Goal: Contribute content: Contribute content

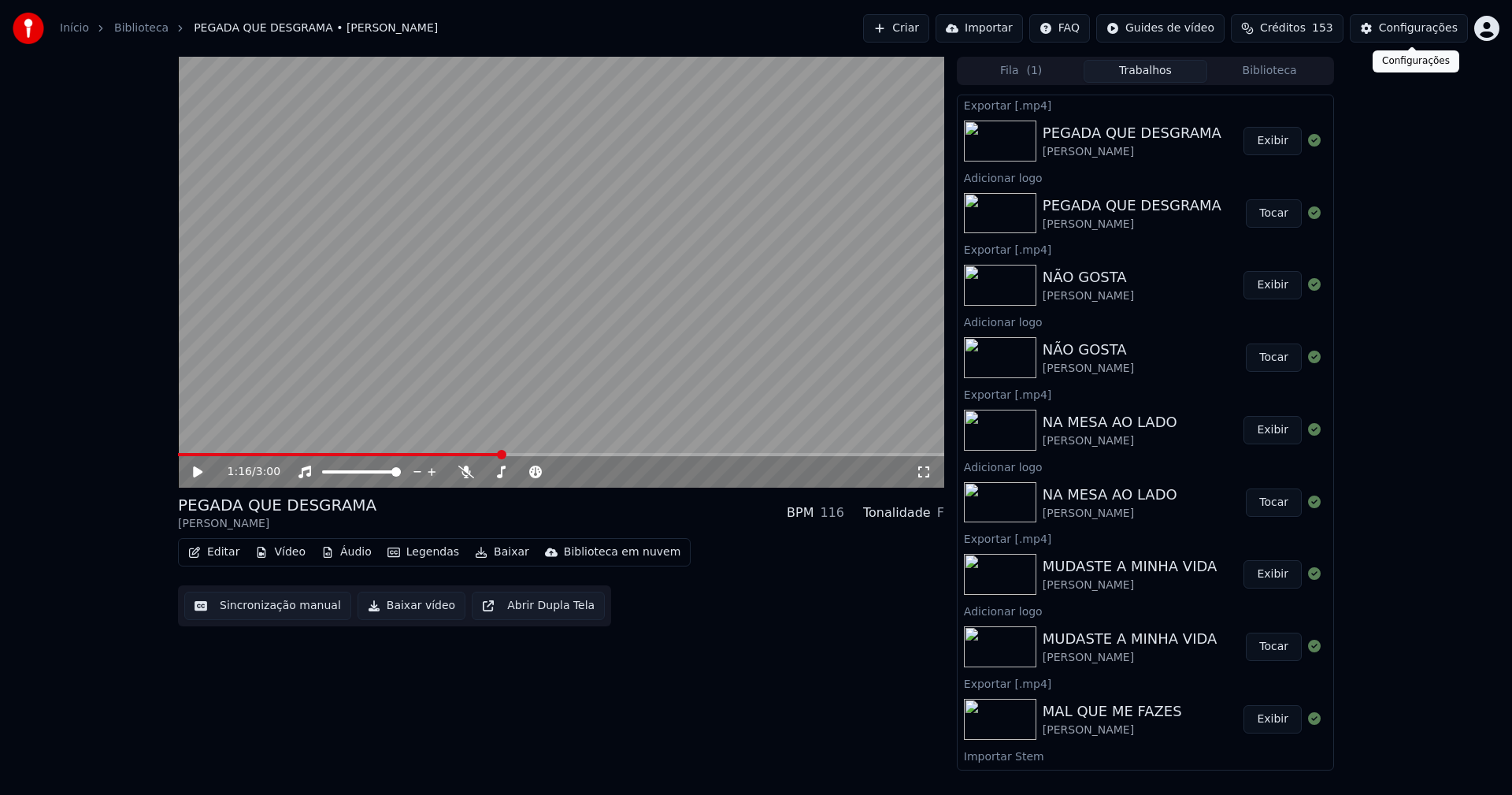
click at [1430, 34] on div "Configurações" at bounding box center [1419, 29] width 79 height 16
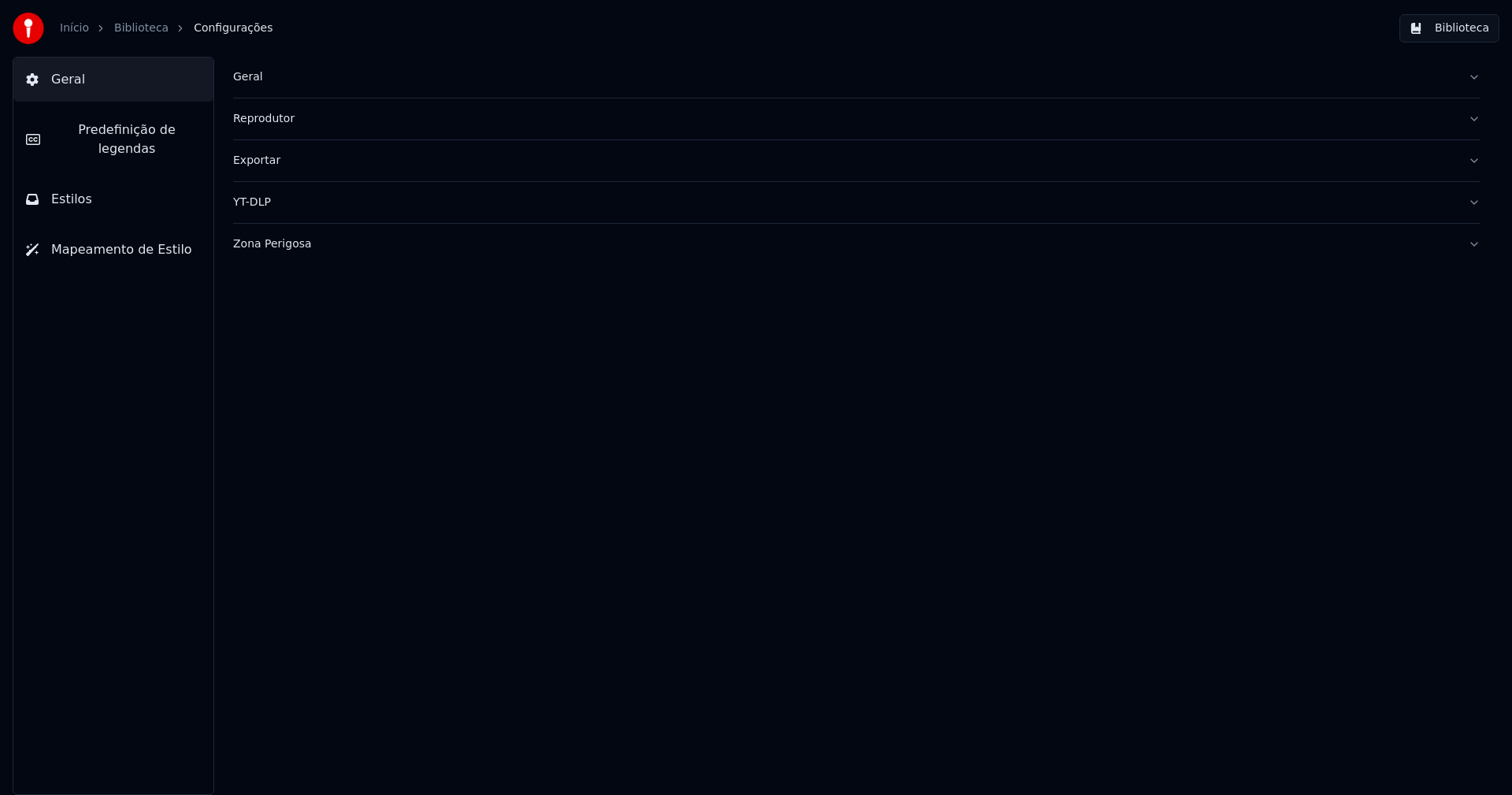
click at [245, 78] on div "Geral" at bounding box center [844, 77] width 1223 height 16
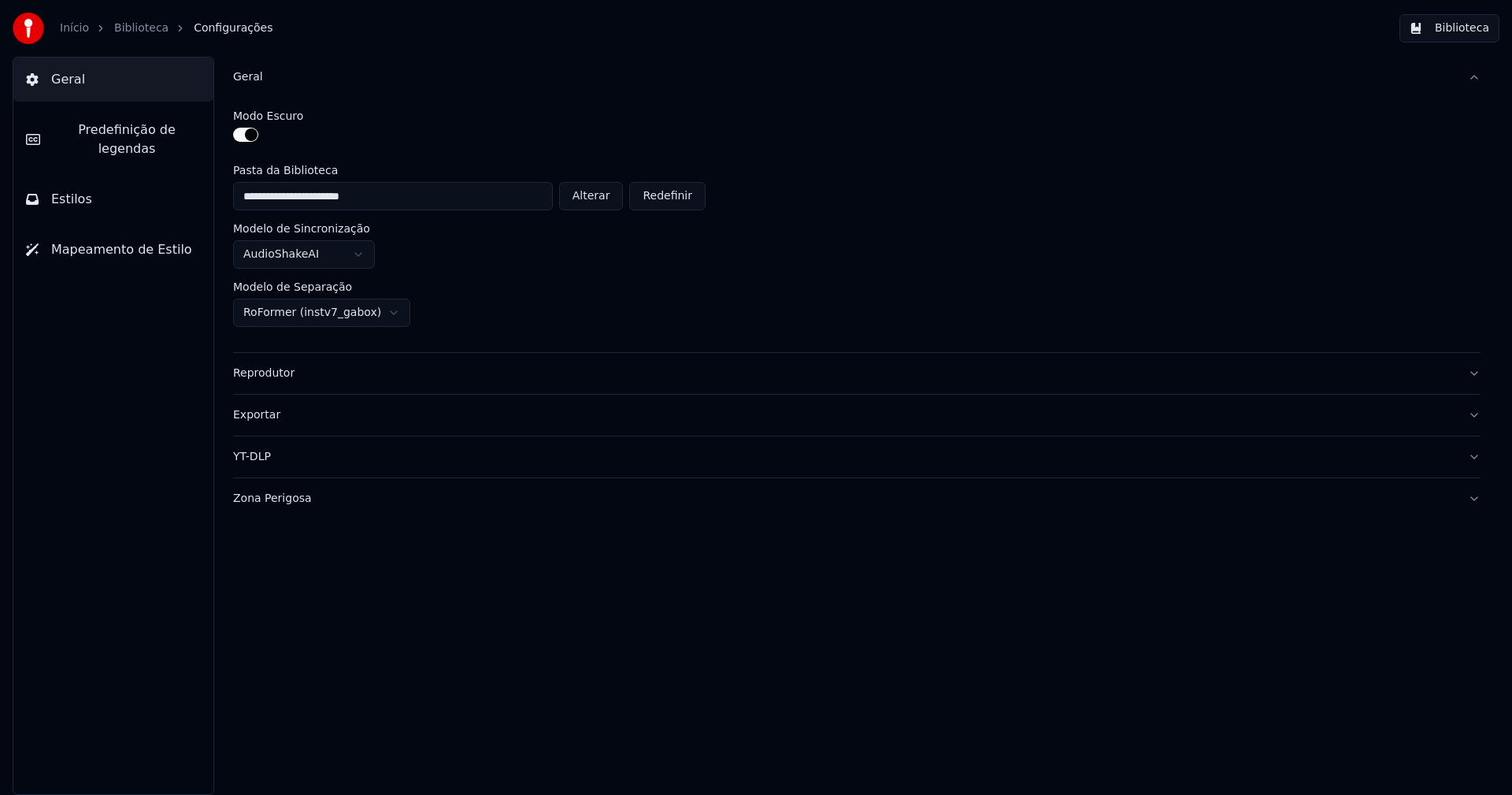
click at [590, 196] on button "Alterar" at bounding box center [591, 196] width 64 height 29
type input "**********"
click at [1457, 28] on button "Biblioteca" at bounding box center [1449, 29] width 100 height 29
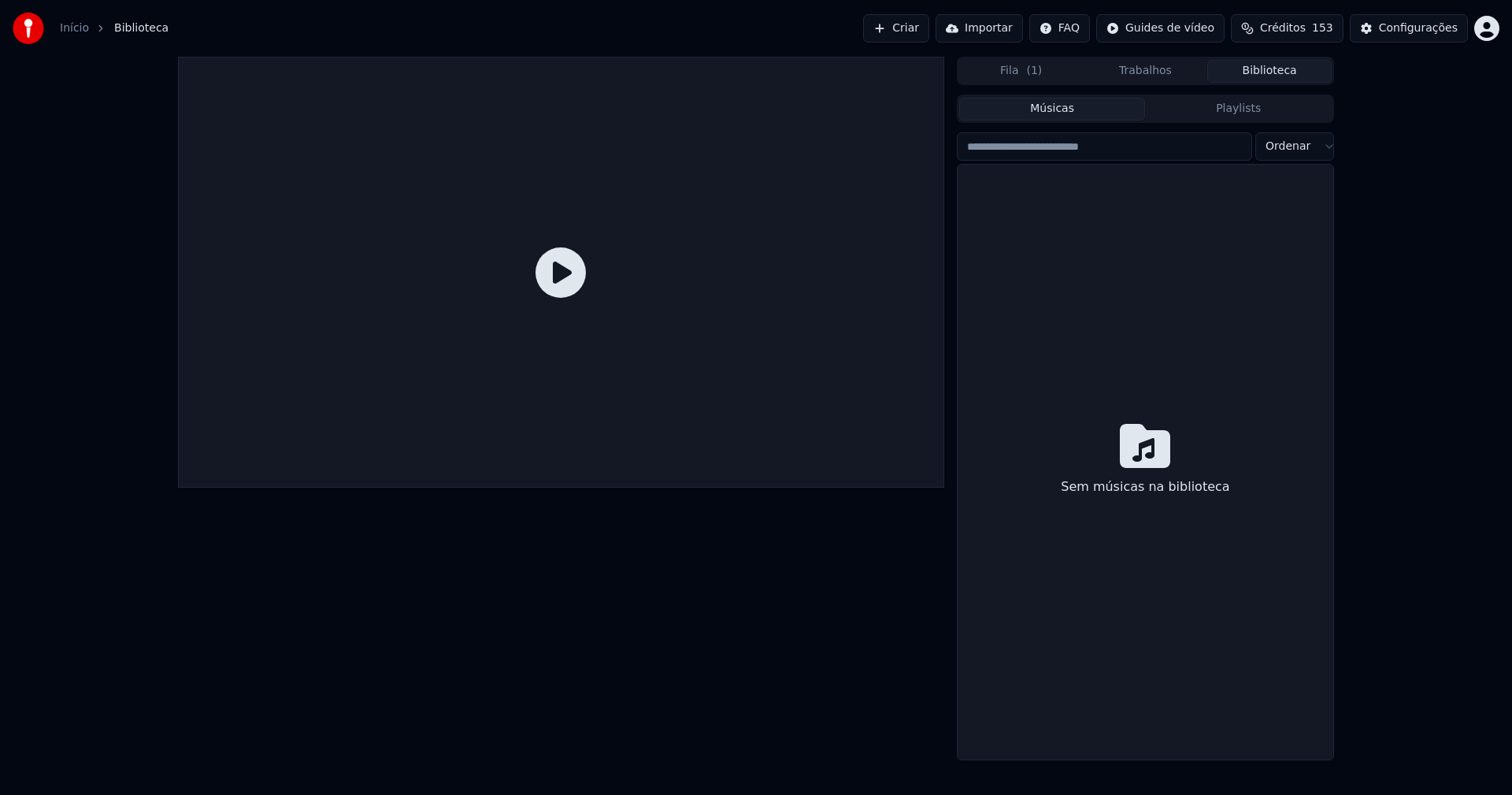
click at [70, 35] on link "Início" at bounding box center [74, 29] width 30 height 16
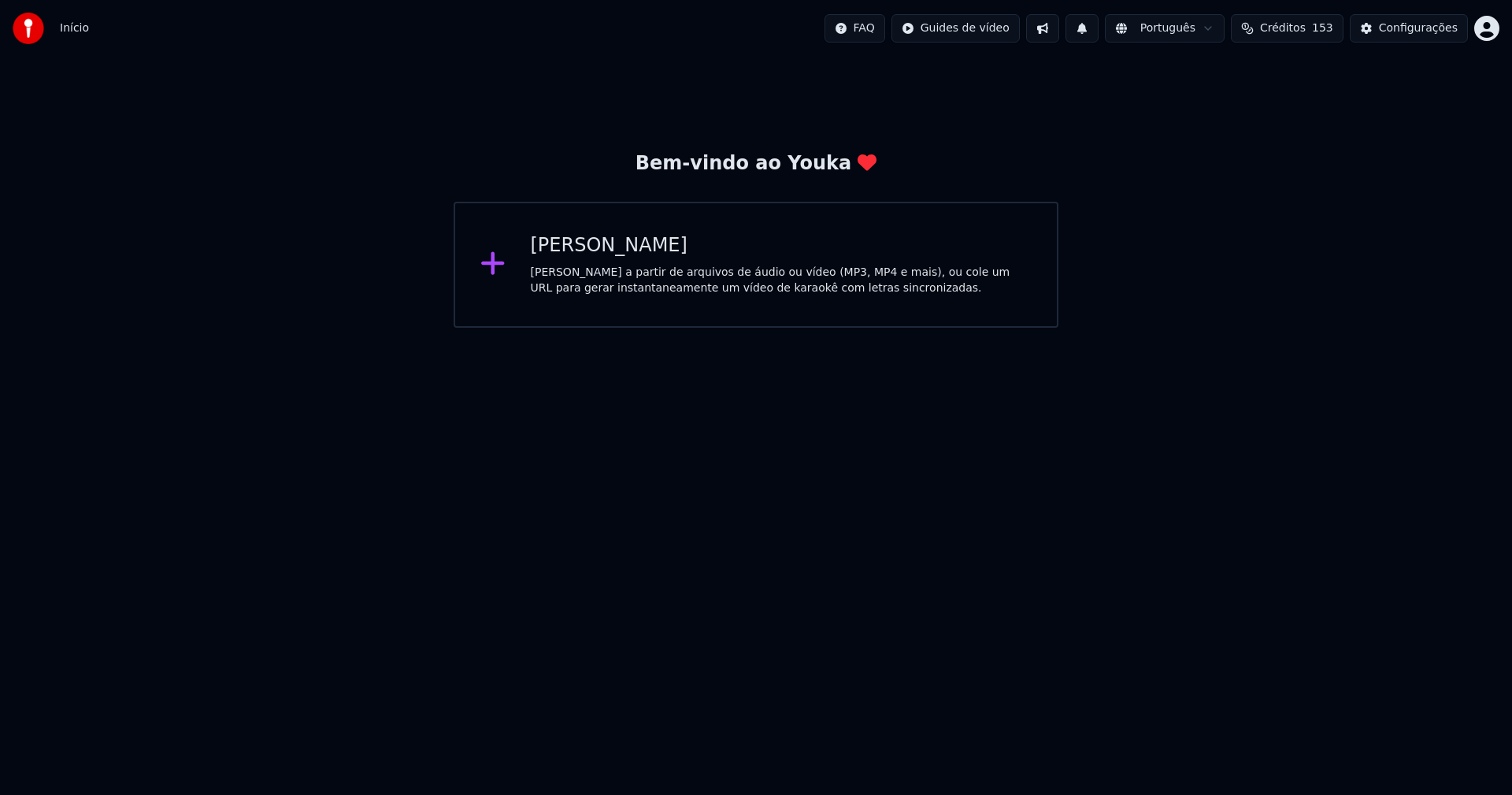
click at [580, 238] on div "[PERSON_NAME]" at bounding box center [782, 246] width 502 height 25
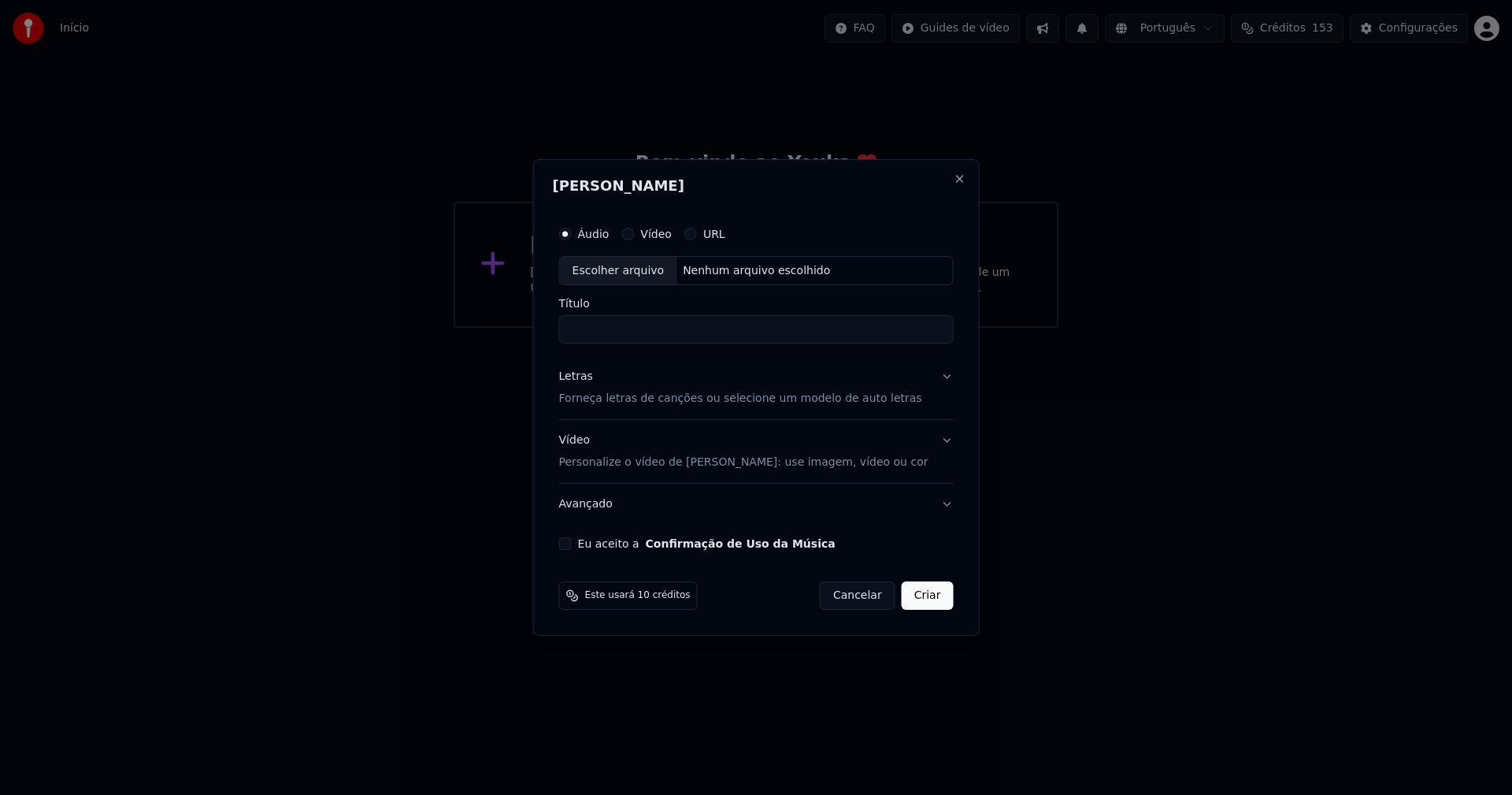
click at [636, 274] on div "Escolher arquivo" at bounding box center [618, 272] width 117 height 29
type input "**********"
click at [584, 377] on div "Letras" at bounding box center [576, 377] width 34 height 16
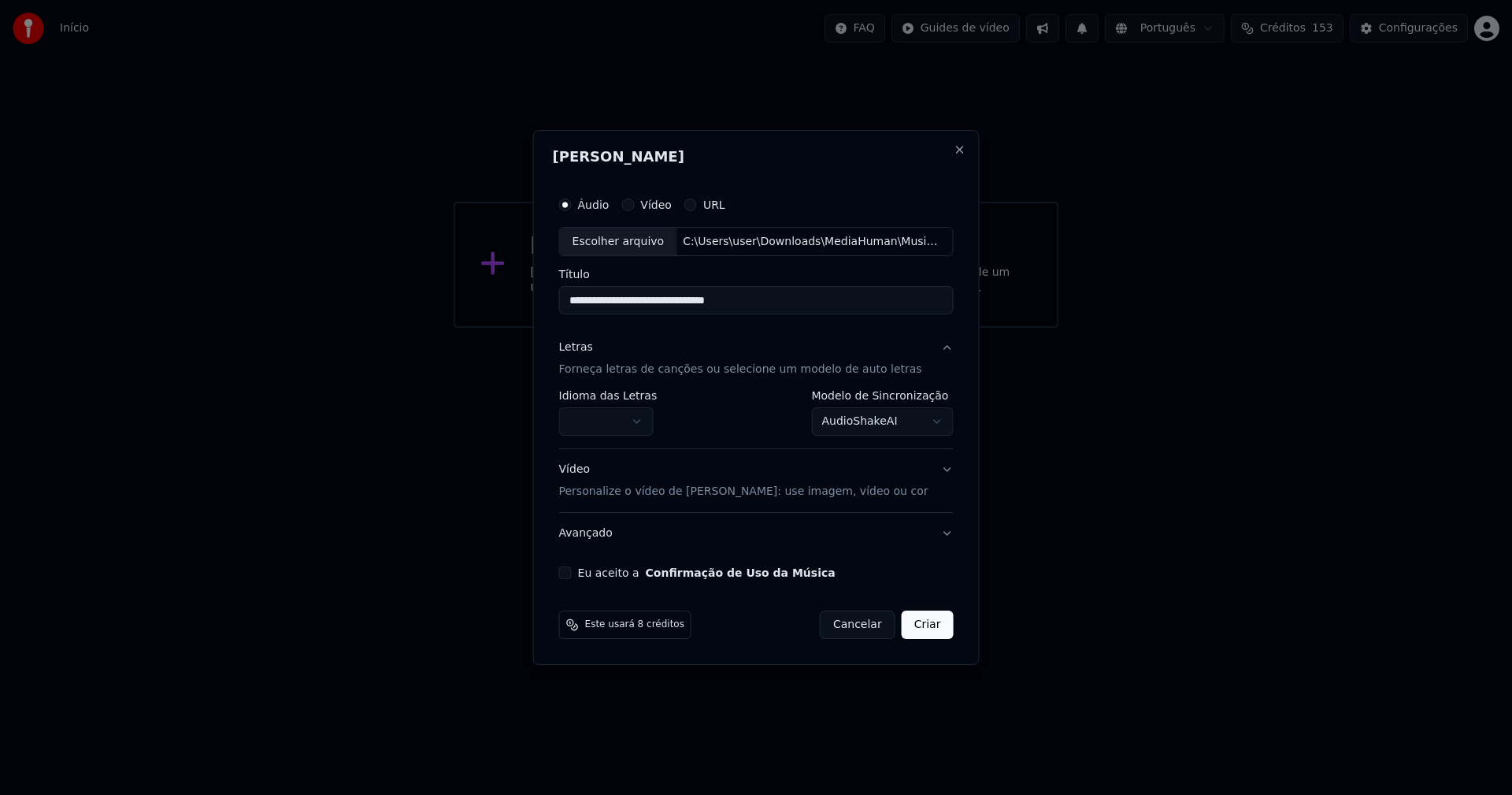
click at [608, 328] on body "**********" at bounding box center [756, 164] width 1512 height 328
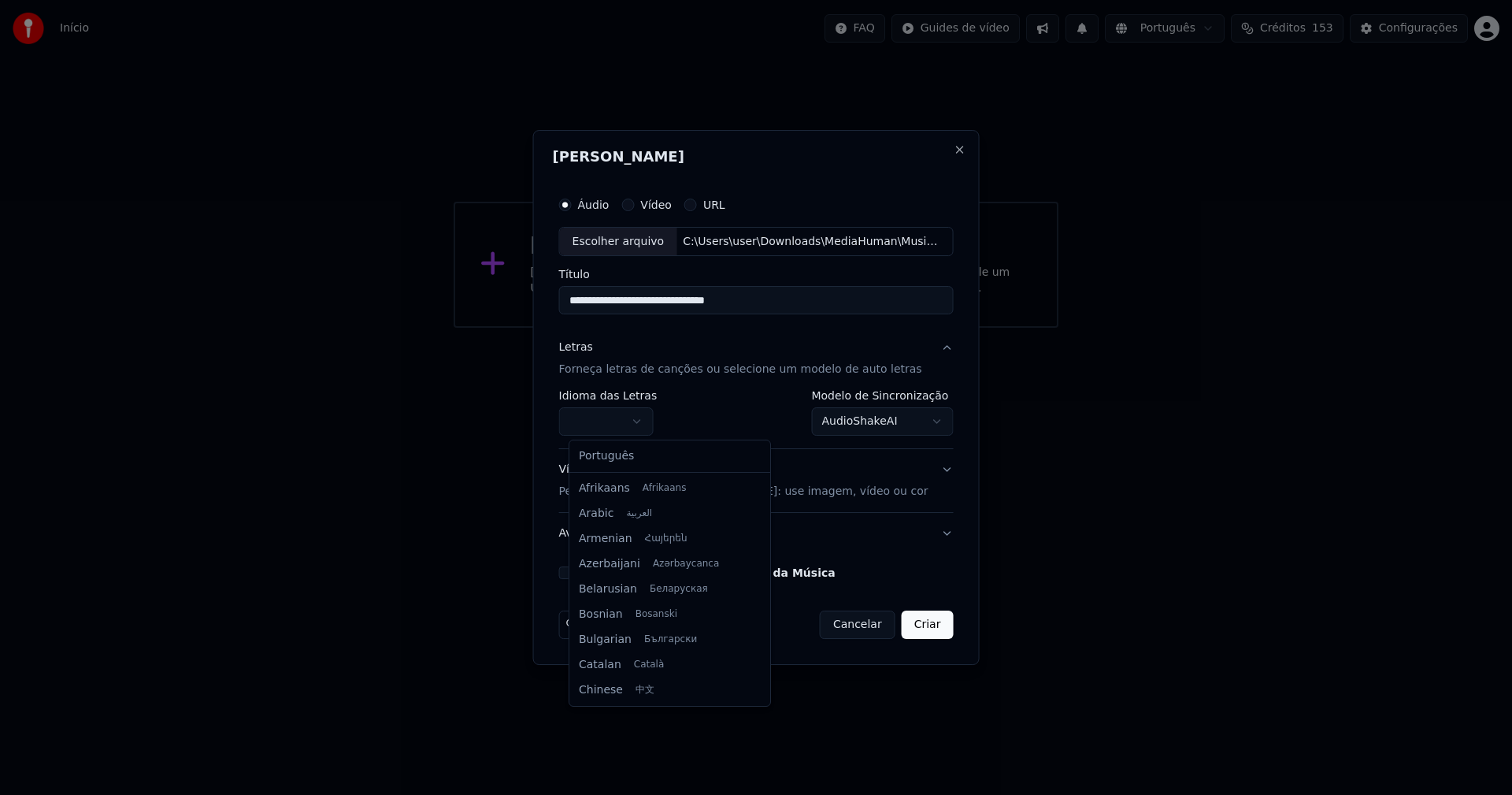
select select "**"
drag, startPoint x: 620, startPoint y: 462, endPoint x: 707, endPoint y: 458, distance: 87.1
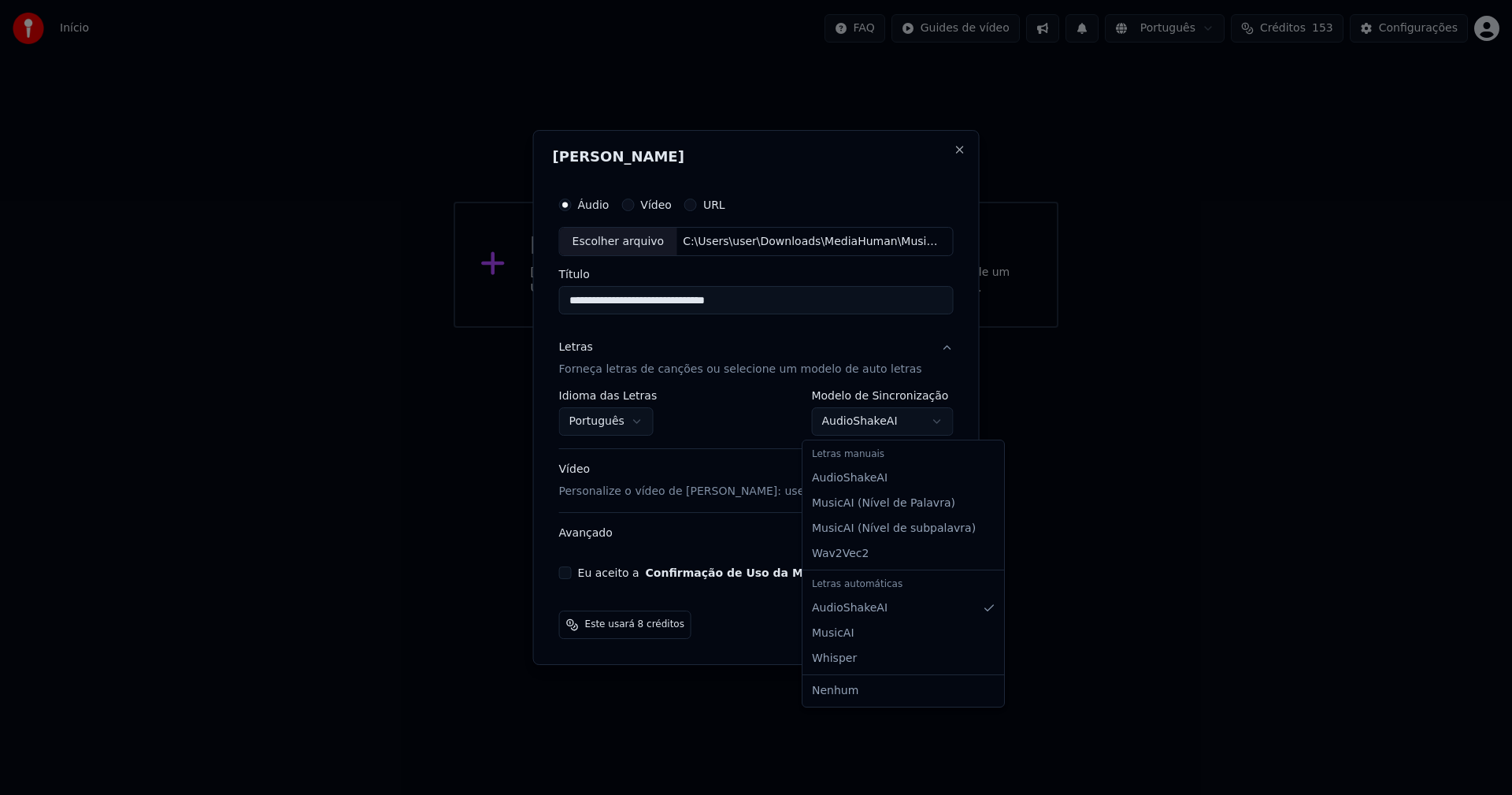
click at [902, 328] on body "**********" at bounding box center [756, 164] width 1512 height 328
select select "**********"
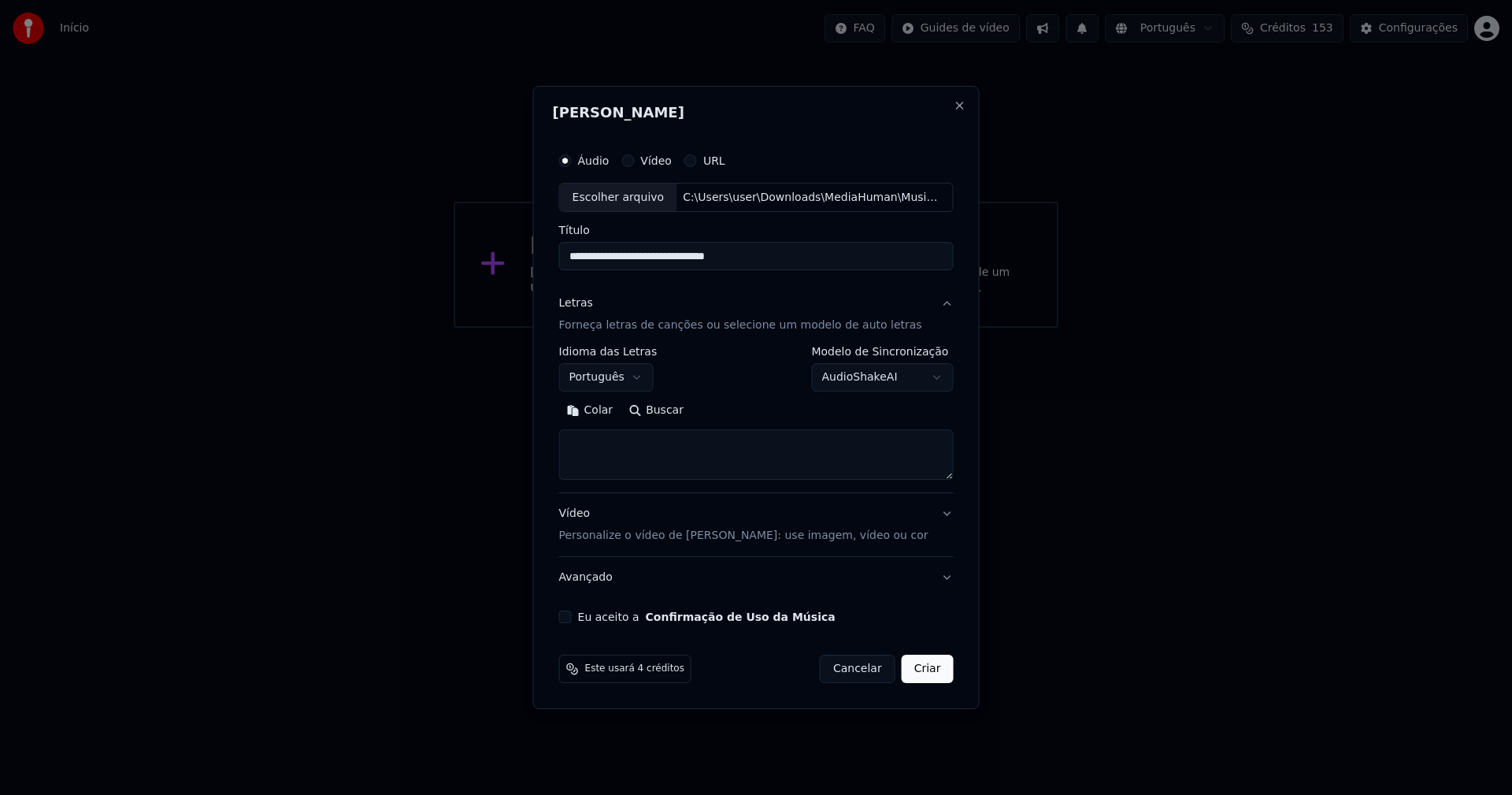
click at [607, 408] on button "Colar" at bounding box center [589, 411] width 62 height 25
type textarea "**********"
click at [571, 619] on button "Eu aceito a Confirmação de Uso da Música" at bounding box center [565, 617] width 13 height 13
click at [920, 675] on button "Criar" at bounding box center [928, 670] width 52 height 29
select select "**"
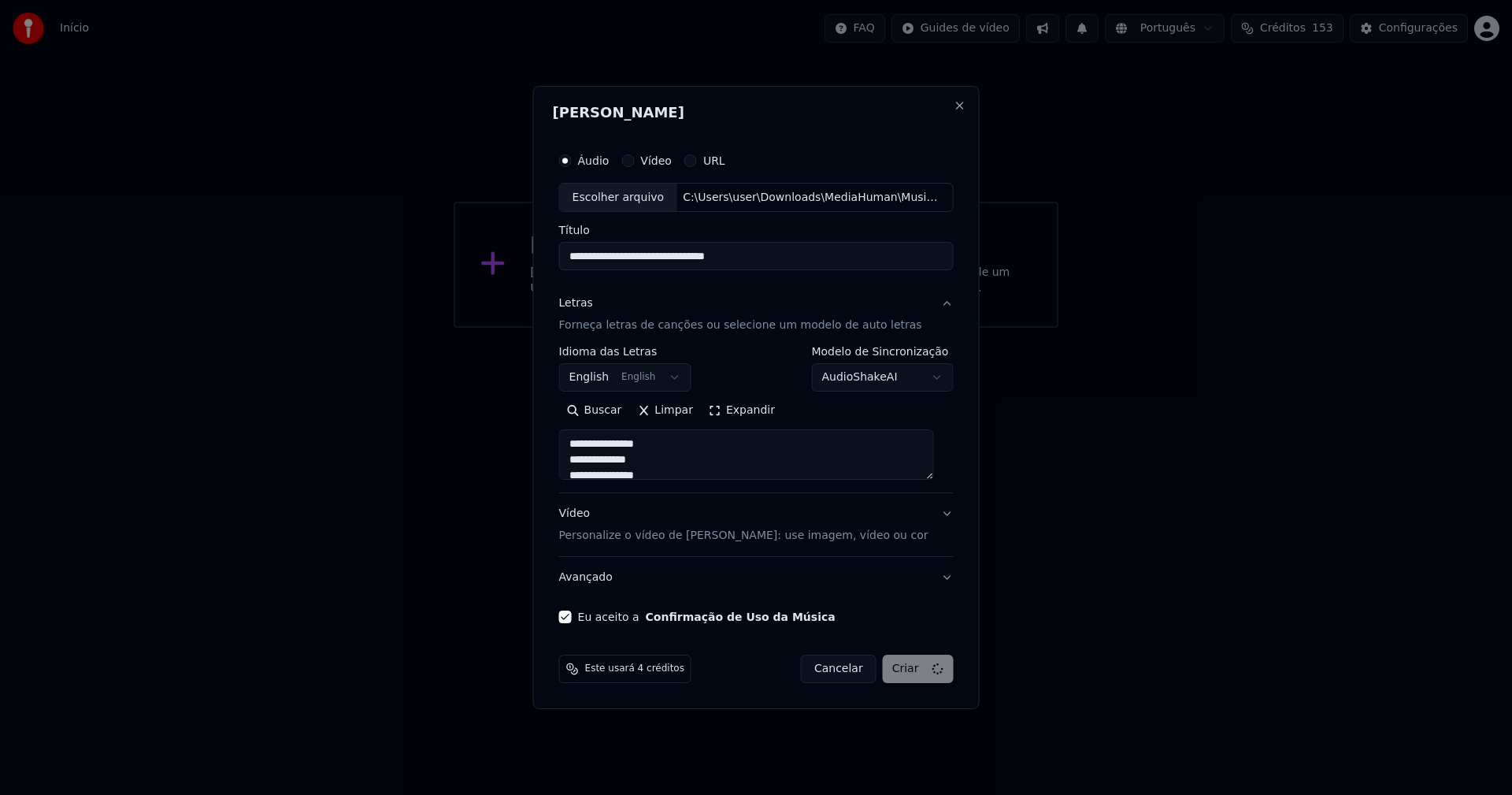
type textarea "**********"
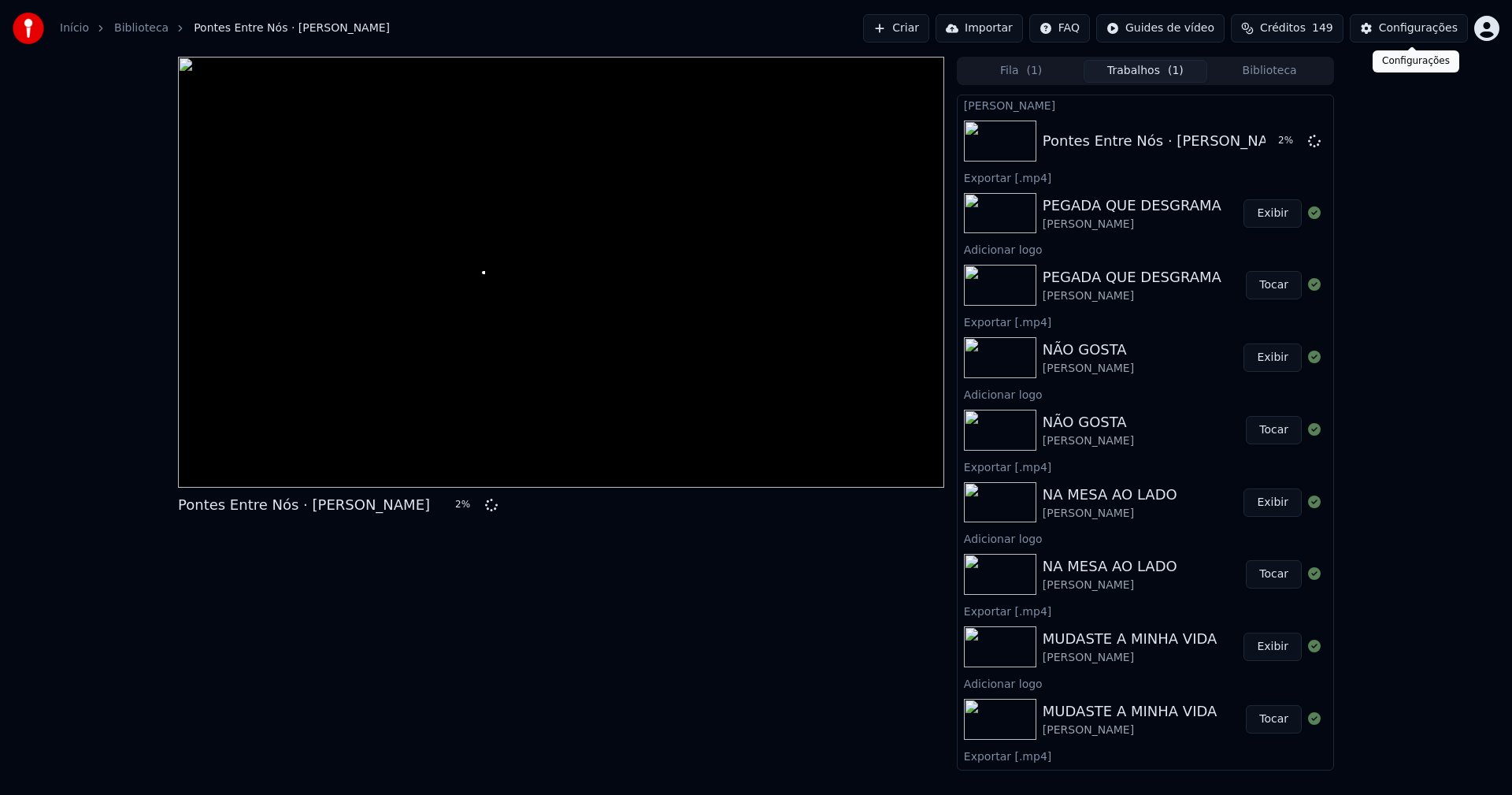
click at [1409, 26] on div "Configurações" at bounding box center [1419, 29] width 79 height 16
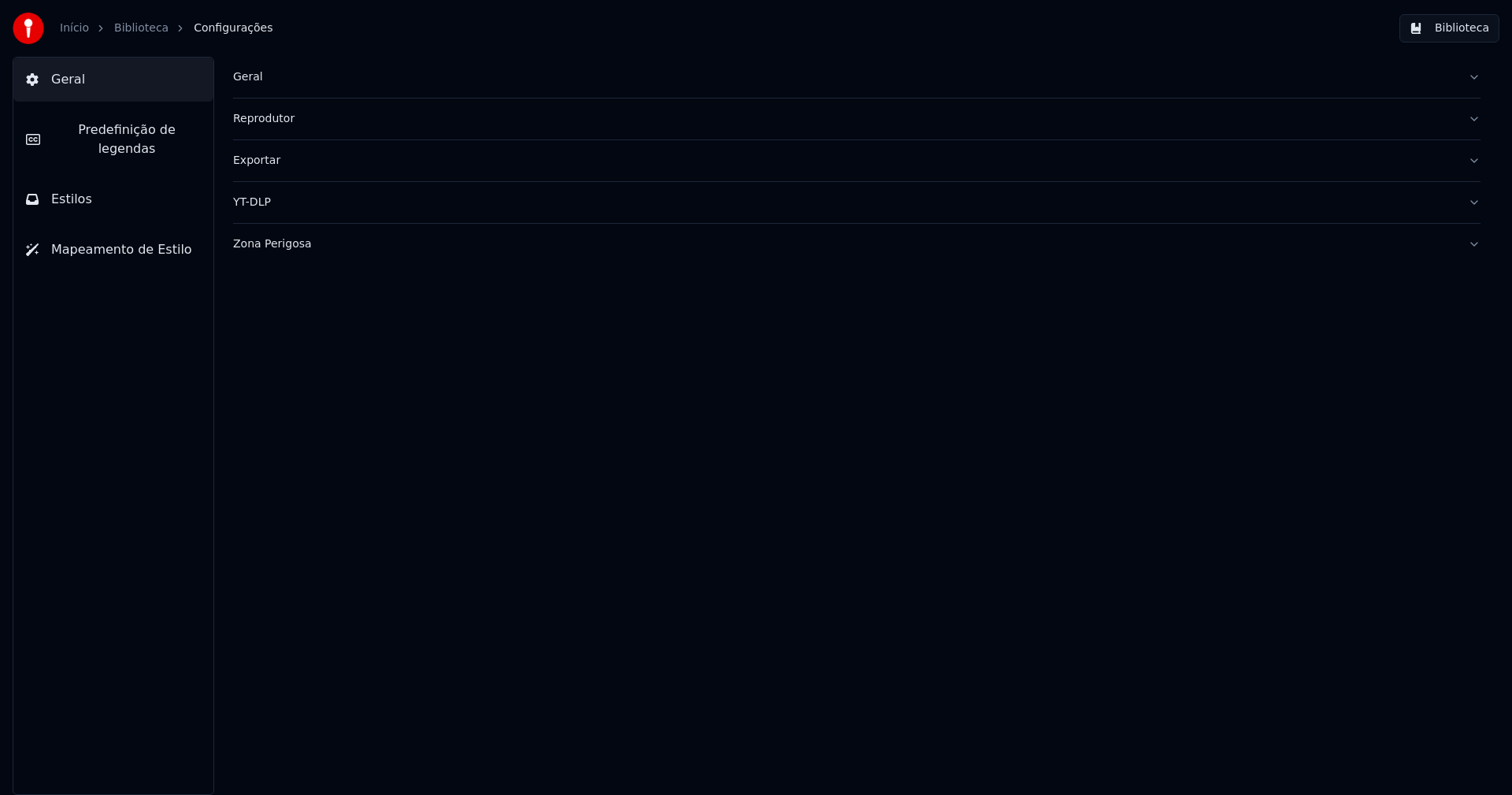
click at [90, 186] on button "Estilos" at bounding box center [113, 199] width 200 height 44
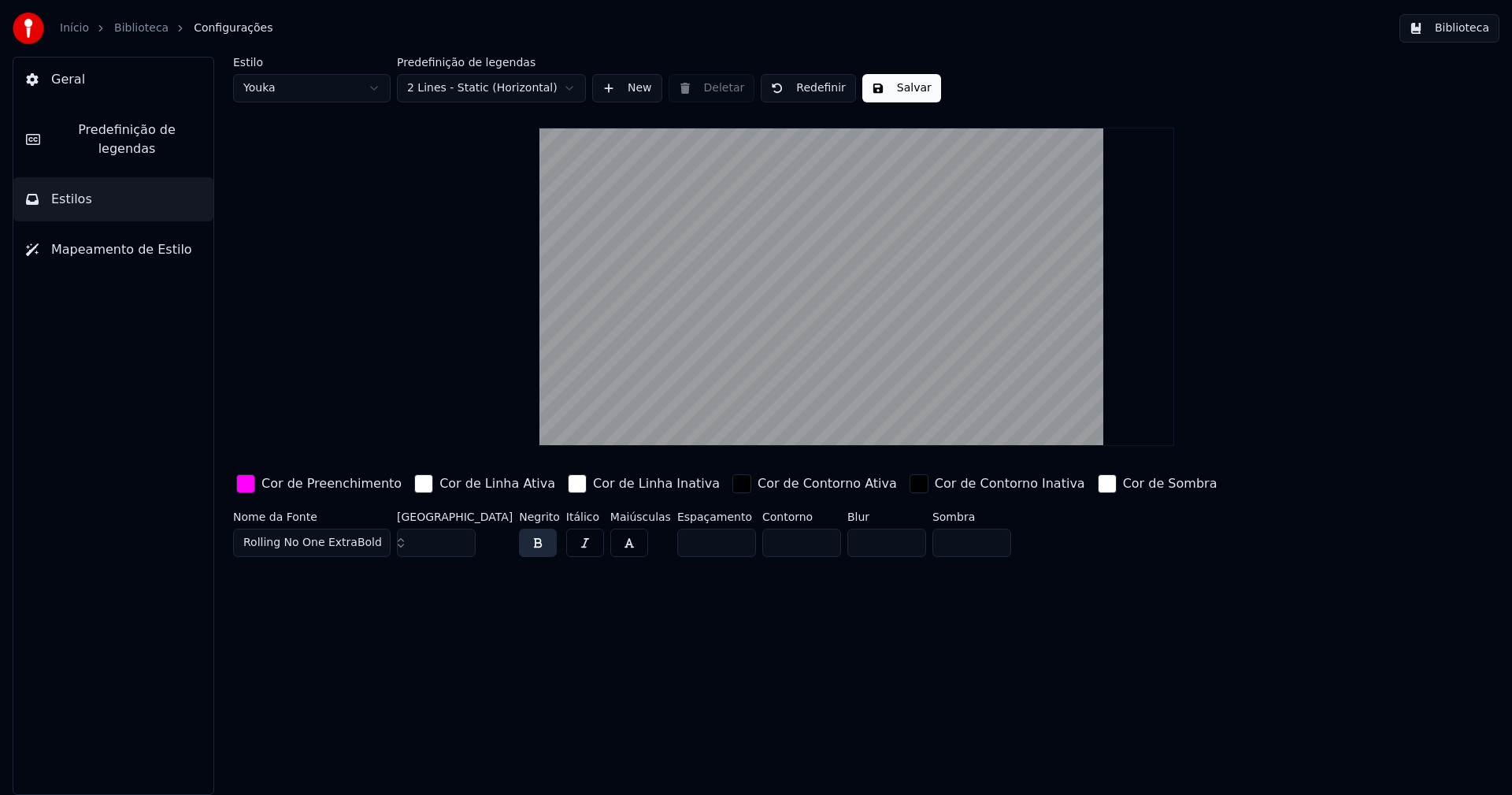
click at [247, 486] on div "button" at bounding box center [245, 483] width 19 height 19
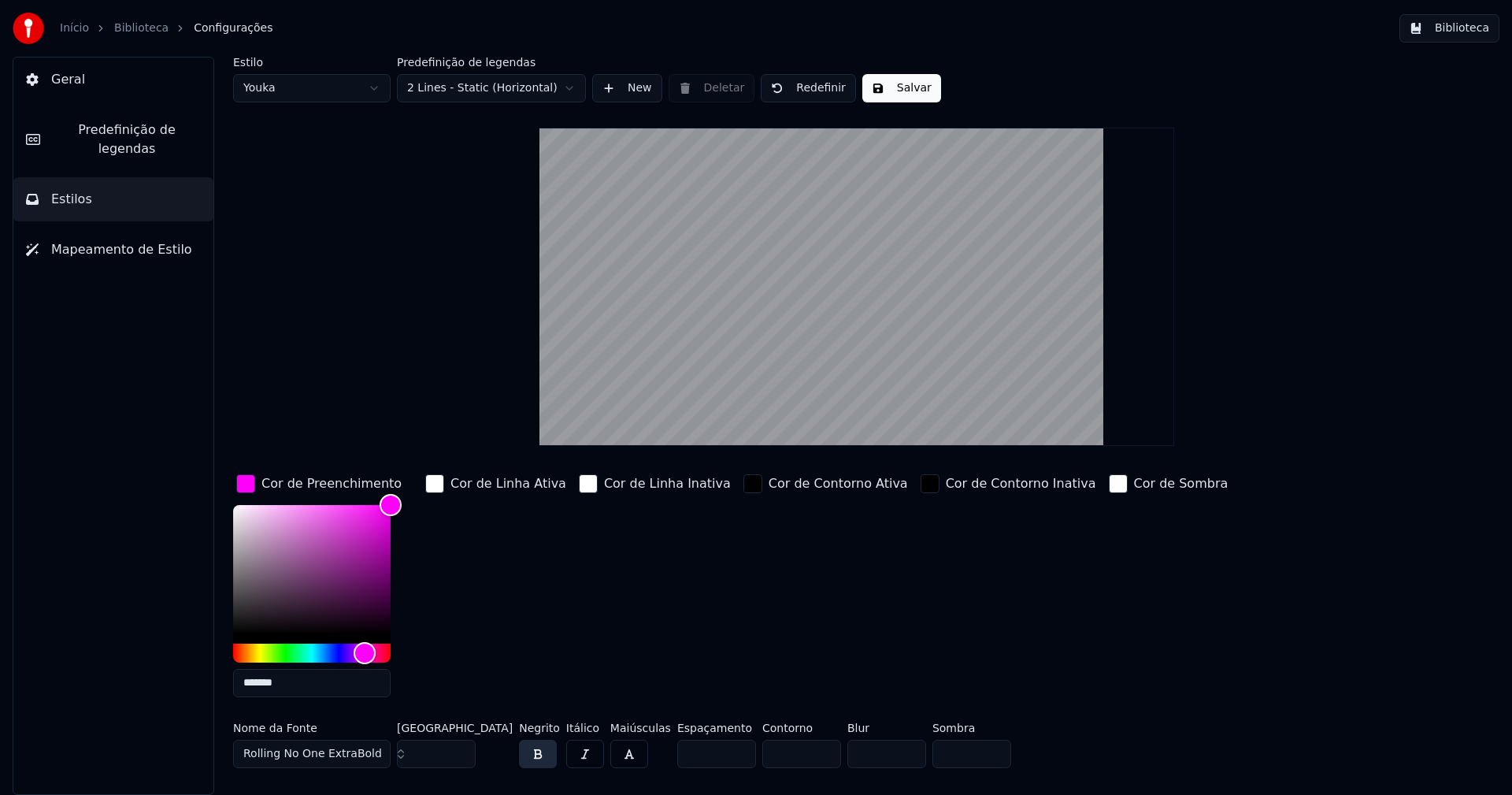
click at [295, 683] on input "*******" at bounding box center [312, 683] width 158 height 29
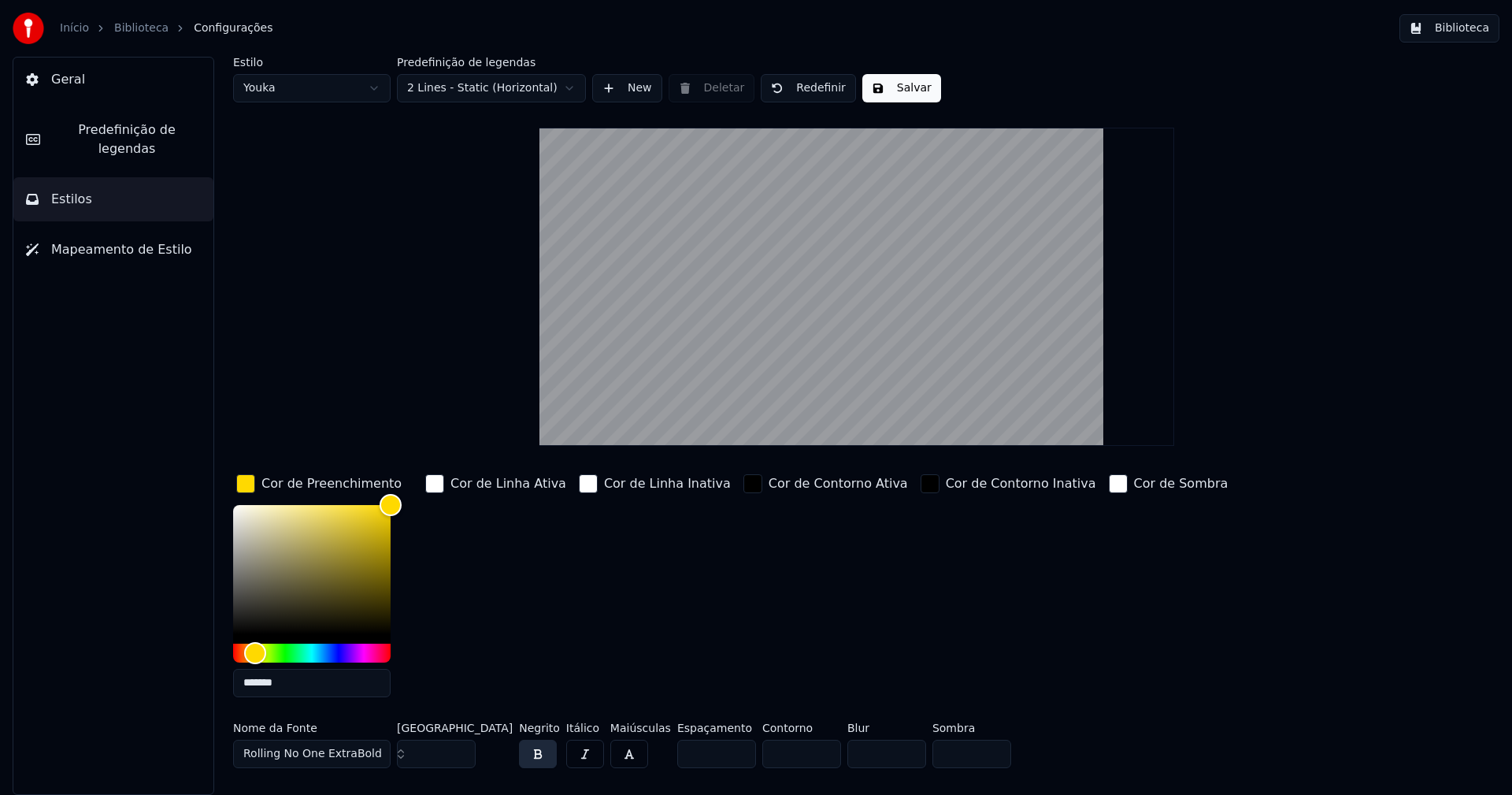
type input "*******"
click at [243, 486] on div "button" at bounding box center [245, 483] width 19 height 19
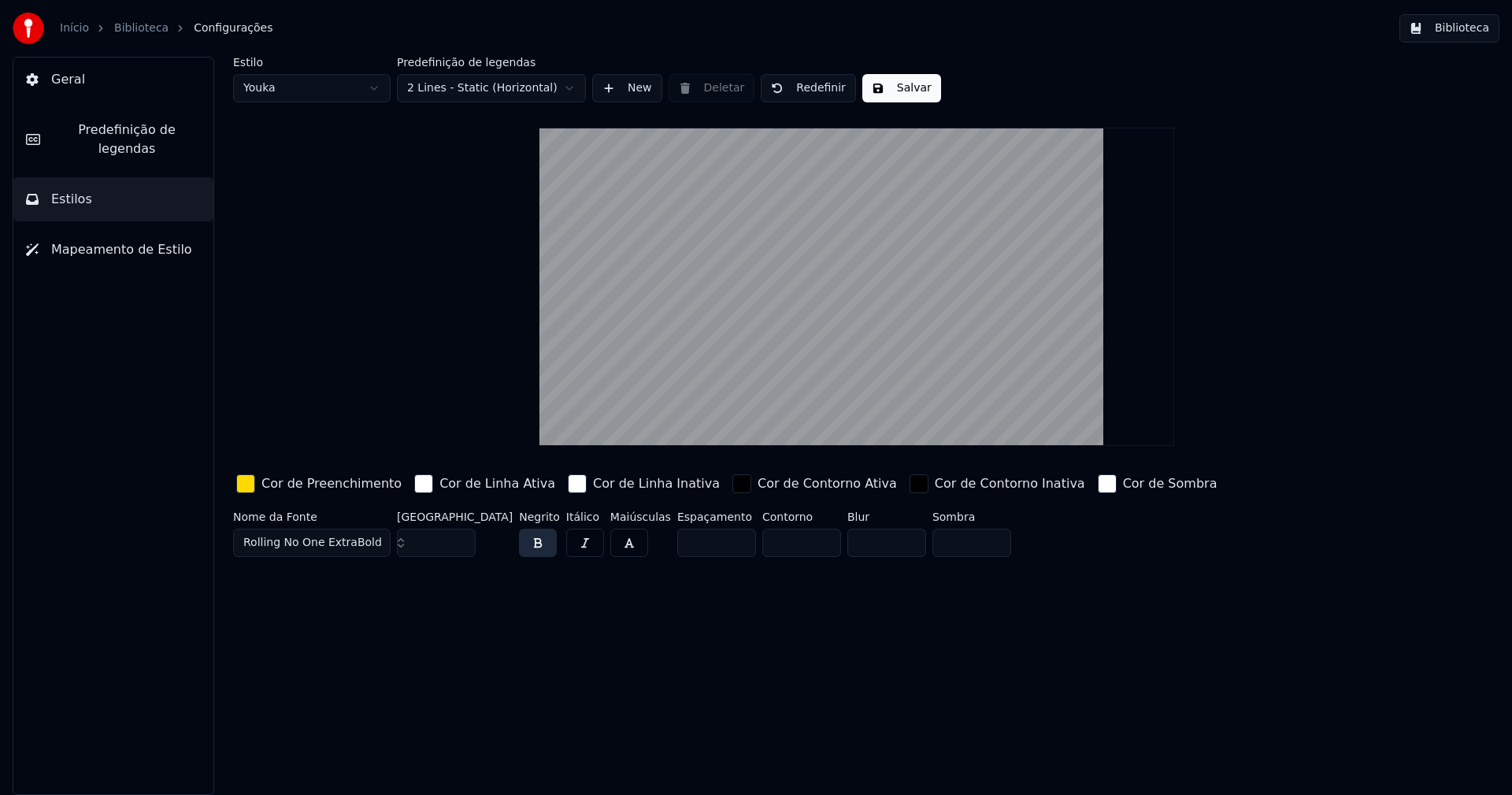
click at [887, 89] on button "Salvar" at bounding box center [902, 89] width 79 height 29
click at [1451, 28] on button "Biblioteca" at bounding box center [1449, 29] width 100 height 29
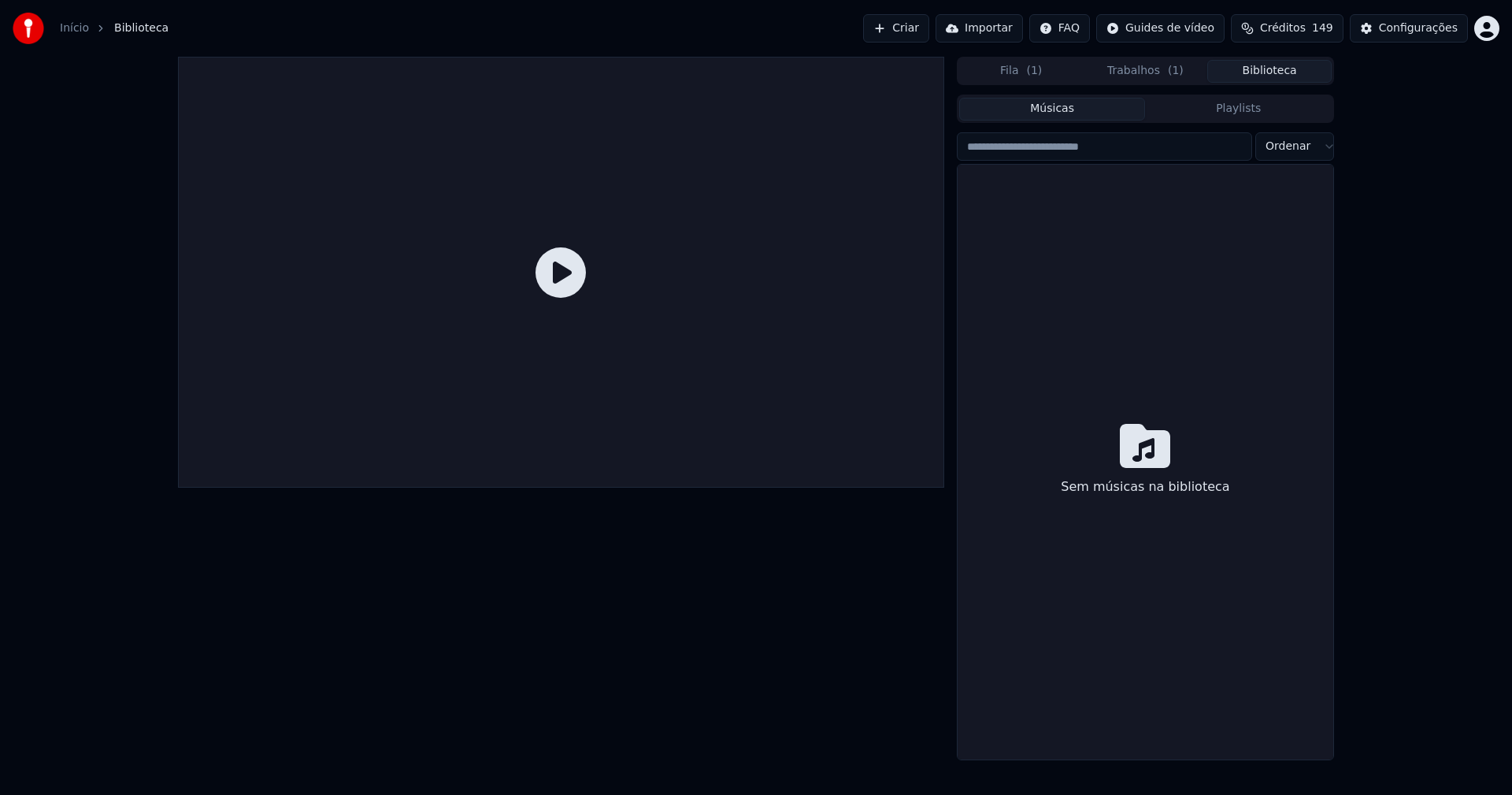
click at [1137, 69] on button "Trabalhos ( 1 )" at bounding box center [1146, 71] width 125 height 22
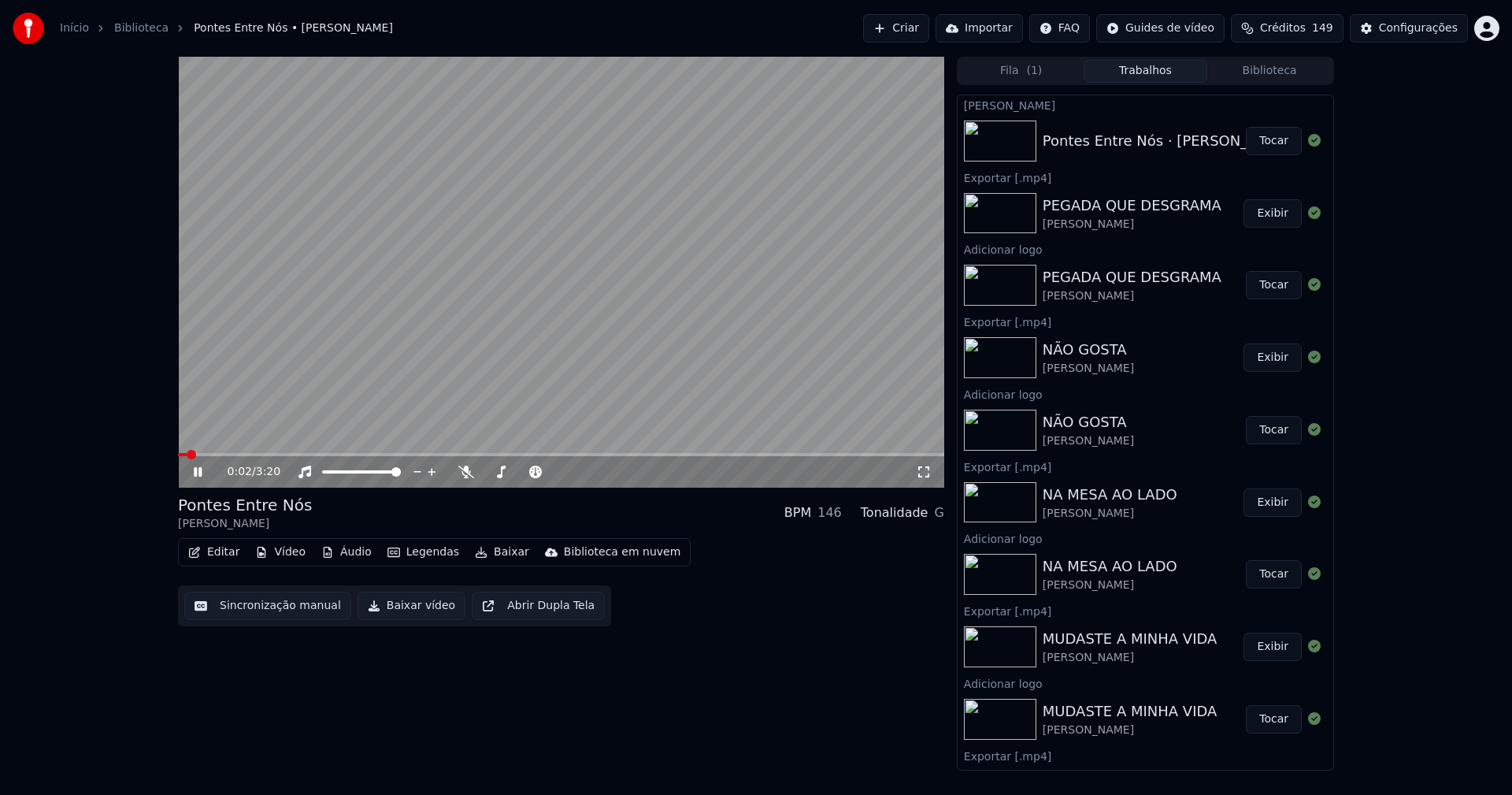
click at [199, 475] on icon at bounding box center [197, 471] width 8 height 10
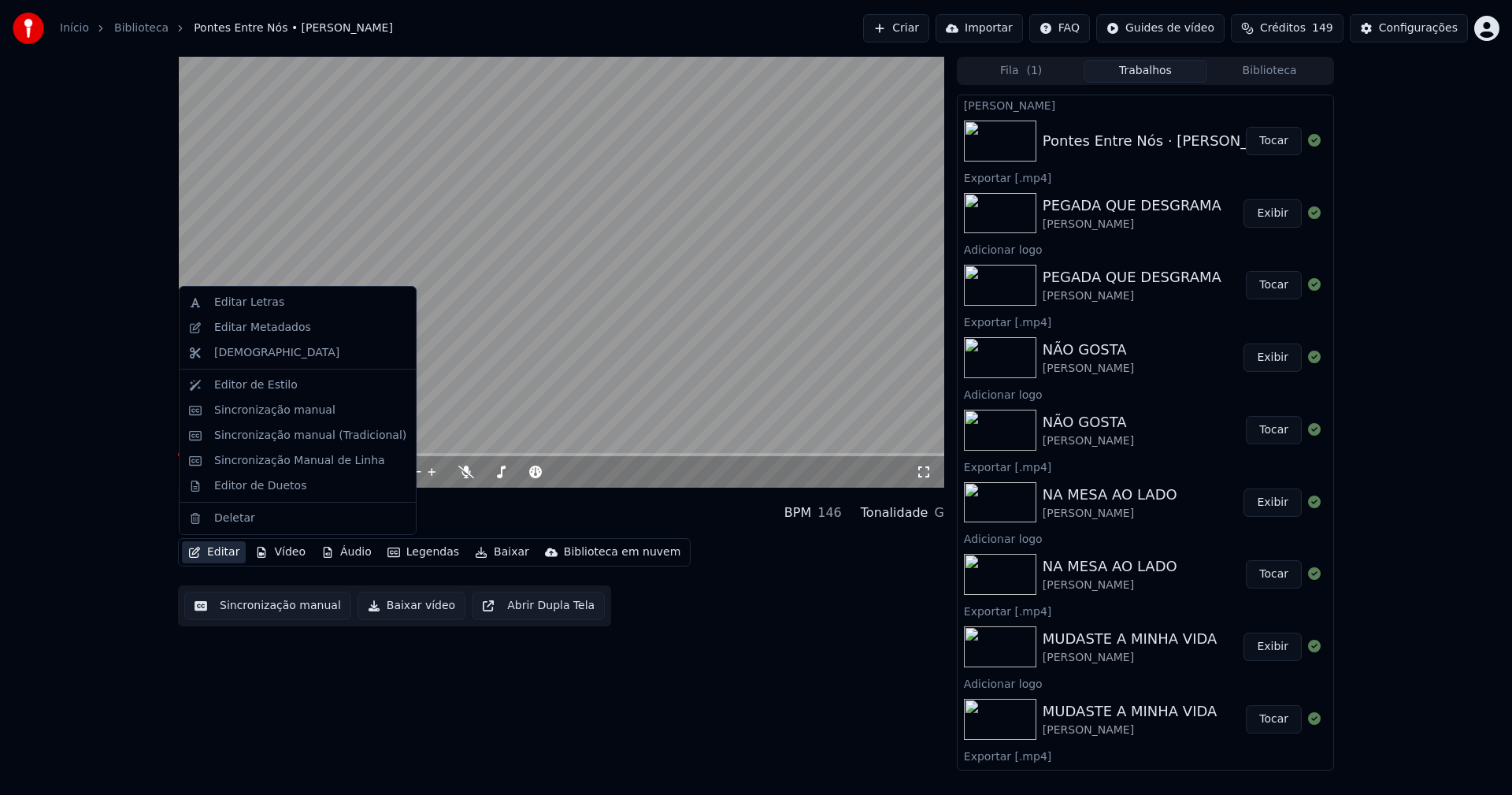
click at [215, 557] on button "Editar" at bounding box center [213, 552] width 64 height 22
click at [271, 332] on div "Editar Metadados" at bounding box center [262, 328] width 97 height 16
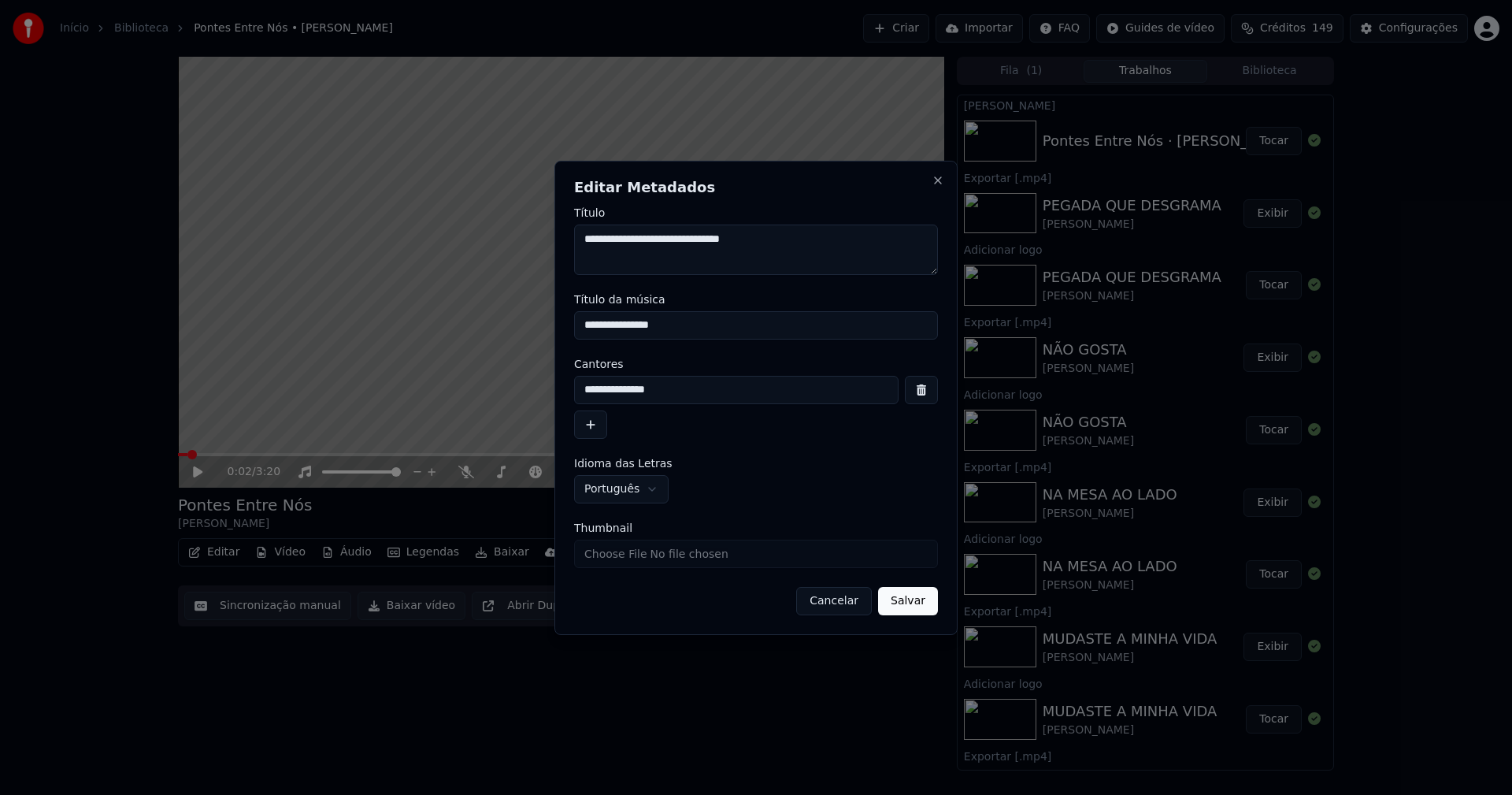
drag, startPoint x: 687, startPoint y: 324, endPoint x: 515, endPoint y: 324, distance: 172.0
click at [515, 324] on body "Início Biblioteca Pontes Entre Nós • [PERSON_NAME] Criar Importar FAQ Guides de…" at bounding box center [756, 397] width 1512 height 795
type input "**********"
click at [617, 550] on input "Thumbnail" at bounding box center [756, 554] width 364 height 29
type input "**********"
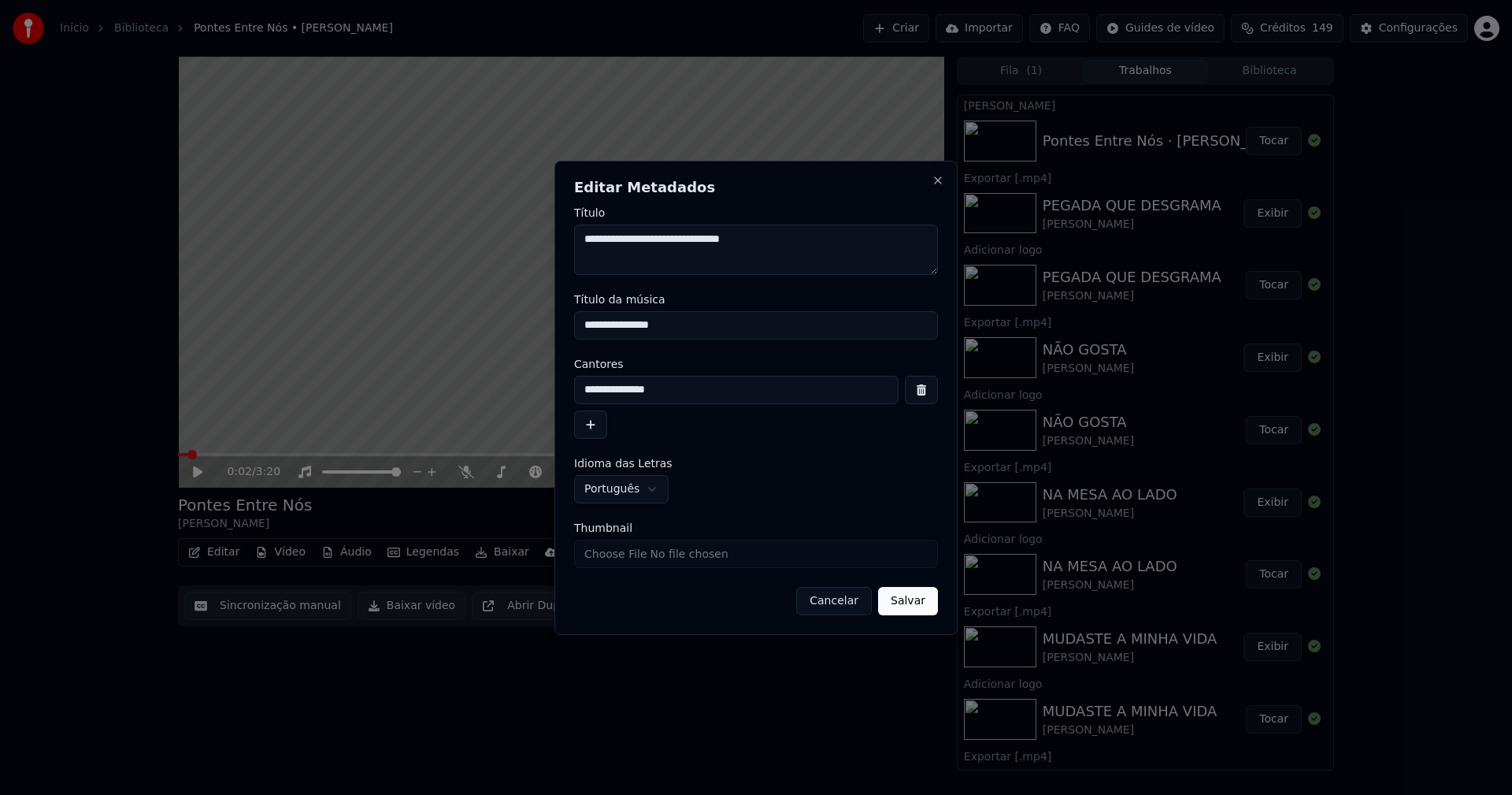
click at [929, 606] on button "Salvar" at bounding box center [907, 601] width 60 height 29
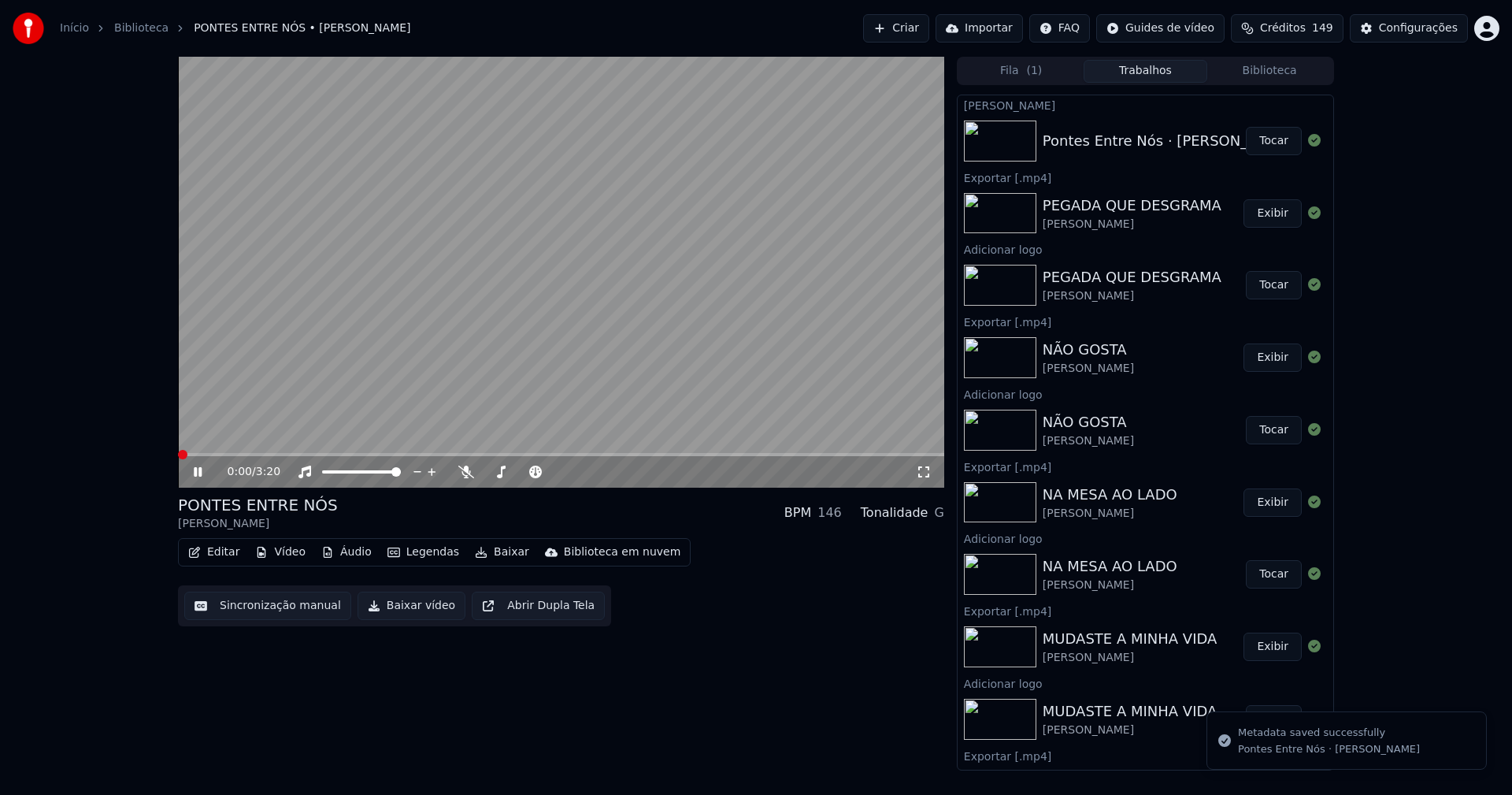
click at [339, 555] on button "Áudio" at bounding box center [347, 552] width 63 height 22
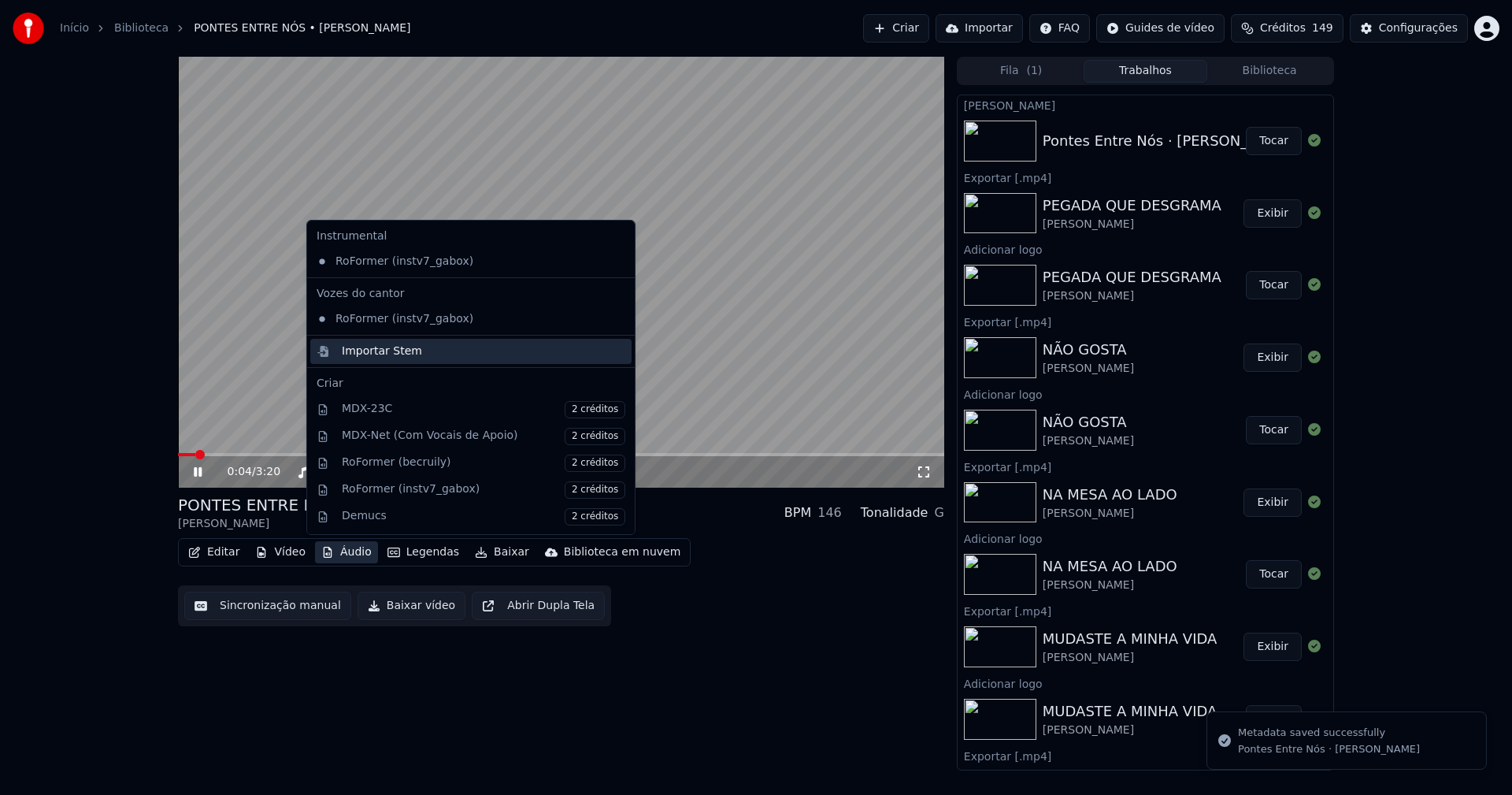
click at [365, 350] on div "Importar Stem" at bounding box center [382, 351] width 81 height 16
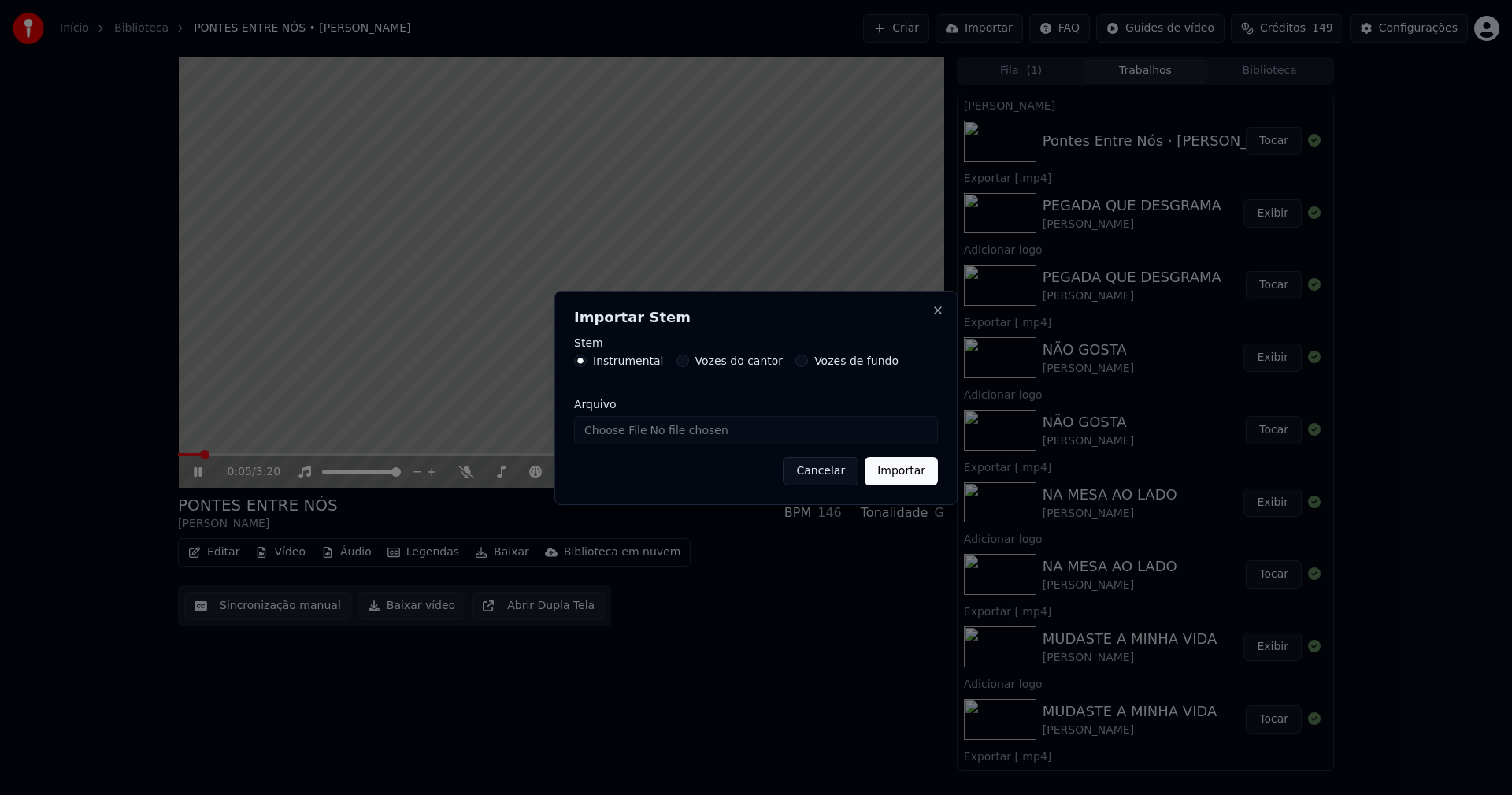
click at [623, 435] on input "Arquivo" at bounding box center [756, 430] width 364 height 29
type input "**********"
click at [892, 477] on button "Importar" at bounding box center [901, 471] width 73 height 29
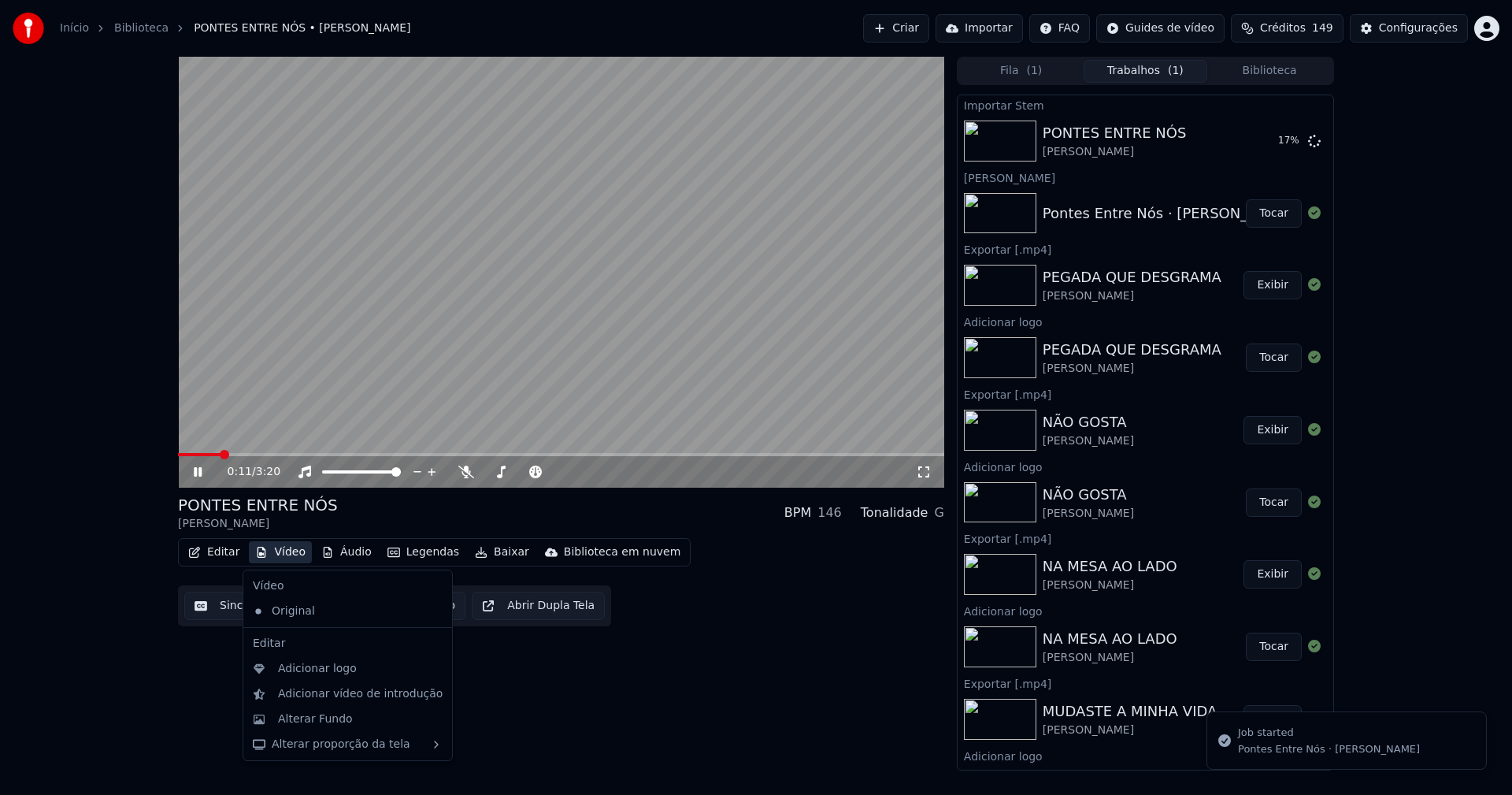
click at [282, 544] on button "Vídeo" at bounding box center [280, 552] width 63 height 22
click at [307, 670] on div "Adicionar logo" at bounding box center [317, 670] width 79 height 16
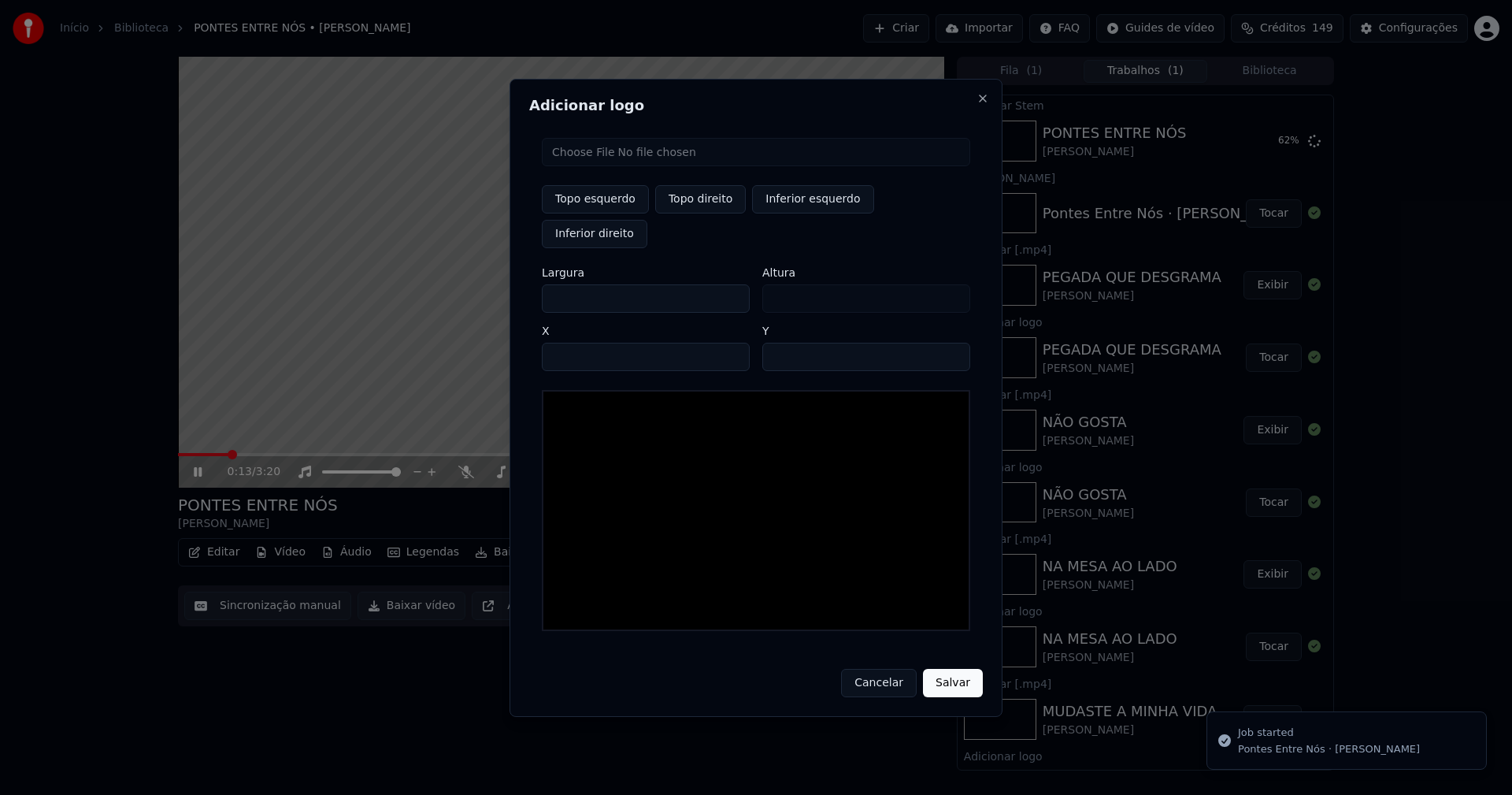
click at [581, 167] on input "file" at bounding box center [756, 152] width 428 height 29
type input "**********"
click at [691, 213] on button "Topo direito" at bounding box center [700, 200] width 90 height 29
type input "****"
drag, startPoint x: 568, startPoint y: 279, endPoint x: 506, endPoint y: 300, distance: 65.5
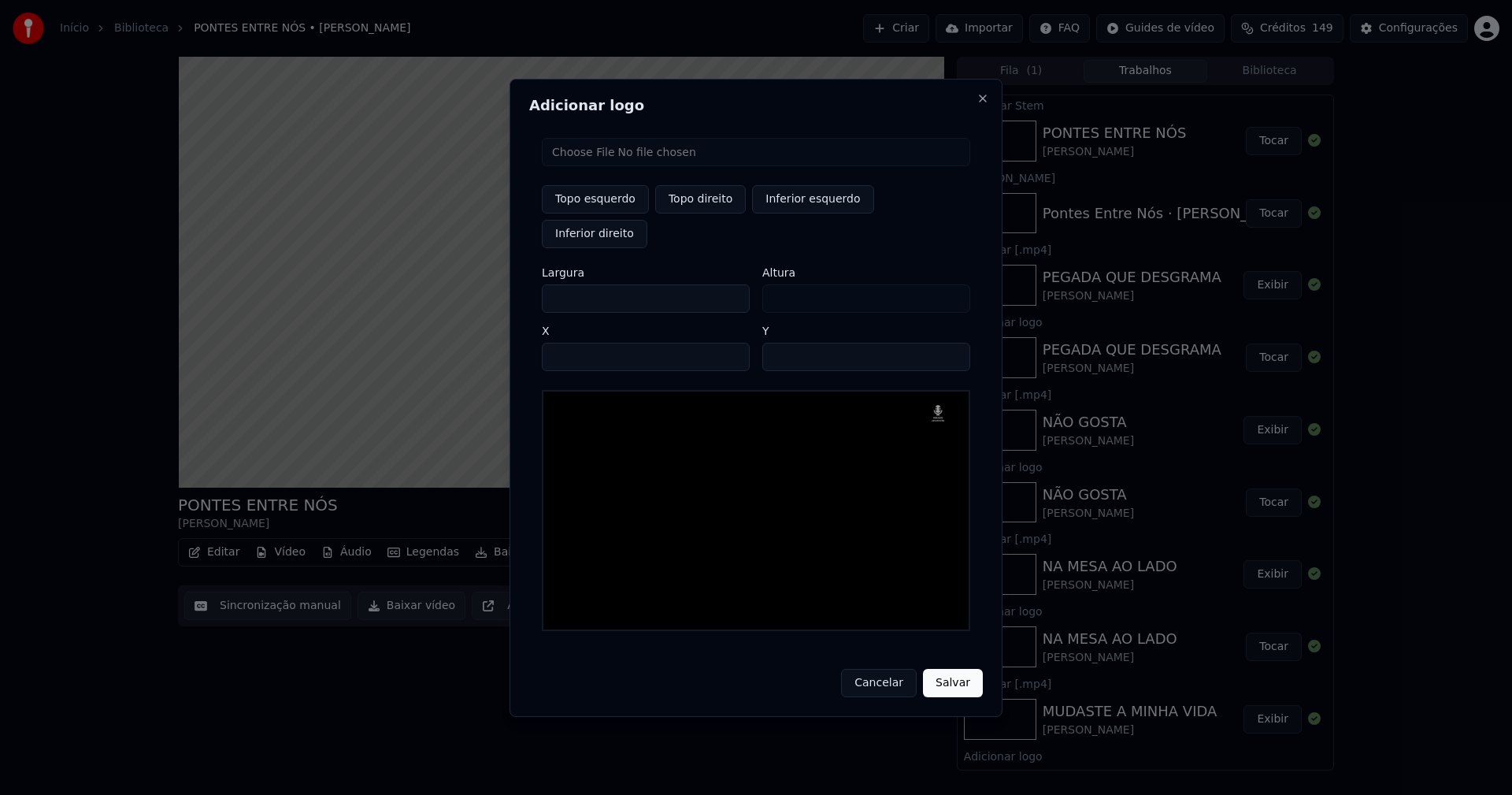
click at [506, 300] on body "Início Biblioteca PONTES ENTRE NÓS • [PERSON_NAME] Criar Importar FAQ Guides de…" at bounding box center [756, 397] width 1512 height 795
type input "**"
type input "***"
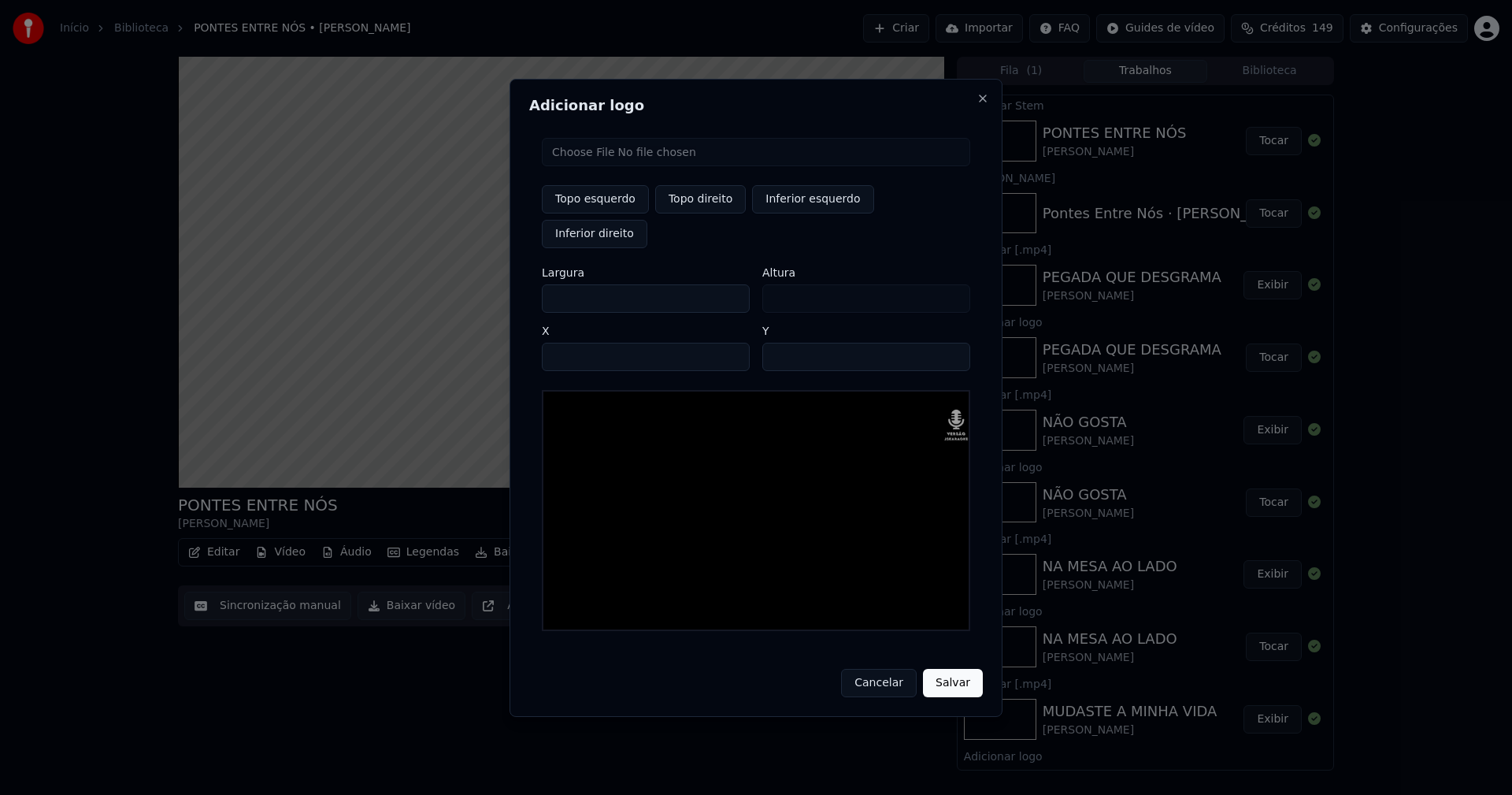
type input "***"
click at [572, 342] on input "****" at bounding box center [646, 357] width 208 height 29
type input "****"
click at [779, 342] on input "**" at bounding box center [866, 357] width 208 height 29
type input "**"
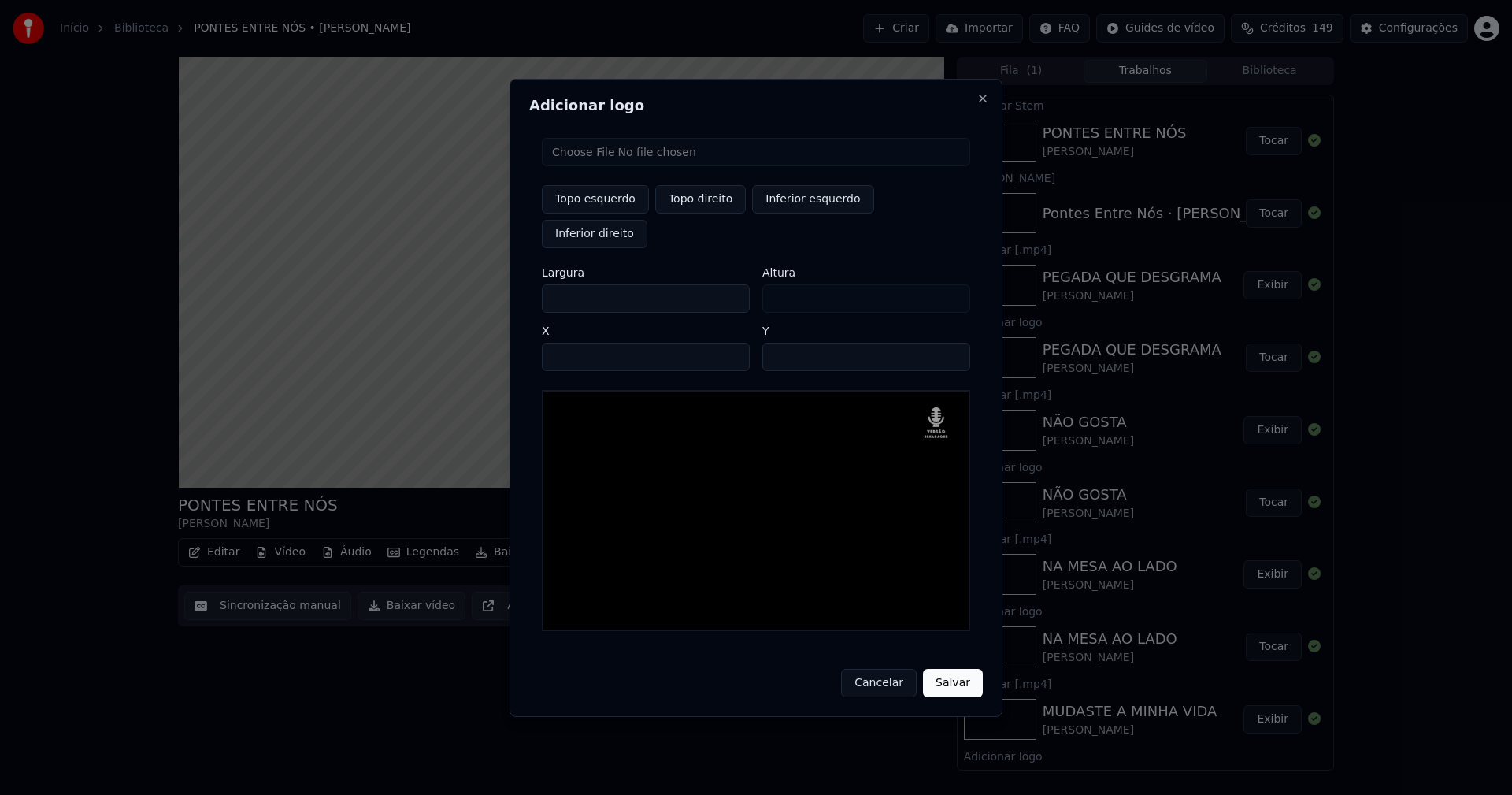
click at [958, 669] on button "Salvar" at bounding box center [952, 683] width 60 height 29
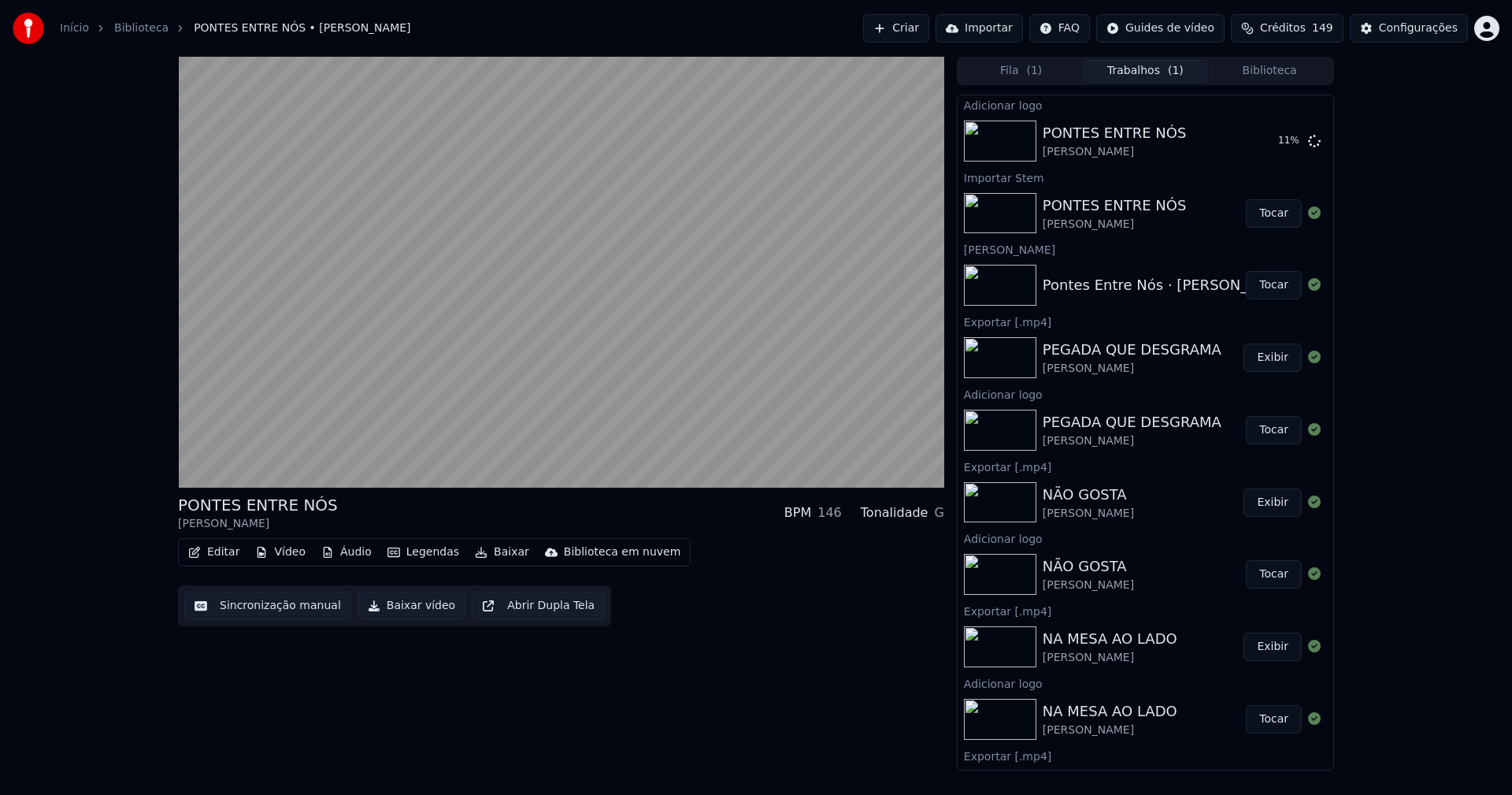
click at [345, 551] on button "Áudio" at bounding box center [347, 552] width 63 height 22
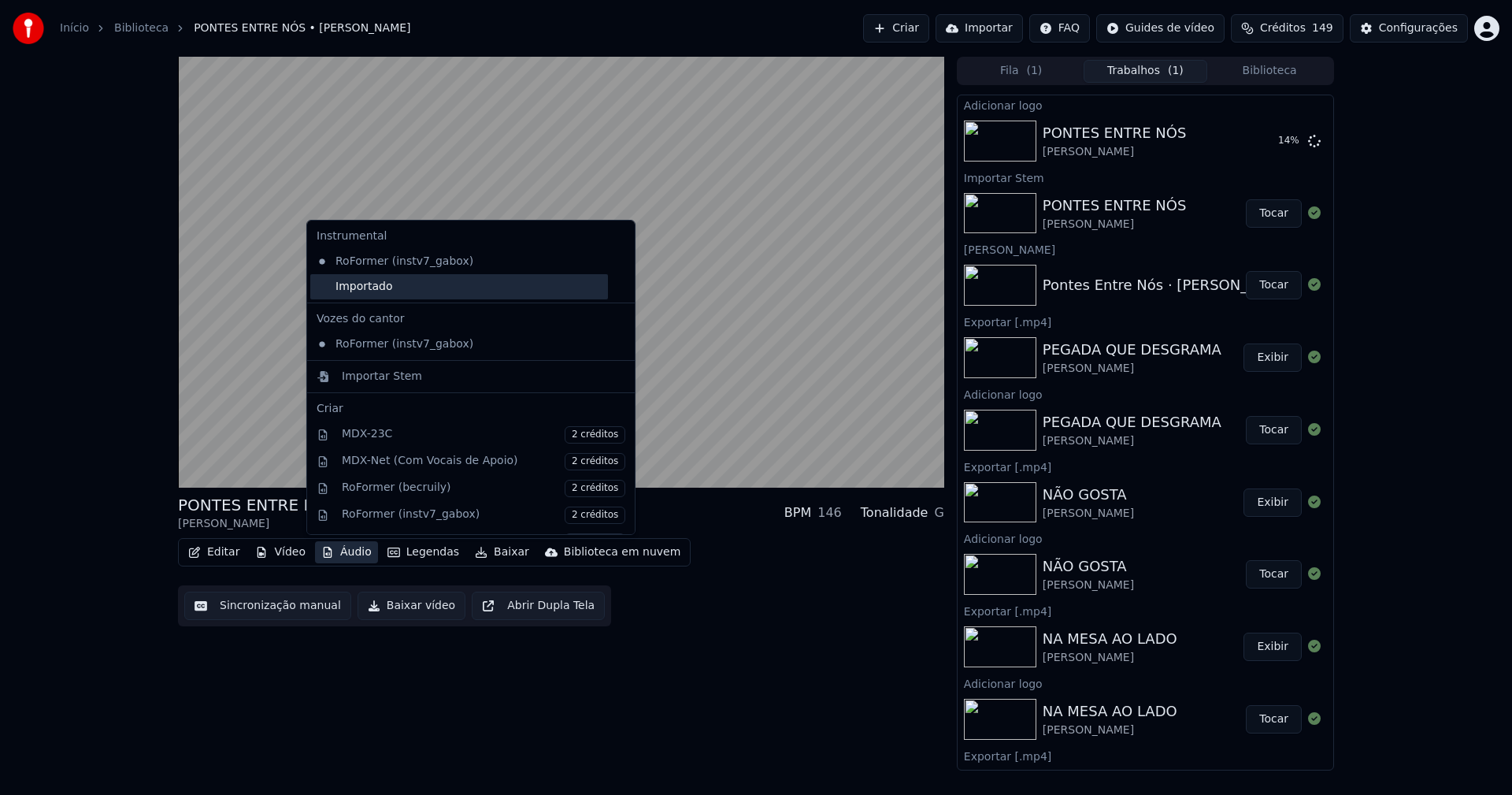
click at [371, 293] on div "Importado" at bounding box center [459, 287] width 297 height 25
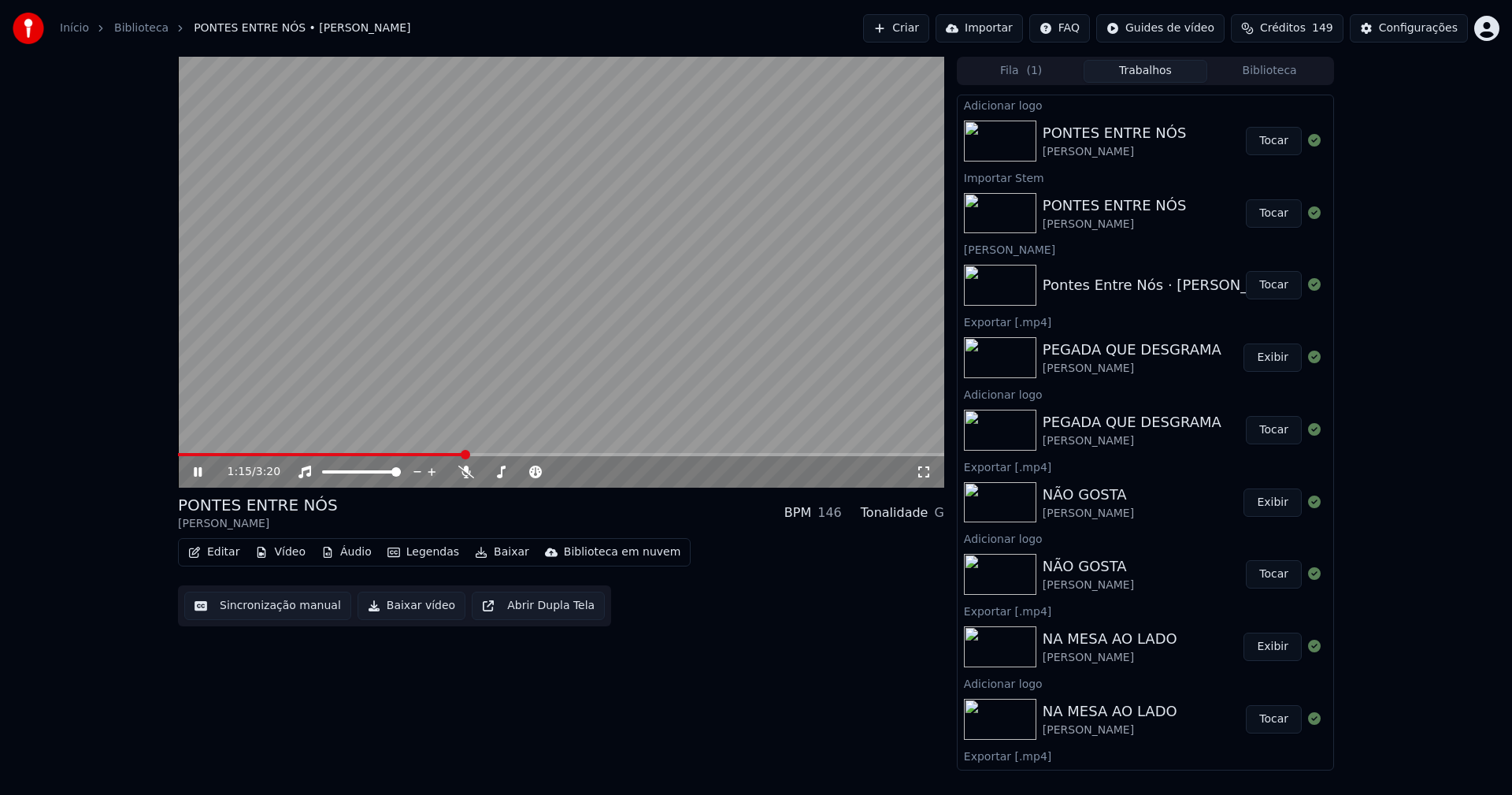
drag, startPoint x: 1268, startPoint y: 139, endPoint x: 1181, endPoint y: 152, distance: 88.0
click at [1267, 139] on button "Tocar" at bounding box center [1274, 142] width 56 height 29
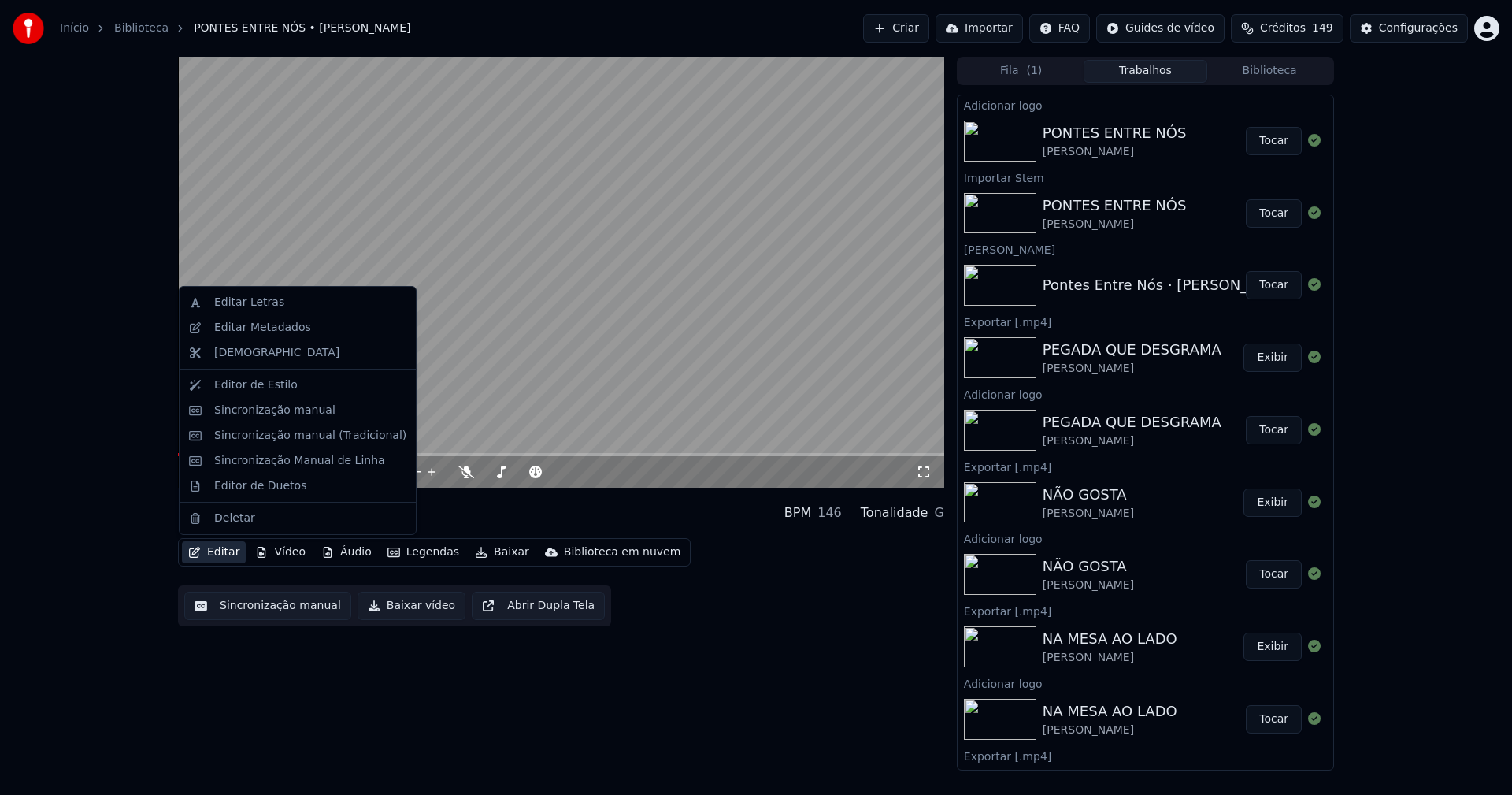
click at [219, 552] on button "Editar" at bounding box center [213, 552] width 64 height 22
click at [235, 436] on div "Sincronização manual (Tradicional)" at bounding box center [310, 436] width 193 height 16
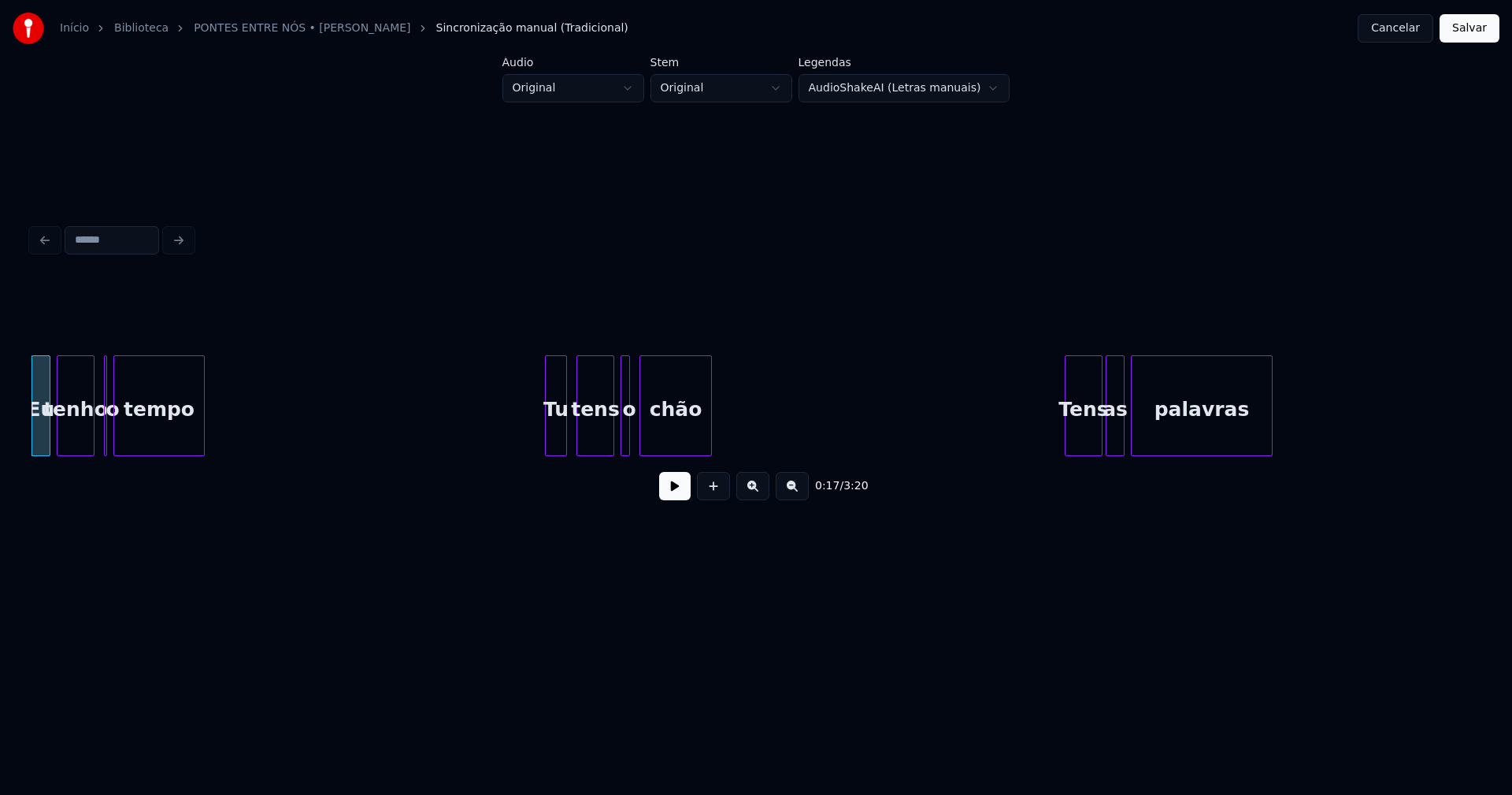
scroll to position [0, 2577]
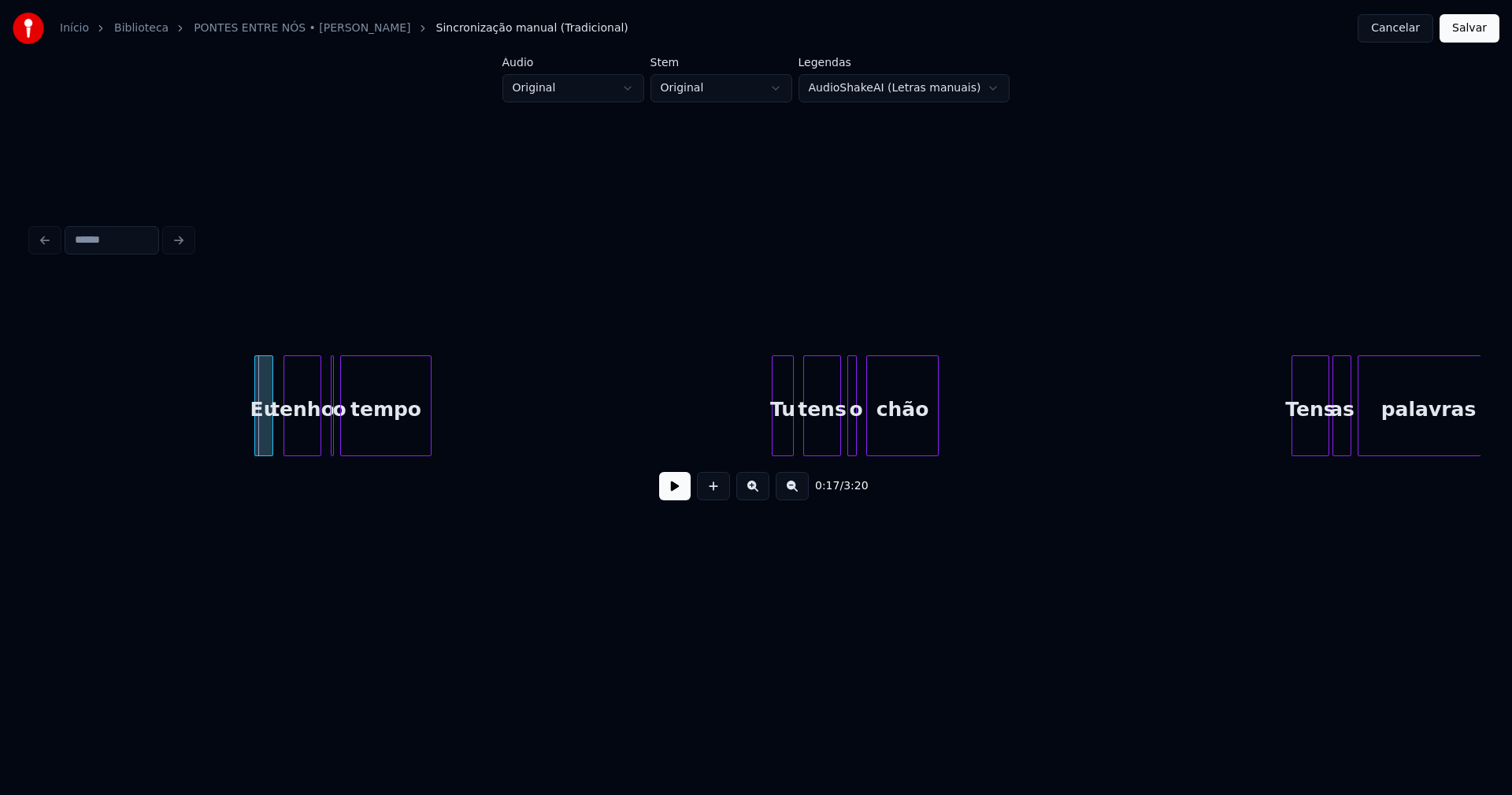
click at [266, 439] on div "Eu" at bounding box center [263, 410] width 17 height 108
click at [249, 445] on div at bounding box center [248, 405] width 4 height 99
click at [672, 494] on button at bounding box center [674, 487] width 31 height 29
click at [309, 436] on div at bounding box center [306, 405] width 4 height 99
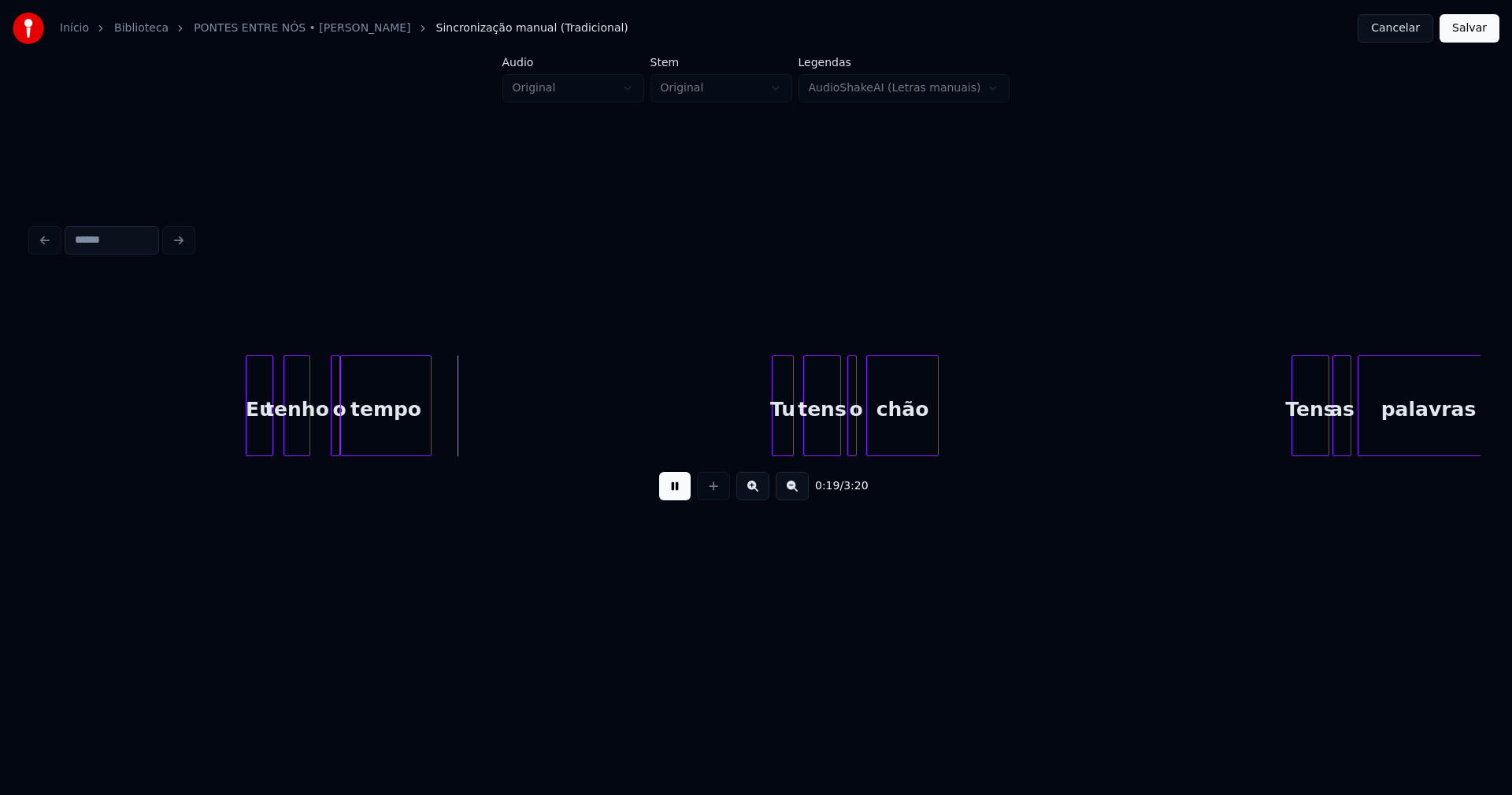
click at [338, 440] on div at bounding box center [337, 405] width 4 height 99
click at [329, 436] on div at bounding box center [329, 405] width 4 height 99
click at [317, 445] on div "o" at bounding box center [320, 410] width 16 height 108
click at [336, 435] on div at bounding box center [334, 405] width 4 height 99
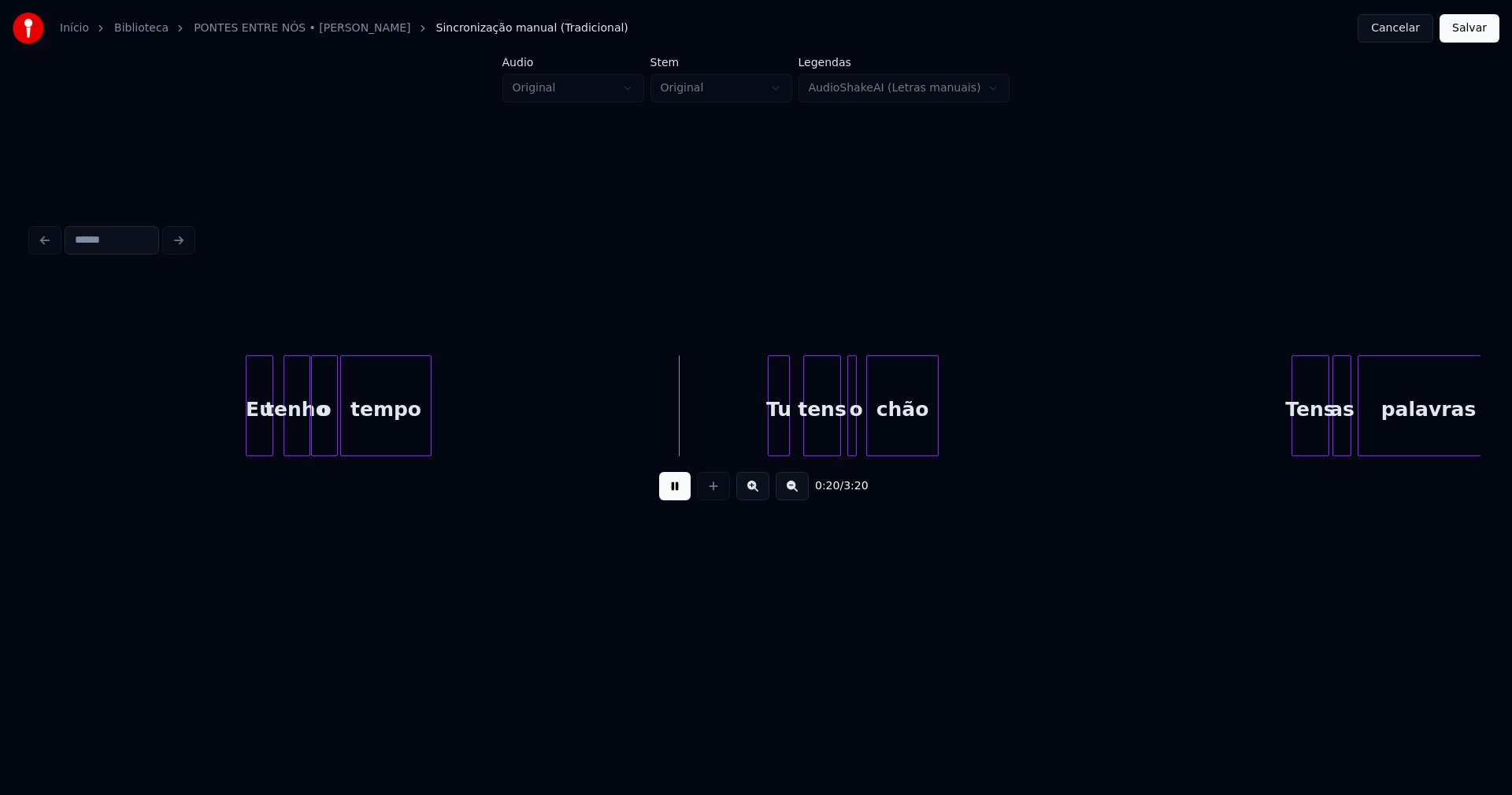
click at [777, 442] on div "Tu" at bounding box center [778, 410] width 21 height 108
click at [859, 434] on div at bounding box center [859, 405] width 4 height 99
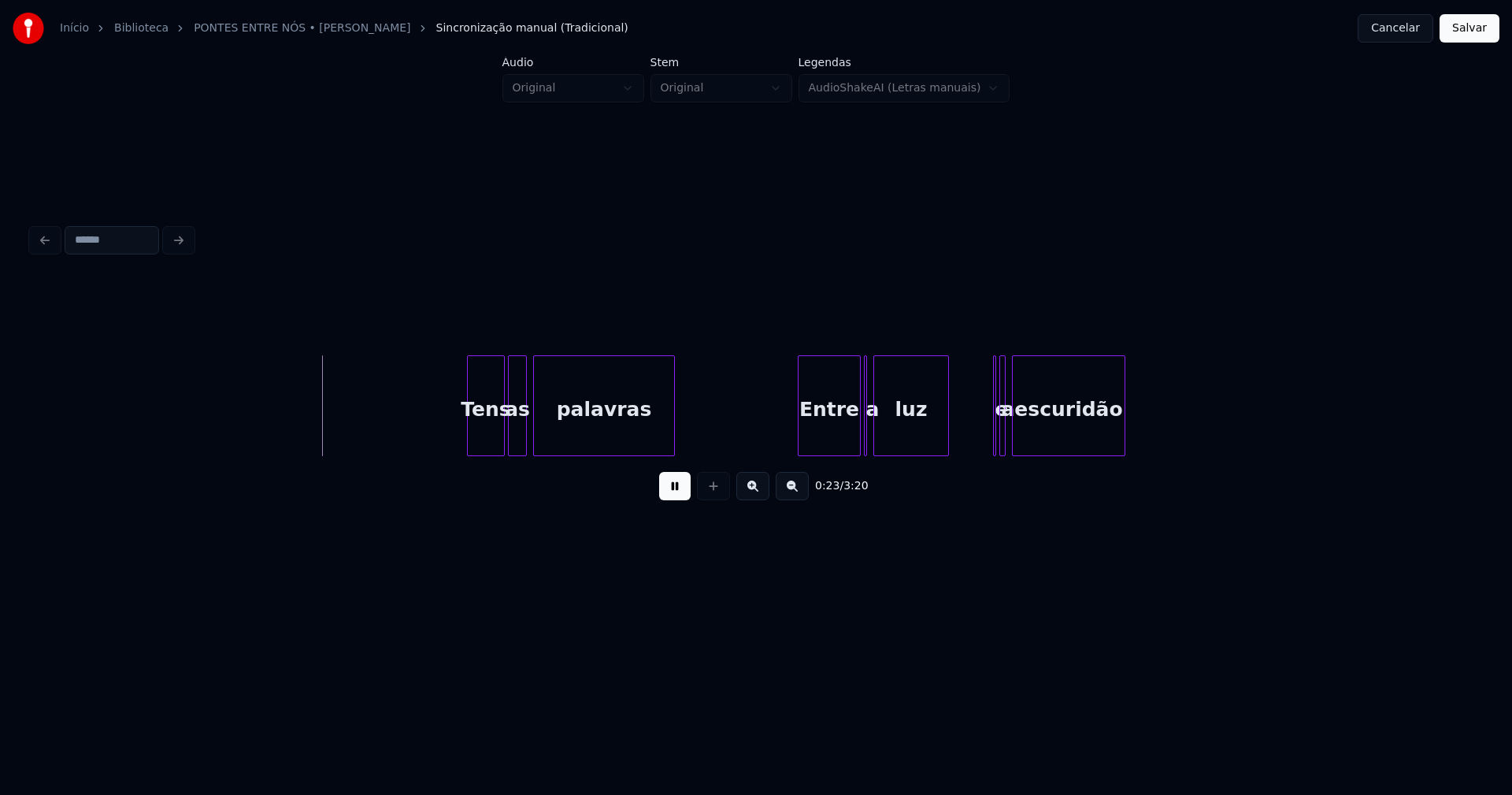
scroll to position [0, 3647]
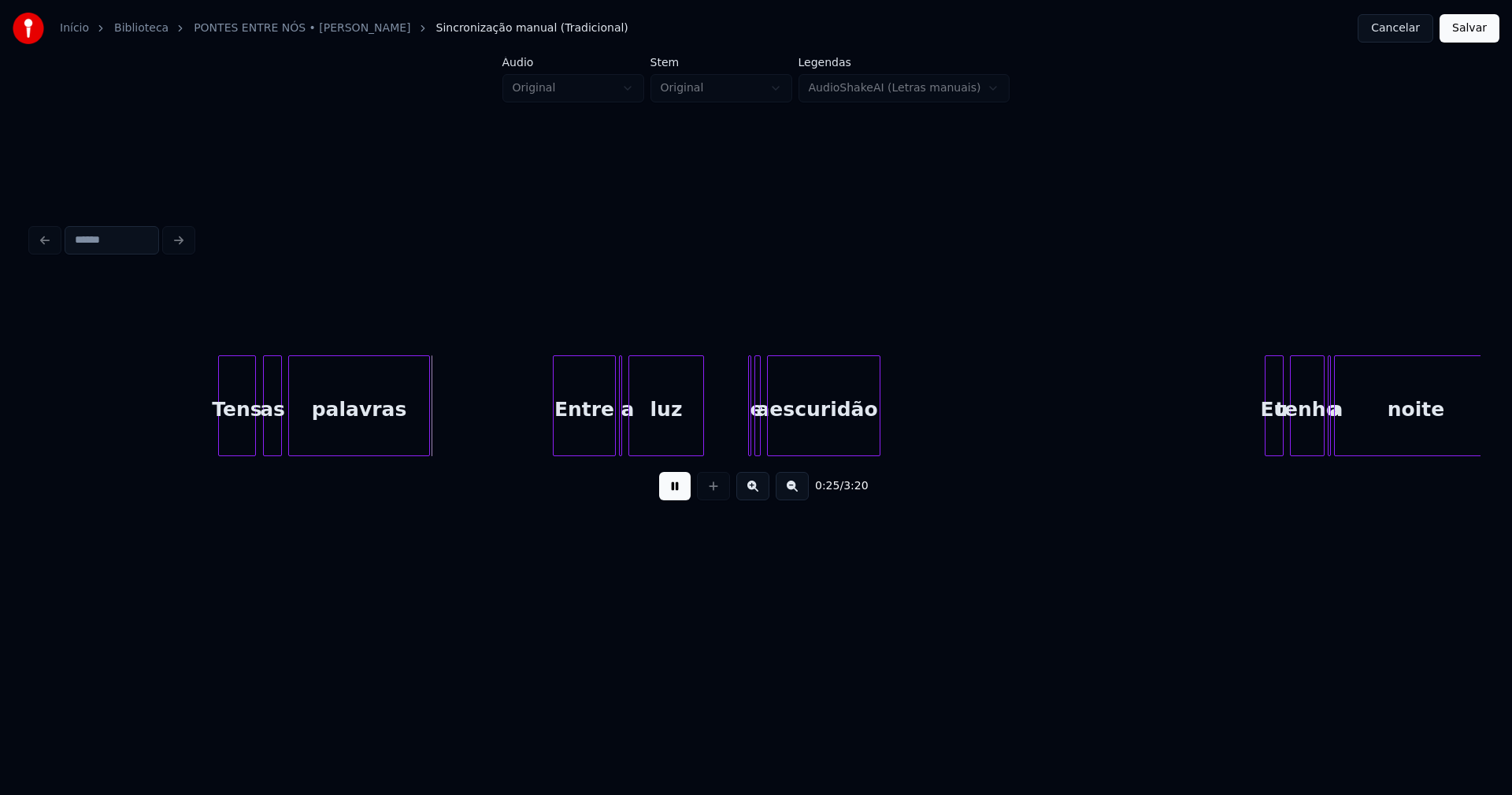
click at [242, 440] on div "Tens" at bounding box center [236, 410] width 36 height 108
click at [271, 440] on div "as" at bounding box center [270, 410] width 17 height 108
click at [587, 436] on div "Entre" at bounding box center [580, 410] width 62 height 108
click at [624, 441] on div at bounding box center [624, 405] width 4 height 99
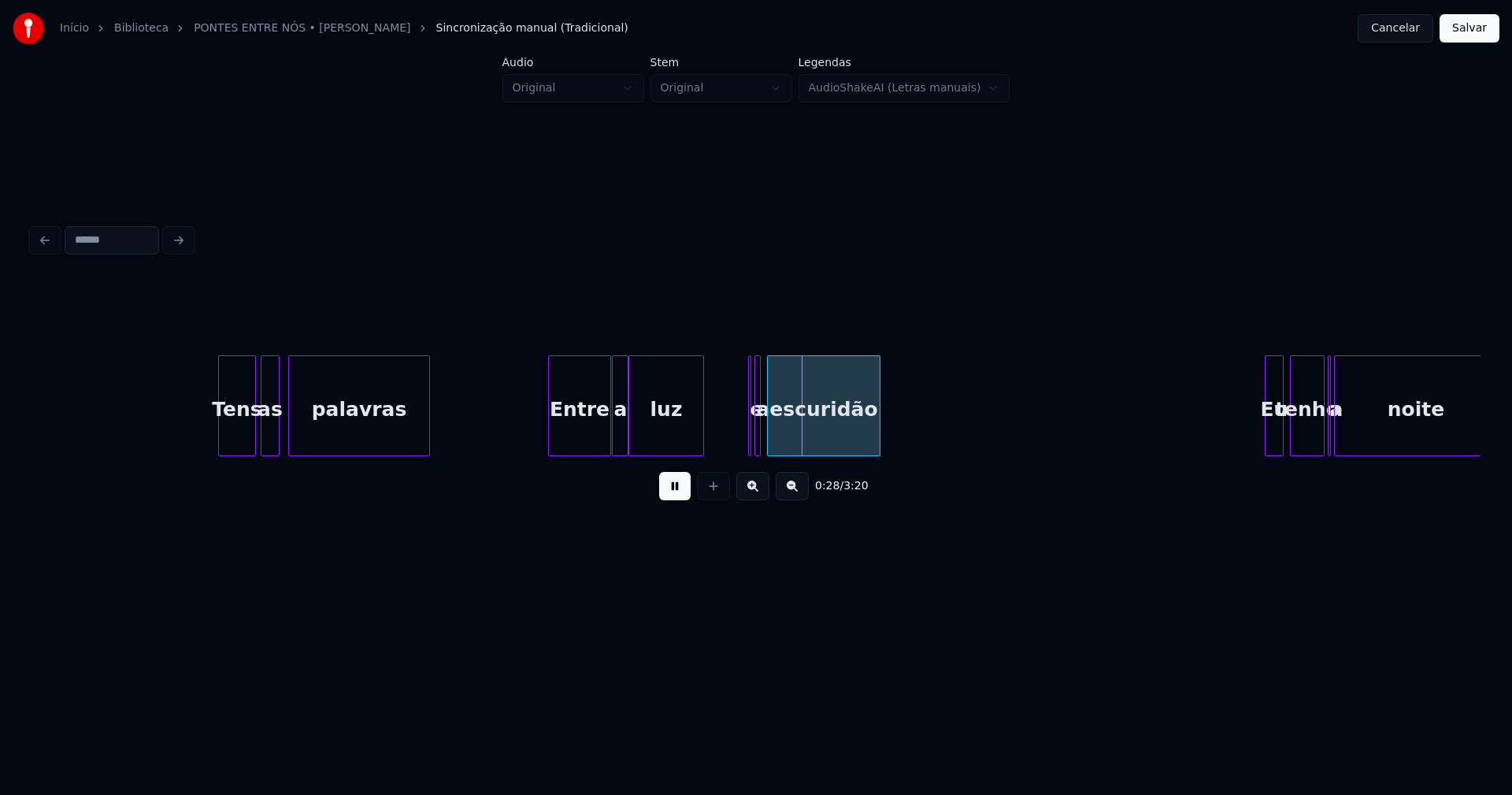
click at [613, 437] on div at bounding box center [614, 405] width 4 height 99
click at [763, 439] on div at bounding box center [761, 405] width 4 height 99
click at [787, 432] on div at bounding box center [786, 405] width 4 height 99
click at [769, 435] on div at bounding box center [769, 405] width 4 height 99
click at [769, 438] on div "a" at bounding box center [769, 410] width 16 height 108
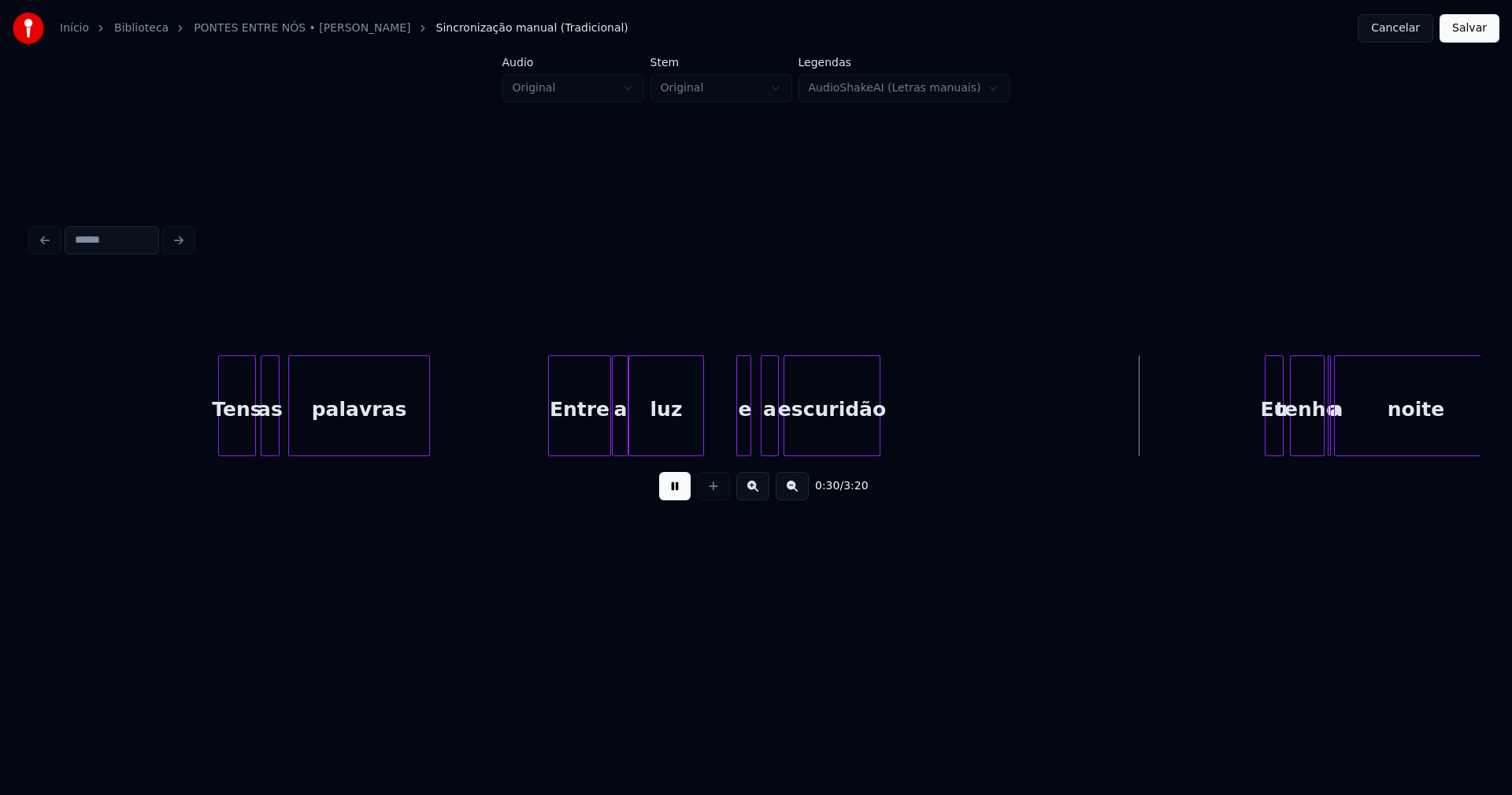
click at [744, 450] on div "Tens as palavras Entre a luz e a escuridão Eu tenho a noite" at bounding box center [756, 406] width 1449 height 101
click at [756, 440] on div at bounding box center [754, 405] width 4 height 99
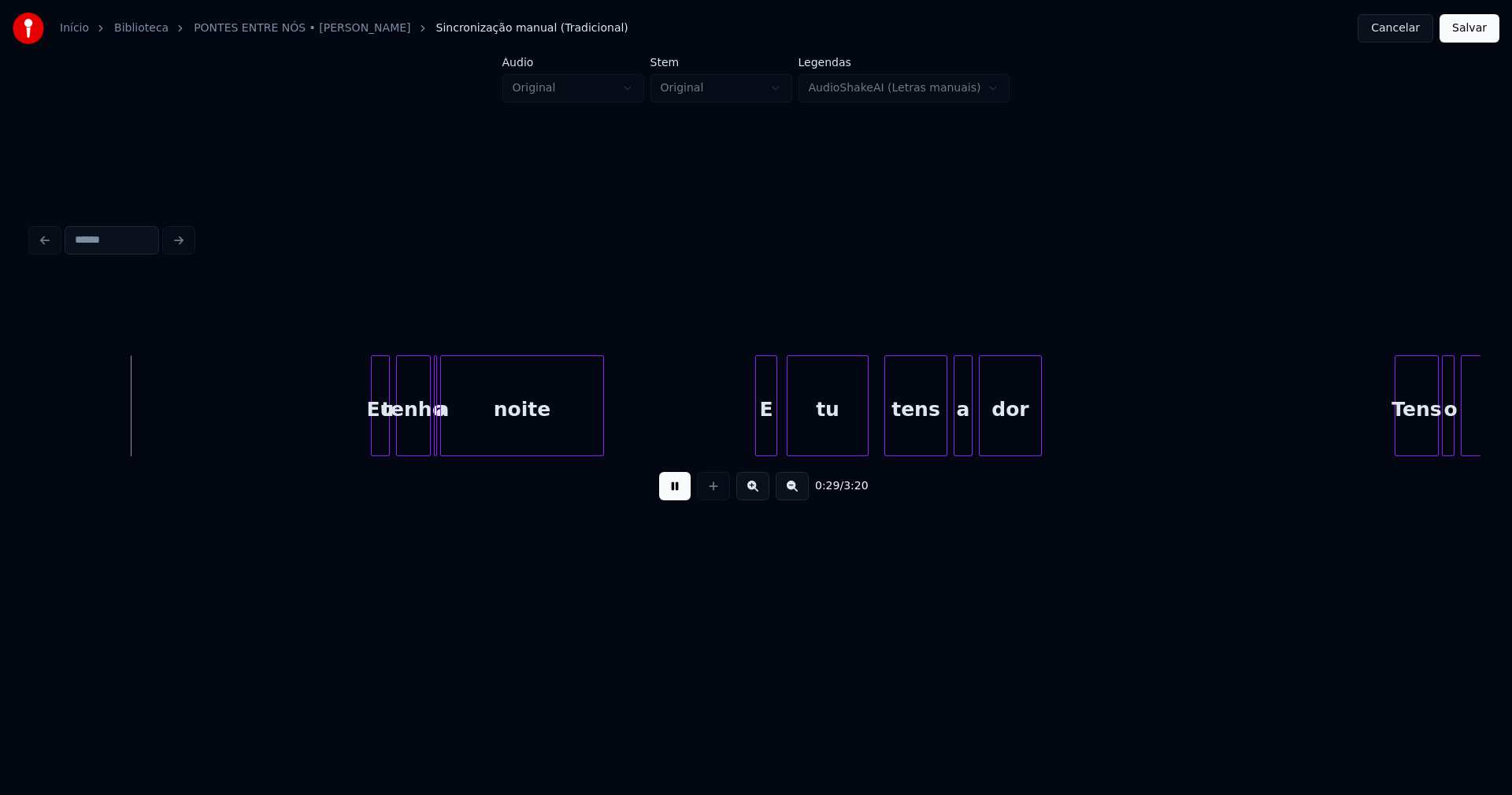
scroll to position [0, 4557]
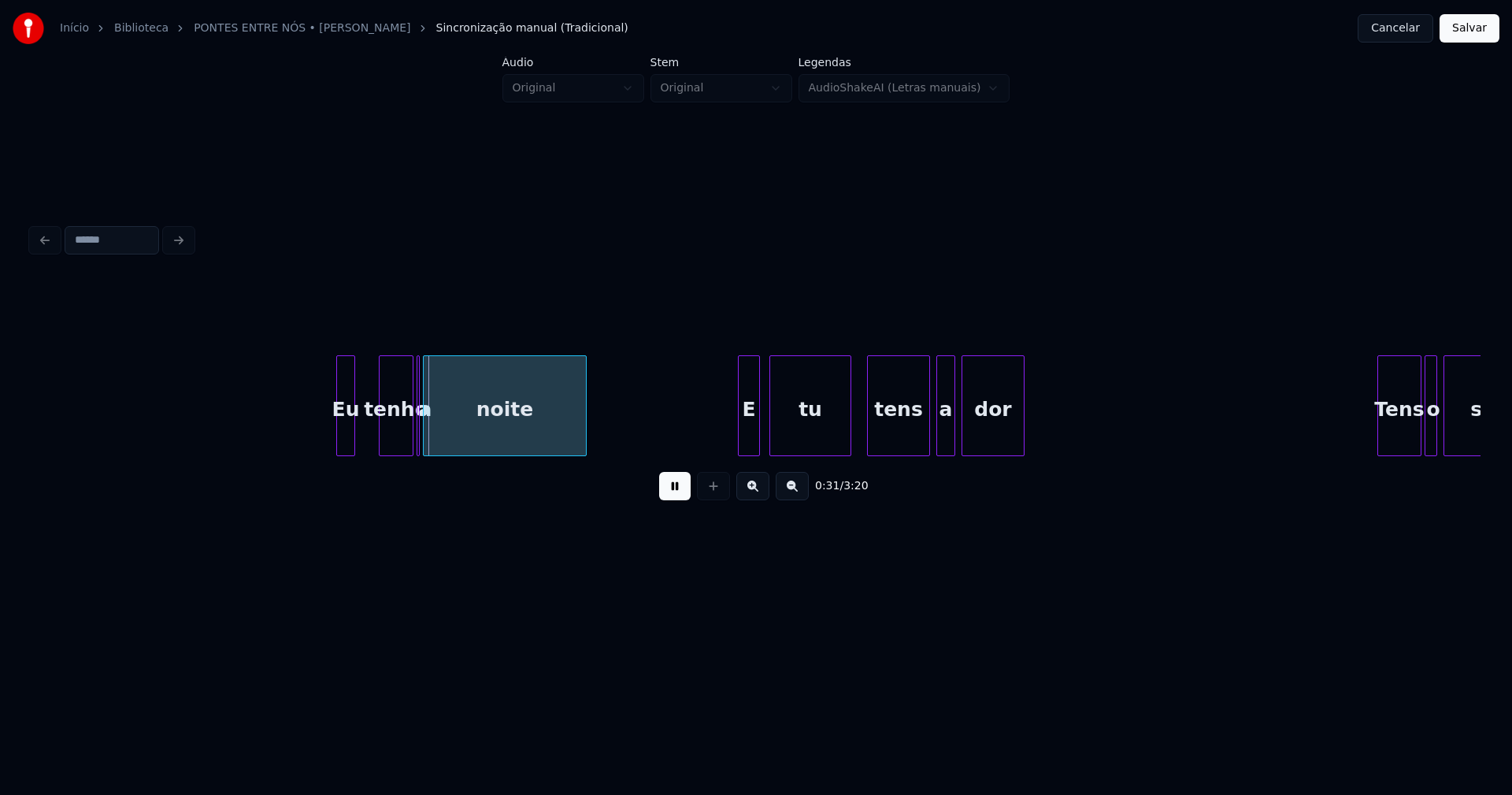
click at [348, 437] on div "Eu" at bounding box center [345, 410] width 17 height 108
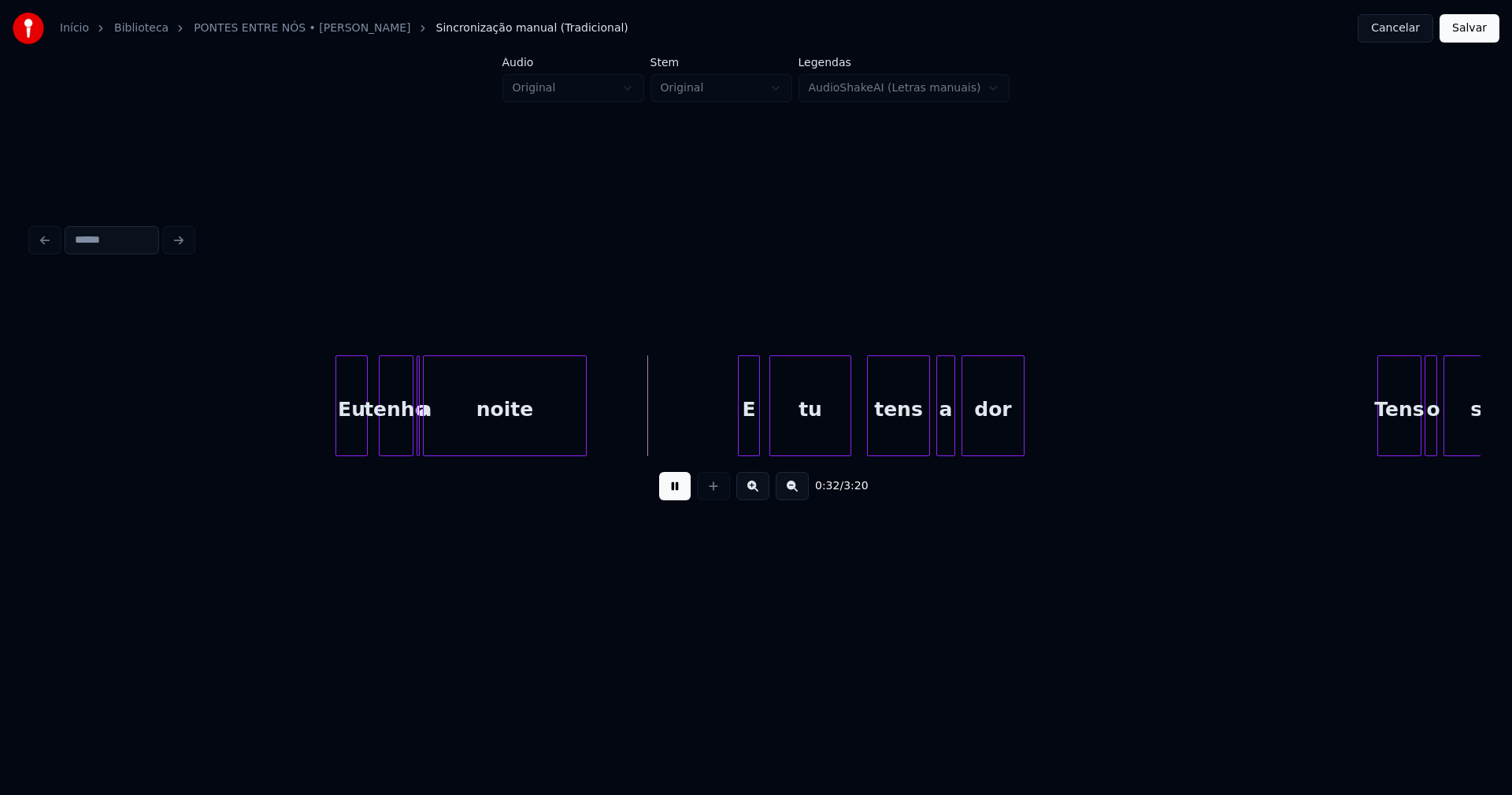
click at [365, 434] on div at bounding box center [364, 405] width 4 height 99
click at [390, 441] on div "tenho" at bounding box center [391, 410] width 33 height 108
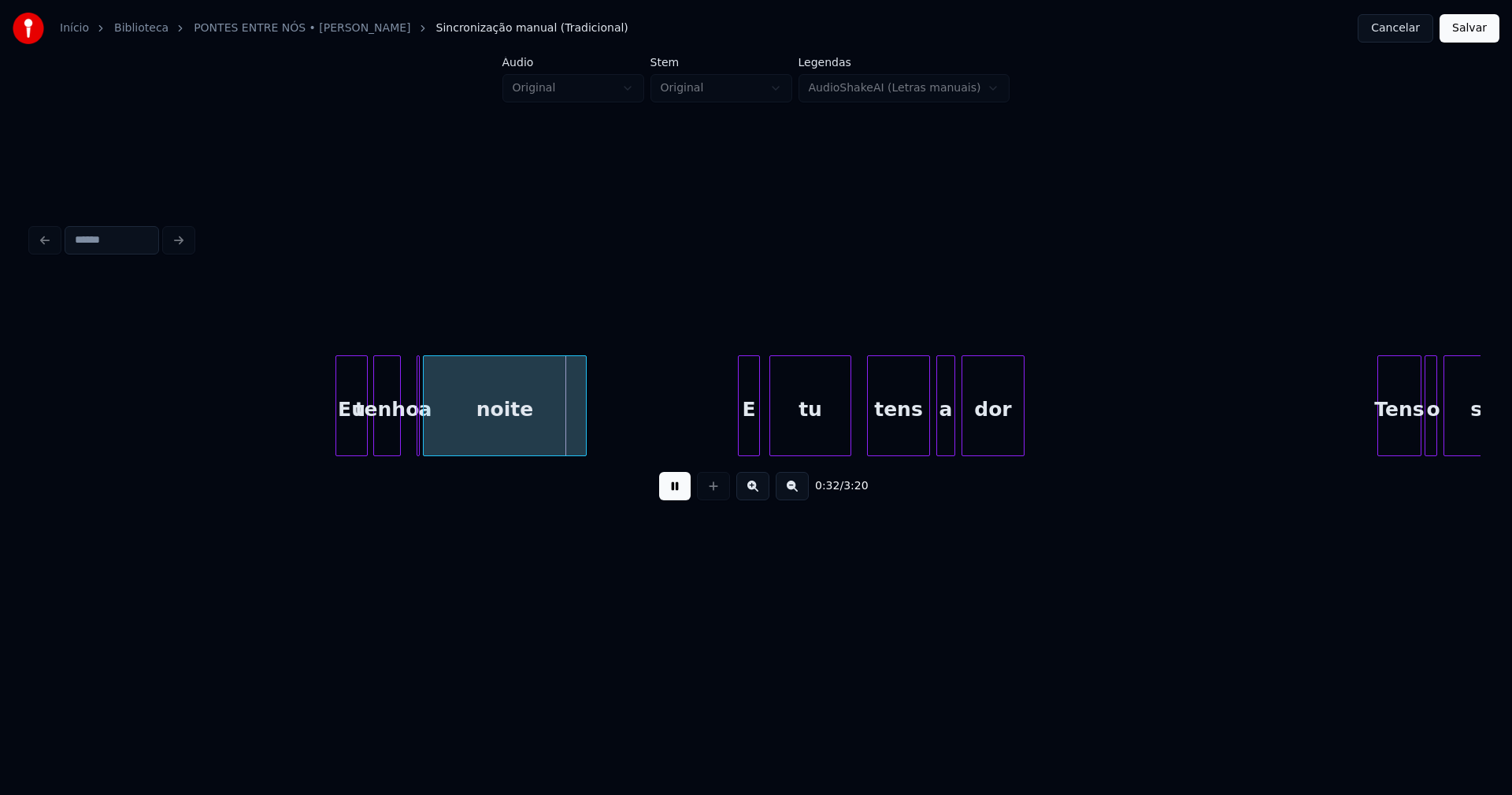
click at [399, 441] on div at bounding box center [397, 405] width 4 height 99
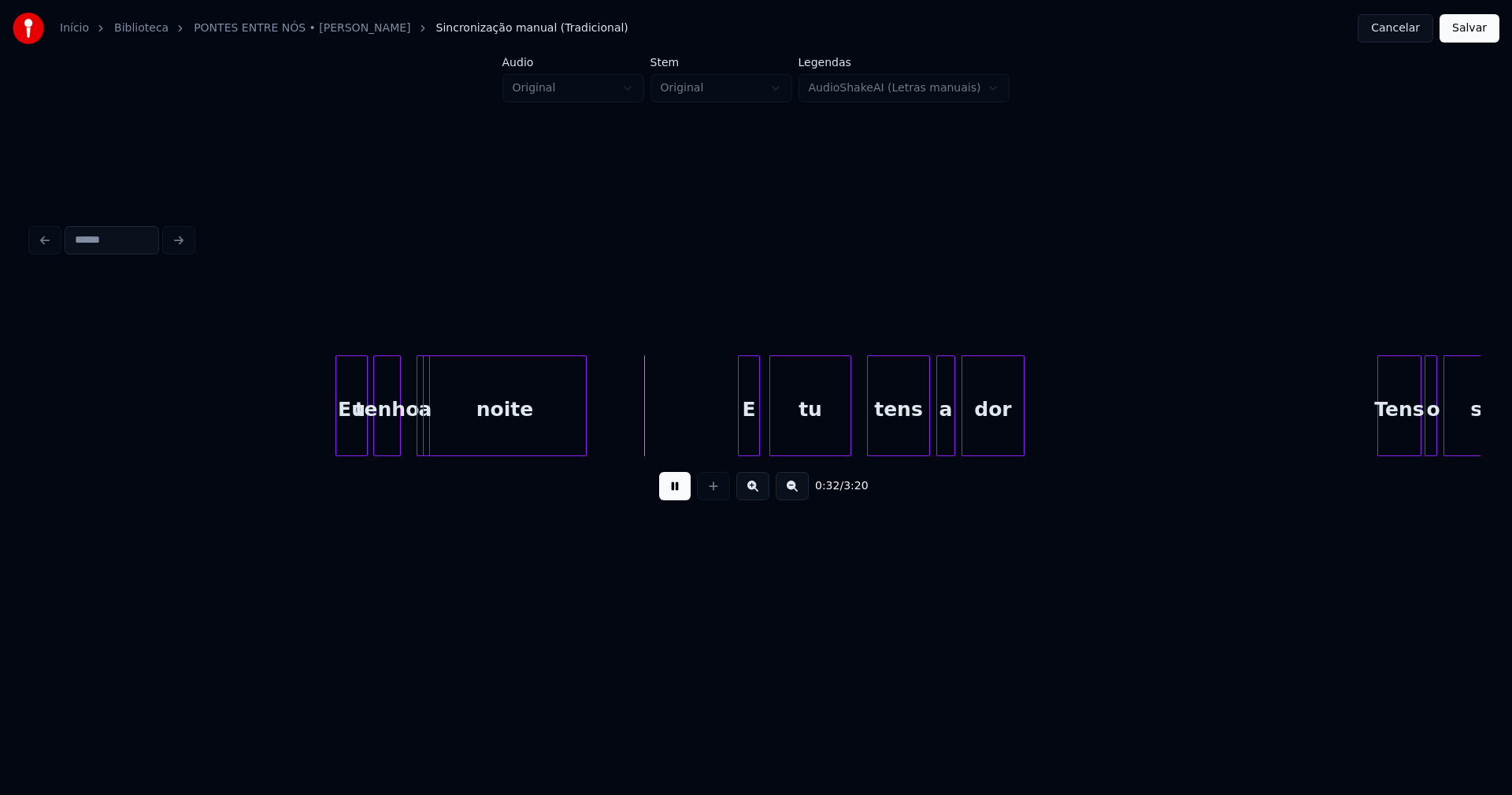
drag, startPoint x: 416, startPoint y: 358, endPoint x: 407, endPoint y: 364, distance: 10.8
click at [406, 361] on div "a" at bounding box center [412, 406] width 13 height 101
click at [729, 438] on div at bounding box center [728, 405] width 4 height 99
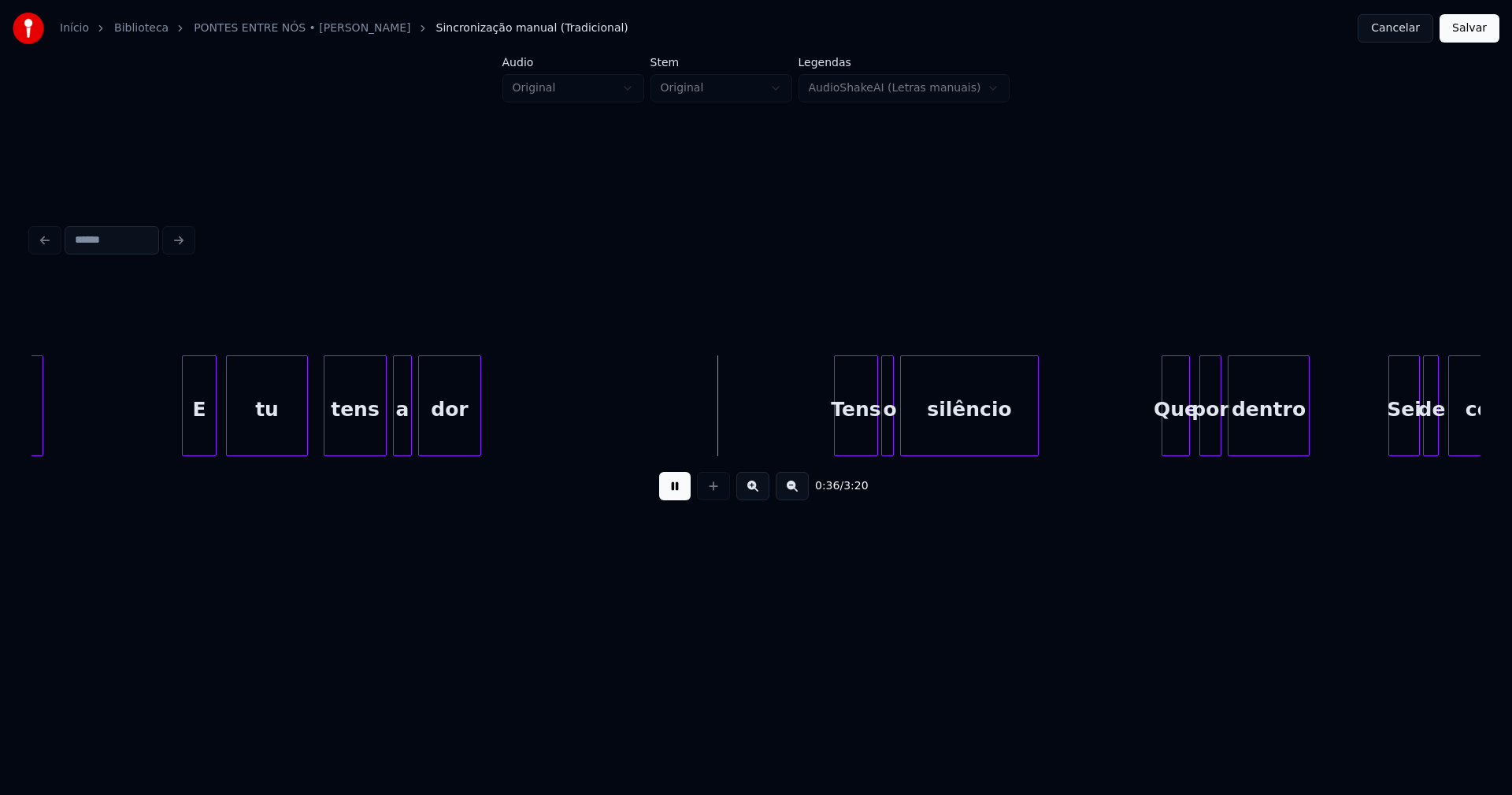
scroll to position [0, 5469]
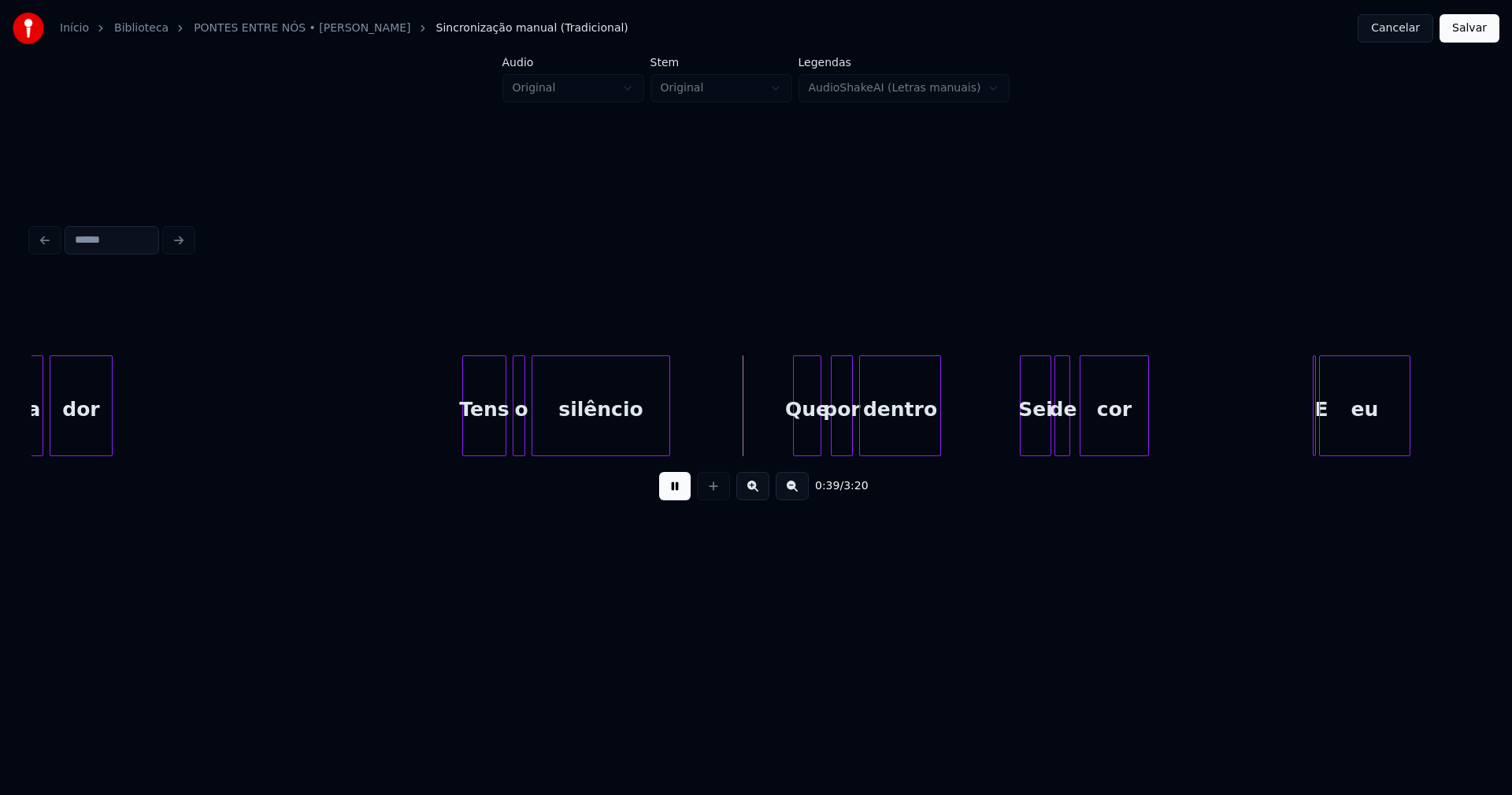
click at [495, 435] on div "Tens" at bounding box center [484, 410] width 42 height 108
click at [805, 440] on div "Que" at bounding box center [804, 410] width 27 height 108
click at [991, 439] on div at bounding box center [992, 405] width 4 height 99
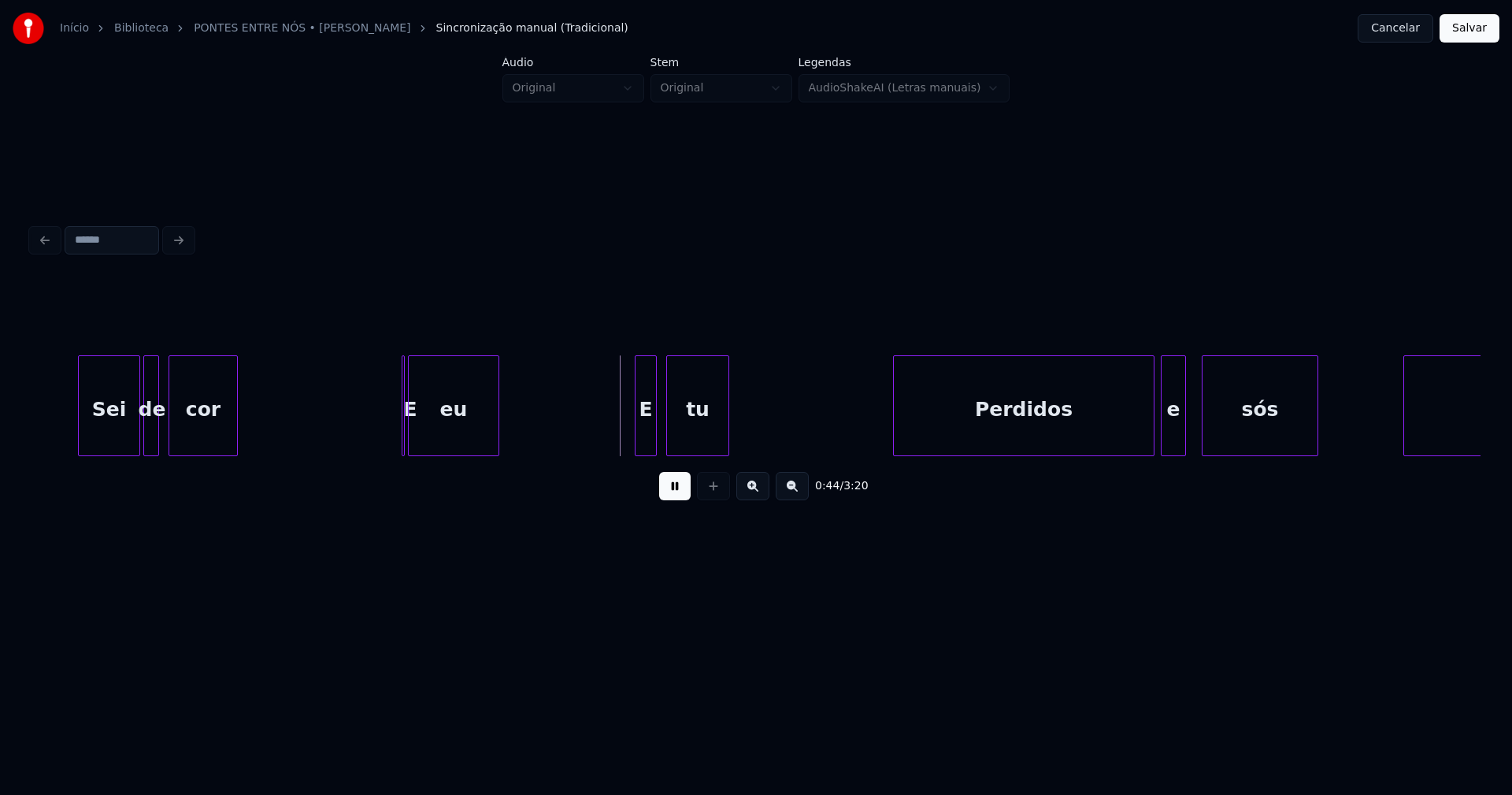
scroll to position [0, 6399]
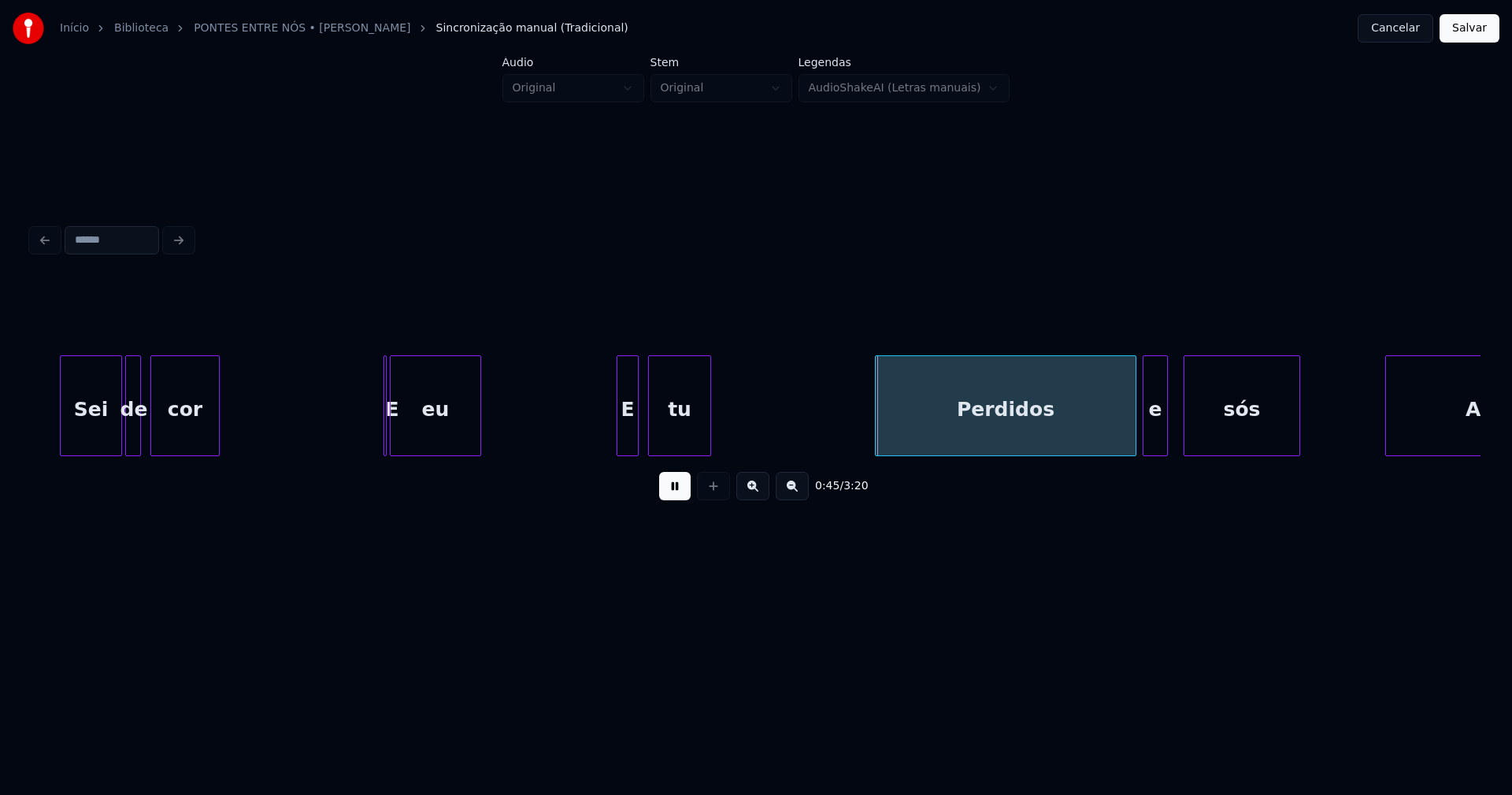
click at [679, 495] on button at bounding box center [674, 487] width 31 height 29
click at [350, 453] on div "Sei de cor E eu E tu Perdidos e sós Amantes" at bounding box center [756, 406] width 1449 height 101
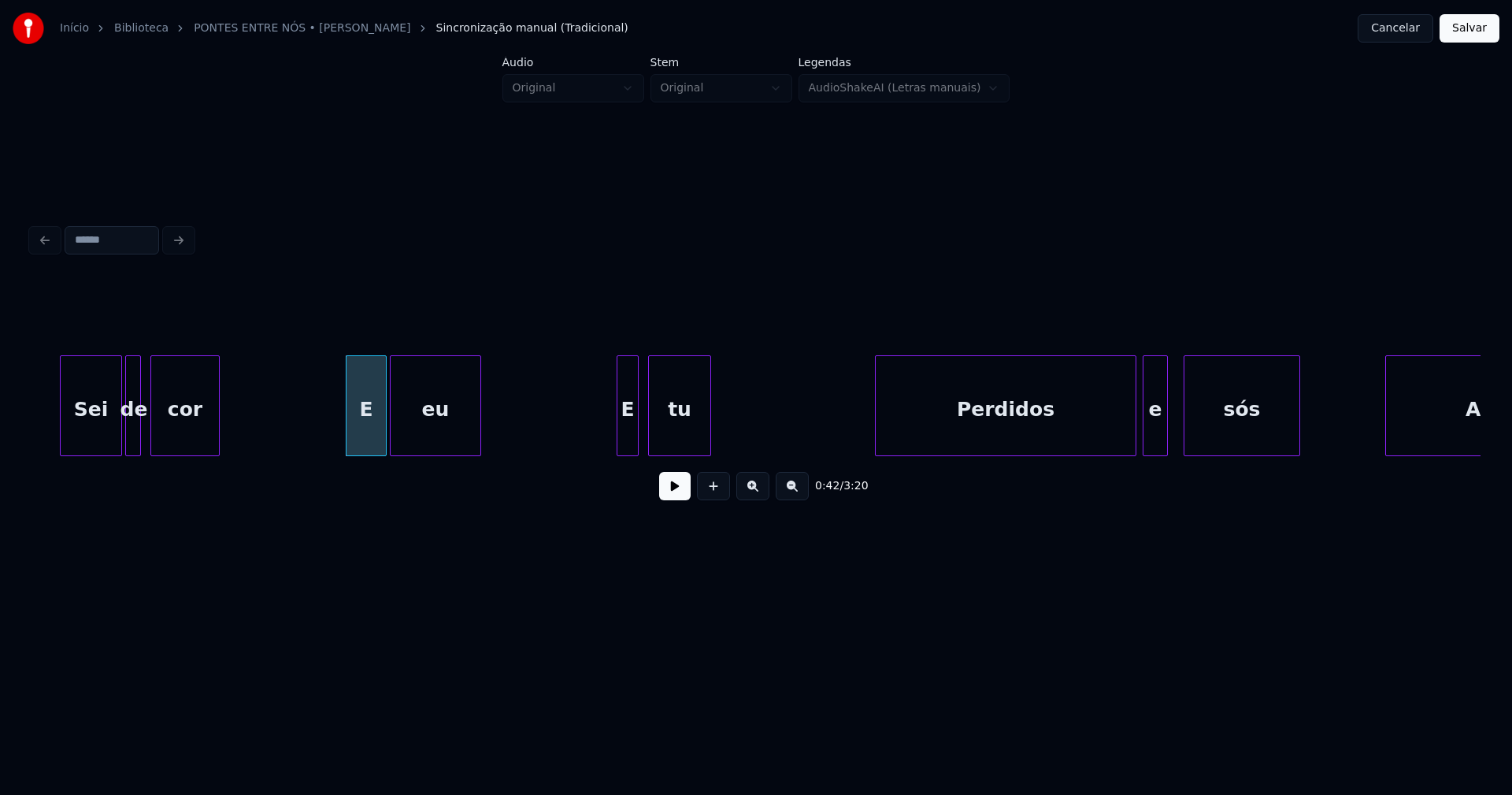
click at [674, 497] on button at bounding box center [674, 487] width 31 height 29
click at [605, 443] on div at bounding box center [605, 405] width 4 height 99
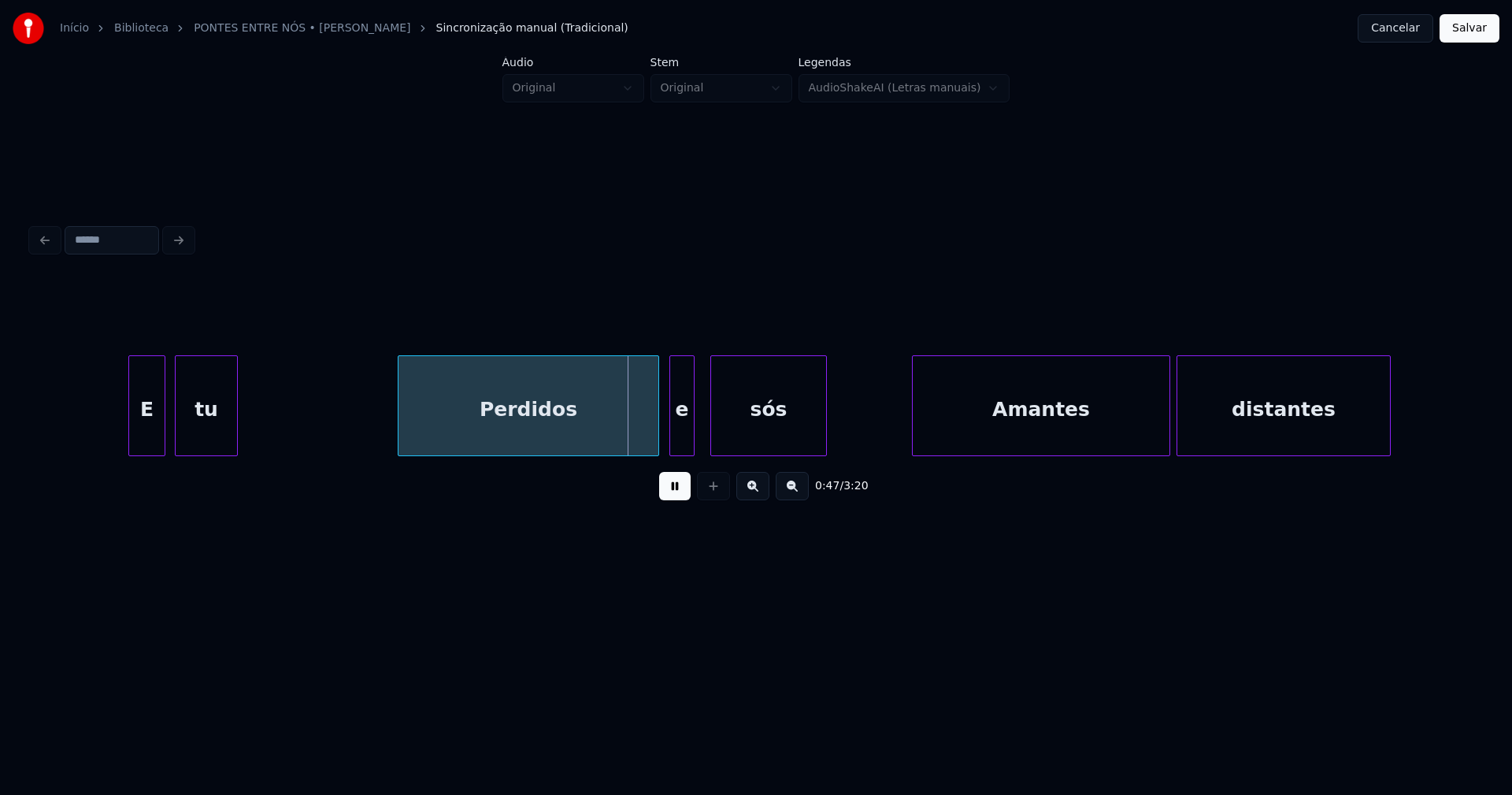
click at [487, 436] on div "Perdidos" at bounding box center [528, 410] width 260 height 108
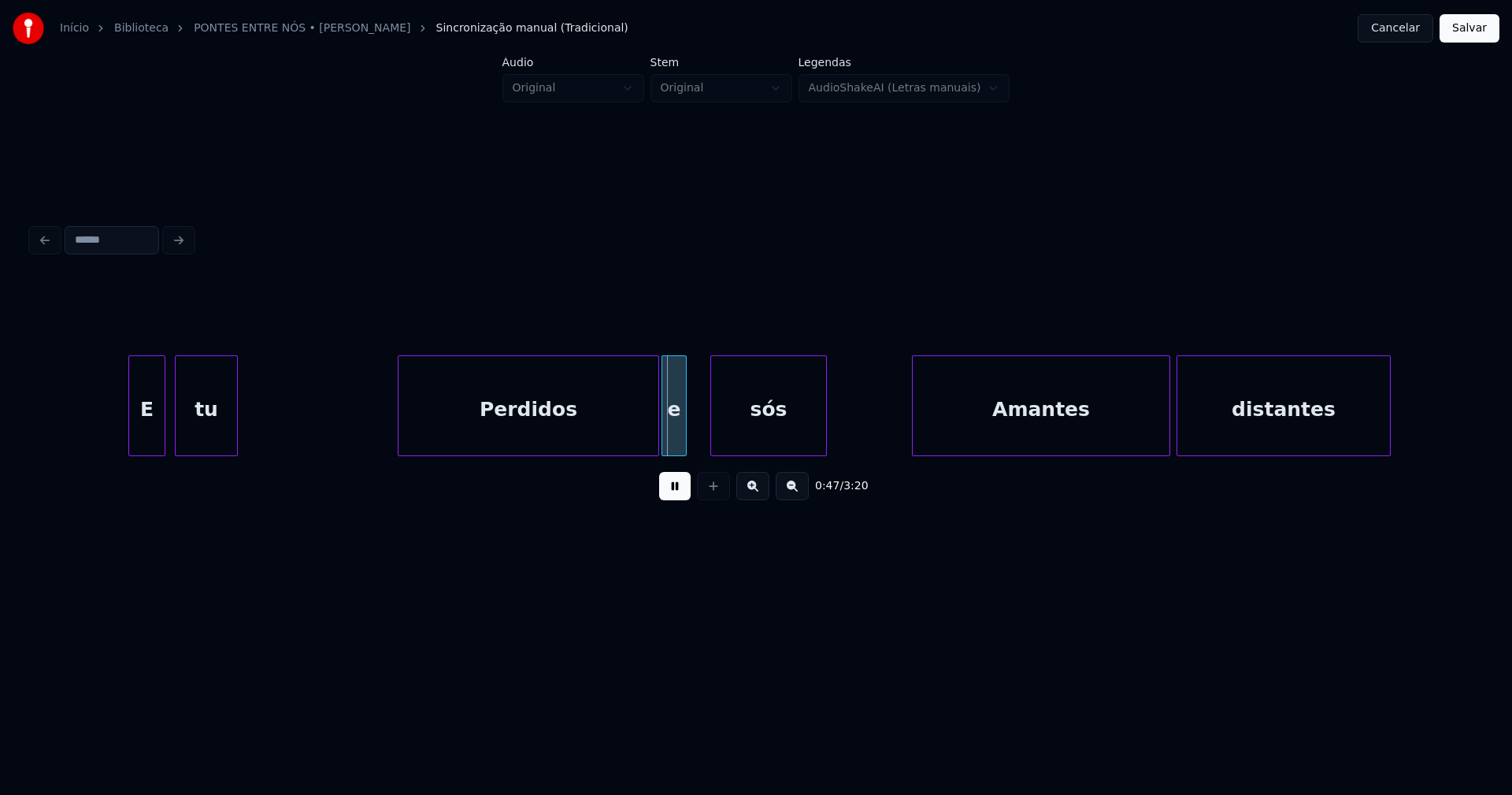
click at [676, 440] on div "e" at bounding box center [674, 410] width 23 height 108
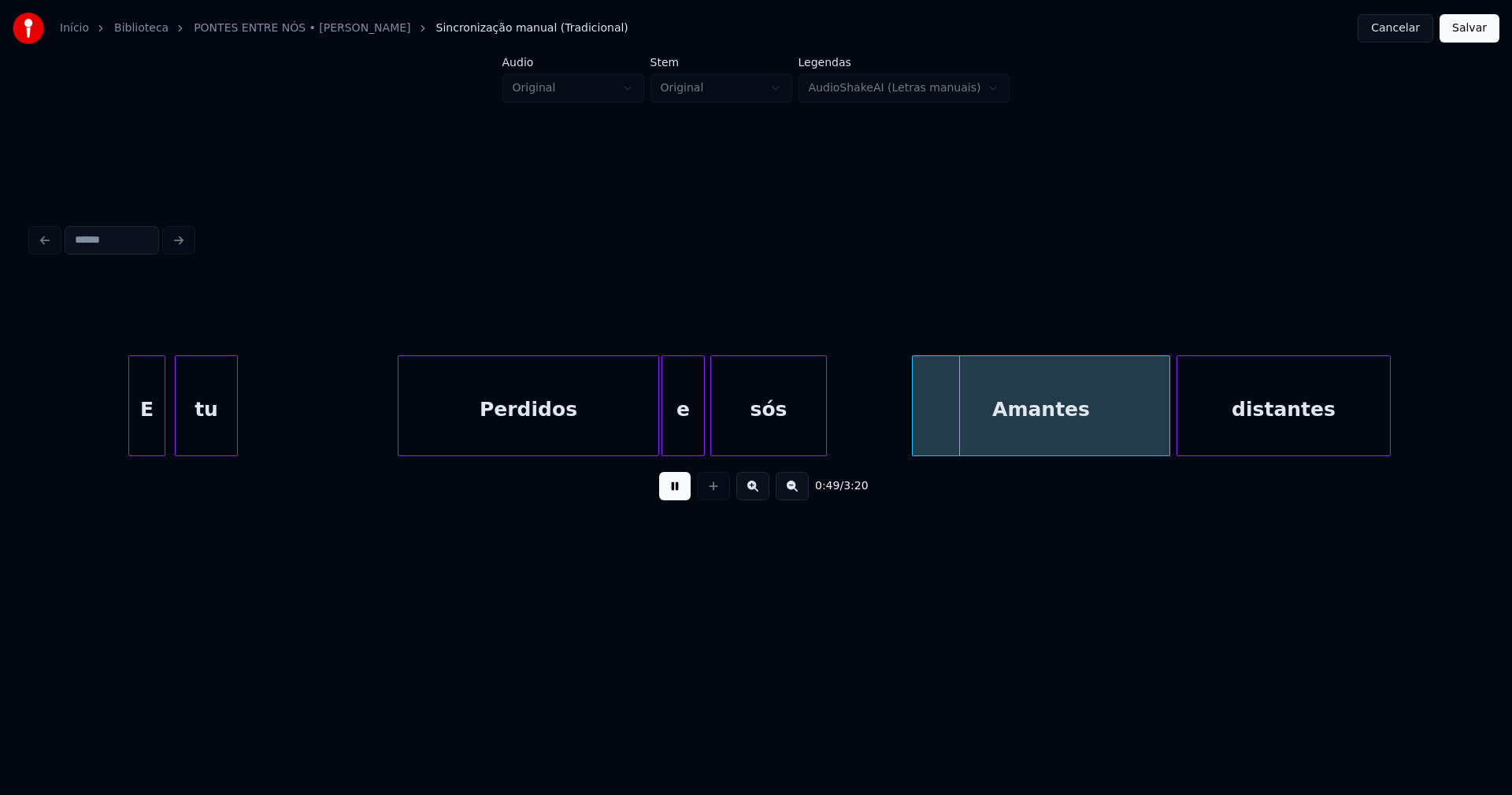
click at [701, 430] on div at bounding box center [701, 405] width 4 height 99
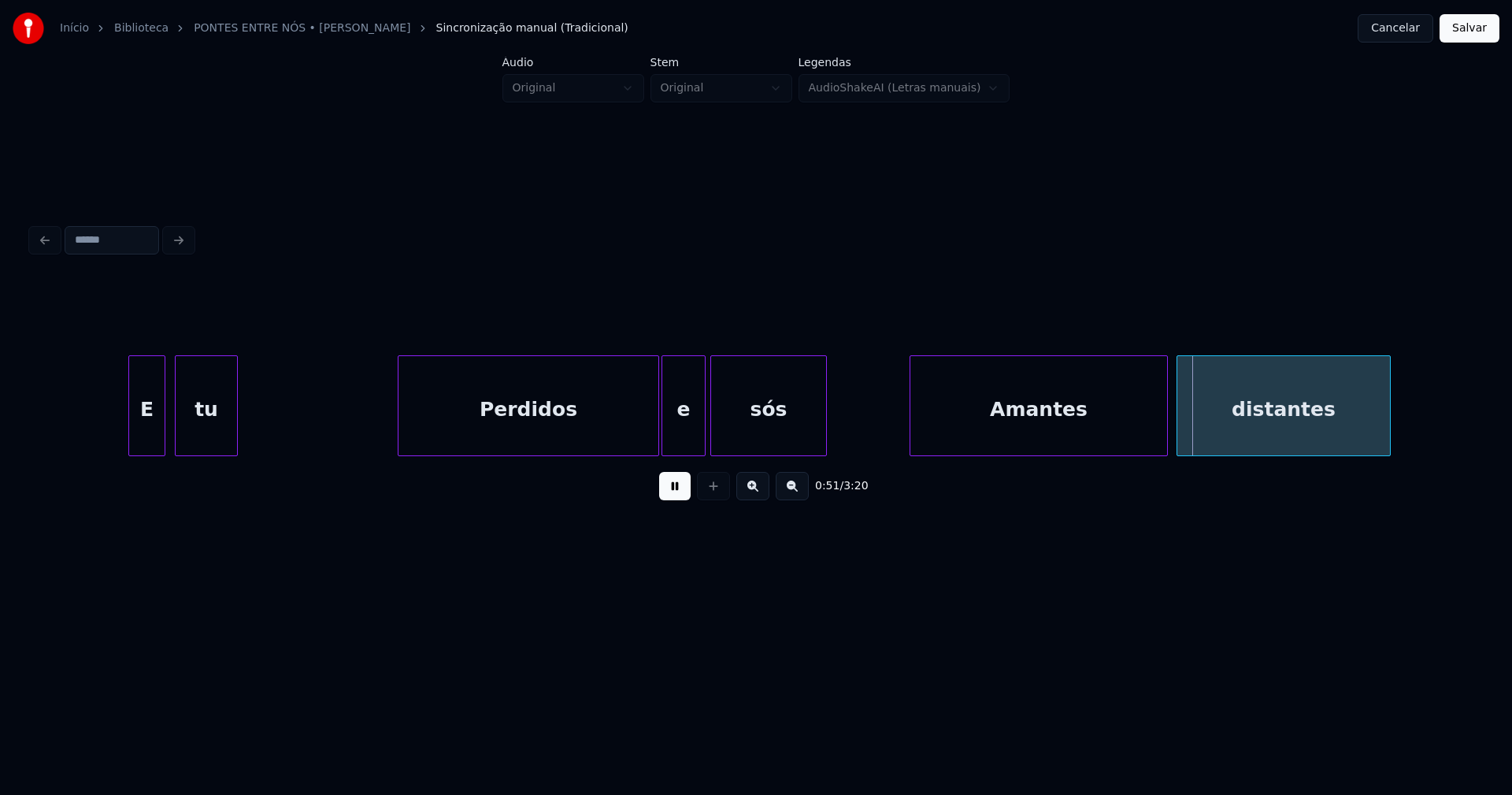
click at [1024, 411] on div "Amantes" at bounding box center [1038, 410] width 257 height 108
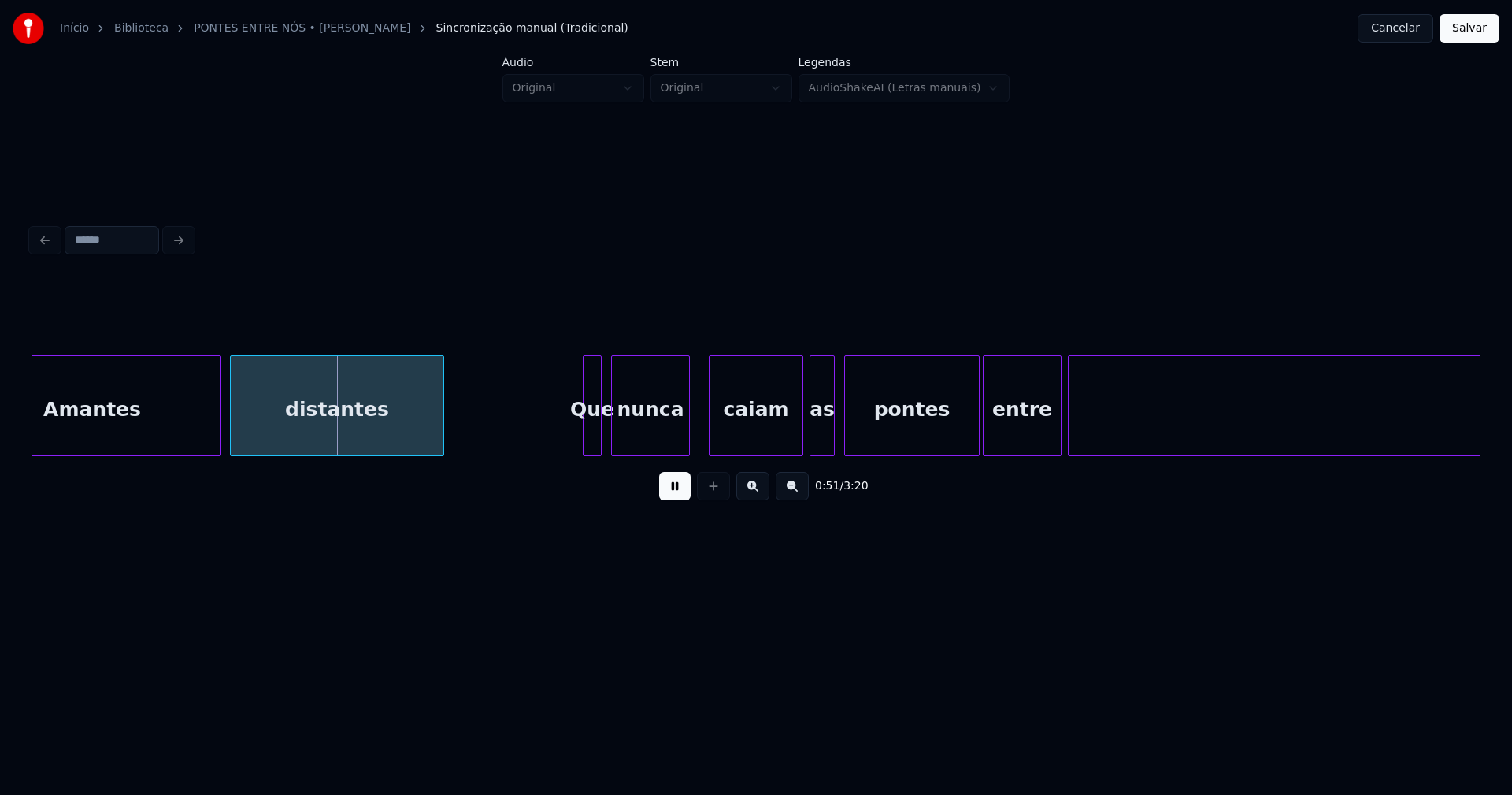
scroll to position [0, 7836]
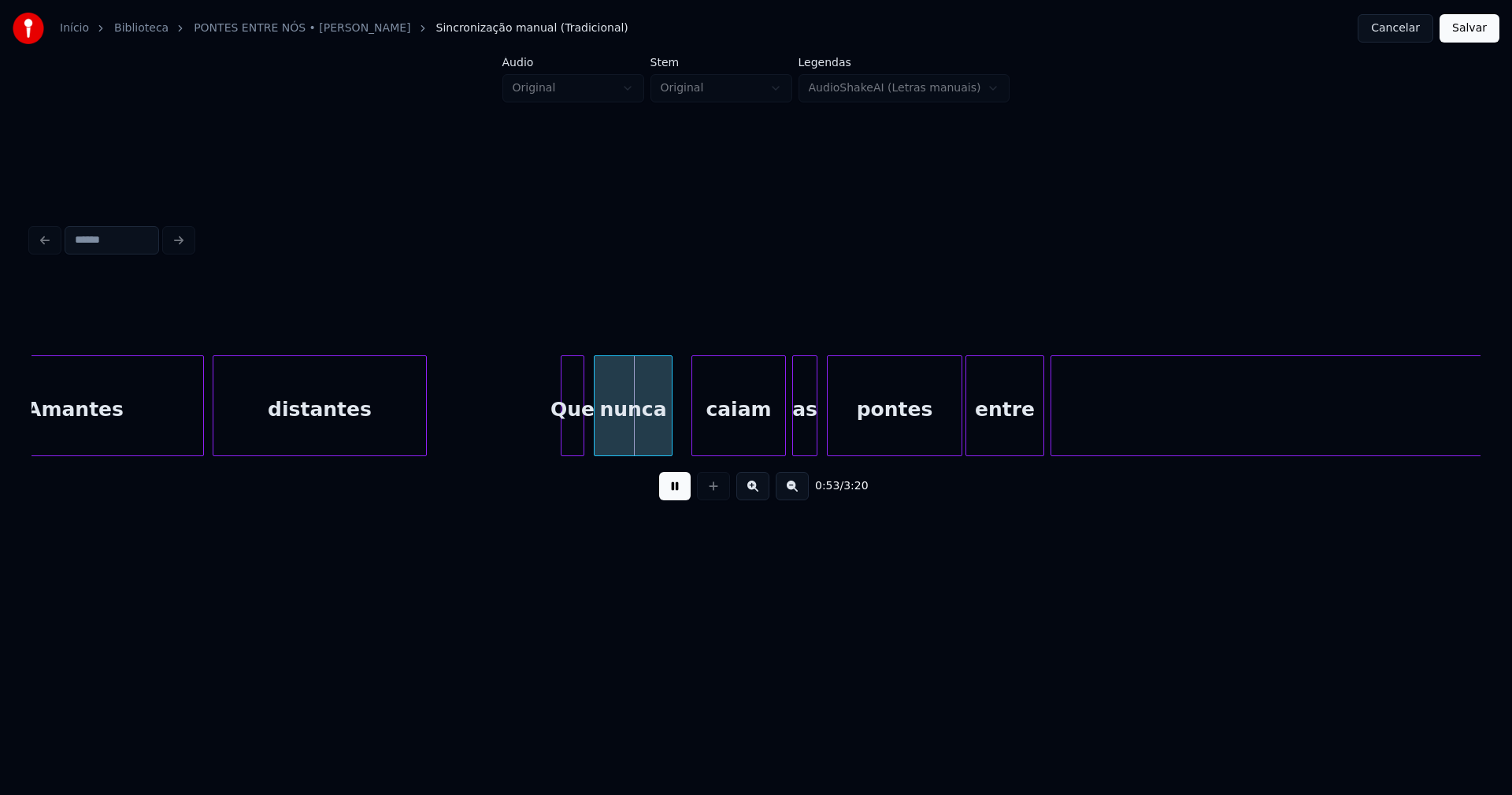
click at [564, 432] on div at bounding box center [563, 405] width 4 height 99
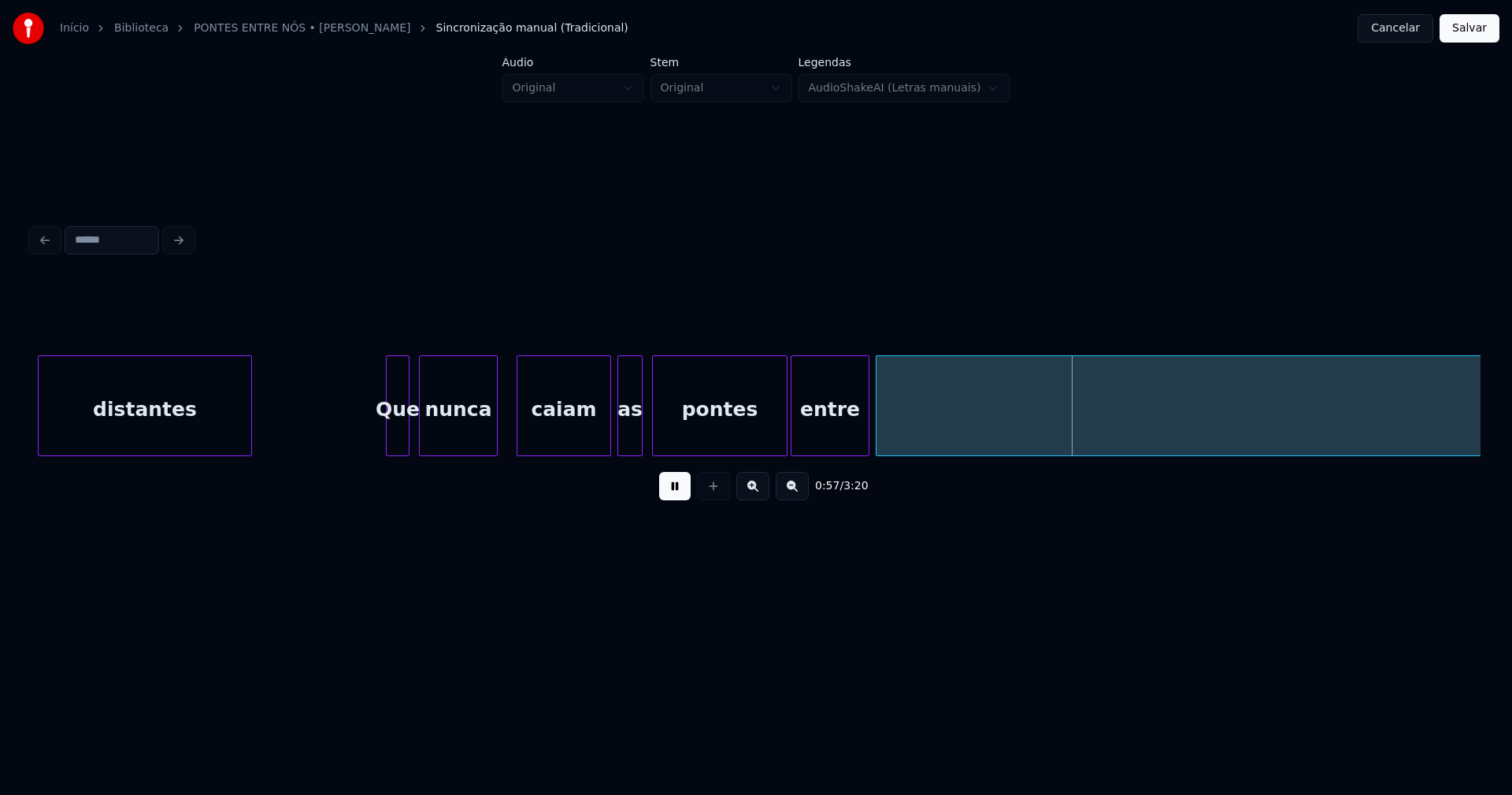
scroll to position [0, 8116]
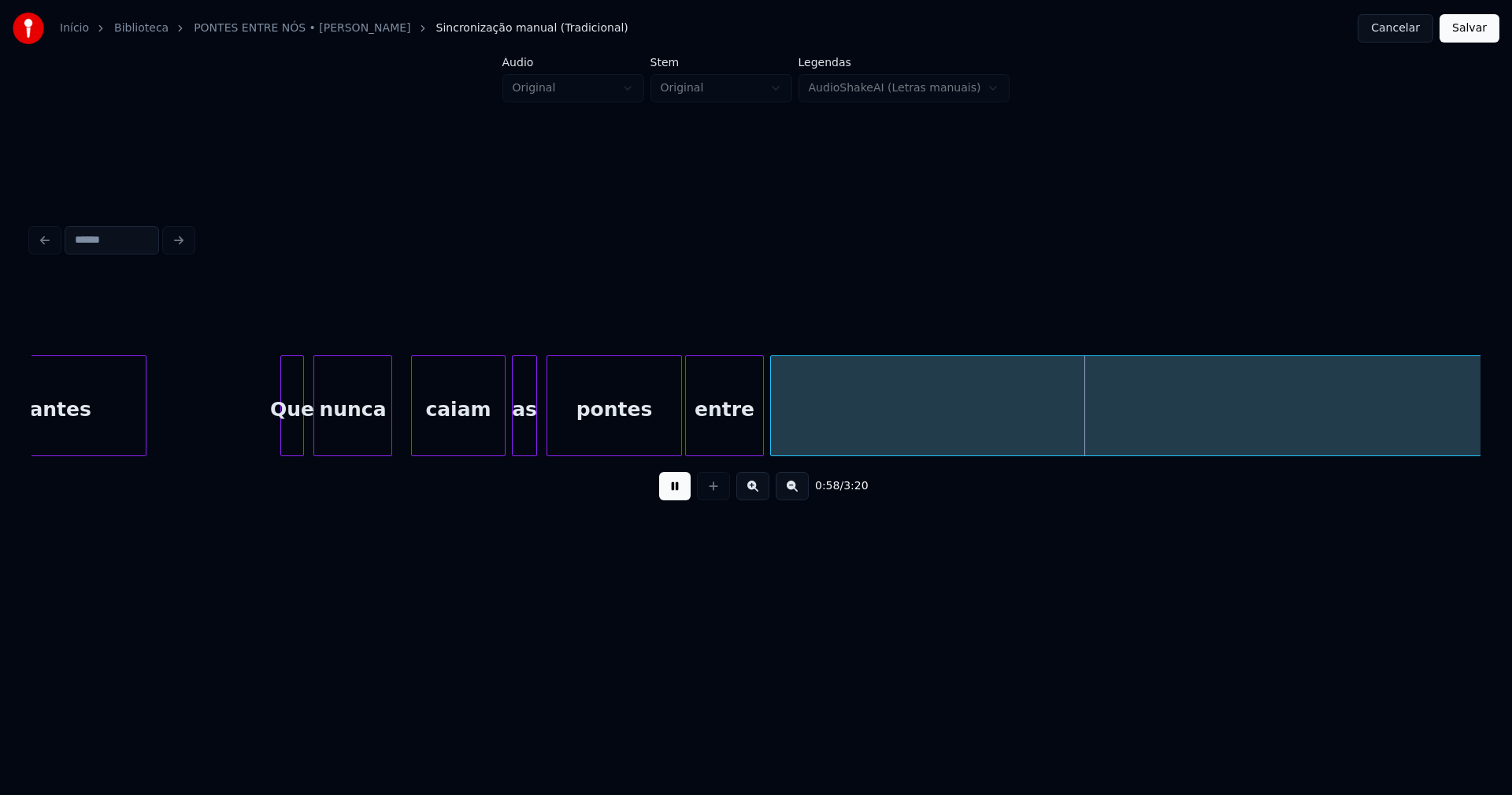
drag, startPoint x: 682, startPoint y: 498, endPoint x: 609, endPoint y: 480, distance: 75.2
click at [682, 498] on button at bounding box center [674, 487] width 31 height 29
drag, startPoint x: 490, startPoint y: 463, endPoint x: 550, endPoint y: 463, distance: 60.0
click at [550, 463] on div "0:58 / 3:20" at bounding box center [756, 486] width 1449 height 60
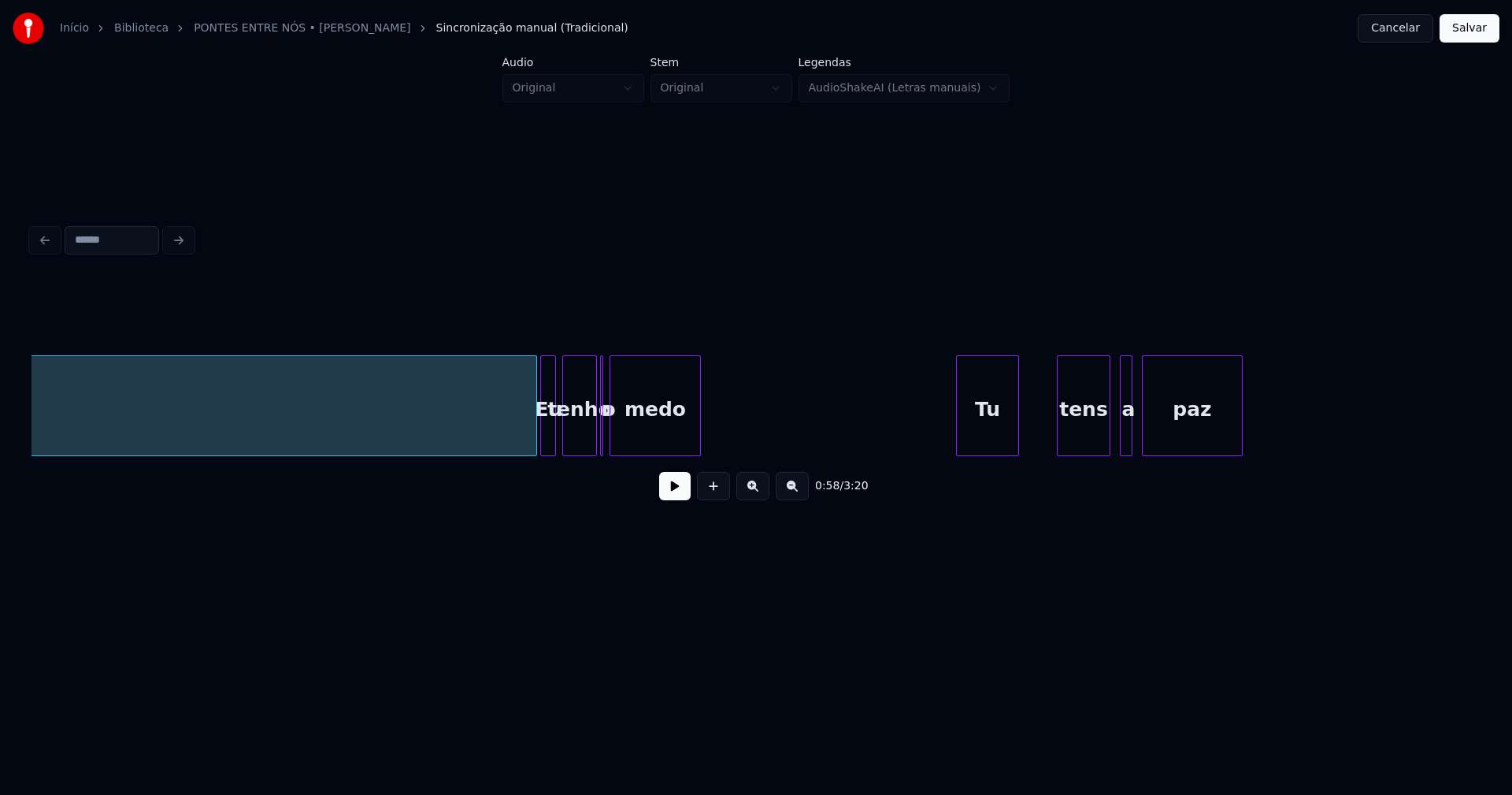
scroll to position [0, 11551]
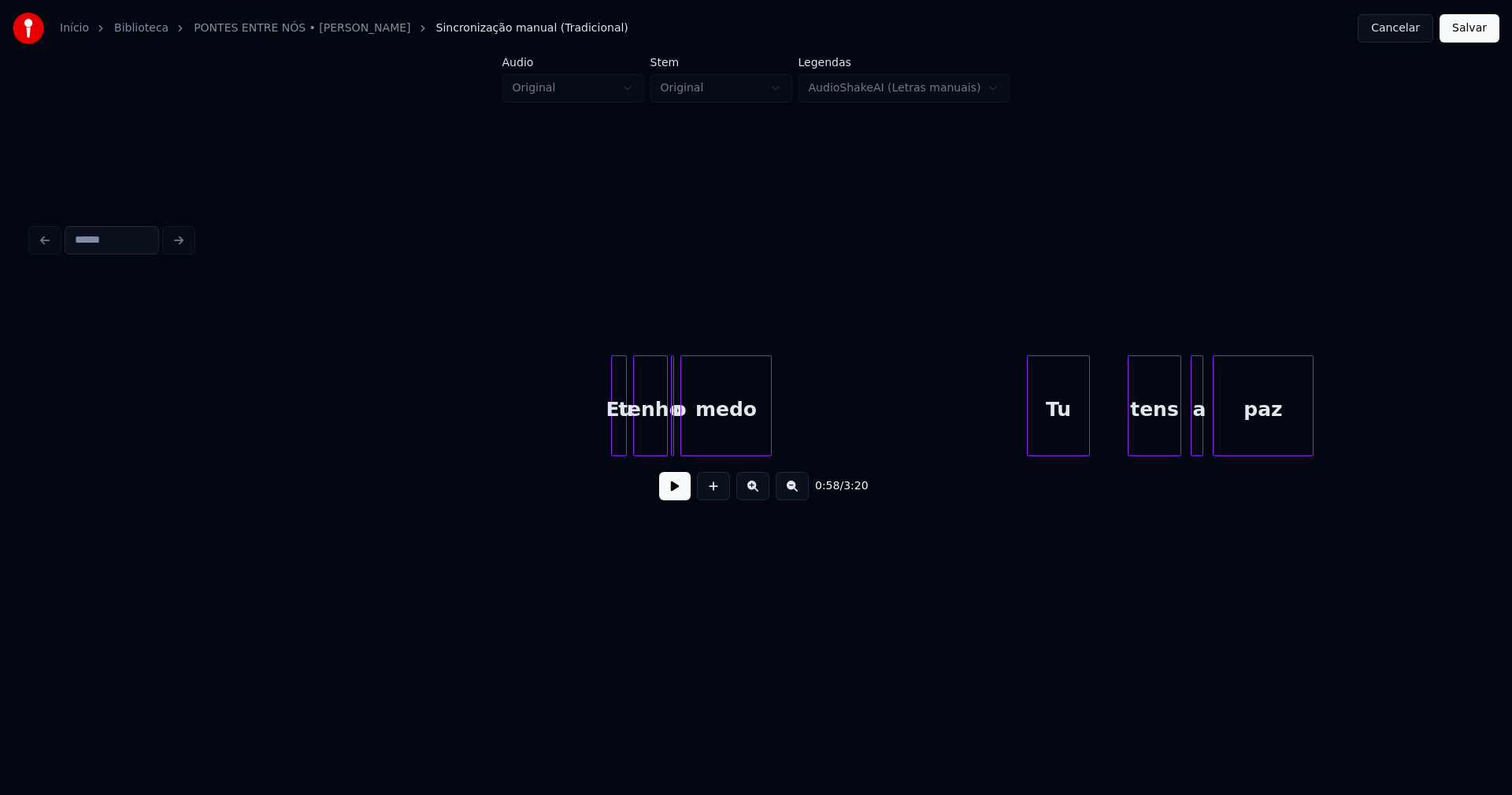
click at [0, 468] on div "Início Biblioteca PONTES ENTRE NÓS • [PERSON_NAME] Sincronização manual (Tradic…" at bounding box center [756, 302] width 1512 height 604
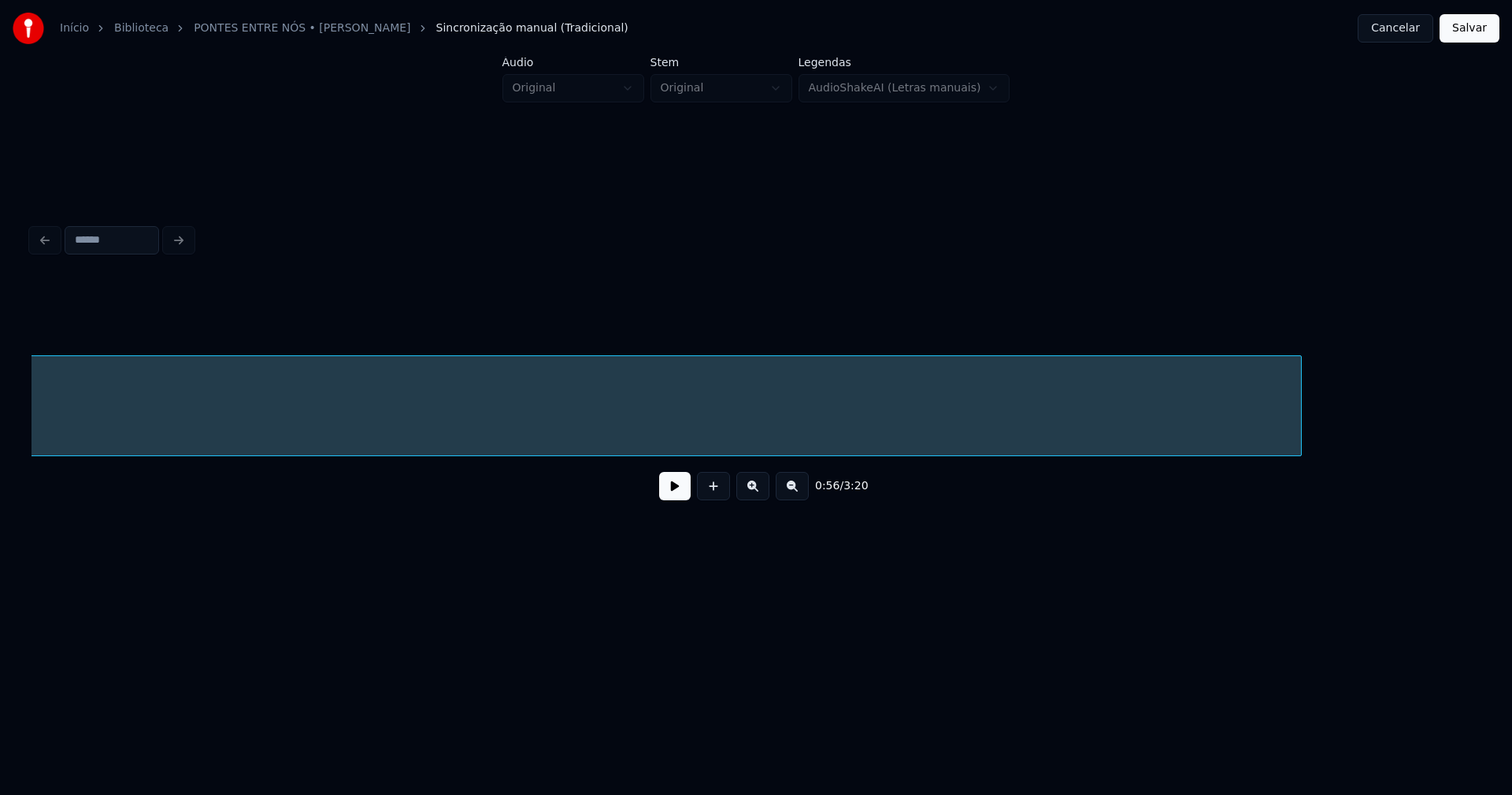
scroll to position [0, 10396]
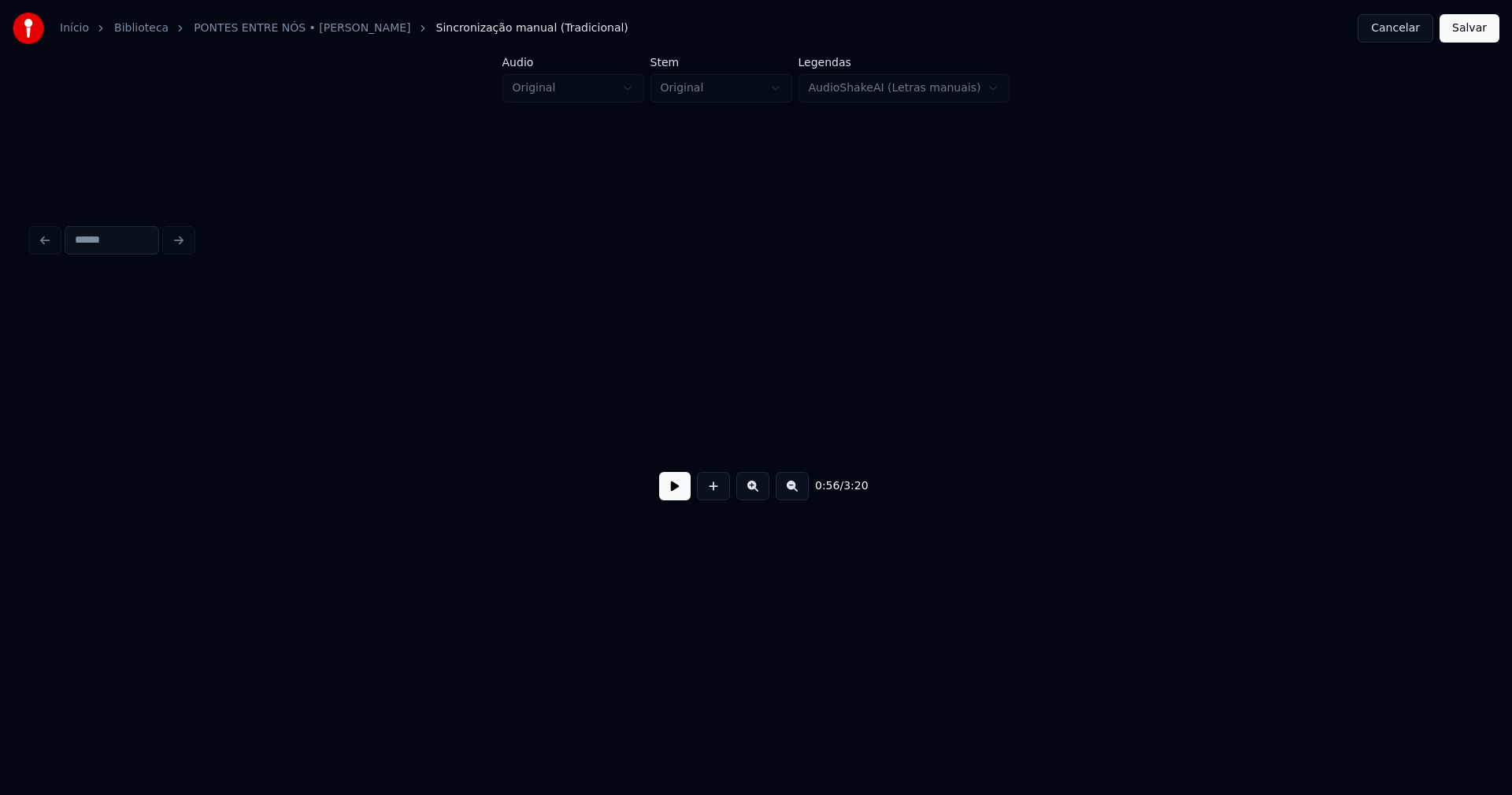
click at [0, 437] on div "Início Biblioteca PONTES ENTRE NÓS • [PERSON_NAME] Sincronização manual (Tradic…" at bounding box center [756, 302] width 1512 height 604
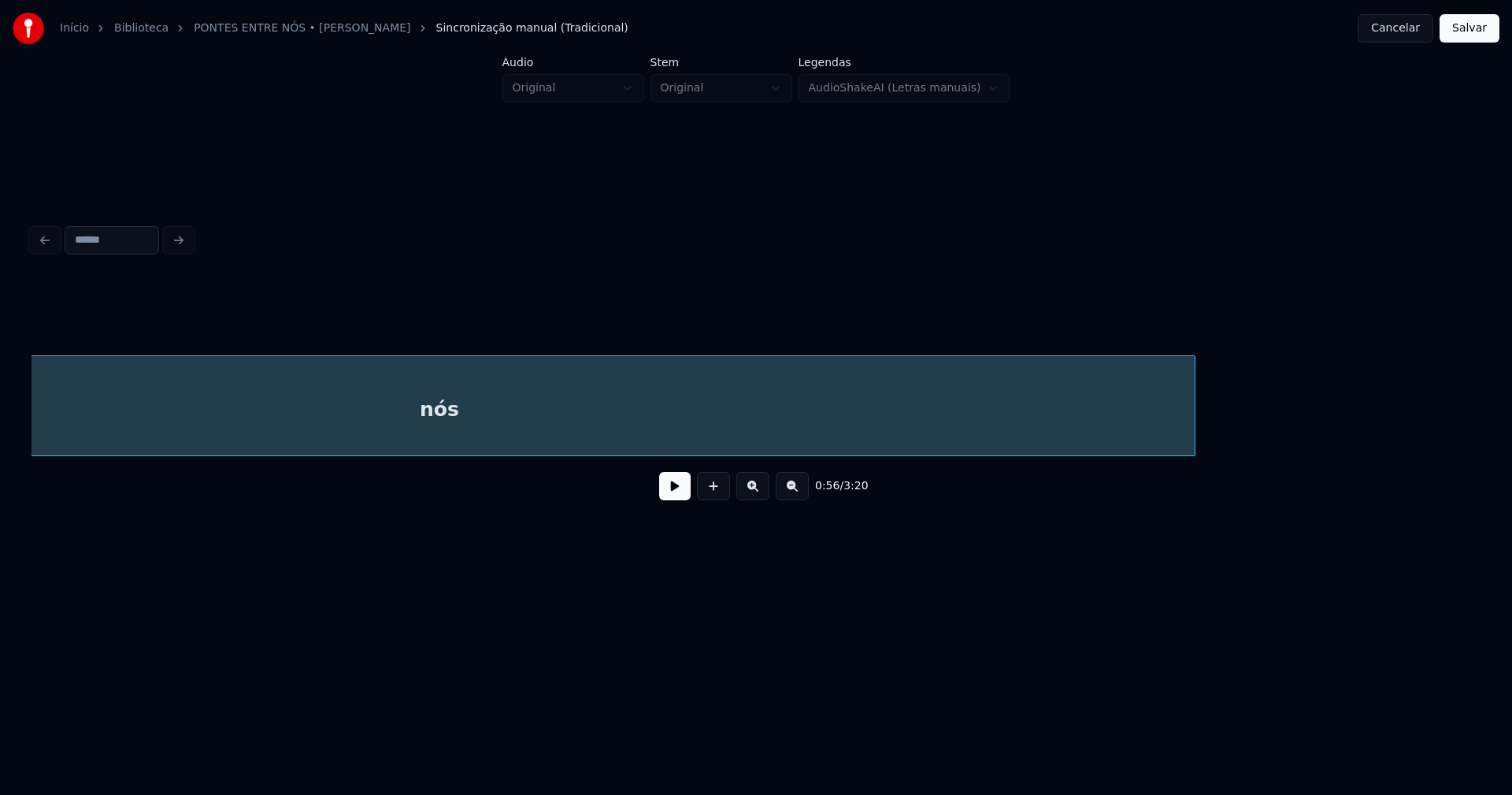
scroll to position [0, 9325]
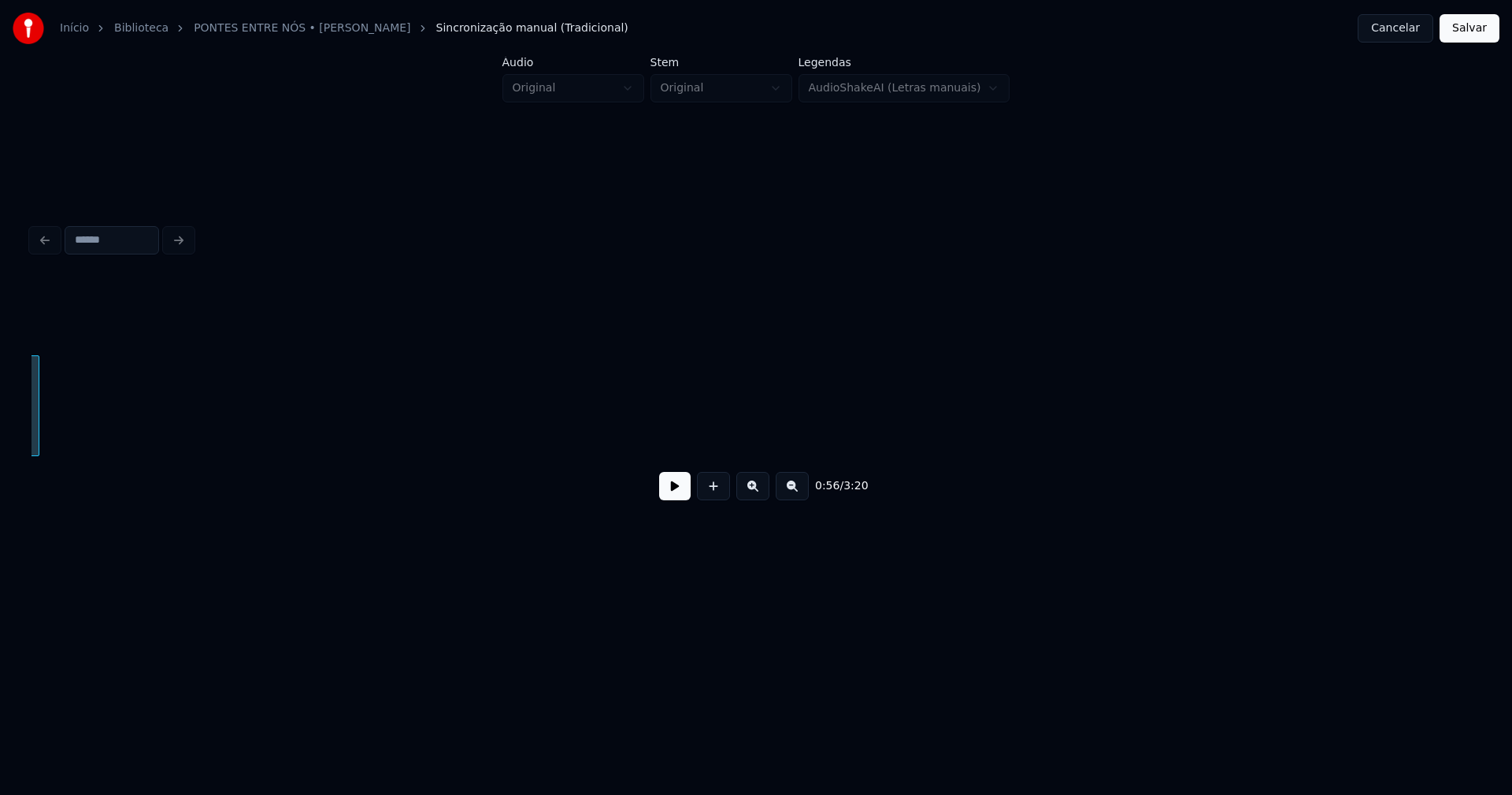
click at [30, 419] on div "0:56 / 3:20" at bounding box center [756, 367] width 1462 height 312
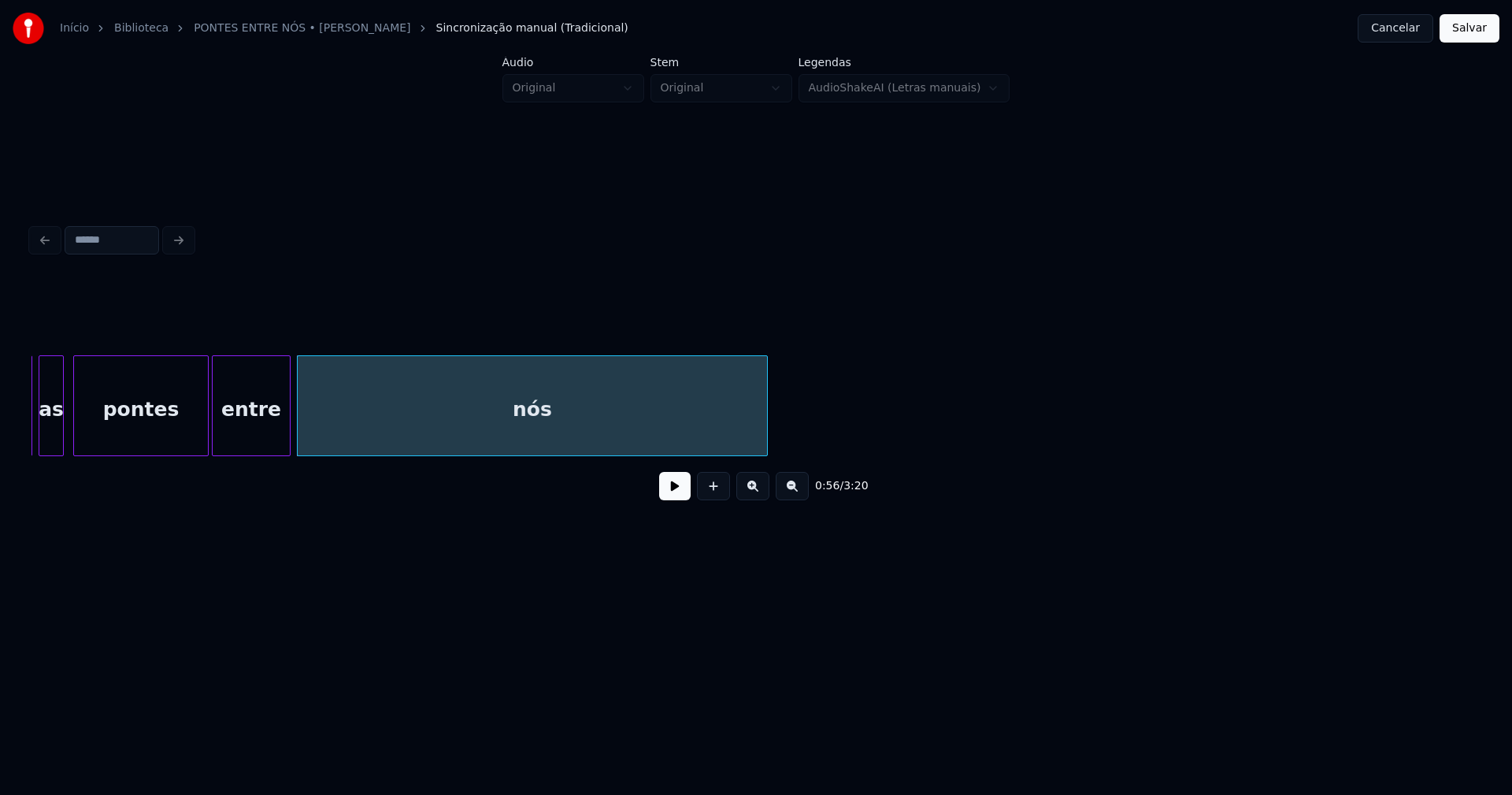
scroll to position [0, 8501]
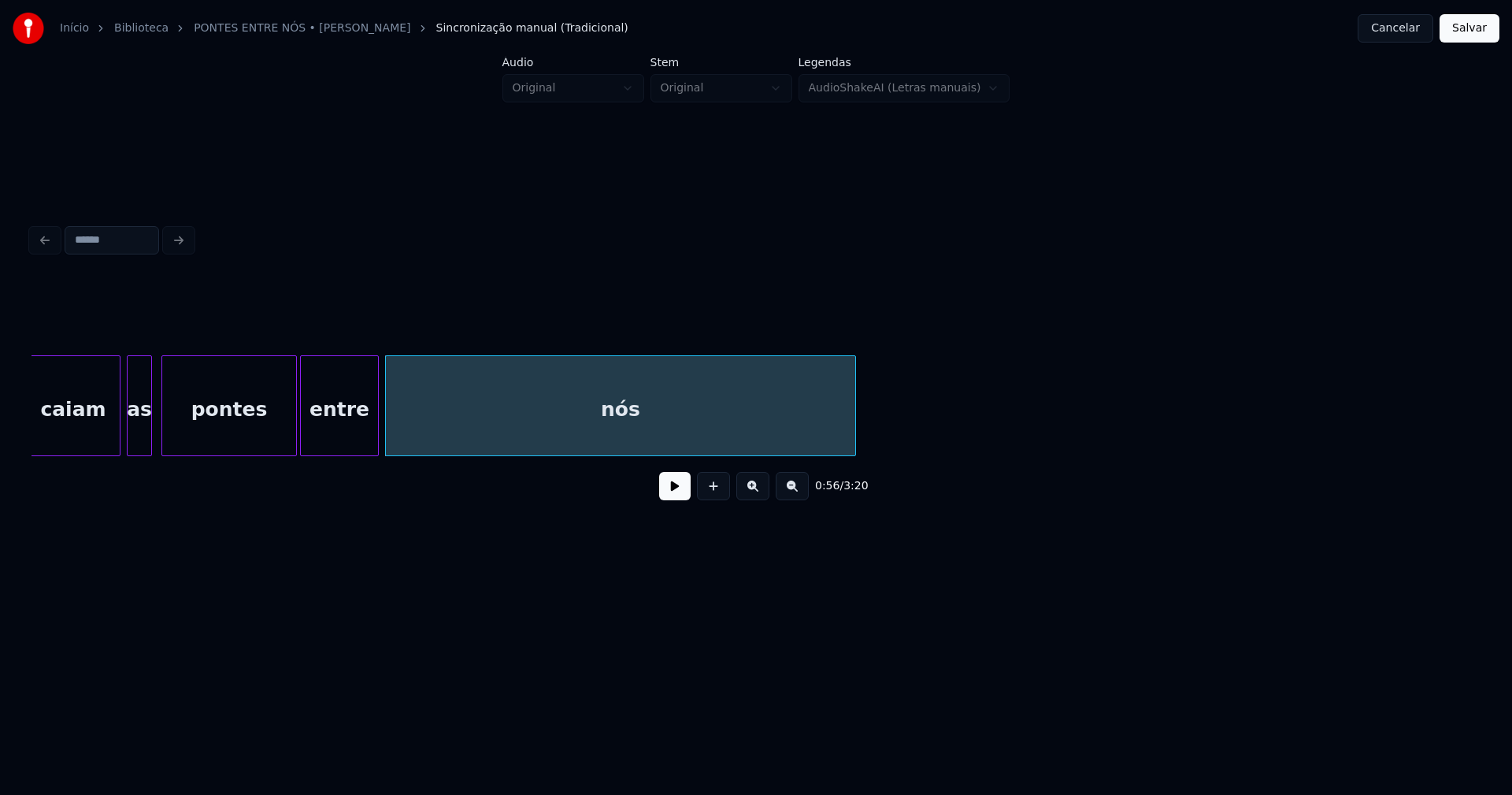
click at [855, 408] on div "nós" at bounding box center [621, 406] width 471 height 101
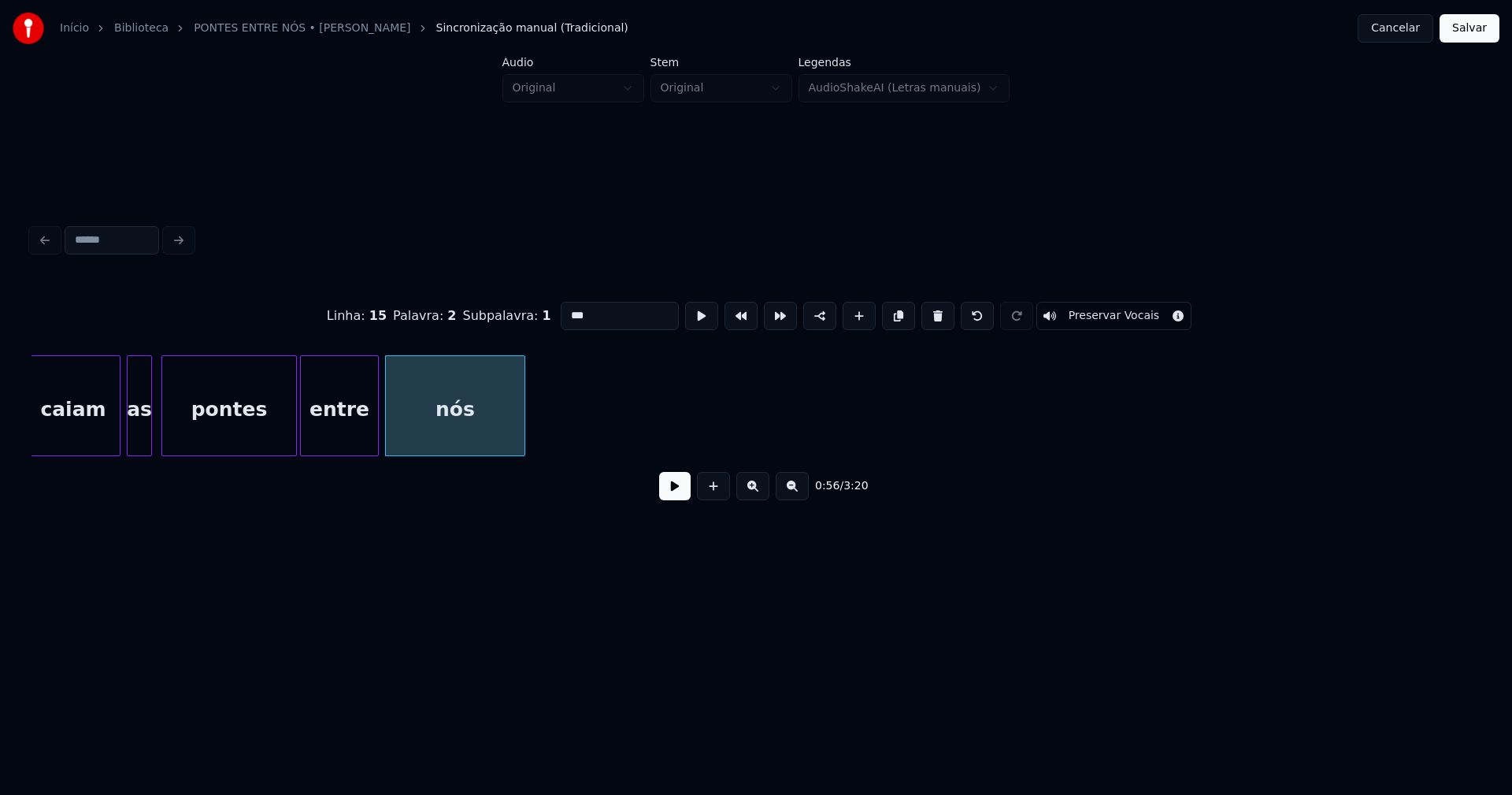
click at [520, 445] on div at bounding box center [521, 405] width 4 height 99
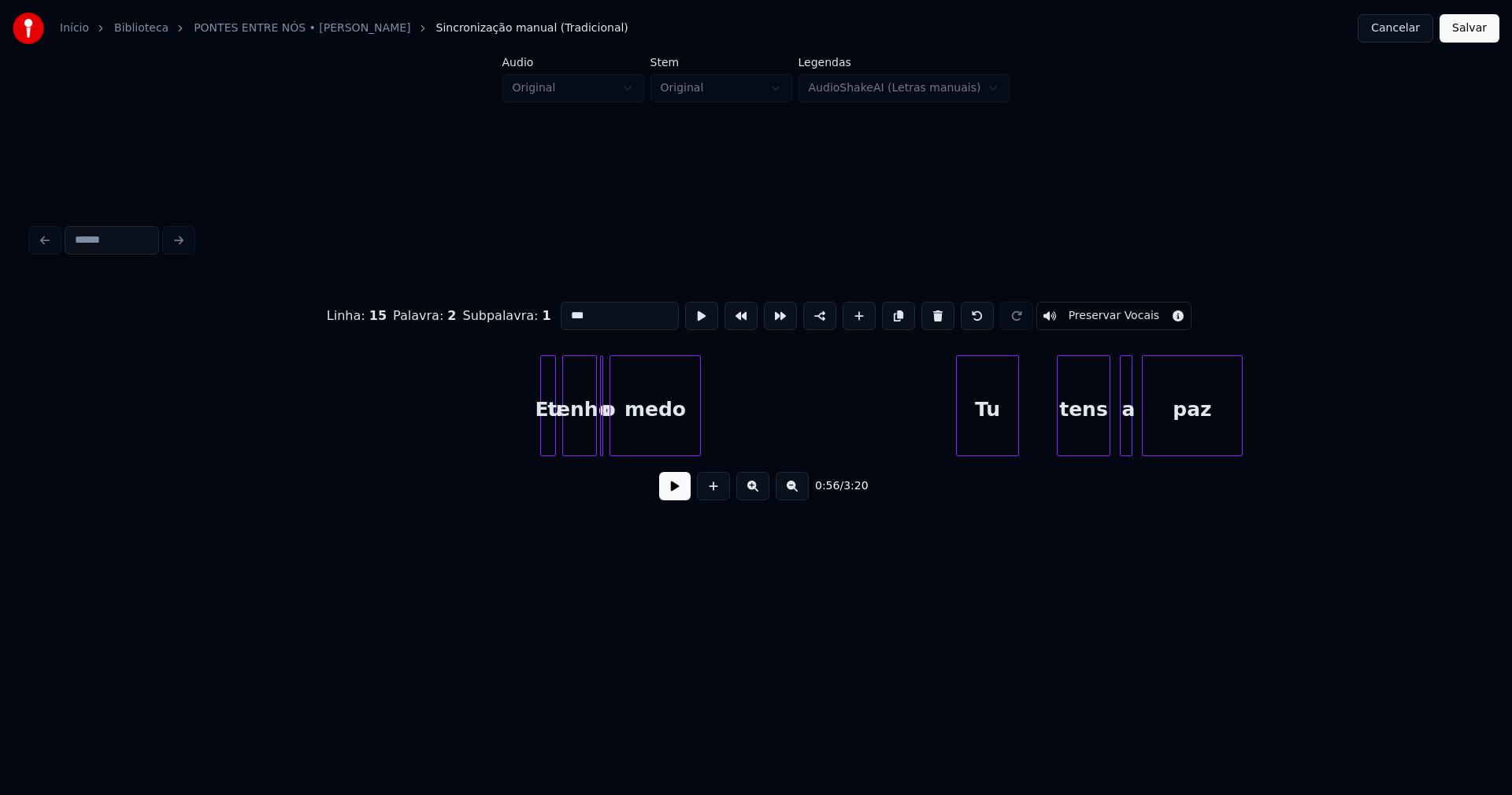
scroll to position [0, 11728]
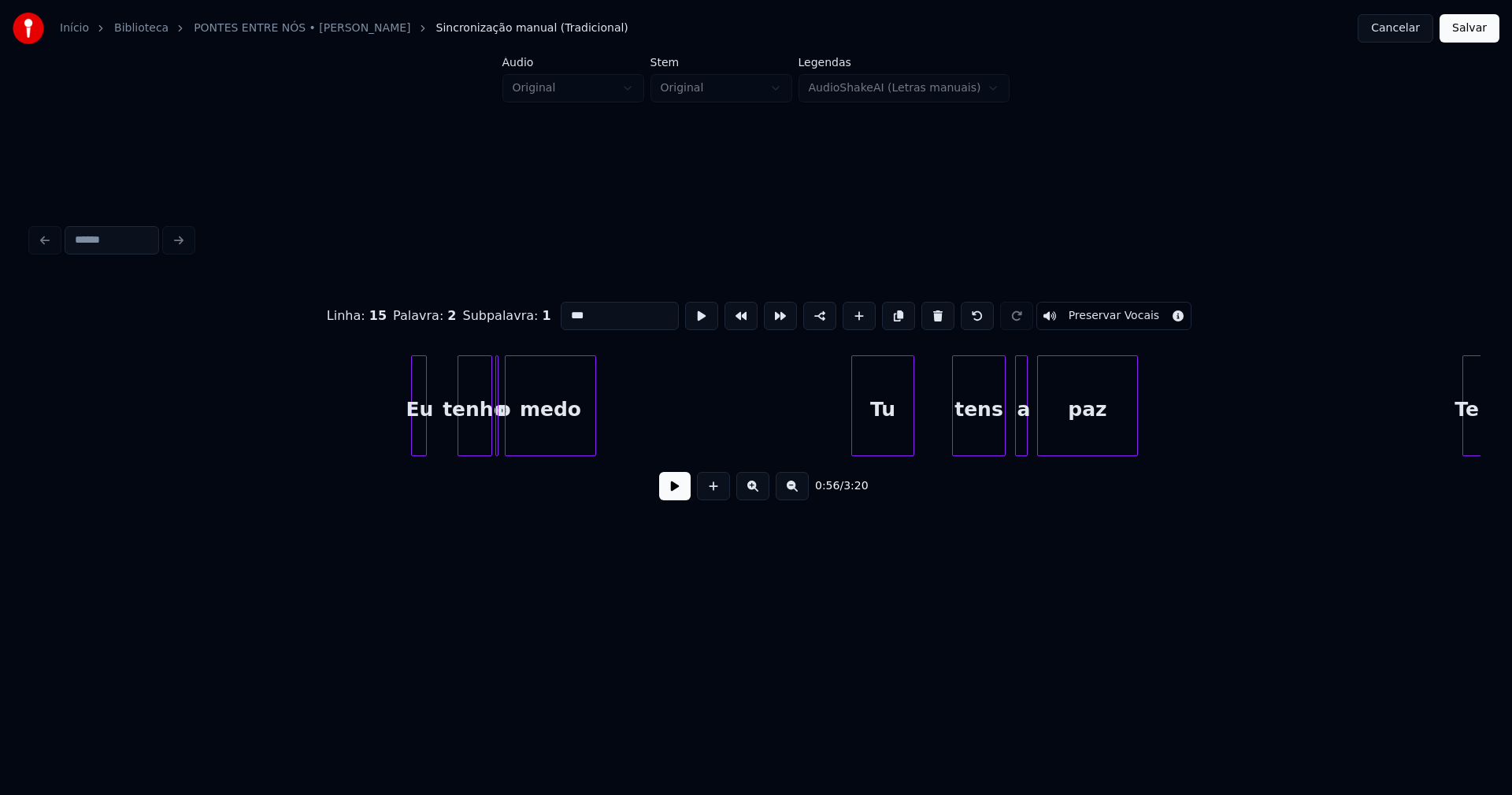
click at [418, 436] on div "Eu" at bounding box center [420, 410] width 16 height 108
click at [445, 428] on div at bounding box center [443, 405] width 4 height 99
click at [475, 428] on div "tenho" at bounding box center [469, 410] width 33 height 108
click at [501, 437] on div at bounding box center [501, 405] width 4 height 99
click at [488, 440] on div at bounding box center [490, 405] width 4 height 99
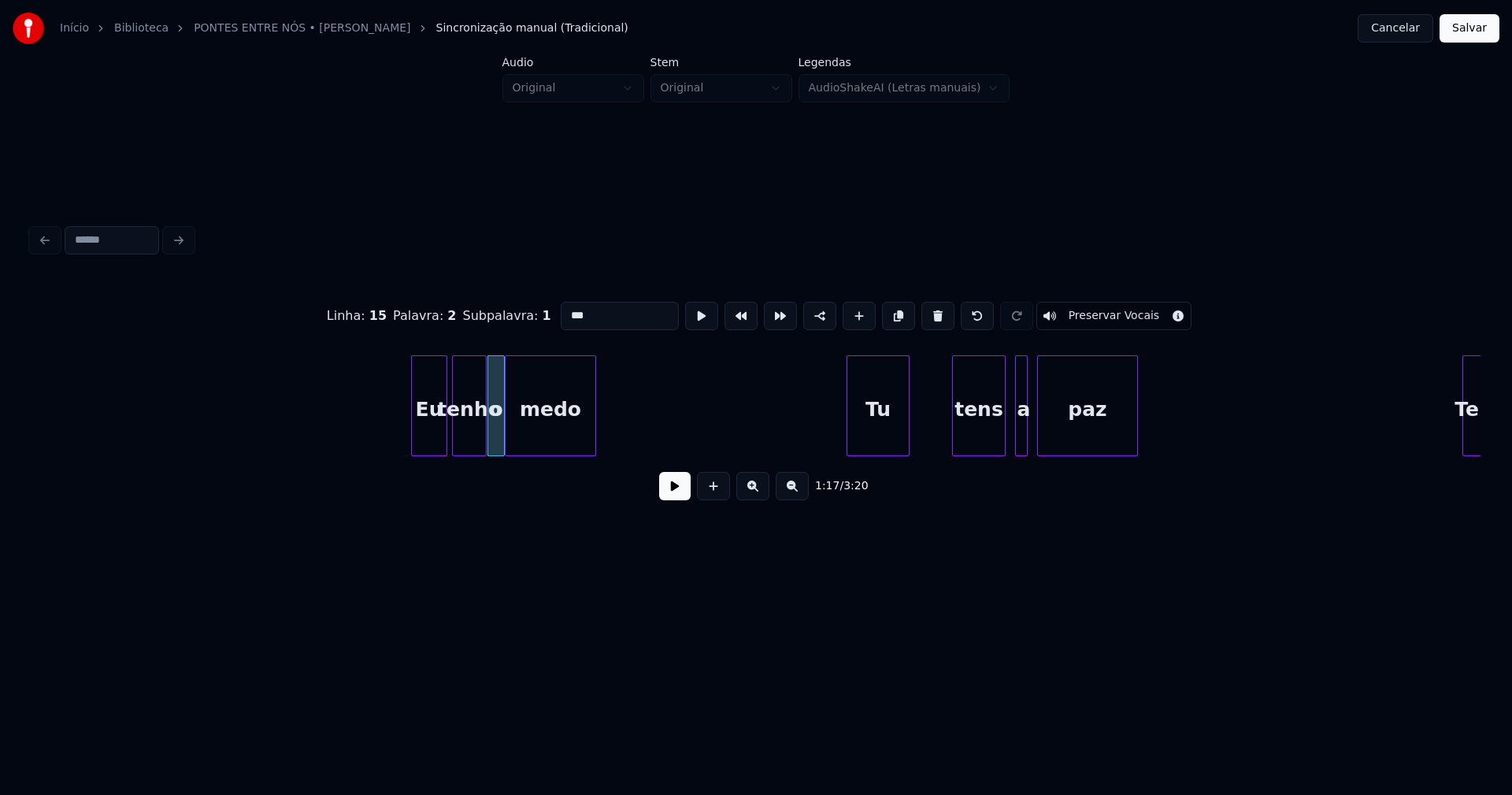
click at [892, 440] on div "Tu" at bounding box center [878, 410] width 62 height 108
click at [979, 443] on div "tens" at bounding box center [975, 410] width 52 height 108
click at [1004, 437] on div at bounding box center [1005, 405] width 4 height 99
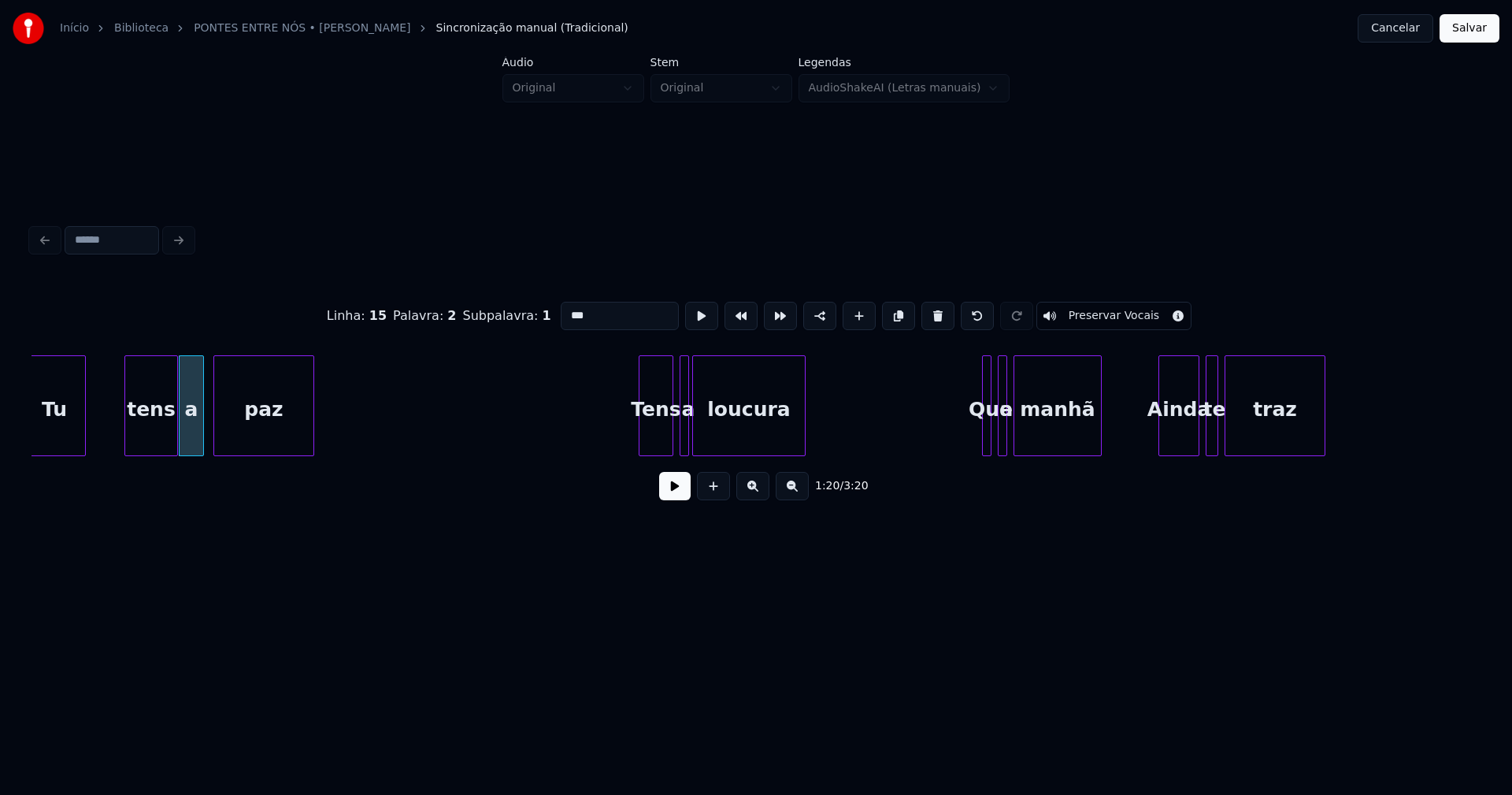
scroll to position [0, 12587]
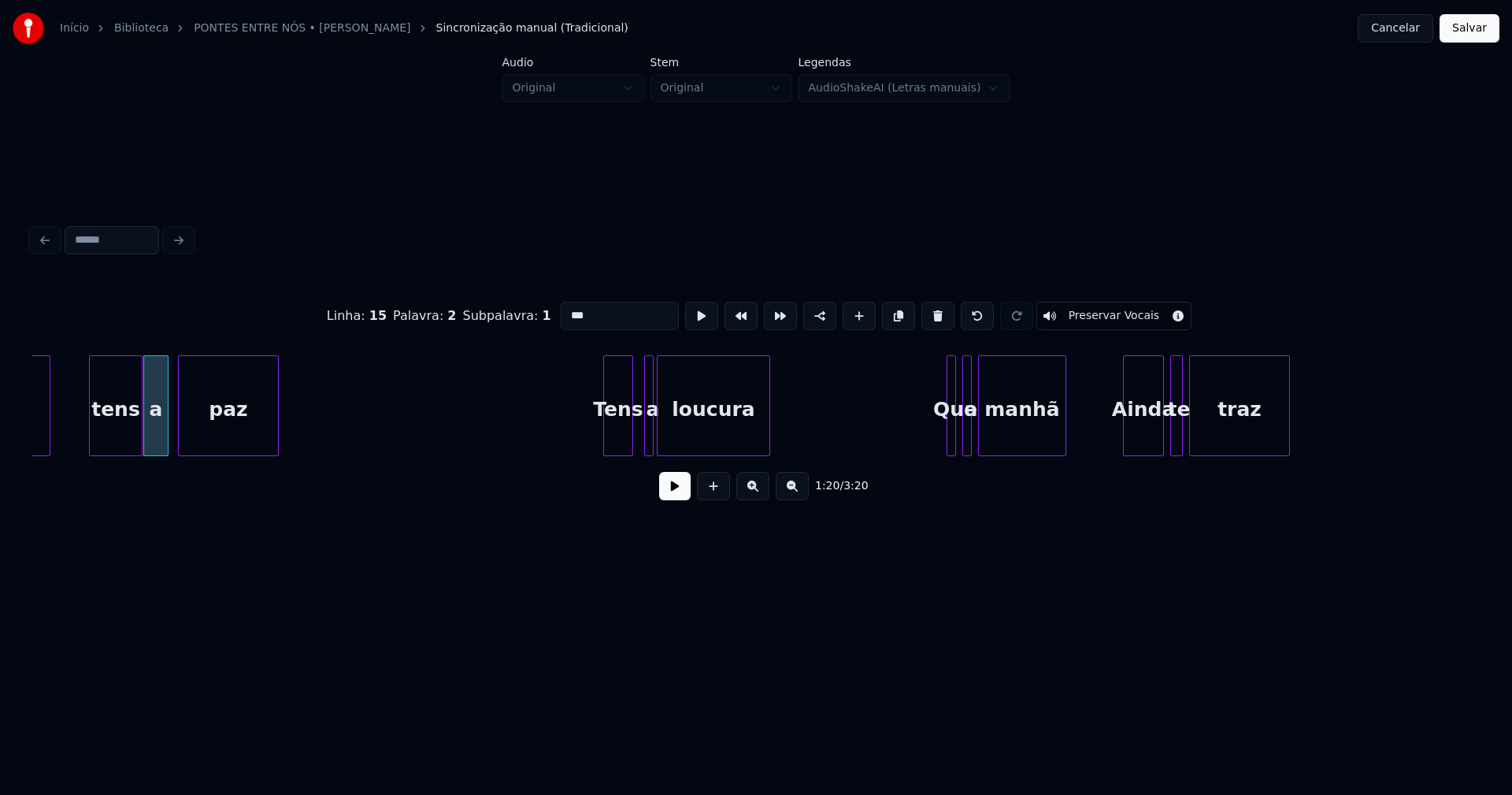
click at [630, 436] on div at bounding box center [630, 405] width 4 height 99
click at [603, 433] on div at bounding box center [601, 405] width 4 height 99
click at [636, 436] on div at bounding box center [637, 405] width 4 height 99
click at [681, 494] on button at bounding box center [674, 487] width 31 height 29
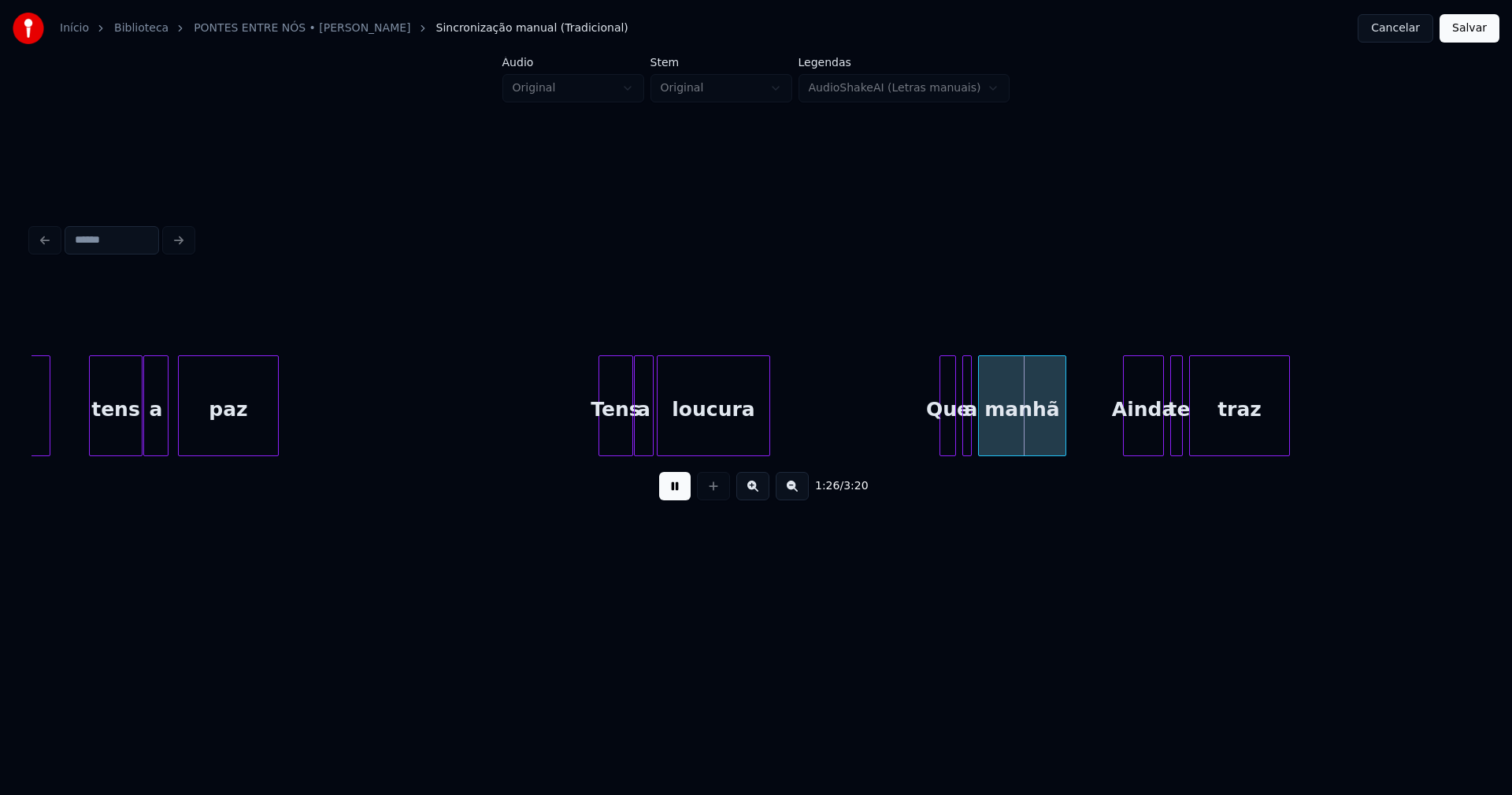
click at [942, 448] on div at bounding box center [942, 405] width 4 height 99
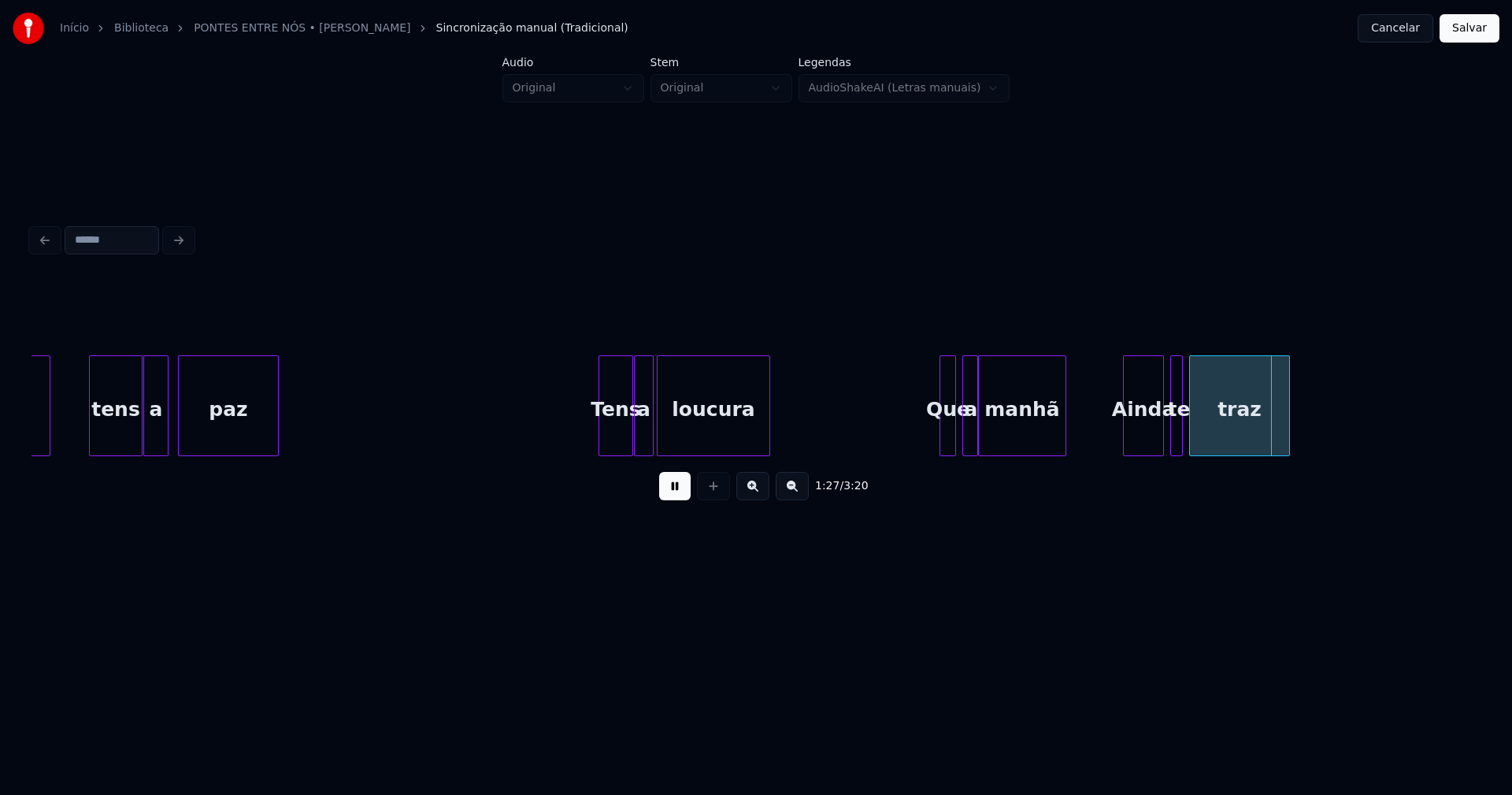
click at [975, 438] on div at bounding box center [975, 405] width 4 height 99
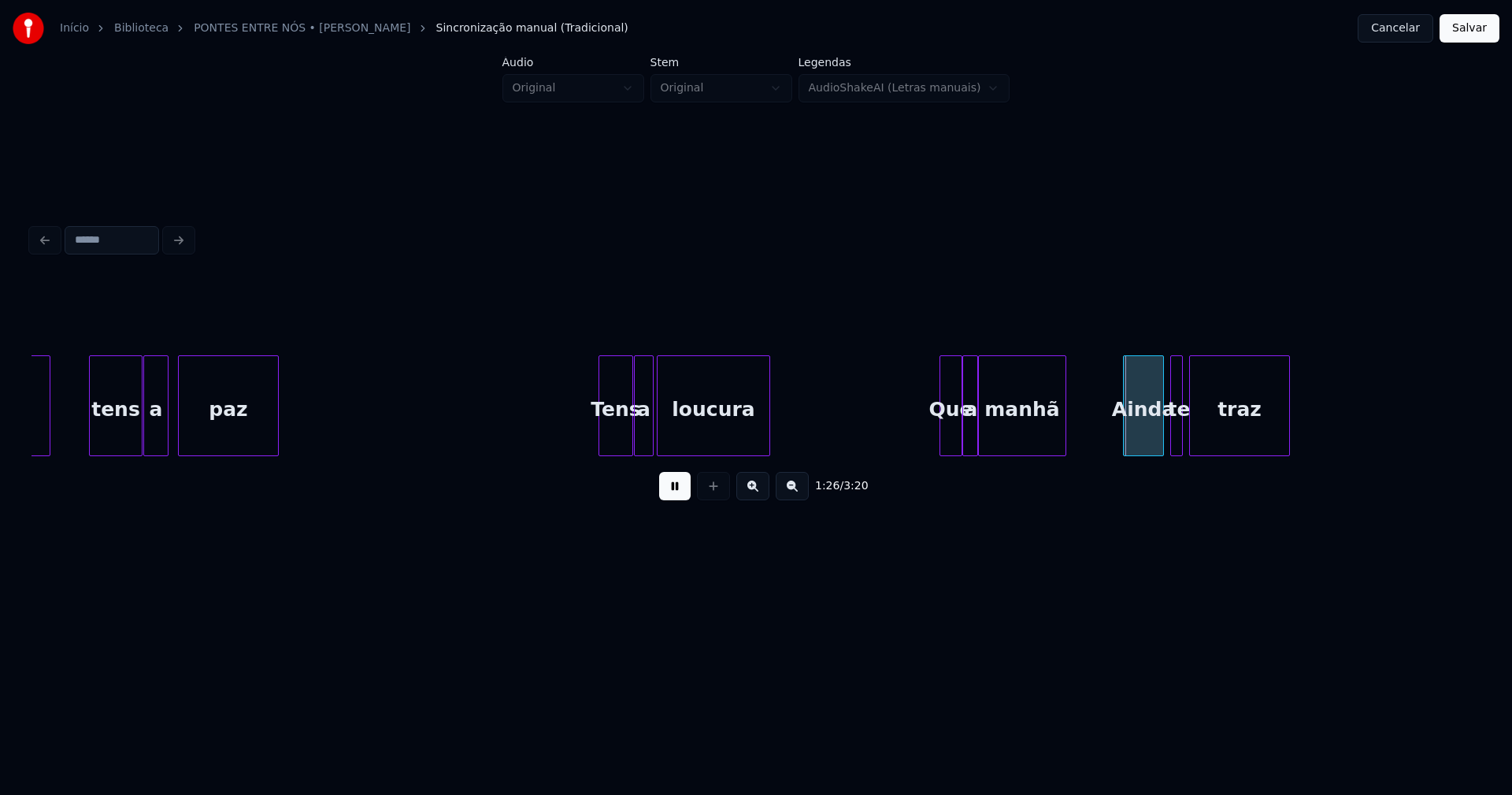
click at [957, 440] on div at bounding box center [958, 405] width 4 height 99
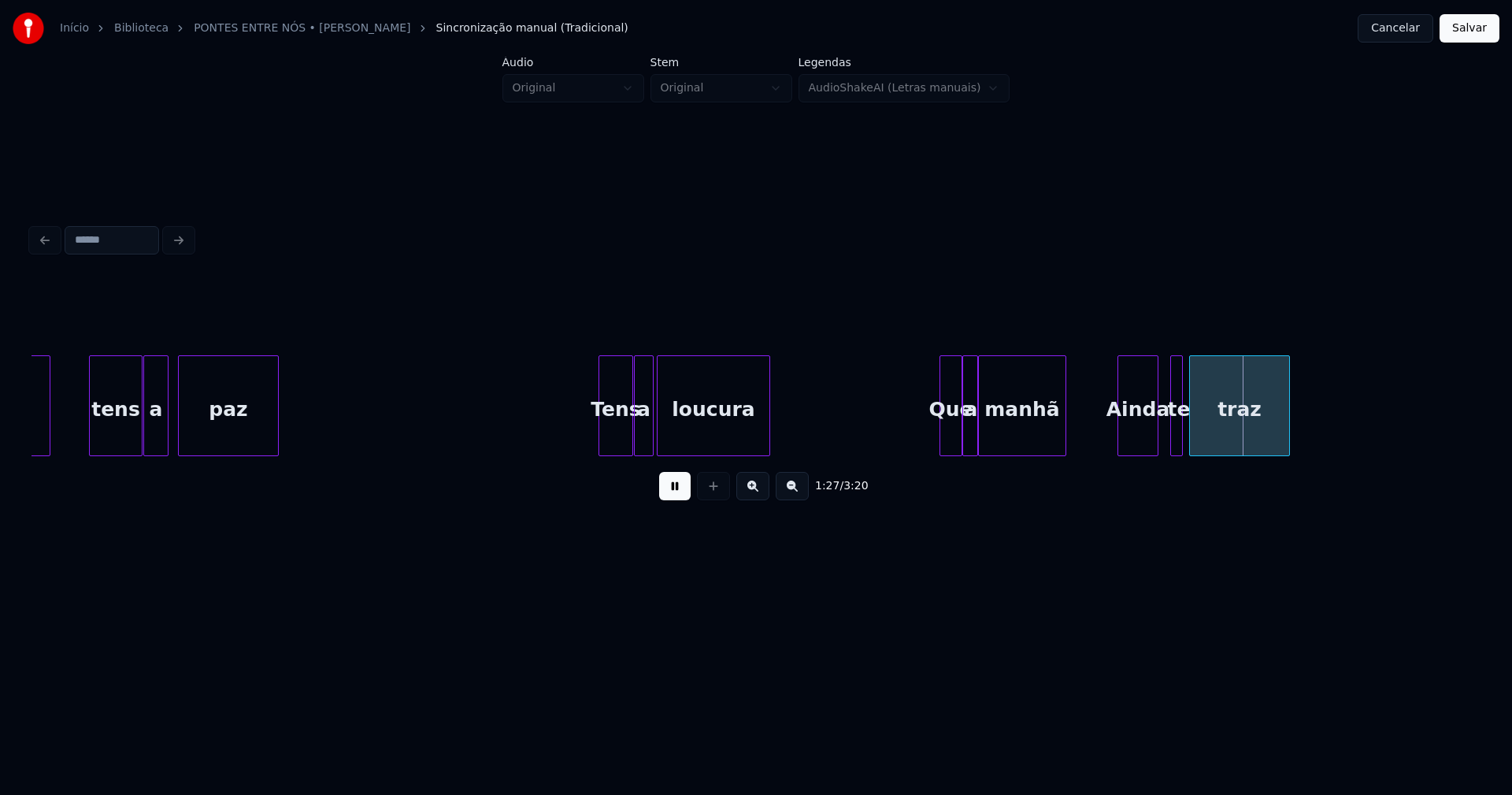
click at [1133, 439] on div "Ainda" at bounding box center [1138, 410] width 39 height 108
click at [1167, 433] on div at bounding box center [1167, 405] width 4 height 99
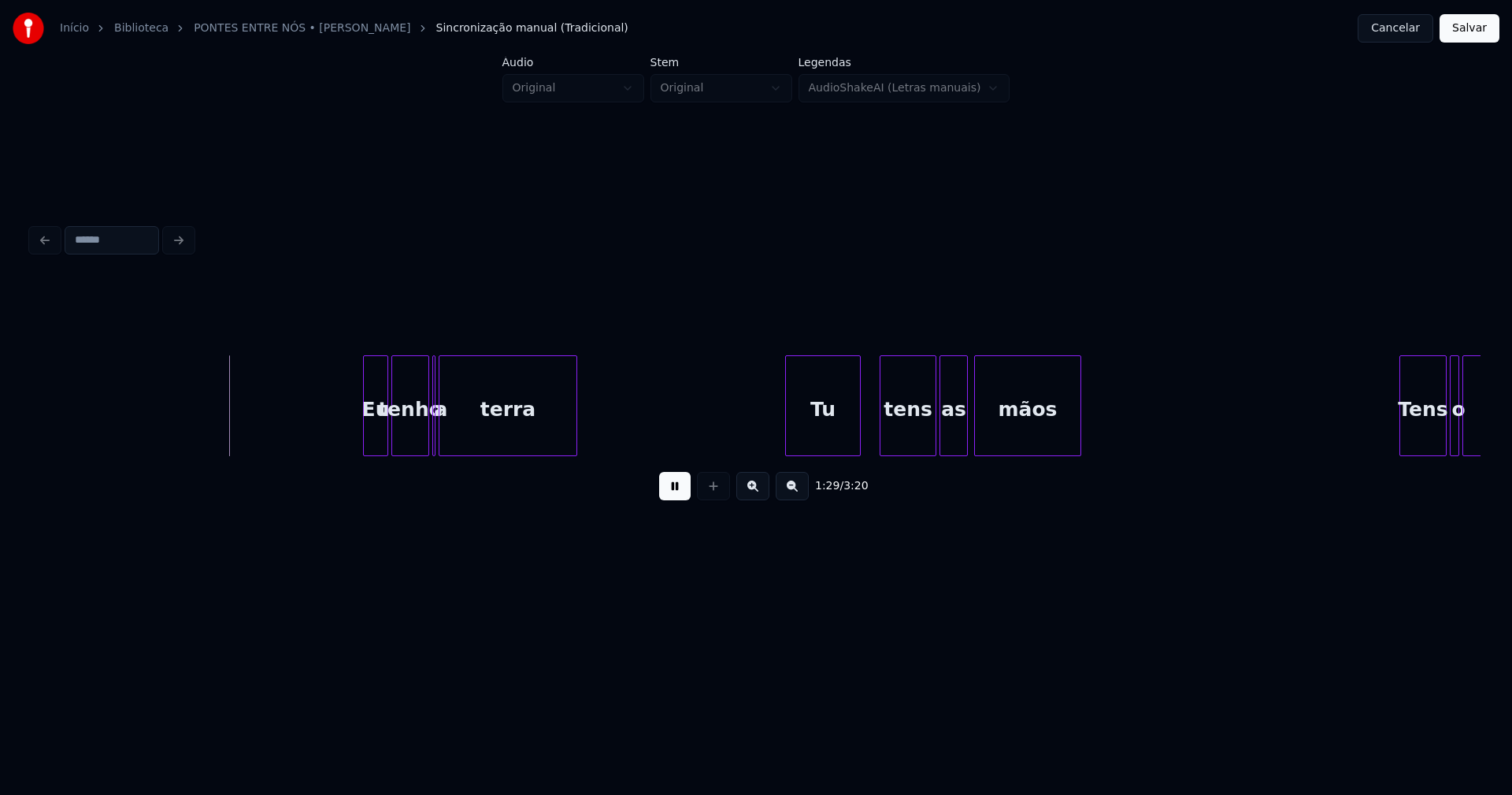
scroll to position [0, 13884]
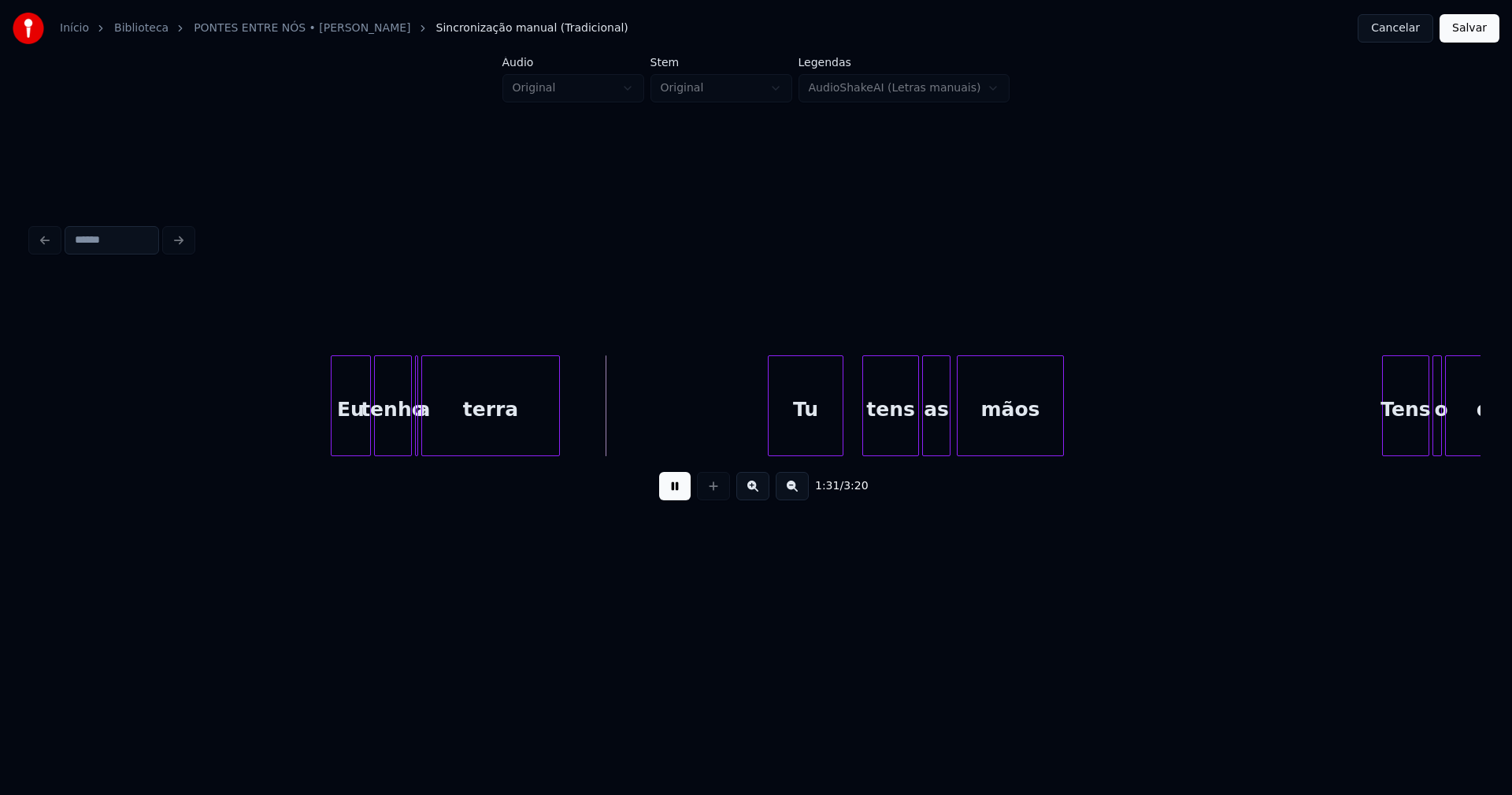
click at [331, 438] on div at bounding box center [333, 405] width 4 height 99
click at [416, 434] on div at bounding box center [417, 405] width 4 height 99
click at [803, 428] on div "Tu" at bounding box center [799, 410] width 74 height 108
click at [890, 432] on div "tens" at bounding box center [886, 410] width 56 height 108
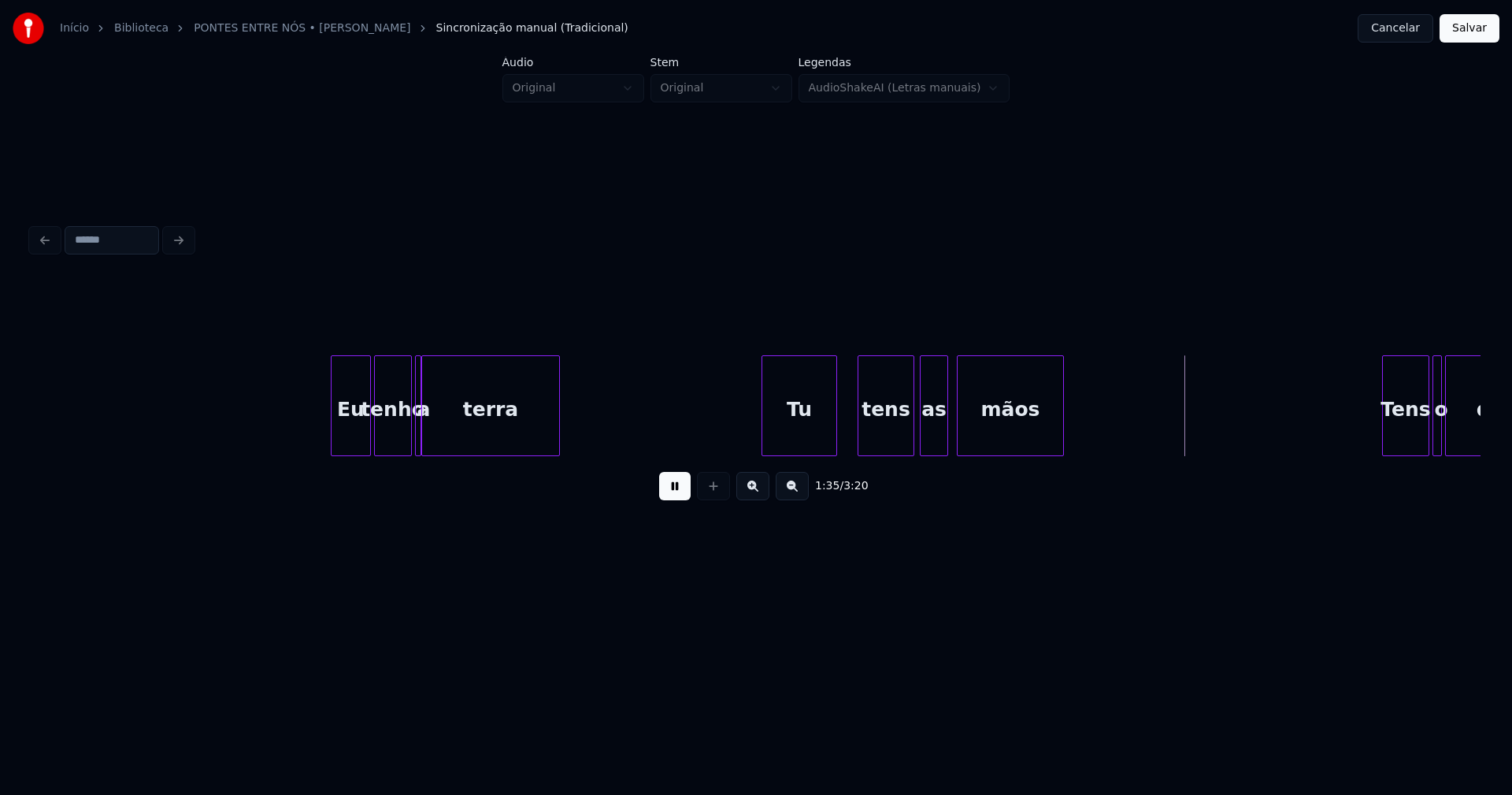
click at [930, 436] on div "as" at bounding box center [934, 410] width 27 height 108
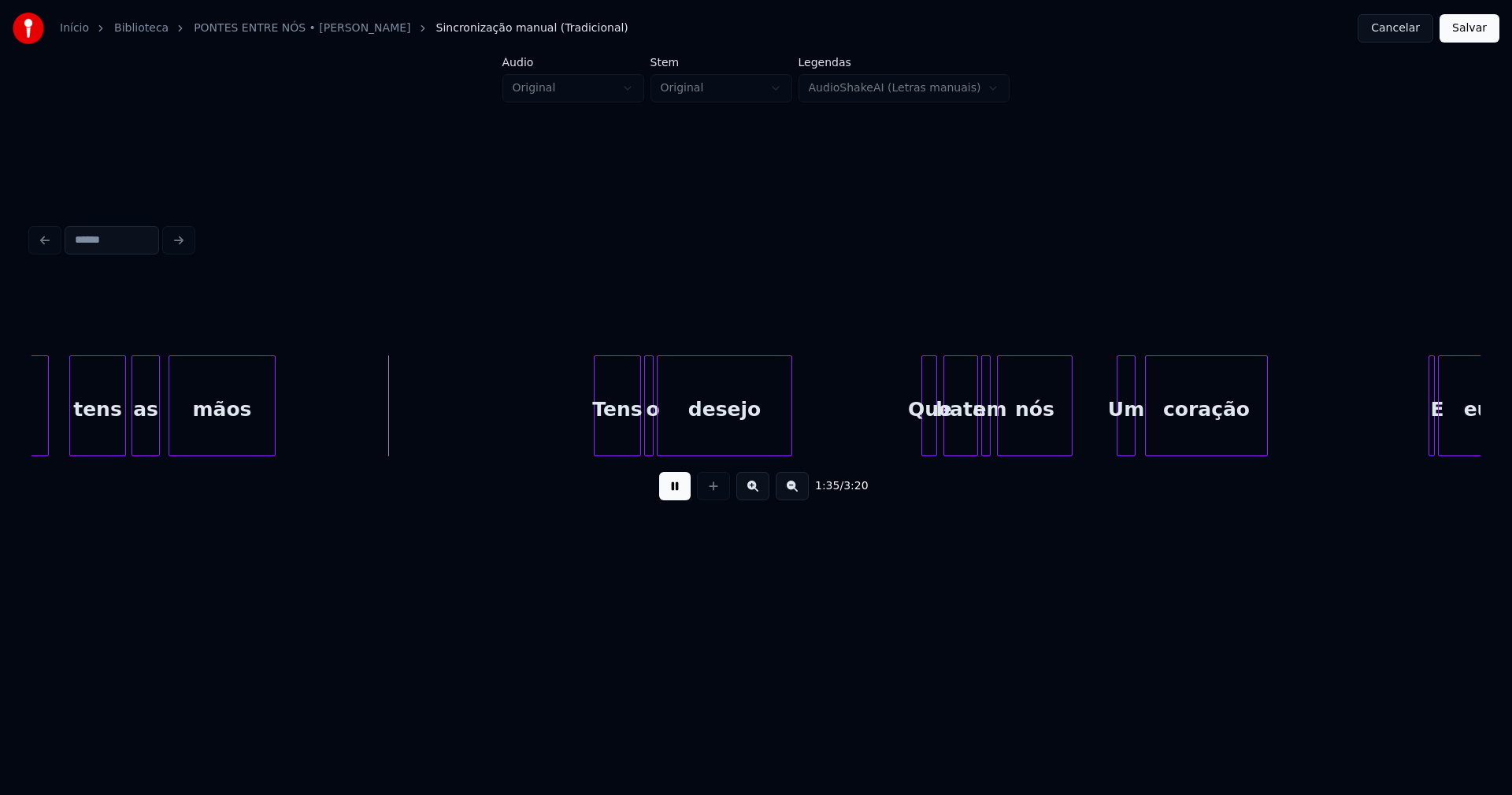
scroll to position [0, 14690]
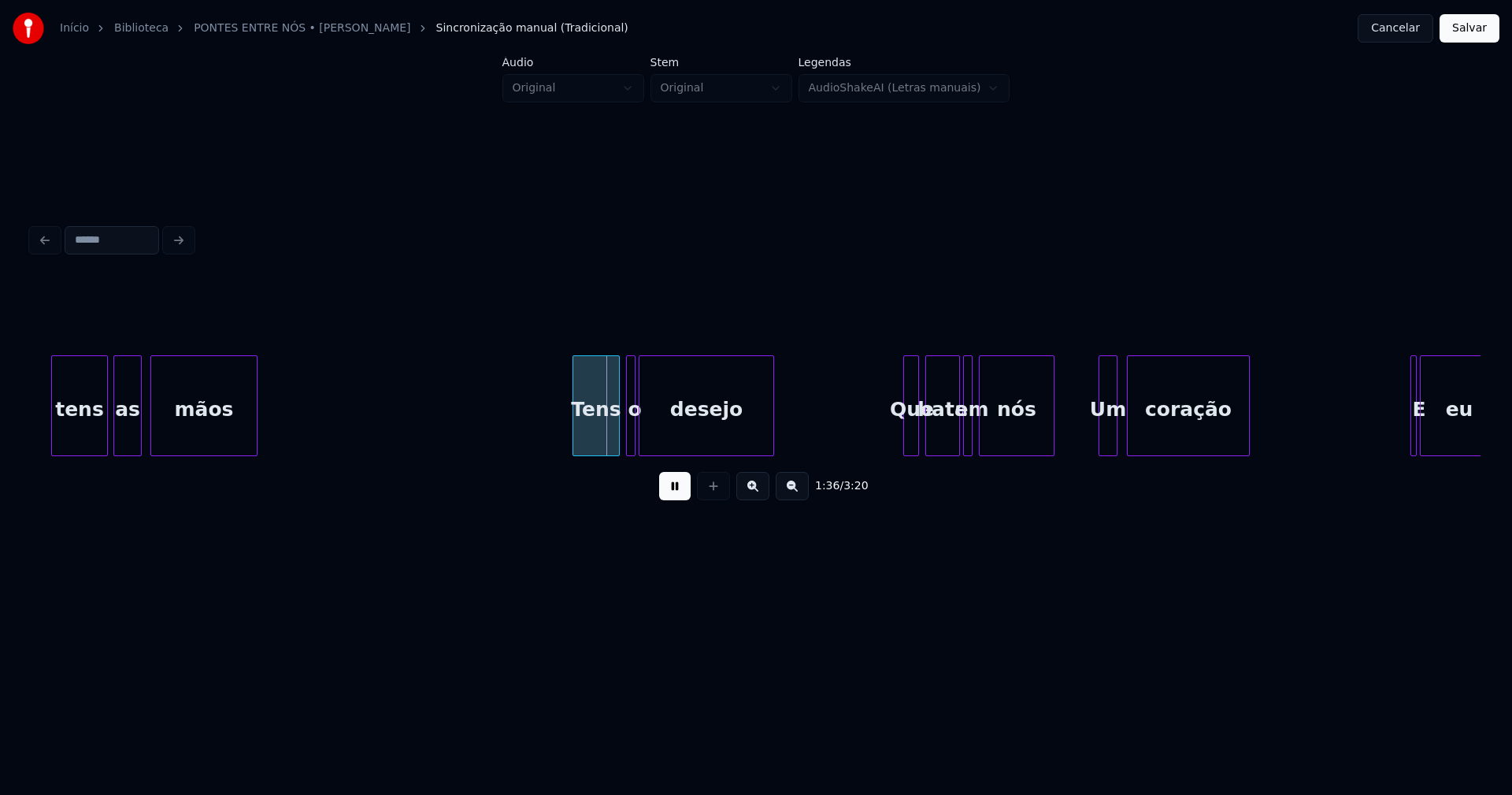
click at [593, 436] on div "Tens" at bounding box center [596, 410] width 46 height 108
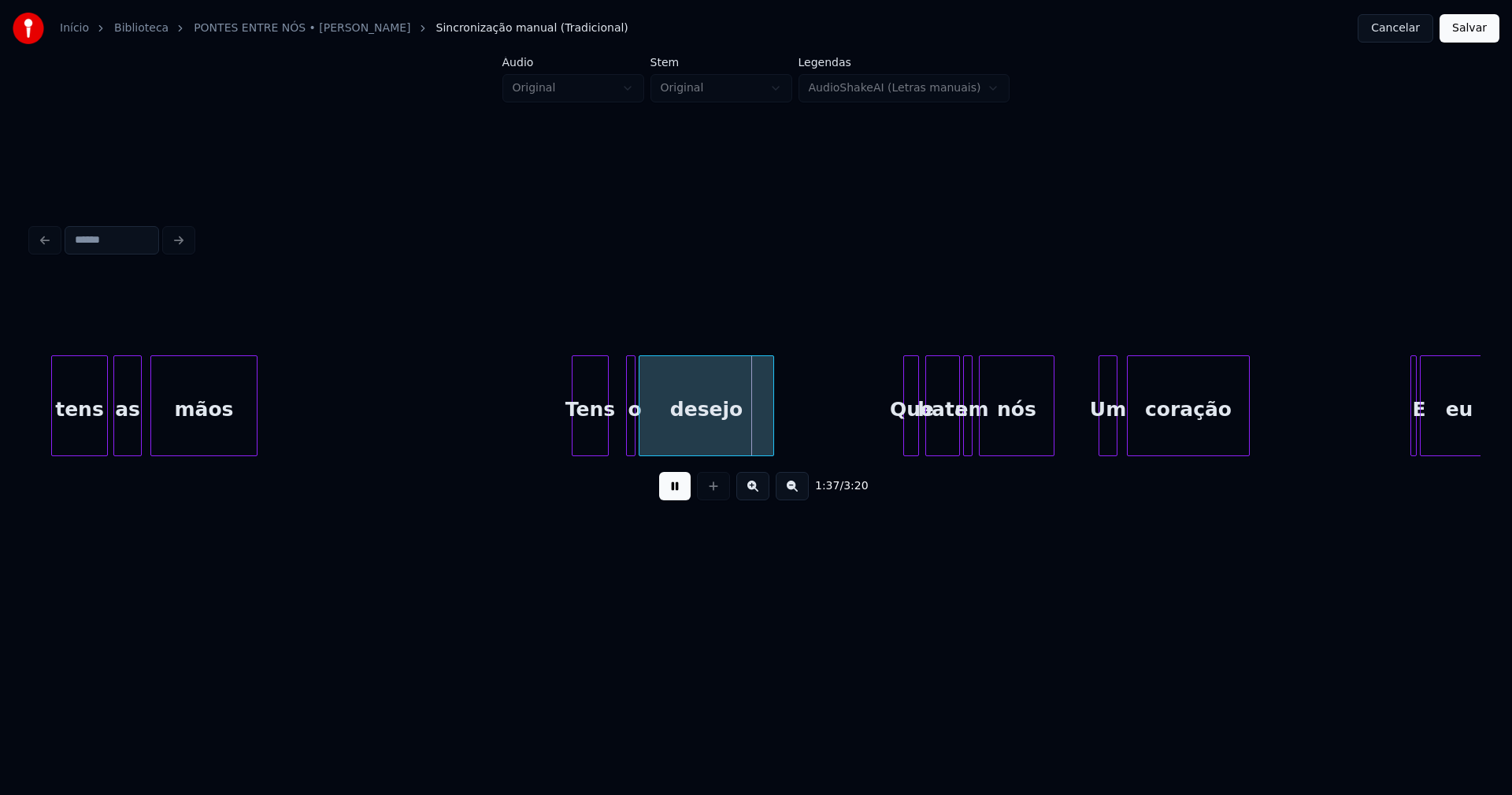
click at [608, 436] on div at bounding box center [605, 405] width 4 height 99
click at [614, 438] on div at bounding box center [616, 405] width 4 height 99
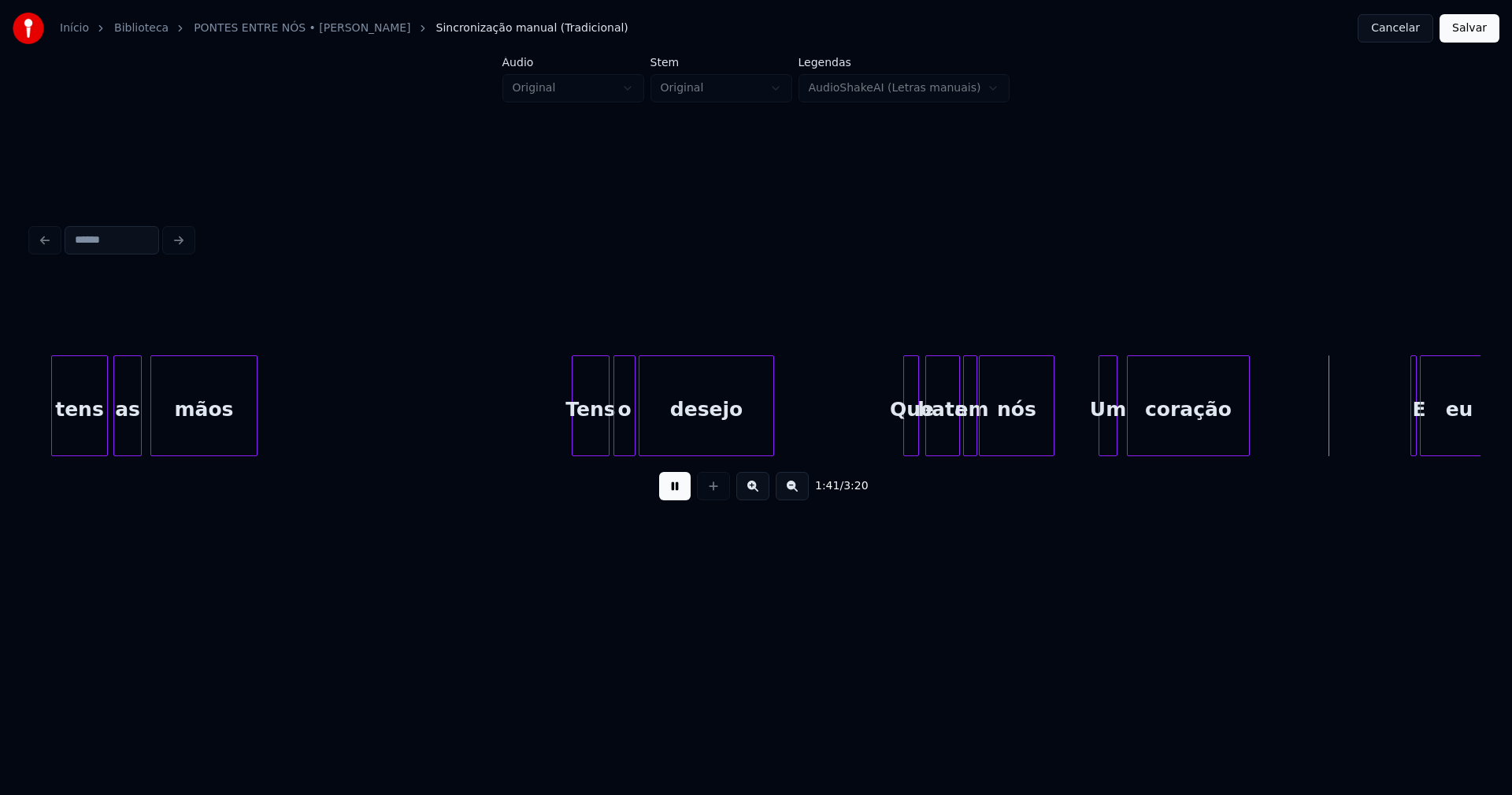
click at [973, 435] on div at bounding box center [974, 405] width 4 height 99
click at [1092, 434] on div at bounding box center [1091, 405] width 4 height 99
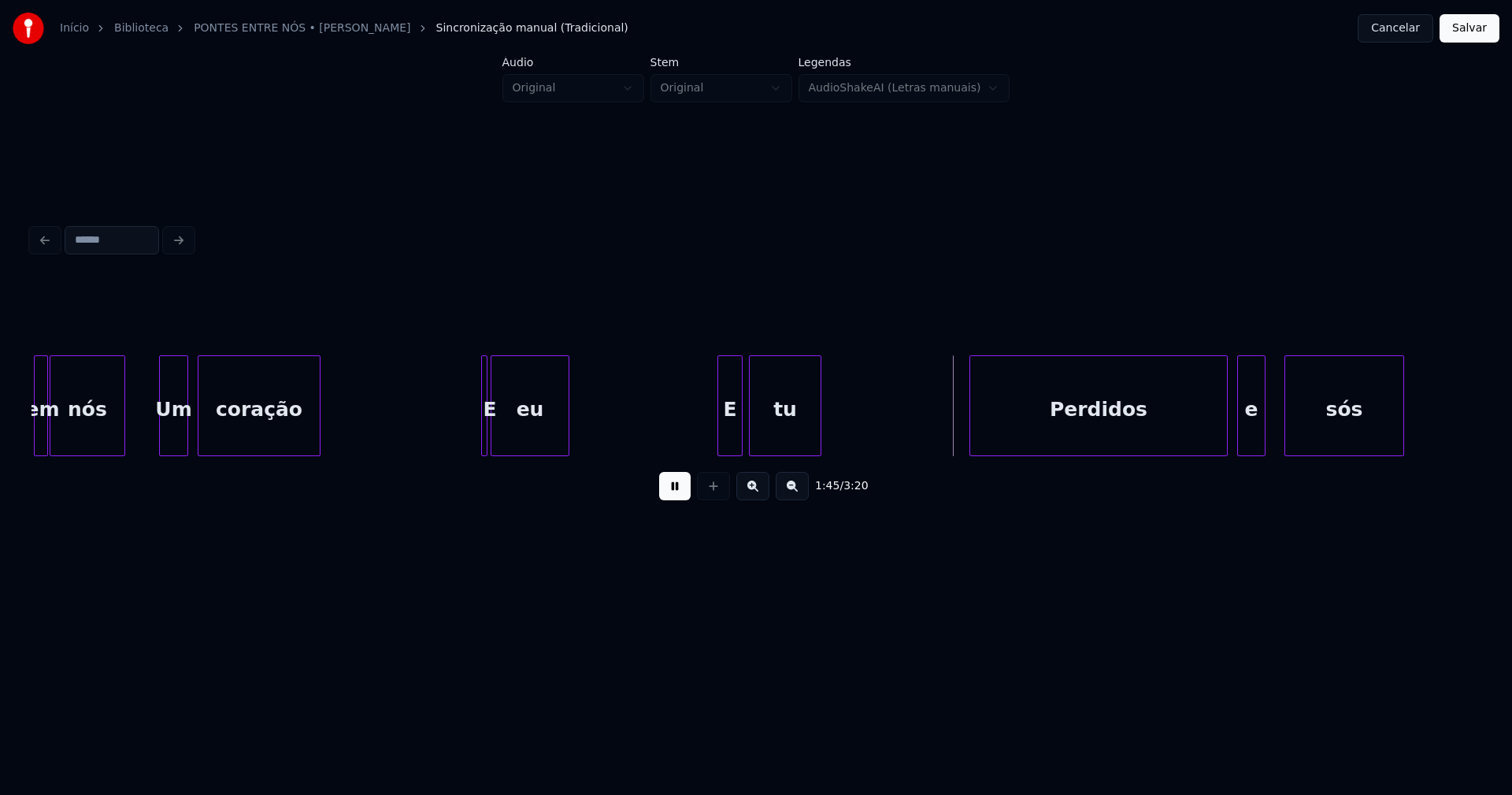
scroll to position [0, 15601]
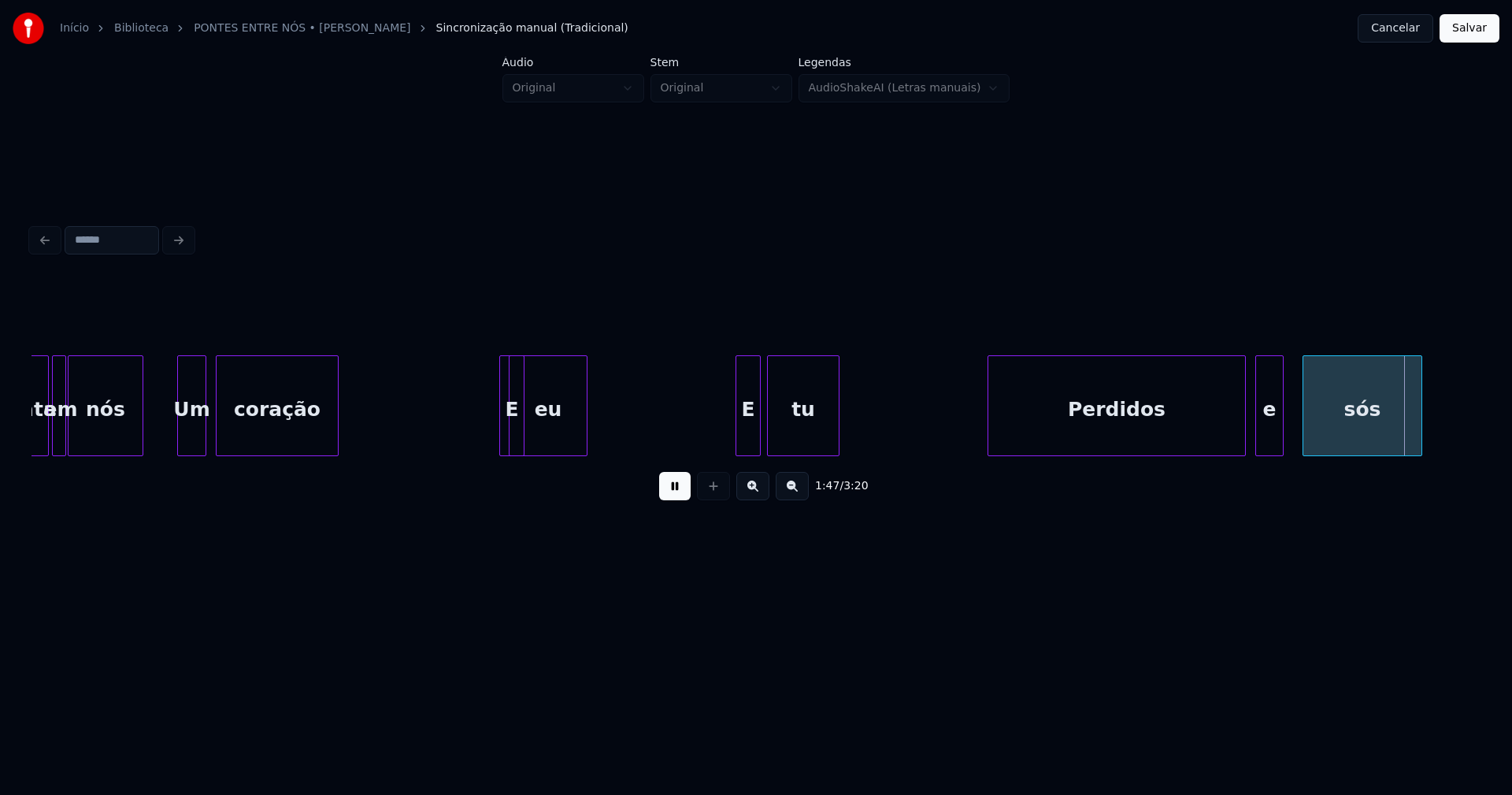
click at [510, 414] on div "eu E tu Perdidos e sós E coração Um nós em bata" at bounding box center [257, 406] width 31653 height 101
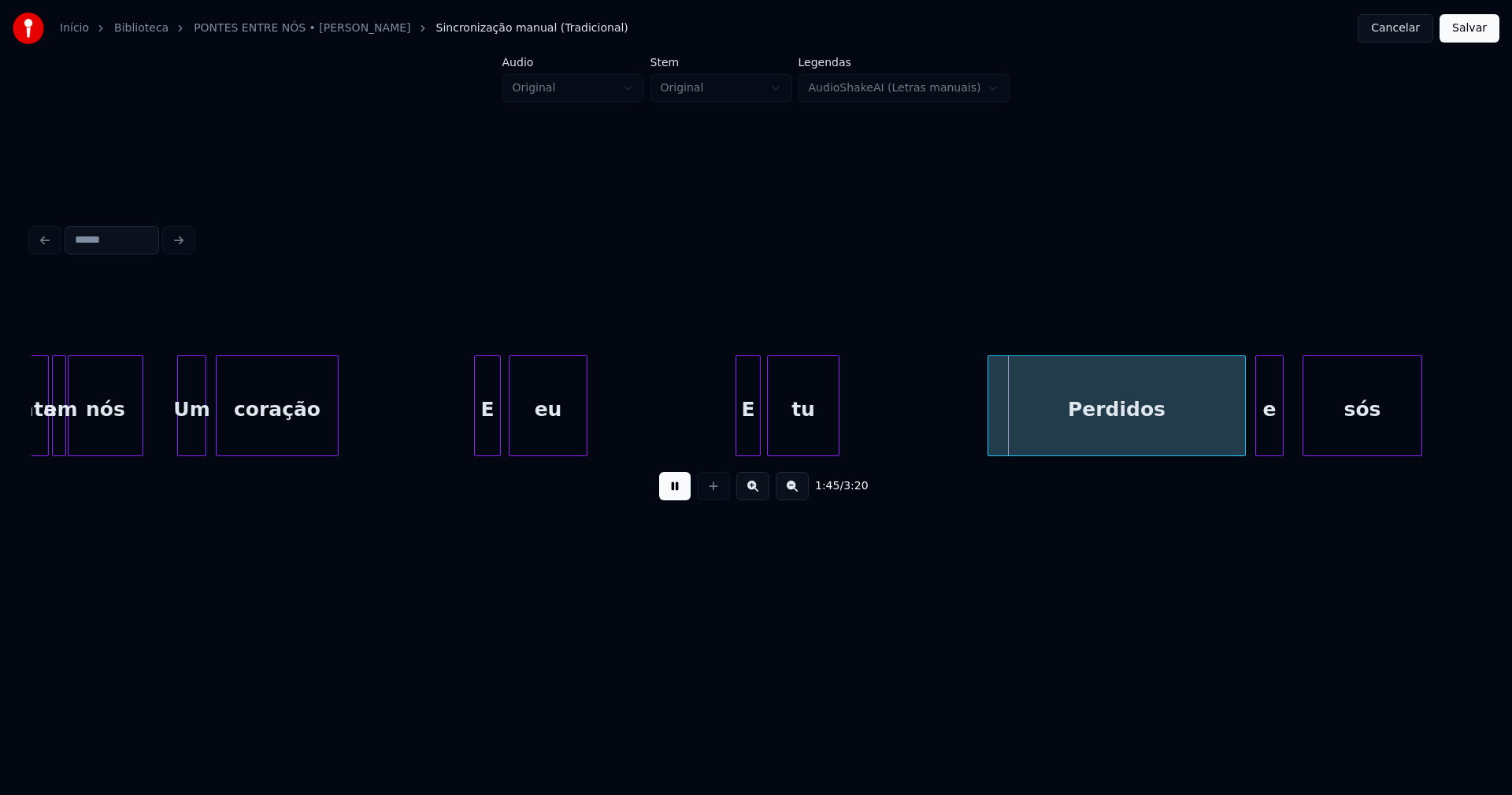
click at [474, 372] on div "E" at bounding box center [487, 406] width 27 height 101
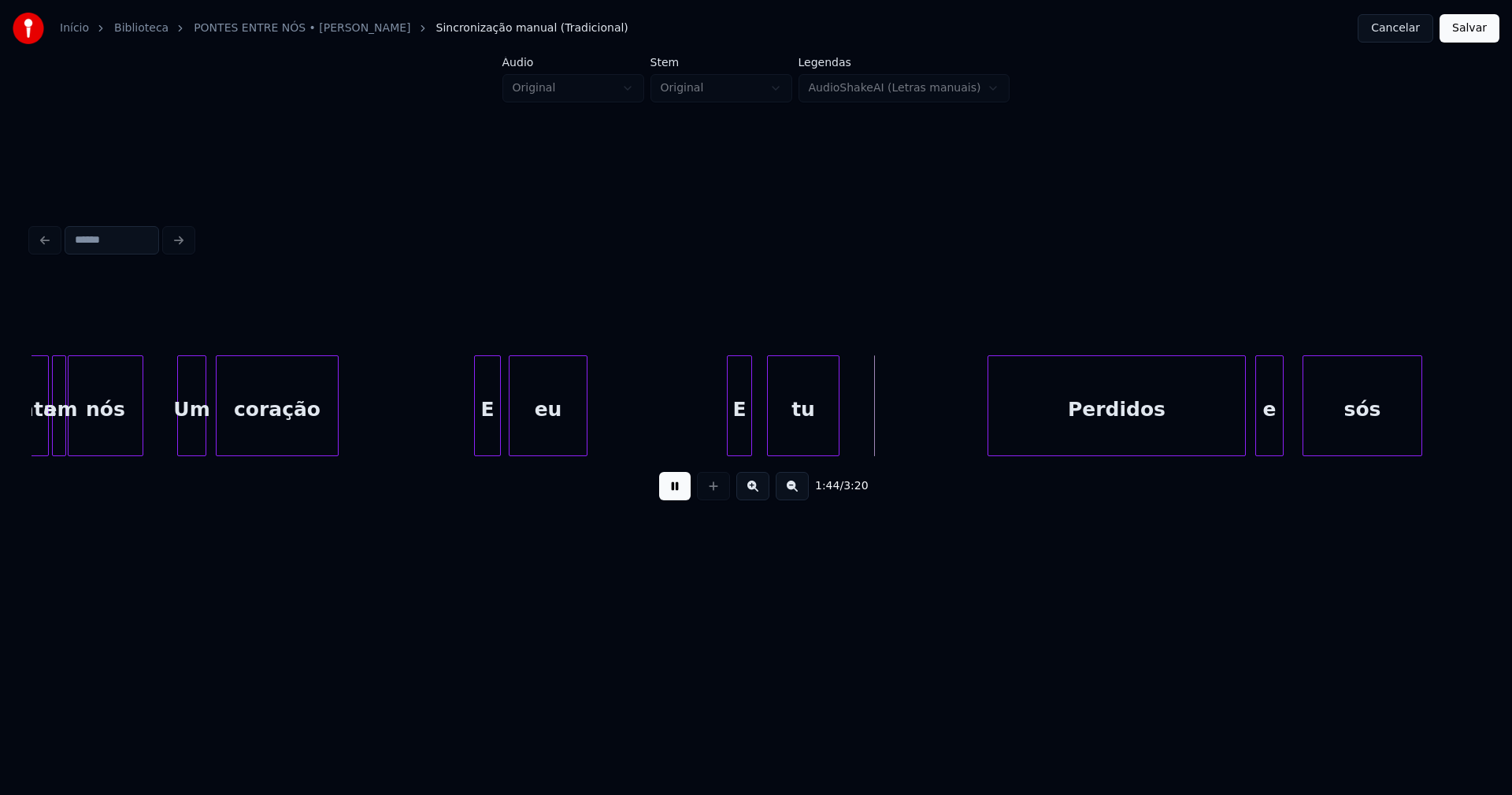
click at [743, 434] on div "E" at bounding box center [739, 410] width 23 height 108
click at [726, 435] on div at bounding box center [726, 405] width 4 height 99
click at [760, 434] on div at bounding box center [760, 405] width 4 height 99
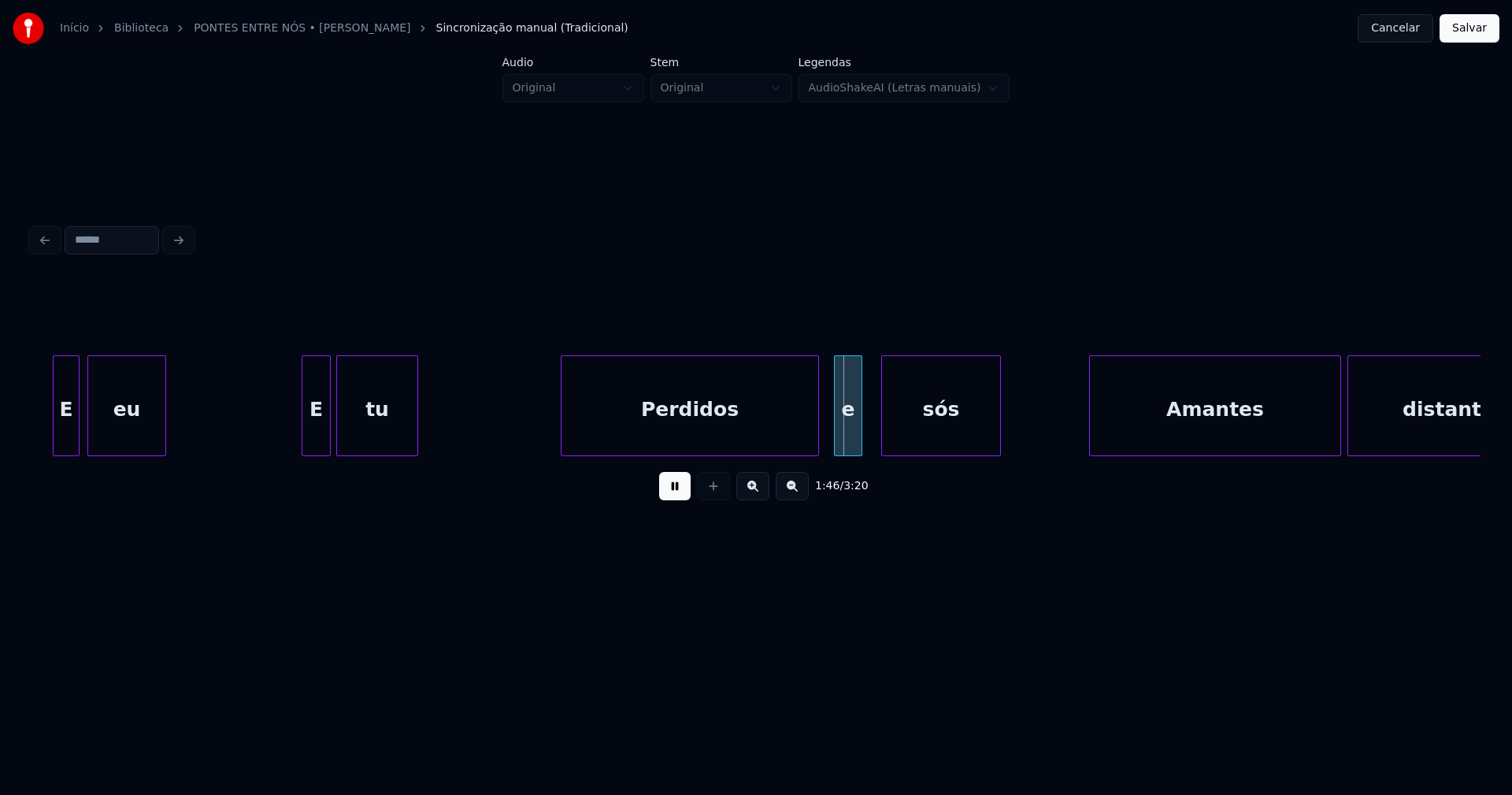
click at [743, 442] on div "Perdidos" at bounding box center [690, 410] width 257 height 108
click at [870, 432] on div at bounding box center [868, 405] width 4 height 99
click at [830, 440] on div at bounding box center [829, 405] width 4 height 99
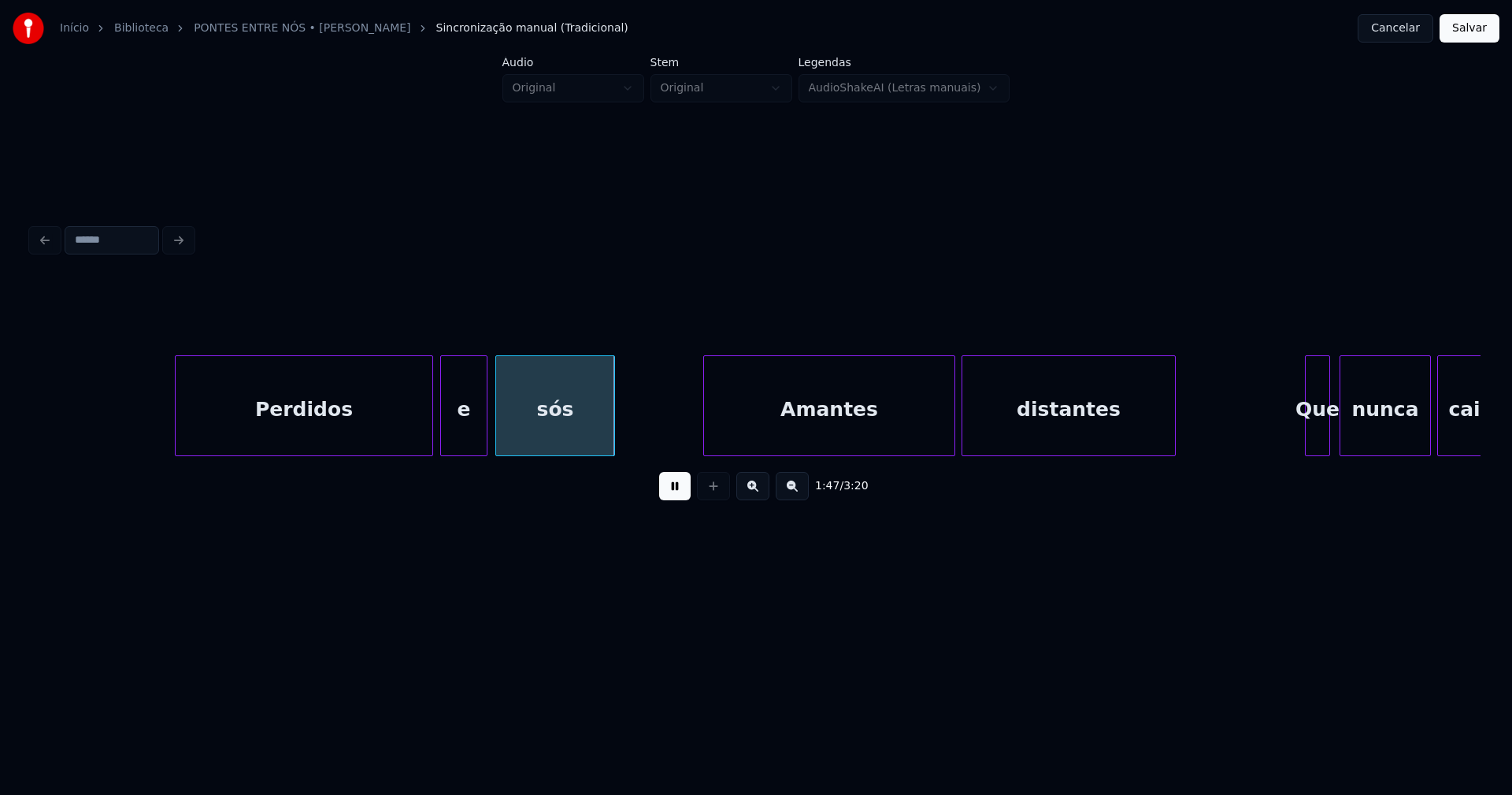
scroll to position [0, 16671]
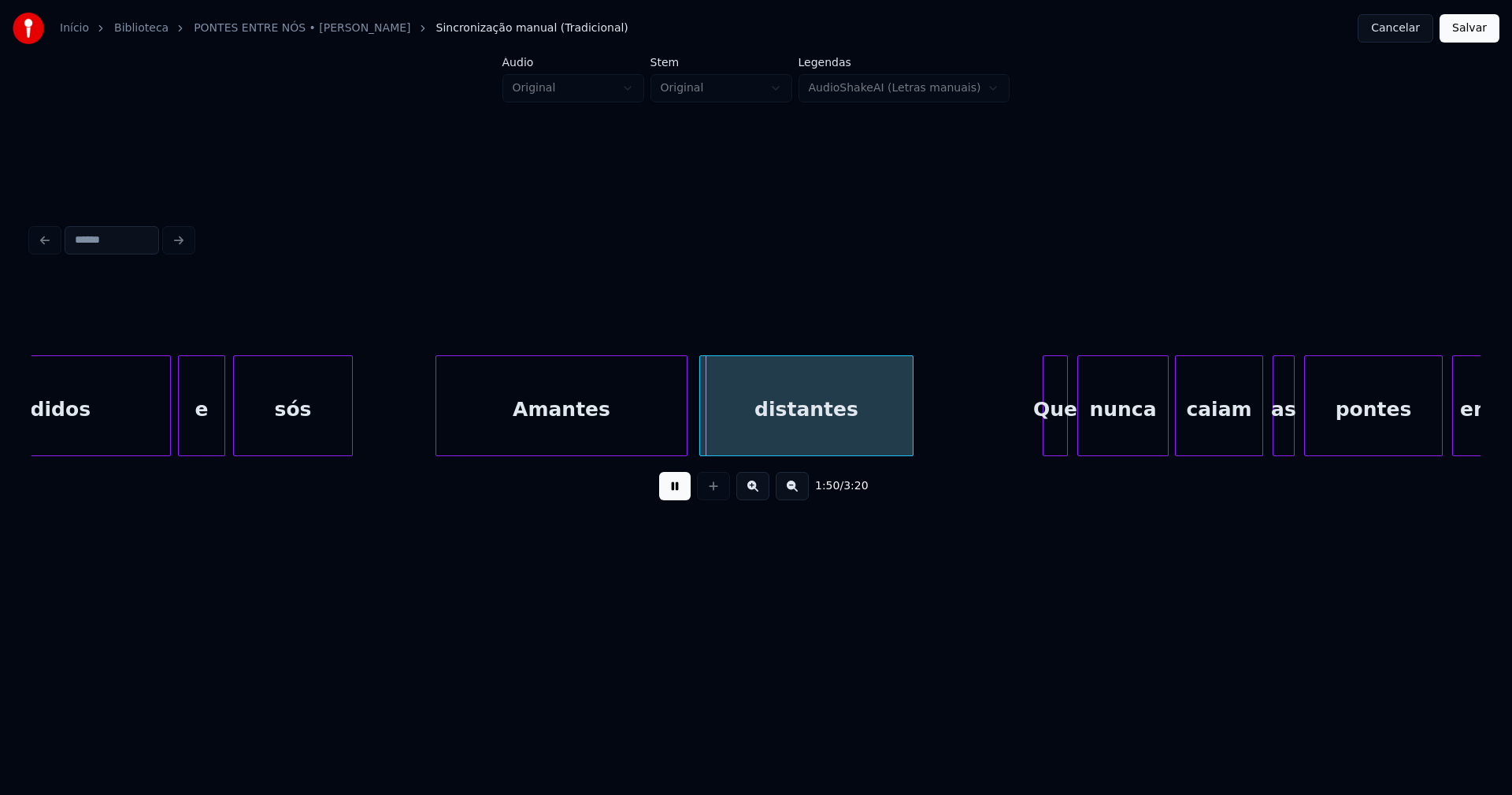
click at [598, 440] on div "Amantes" at bounding box center [562, 410] width 251 height 108
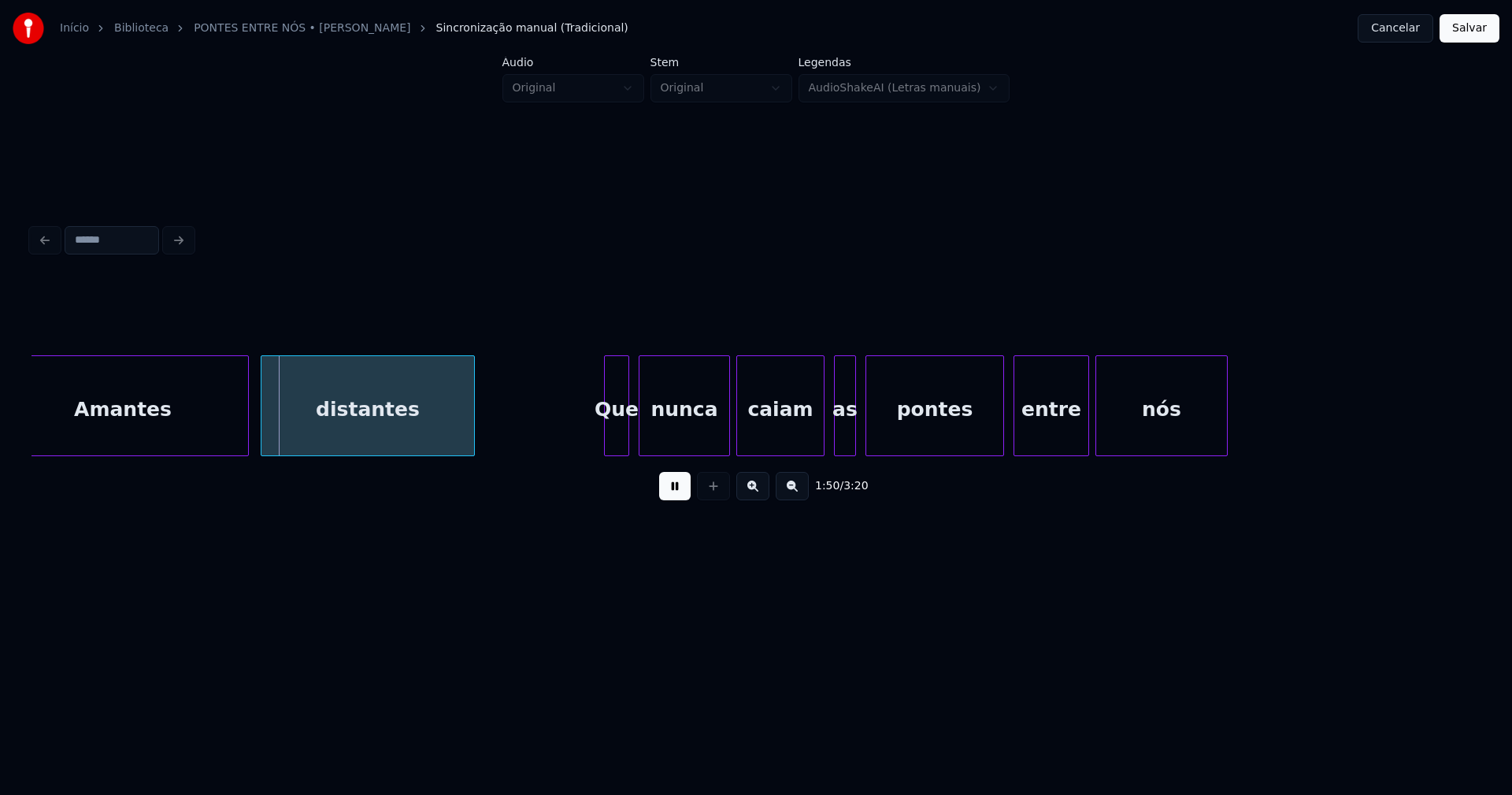
scroll to position [0, 17161]
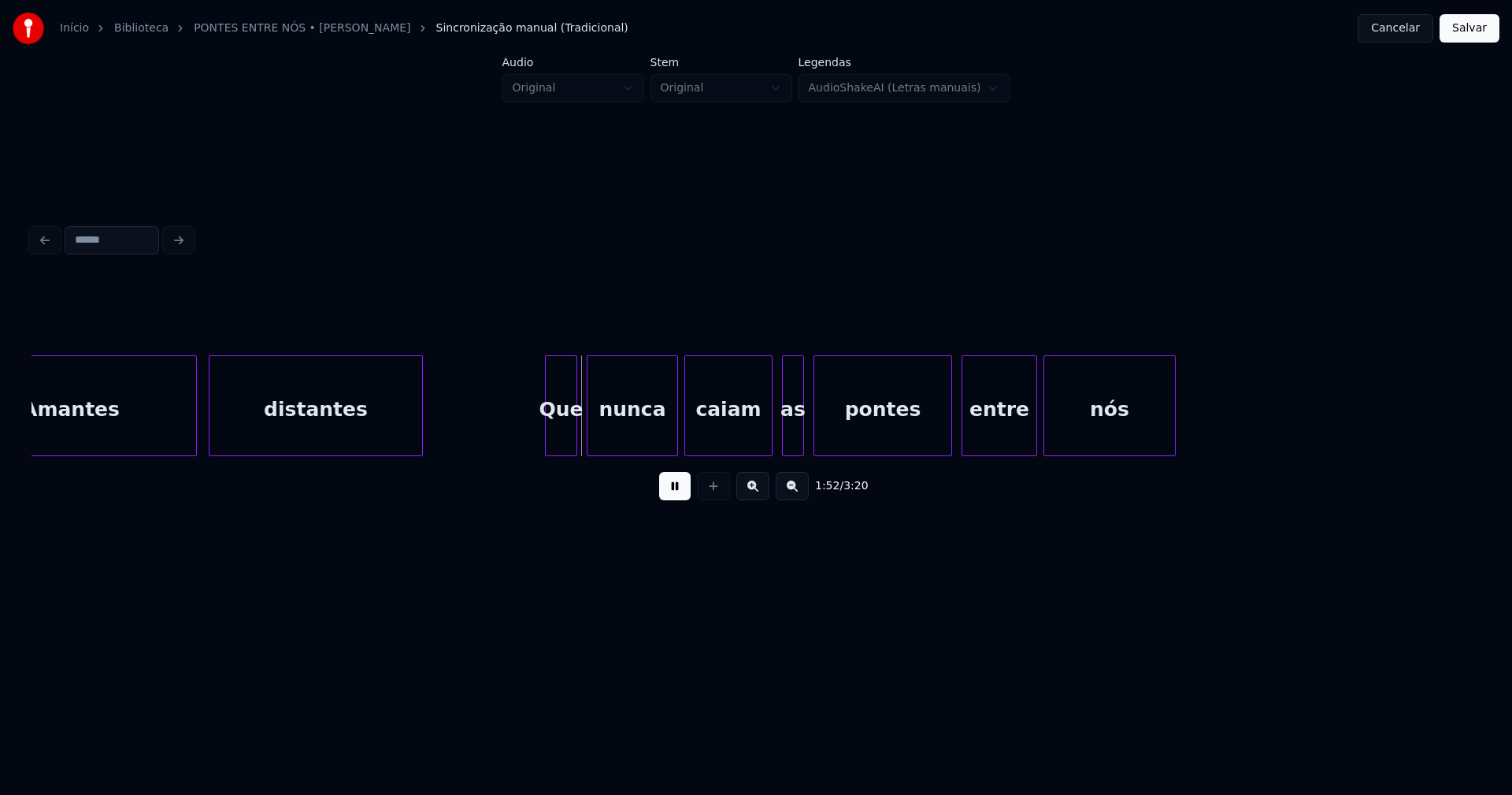
click at [550, 438] on div at bounding box center [547, 405] width 4 height 99
click at [784, 442] on div "as" at bounding box center [787, 410] width 21 height 108
click at [949, 428] on div "pontes" at bounding box center [881, 406] width 139 height 101
click at [936, 435] on div at bounding box center [934, 405] width 4 height 99
click at [975, 436] on div "entre" at bounding box center [992, 410] width 74 height 108
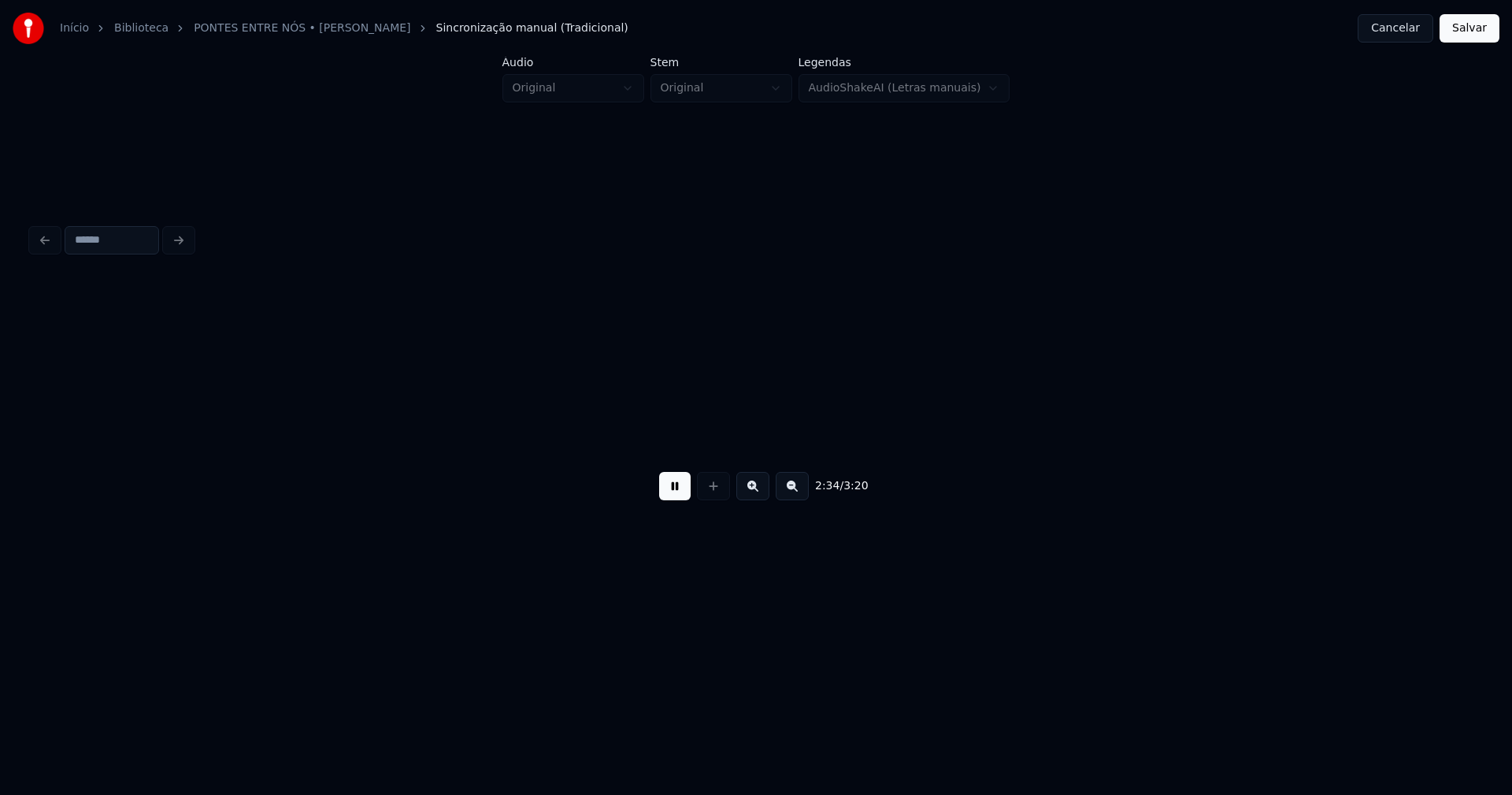
scroll to position [0, 24312]
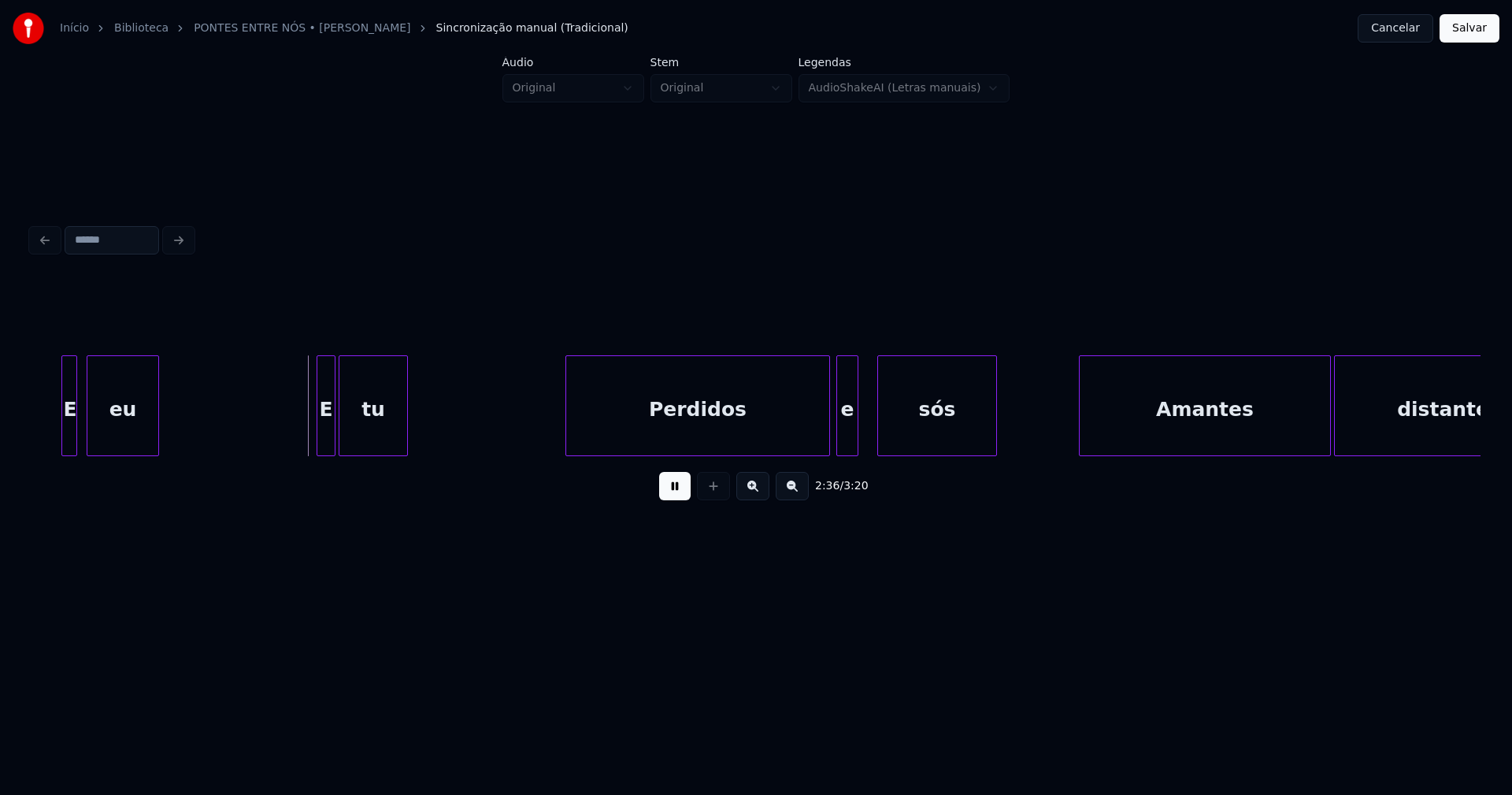
click at [688, 499] on button at bounding box center [674, 487] width 31 height 29
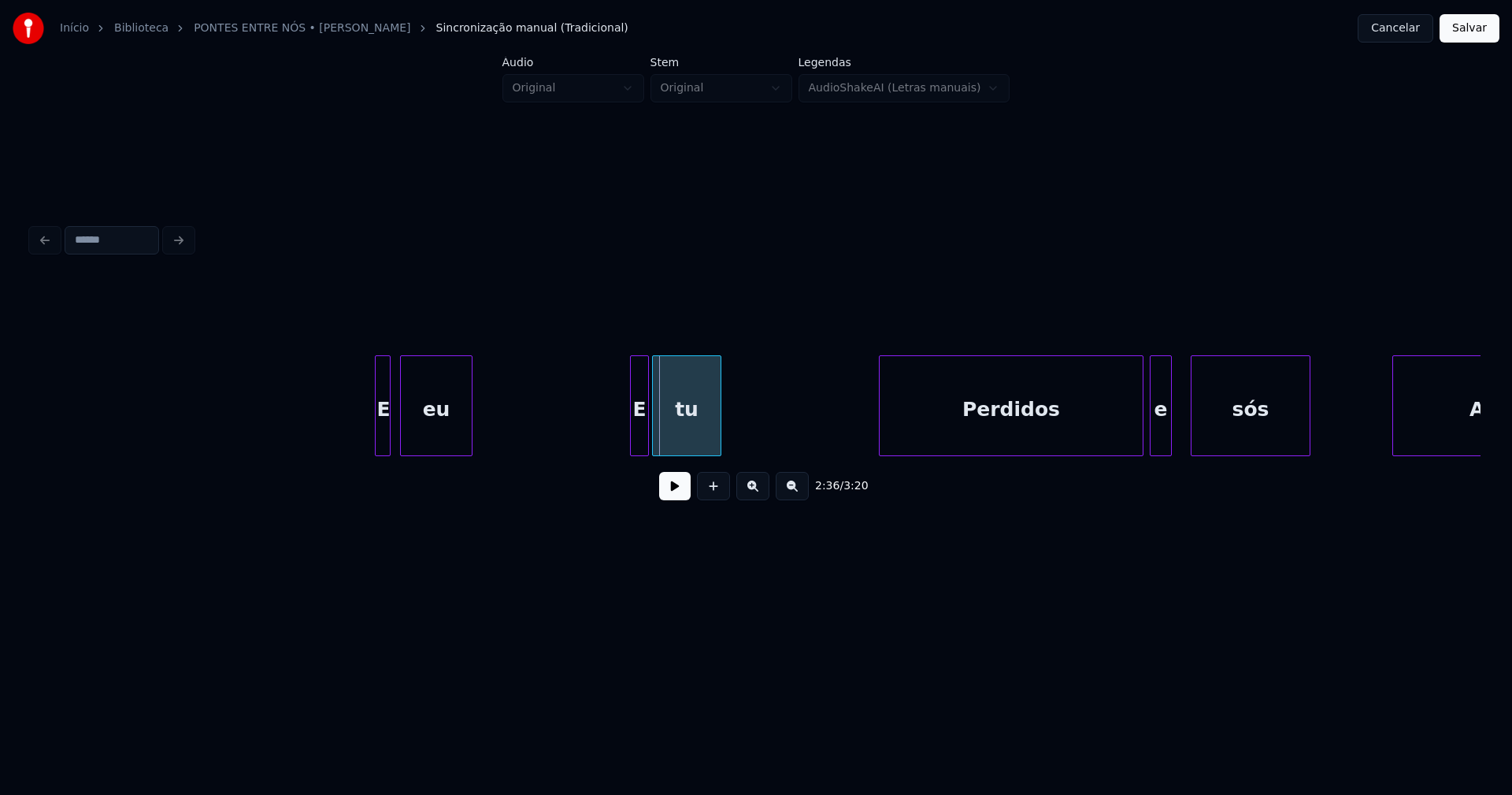
scroll to position [0, 23947]
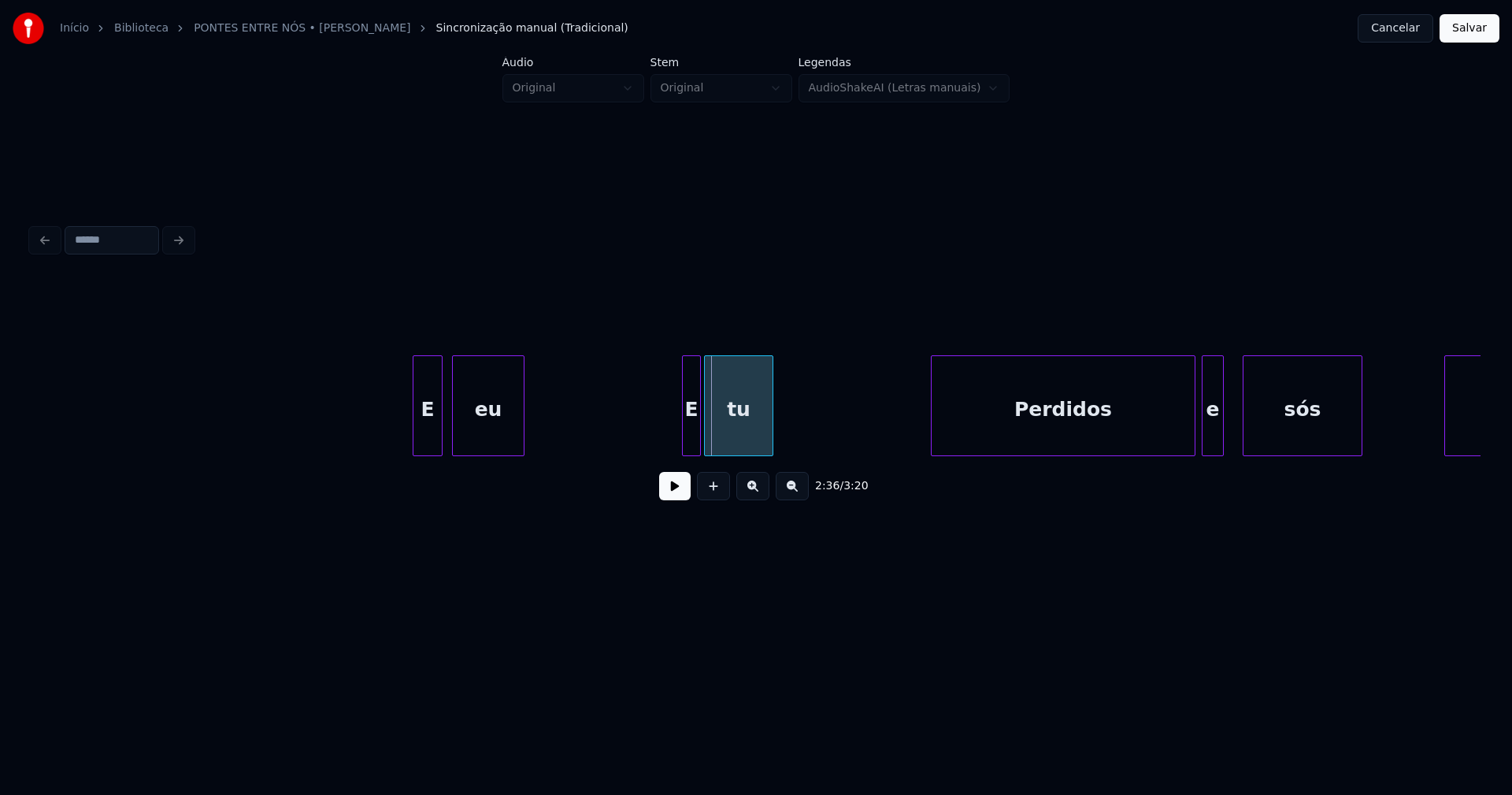
click at [415, 443] on div at bounding box center [416, 405] width 4 height 99
click at [683, 436] on div "E" at bounding box center [683, 410] width 17 height 108
click at [662, 449] on div "E" at bounding box center [675, 406] width 35 height 101
click at [697, 436] on div at bounding box center [698, 405] width 4 height 99
drag, startPoint x: 668, startPoint y: 495, endPoint x: 678, endPoint y: 495, distance: 10.0
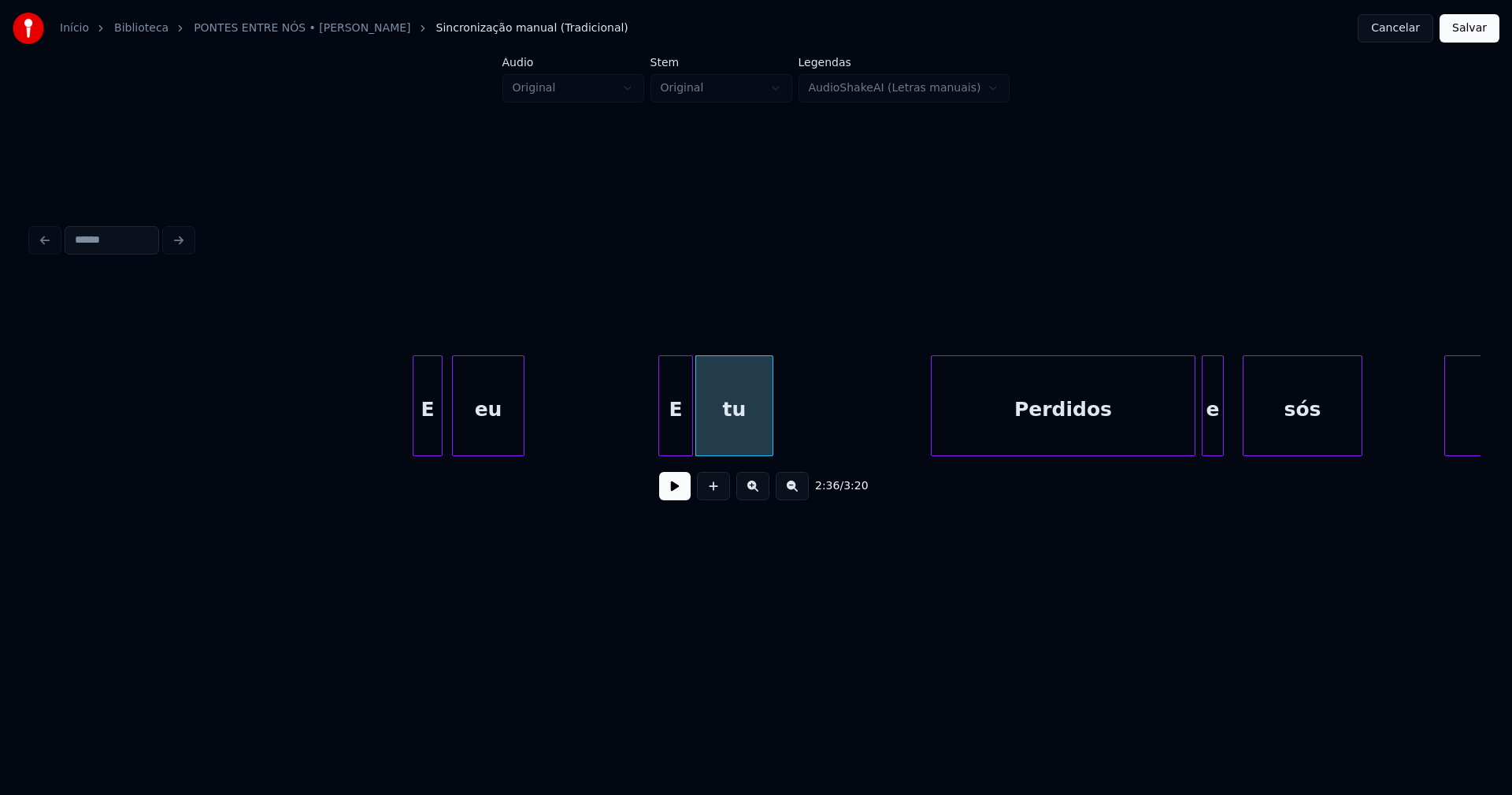
click at [673, 495] on button at bounding box center [674, 487] width 31 height 29
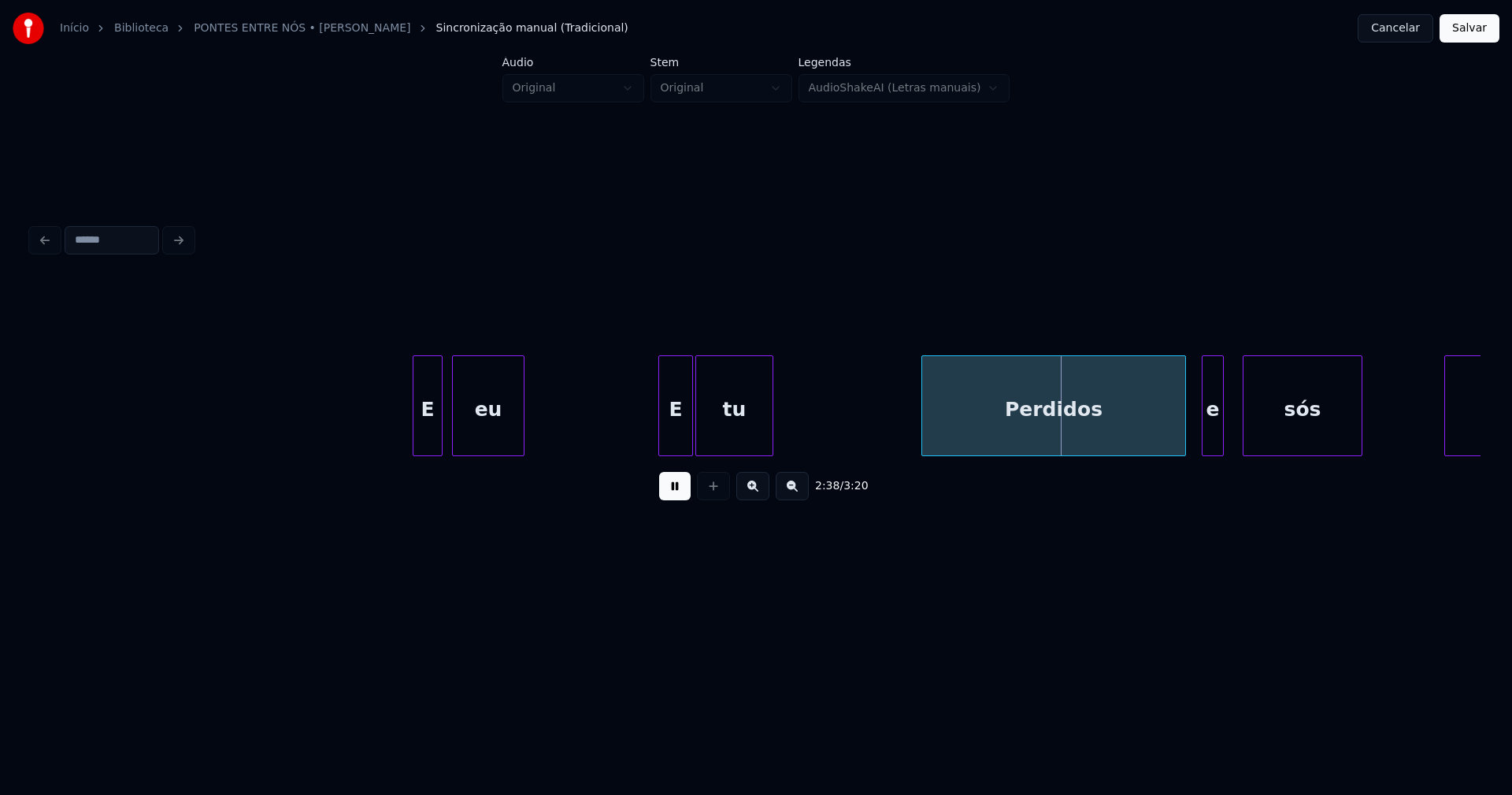
click at [1127, 433] on div "Perdidos" at bounding box center [1054, 410] width 263 height 108
click at [1202, 434] on div "e" at bounding box center [1213, 406] width 22 height 101
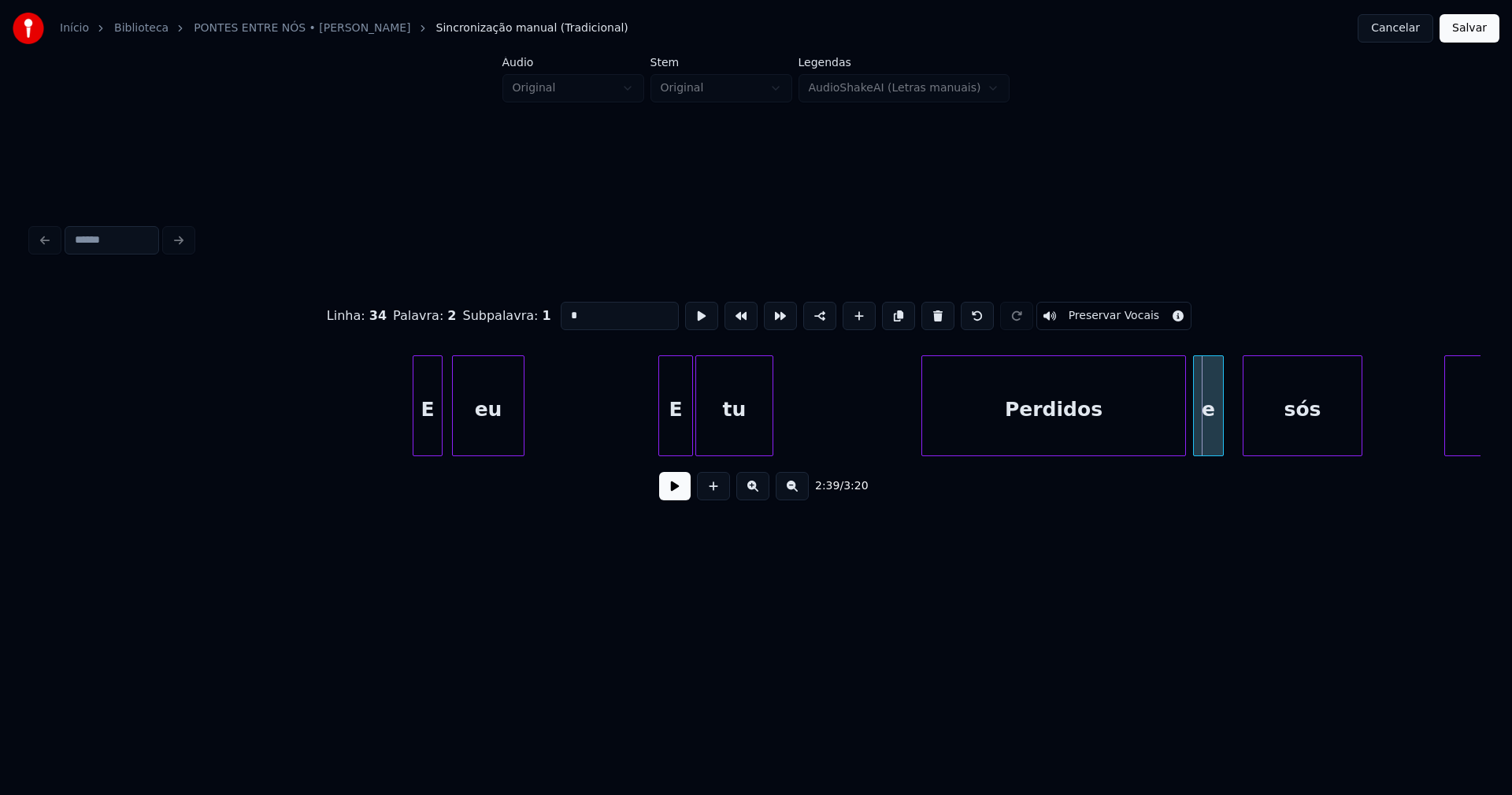
click at [1197, 440] on div at bounding box center [1196, 405] width 4 height 99
click at [1233, 434] on div at bounding box center [1233, 405] width 4 height 99
drag, startPoint x: 662, startPoint y: 502, endPoint x: 670, endPoint y: 500, distance: 8.2
click at [670, 500] on button at bounding box center [674, 487] width 31 height 29
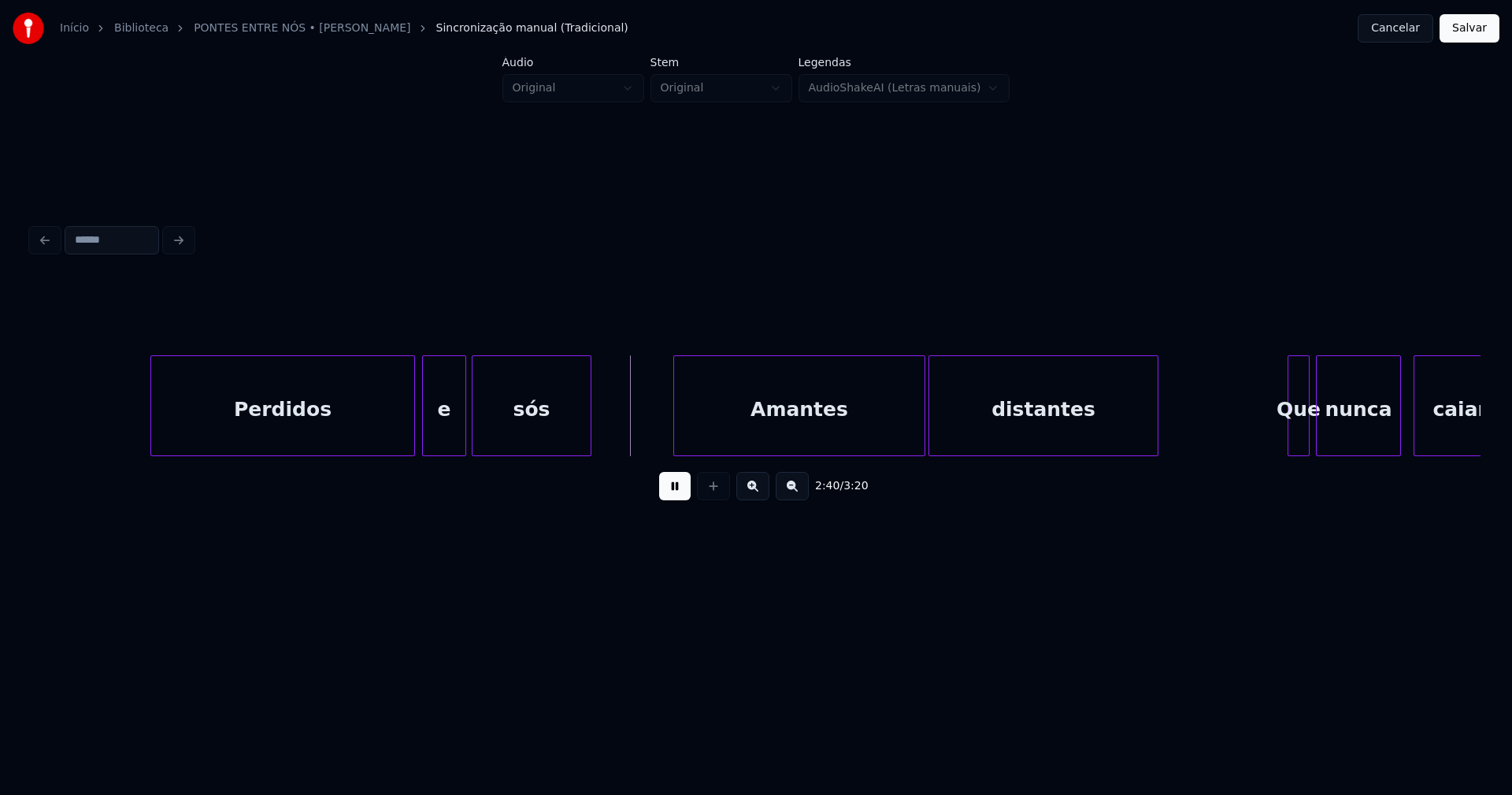
scroll to position [0, 24892]
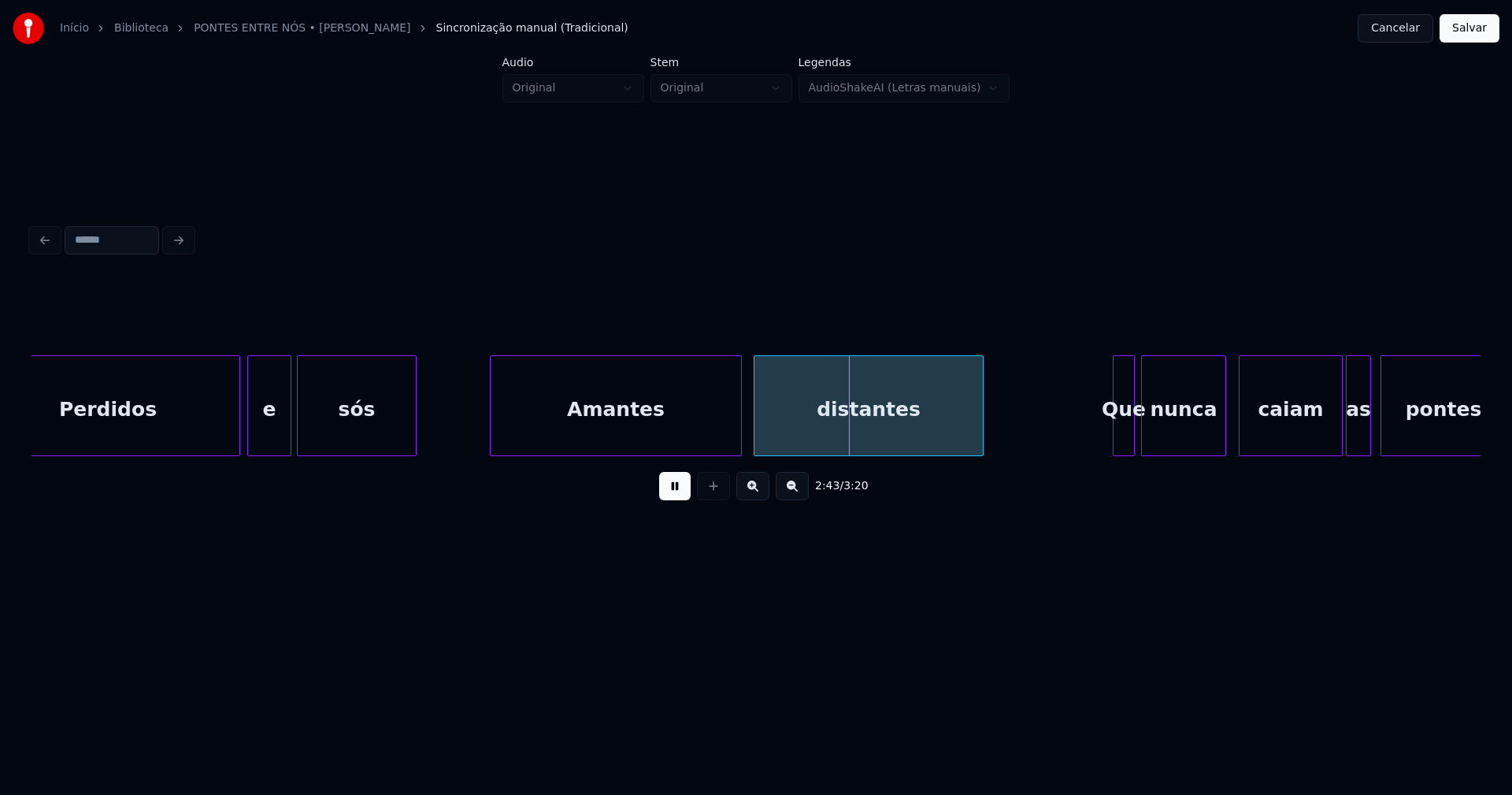
click at [683, 446] on div "Amantes" at bounding box center [616, 410] width 251 height 108
click at [745, 436] on div at bounding box center [746, 405] width 4 height 99
click at [1102, 441] on div at bounding box center [1102, 405] width 4 height 99
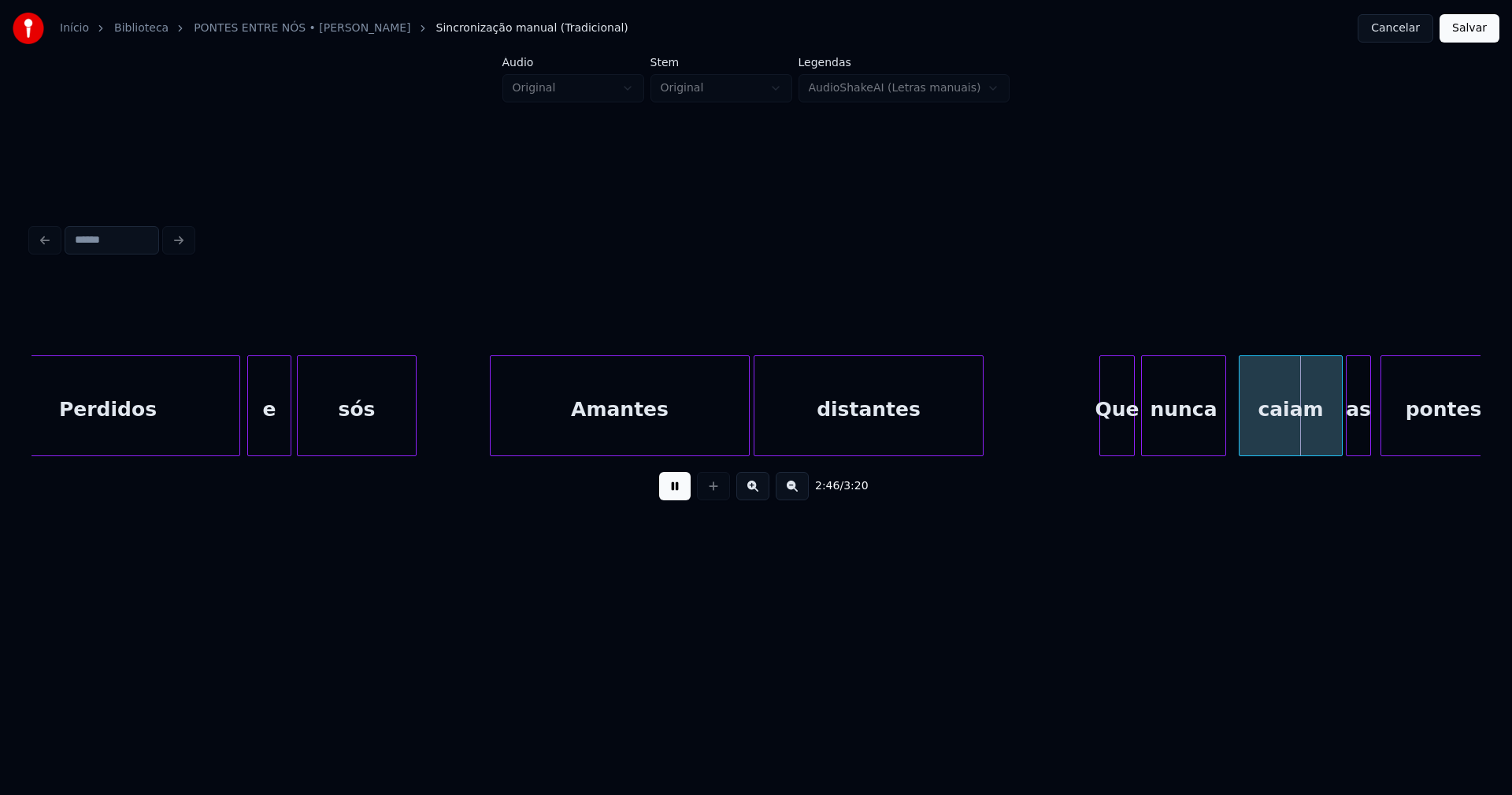
drag, startPoint x: 1188, startPoint y: 463, endPoint x: 1229, endPoint y: 459, distance: 41.2
click at [1229, 459] on div "2:46 / 3:20" at bounding box center [756, 396] width 1449 height 239
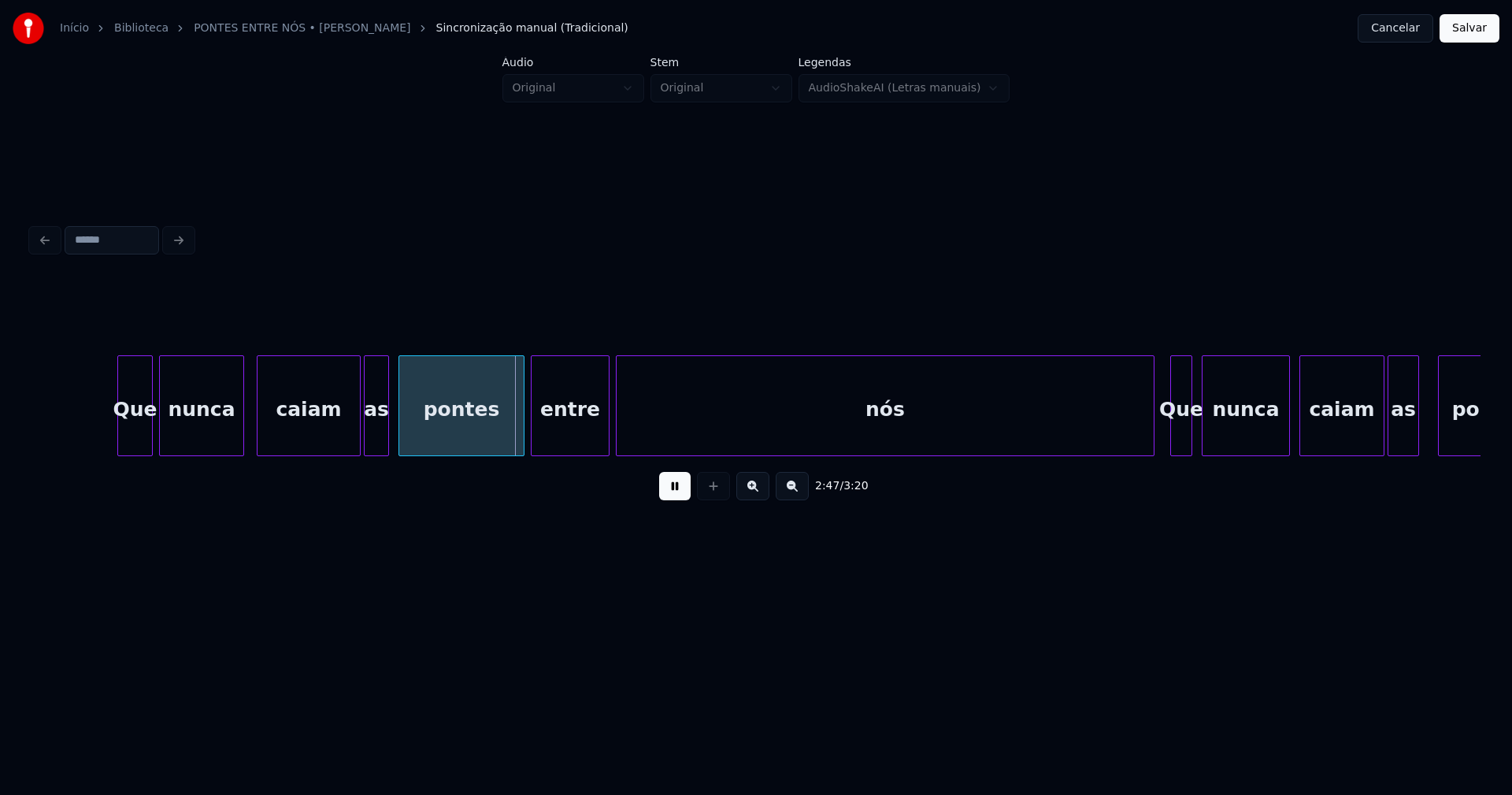
scroll to position [0, 25892]
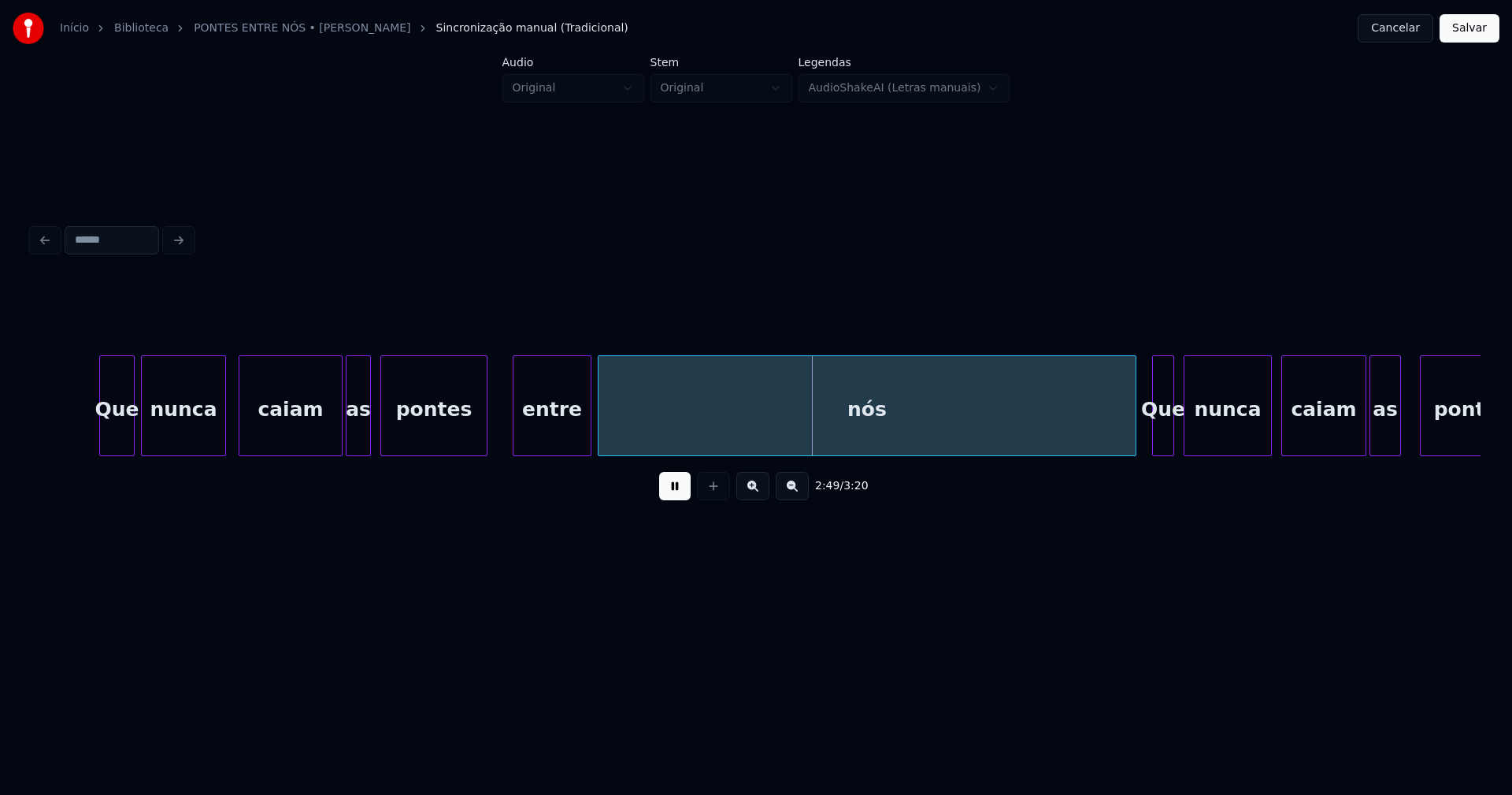
click at [485, 439] on div at bounding box center [484, 405] width 4 height 99
click at [542, 433] on div "entre" at bounding box center [543, 410] width 77 height 108
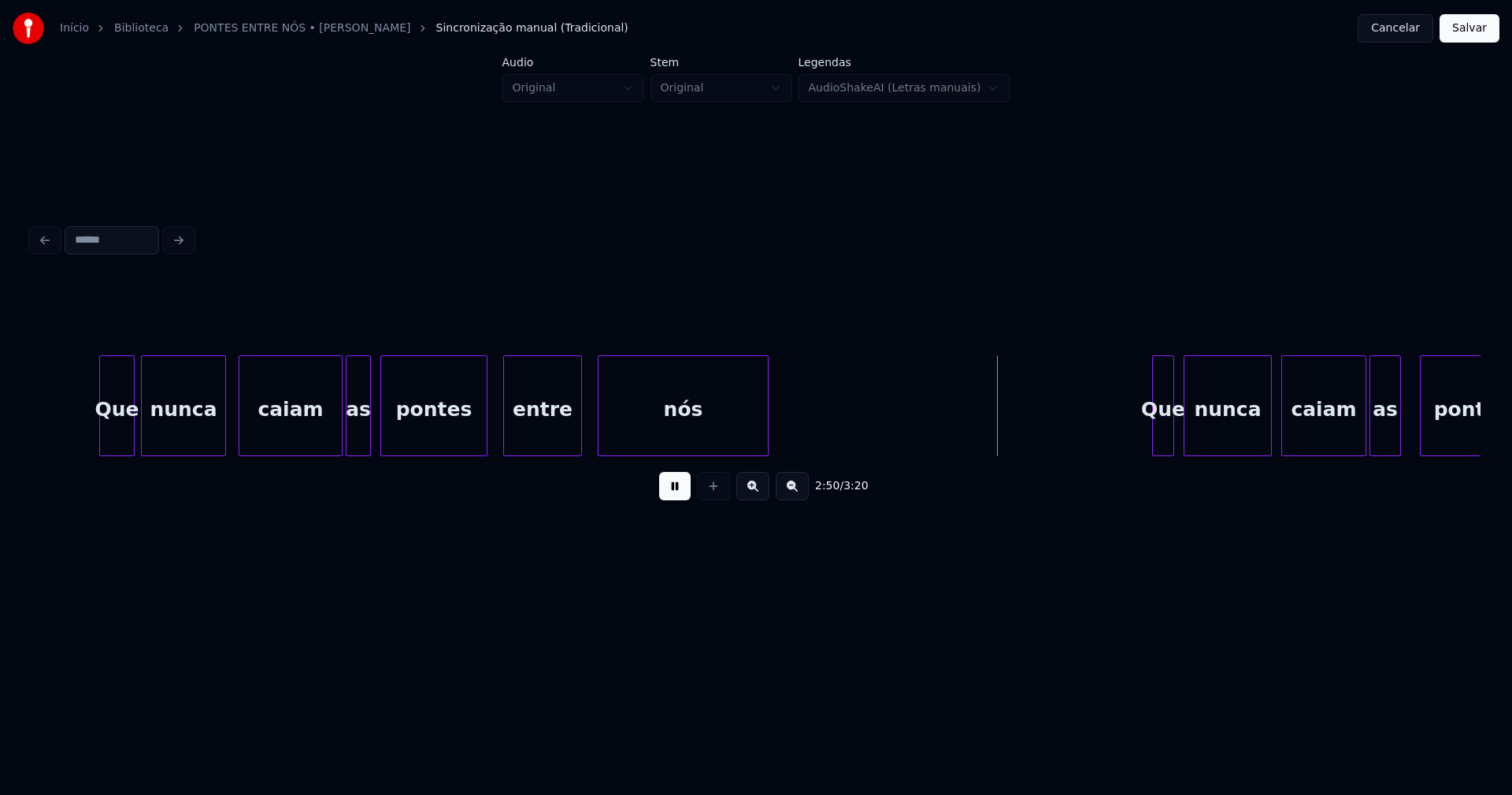
click at [766, 470] on div "2:50 / 3:20" at bounding box center [756, 396] width 1449 height 239
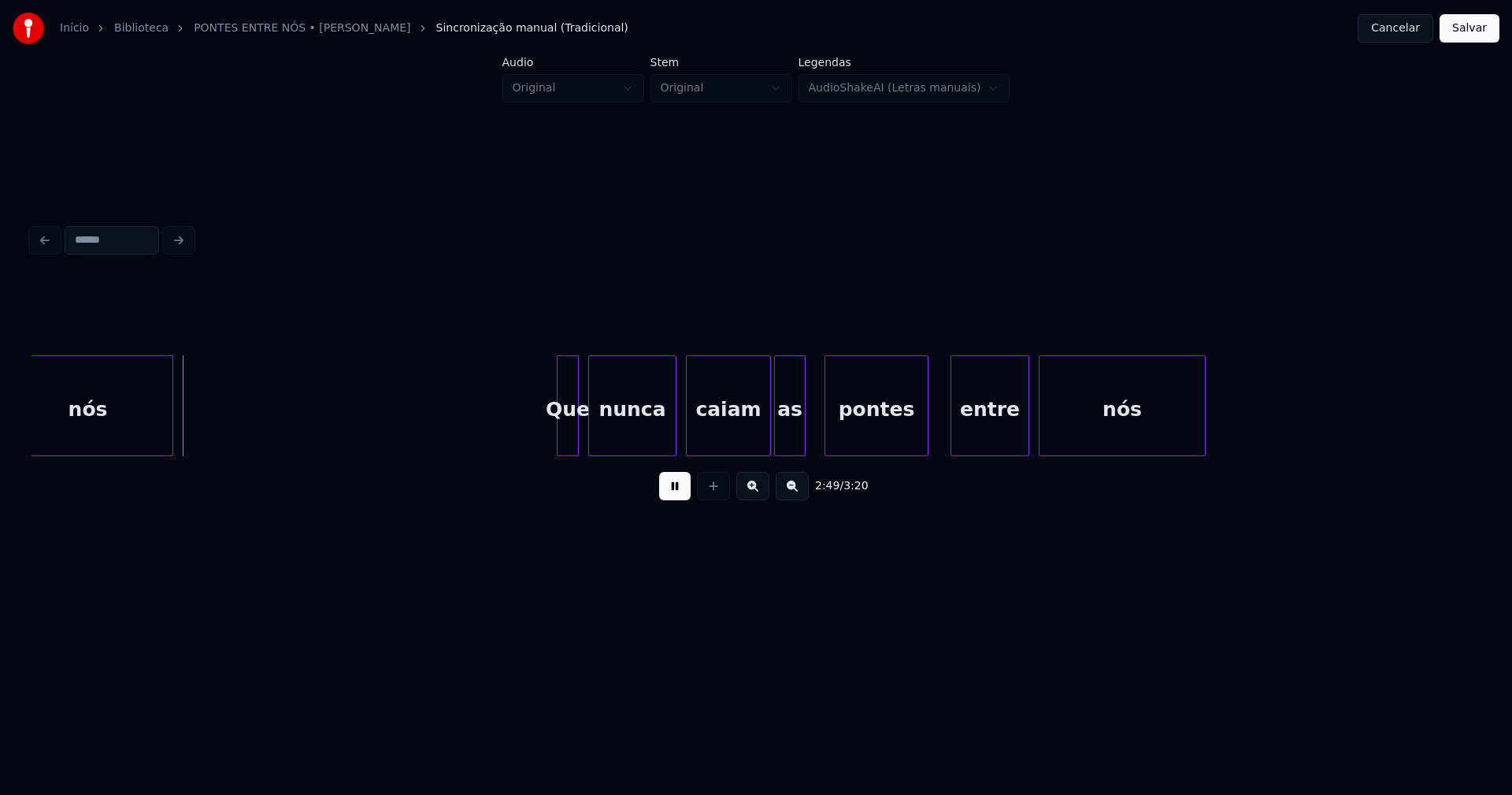
scroll to position [0, 26610]
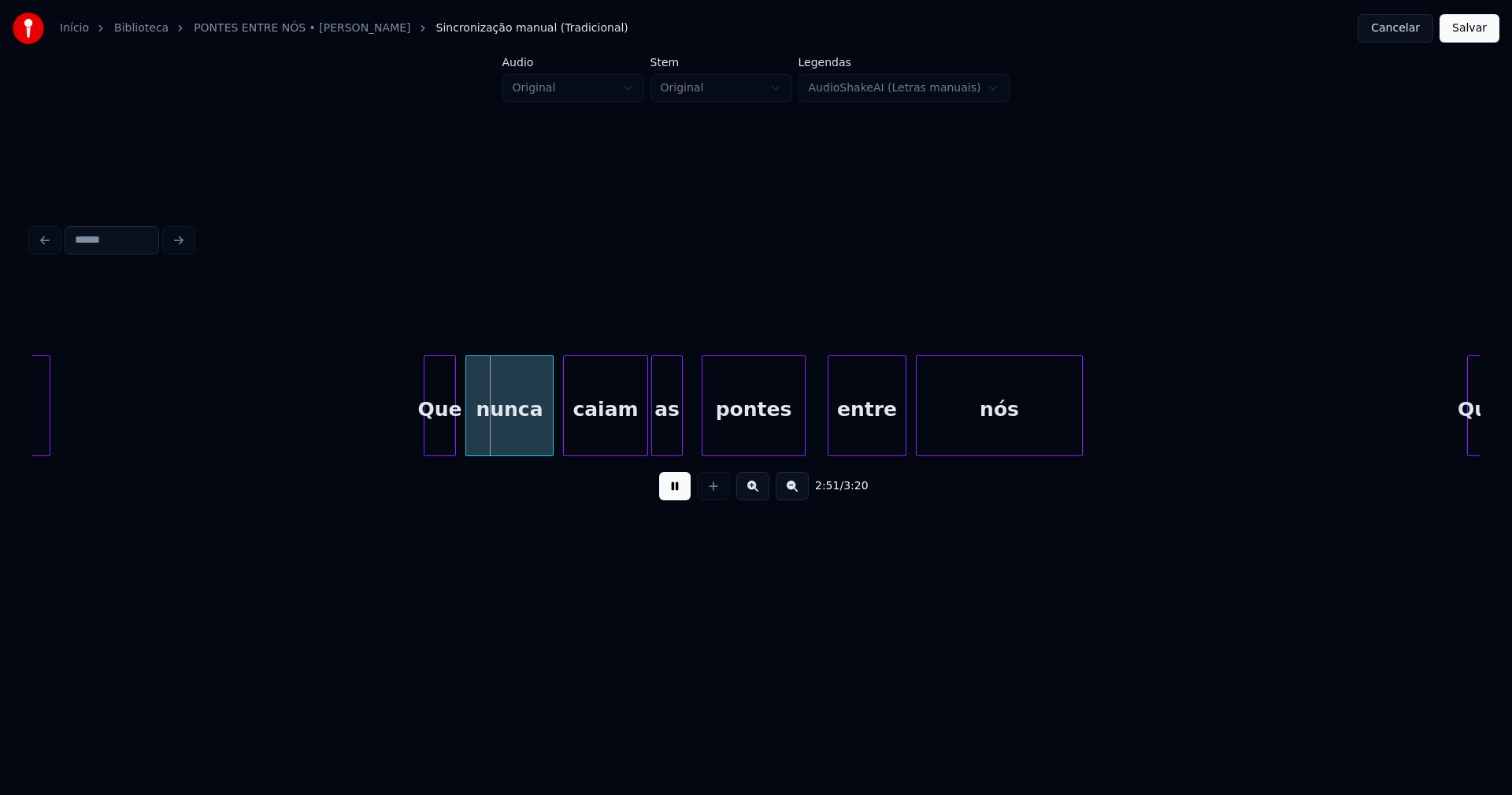
click at [426, 440] on div at bounding box center [426, 405] width 4 height 99
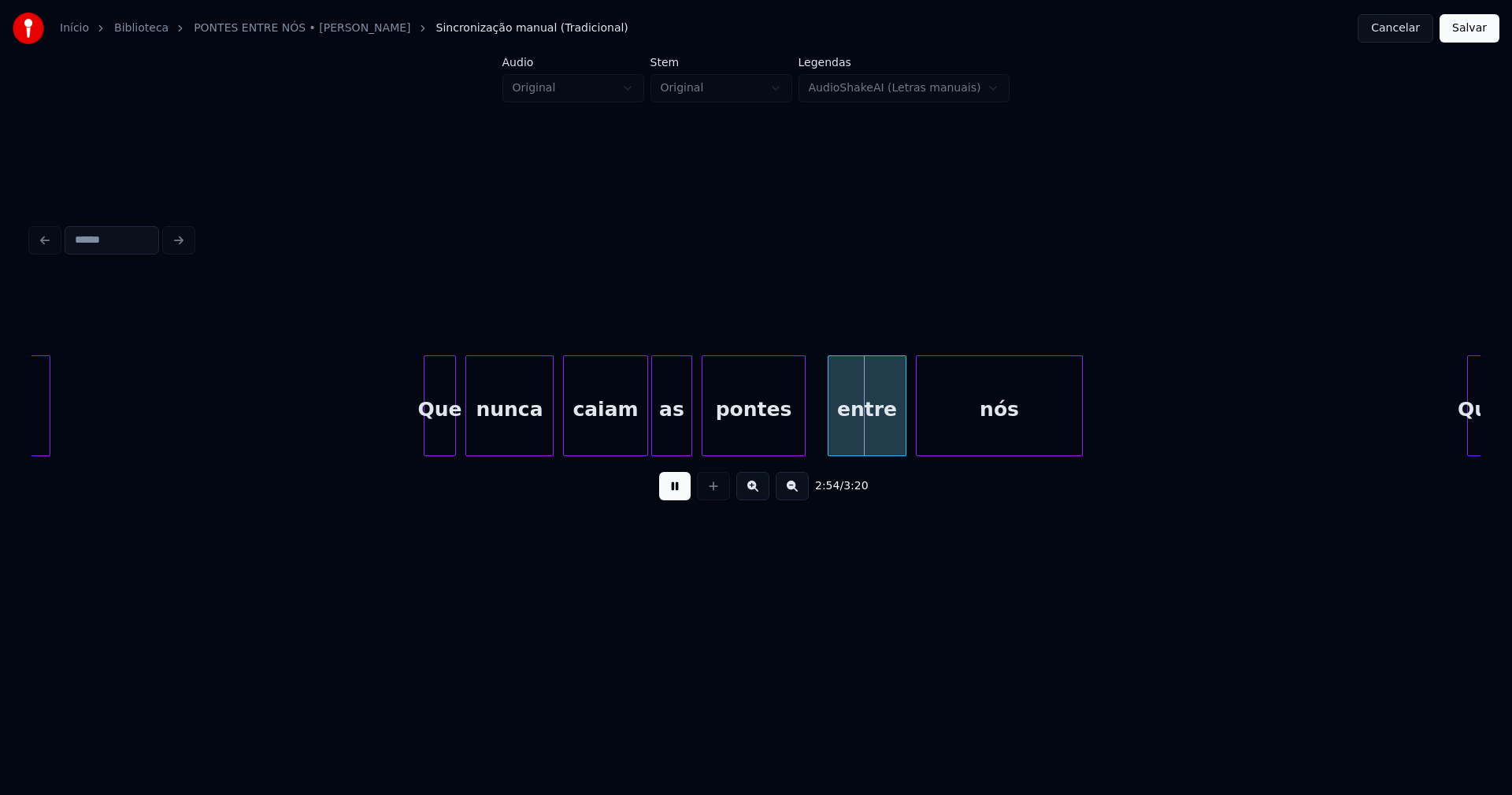
click at [688, 428] on div at bounding box center [689, 405] width 4 height 99
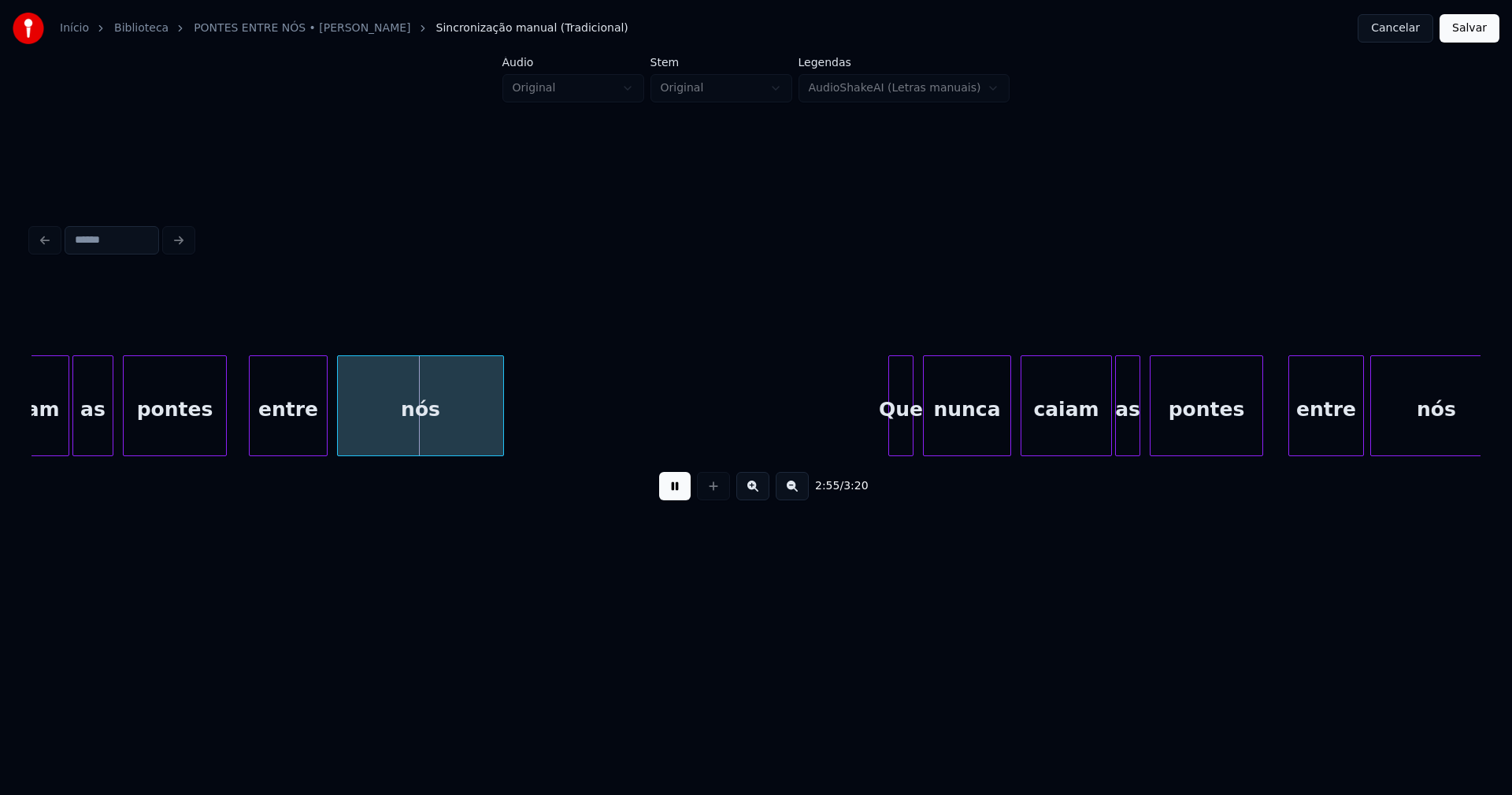
scroll to position [0, 27469]
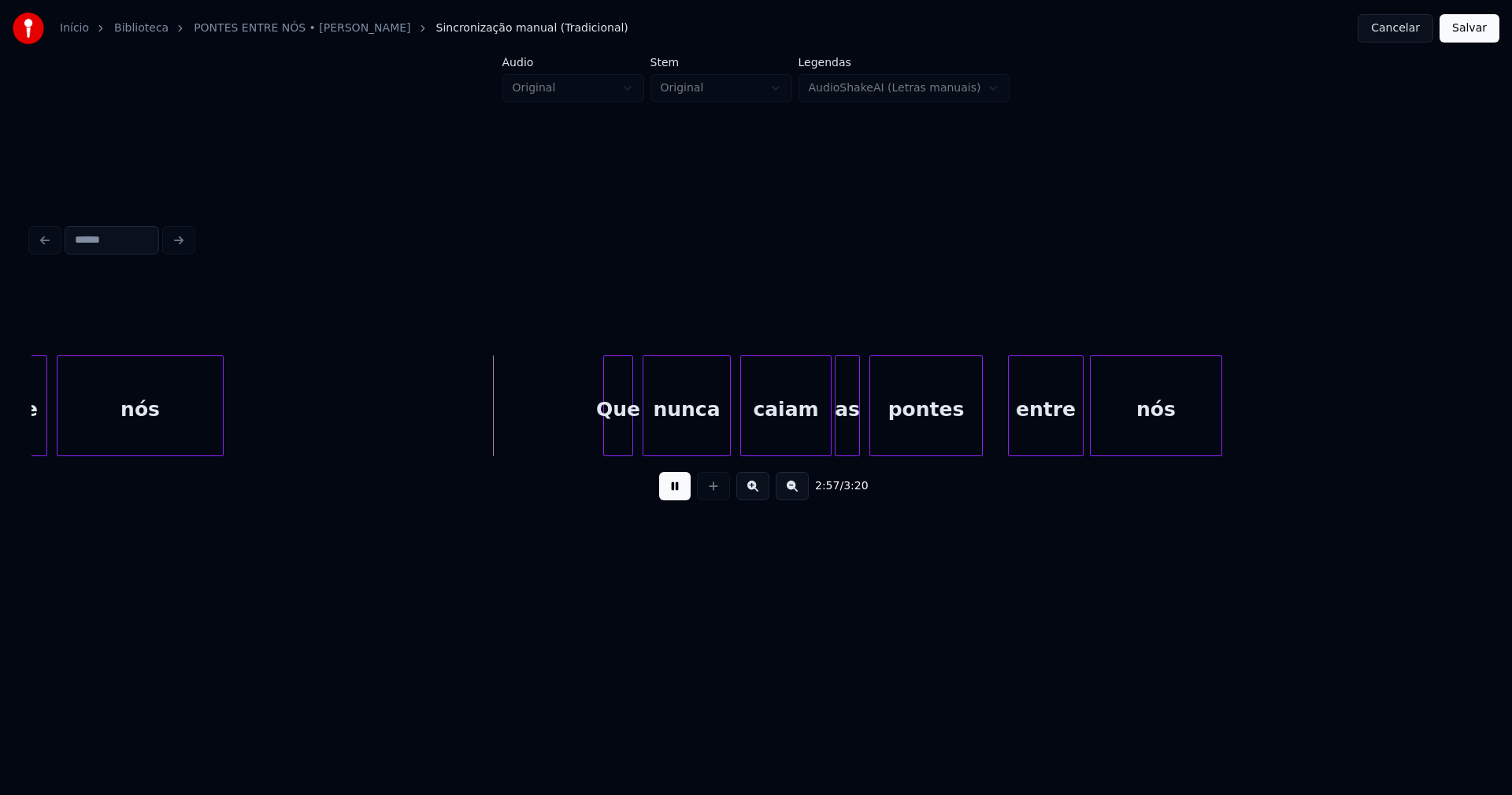
click at [607, 434] on div at bounding box center [606, 405] width 4 height 99
click at [1024, 444] on div "entre" at bounding box center [1038, 410] width 74 height 108
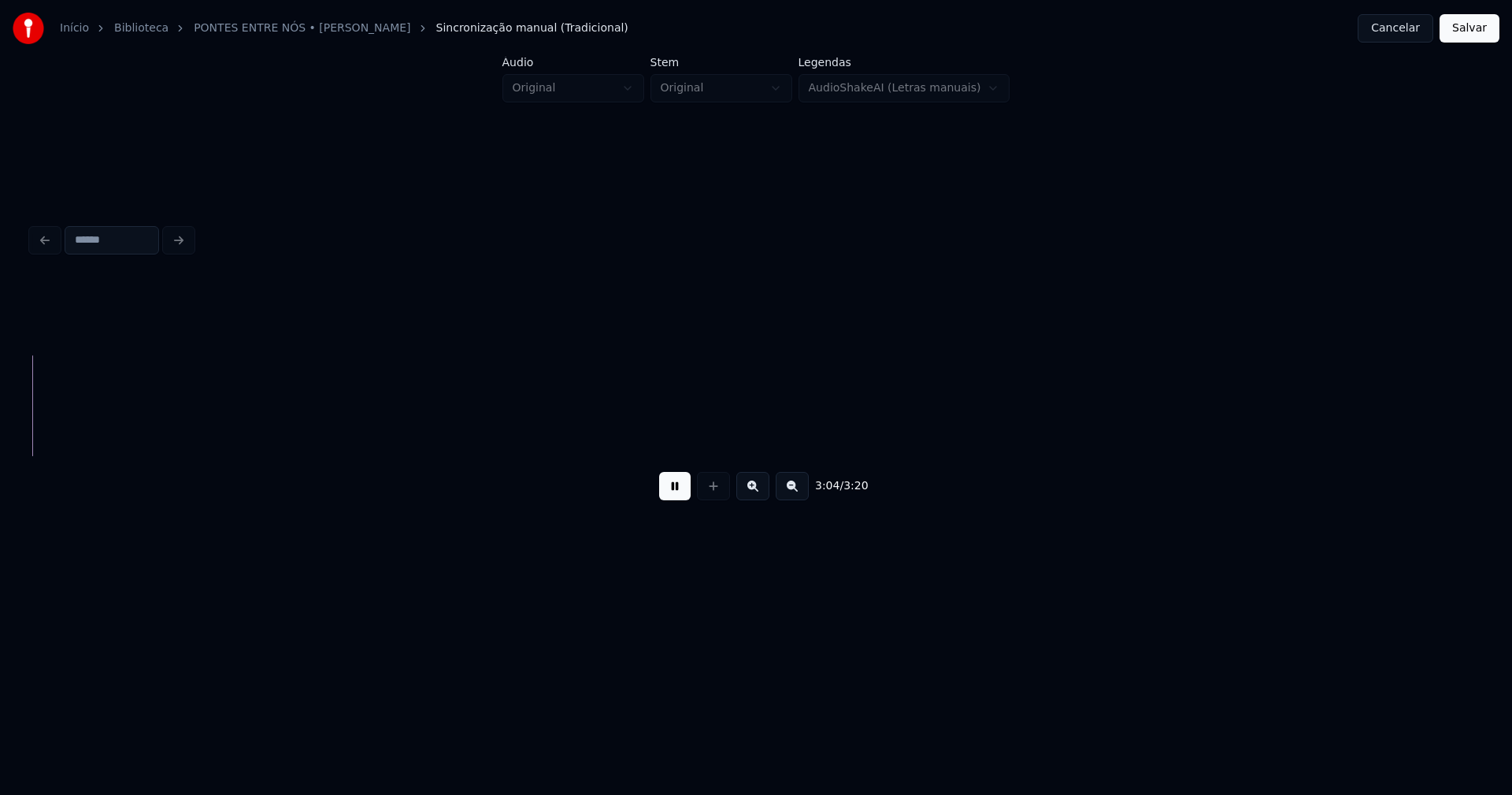
scroll to position [0, 28999]
click at [1478, 31] on button "Salvar" at bounding box center [1469, 29] width 60 height 29
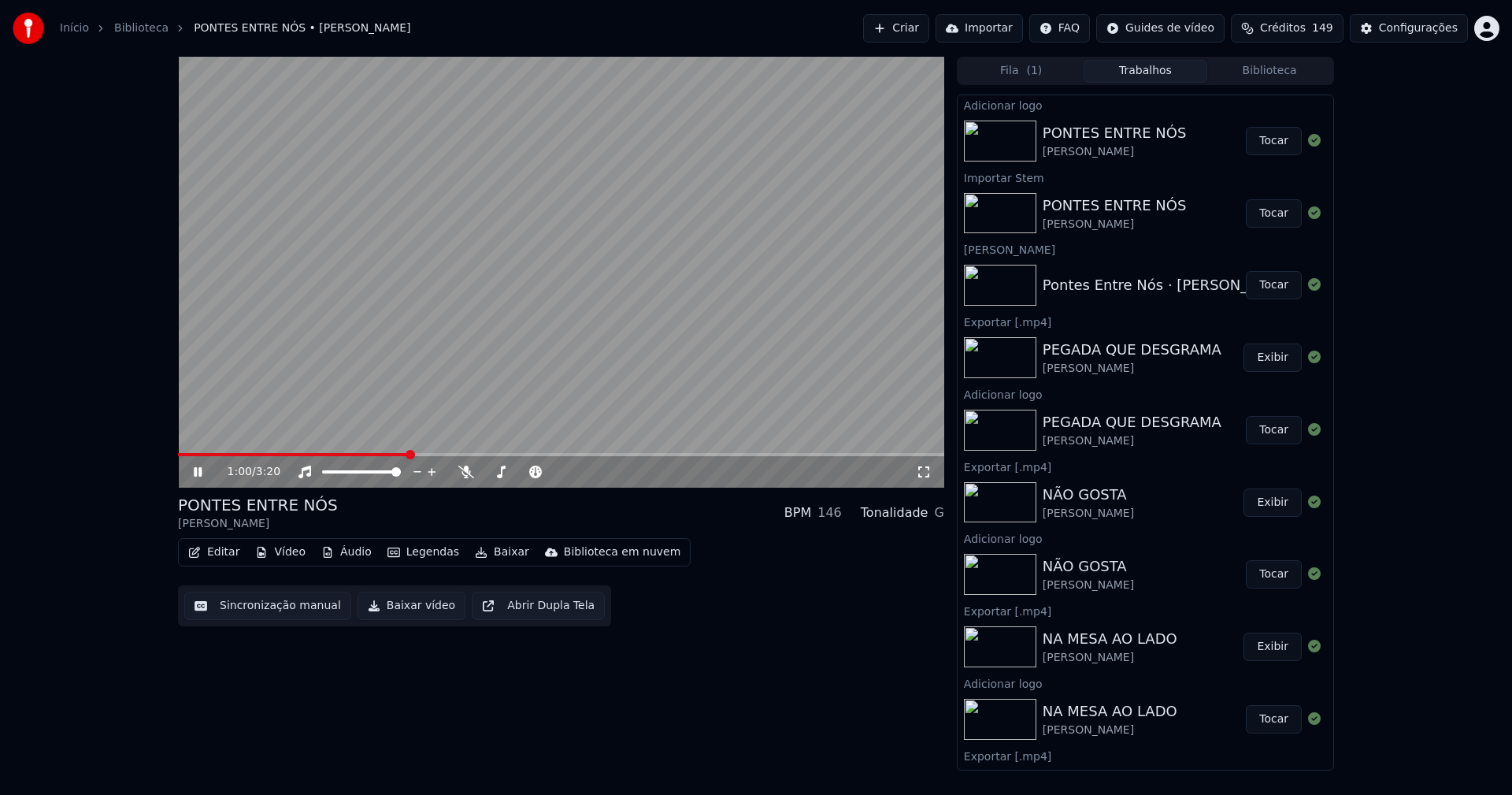
click at [224, 555] on button "Editar" at bounding box center [213, 552] width 64 height 22
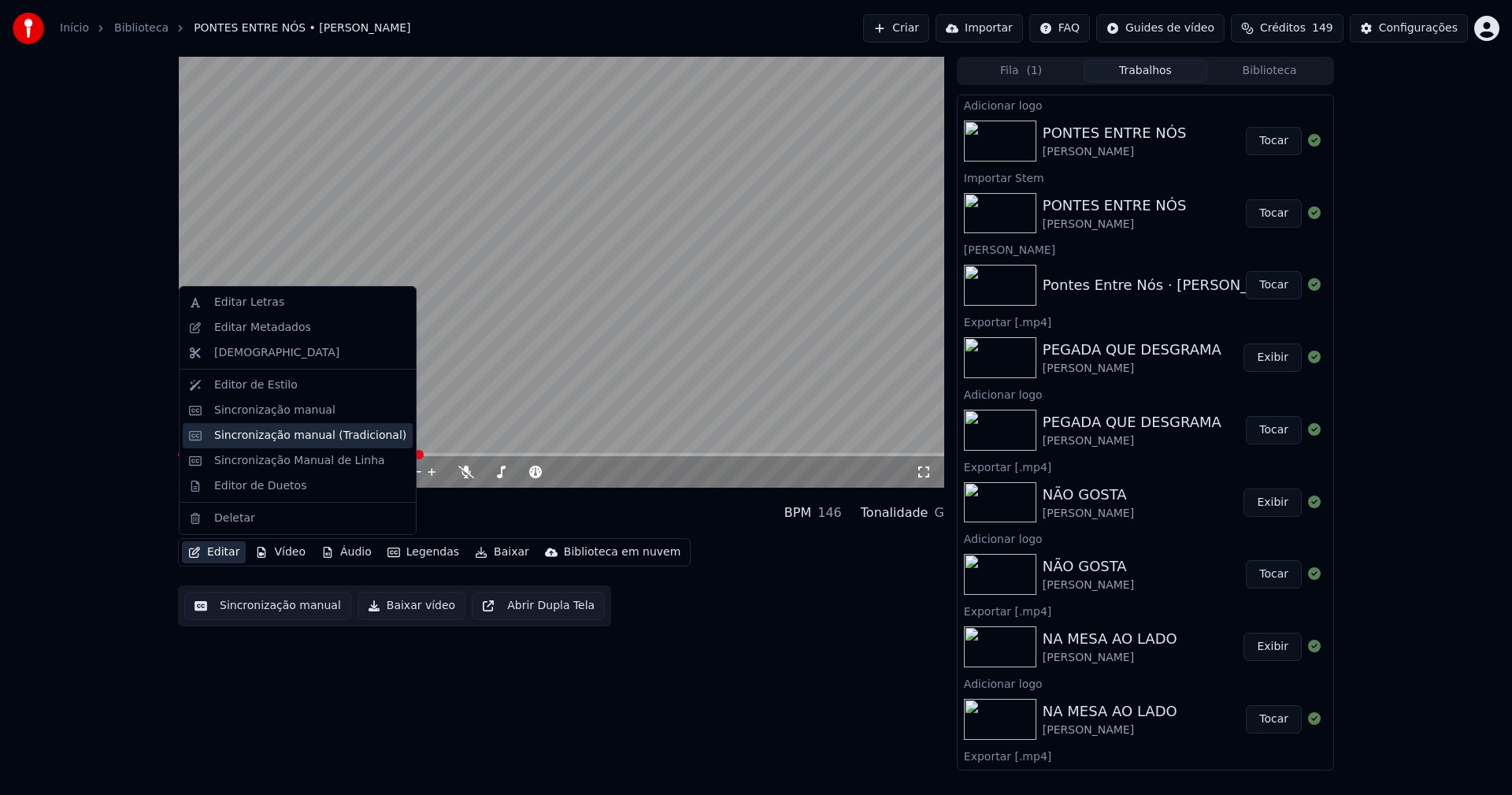
click at [269, 438] on div "Sincronização manual (Tradicional)" at bounding box center [310, 436] width 193 height 16
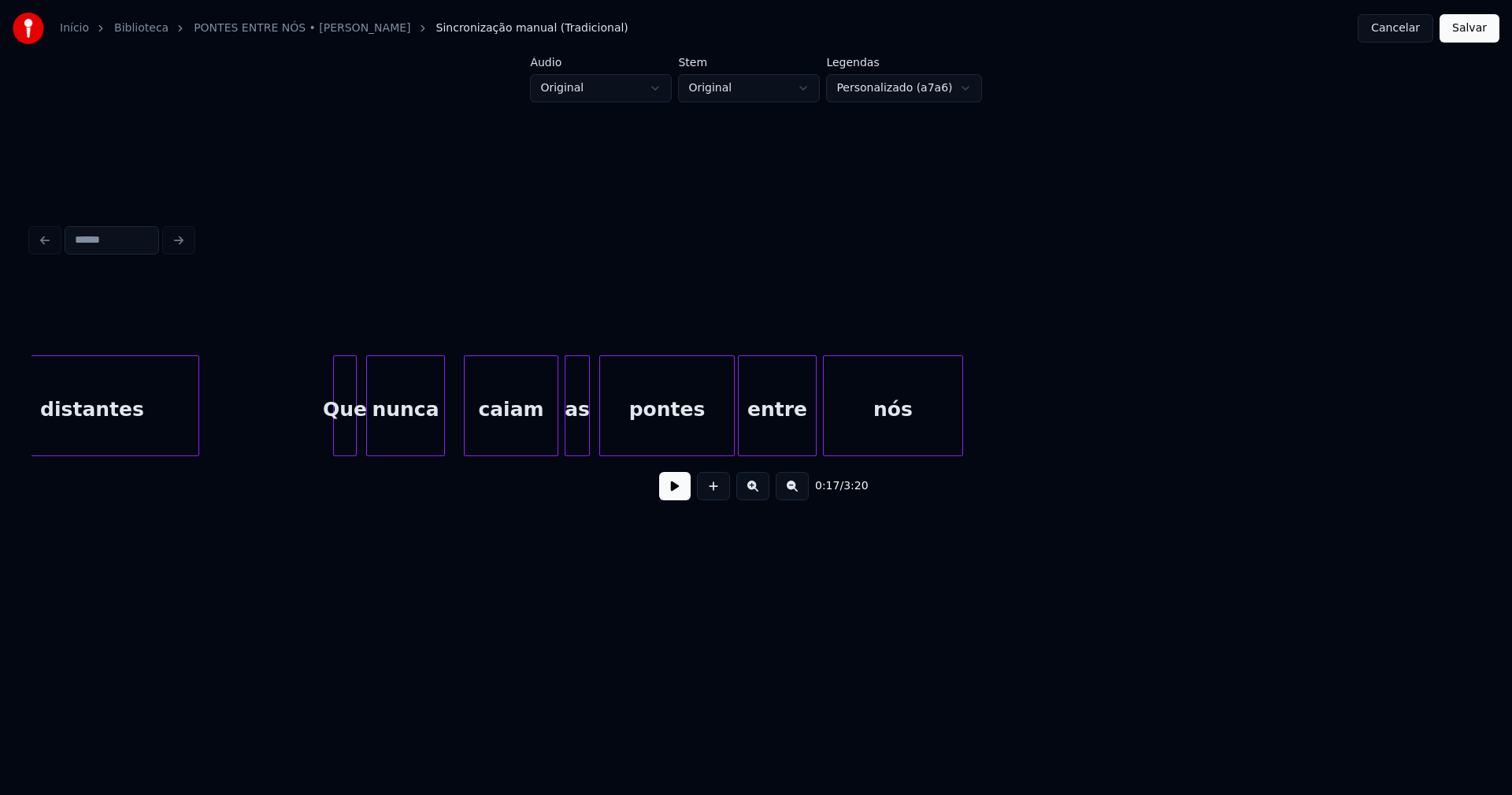
scroll to position [0, 8098]
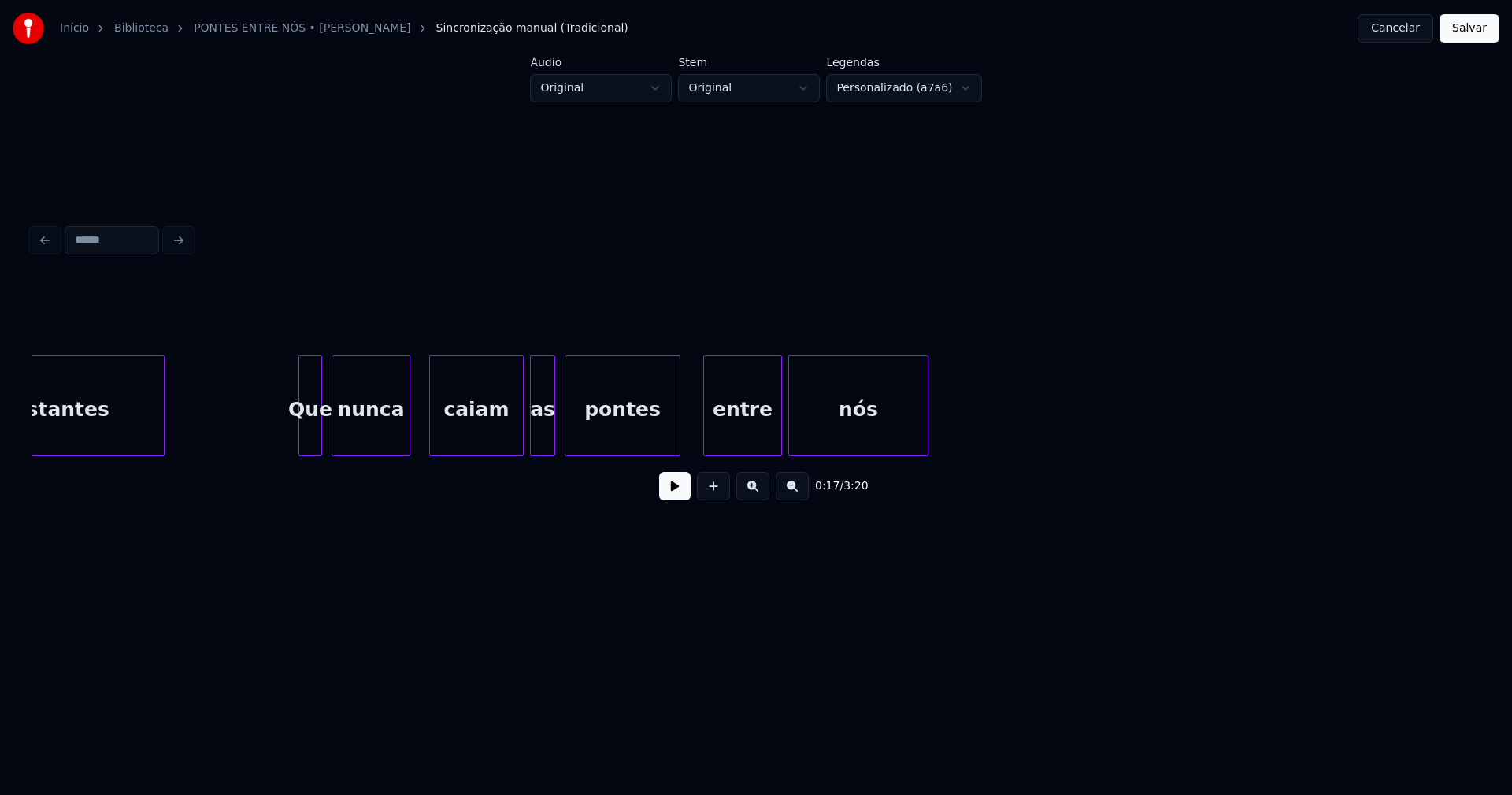
click at [676, 454] on div "nós entre pontes caiam as nunca Que distantes" at bounding box center [756, 406] width 1449 height 101
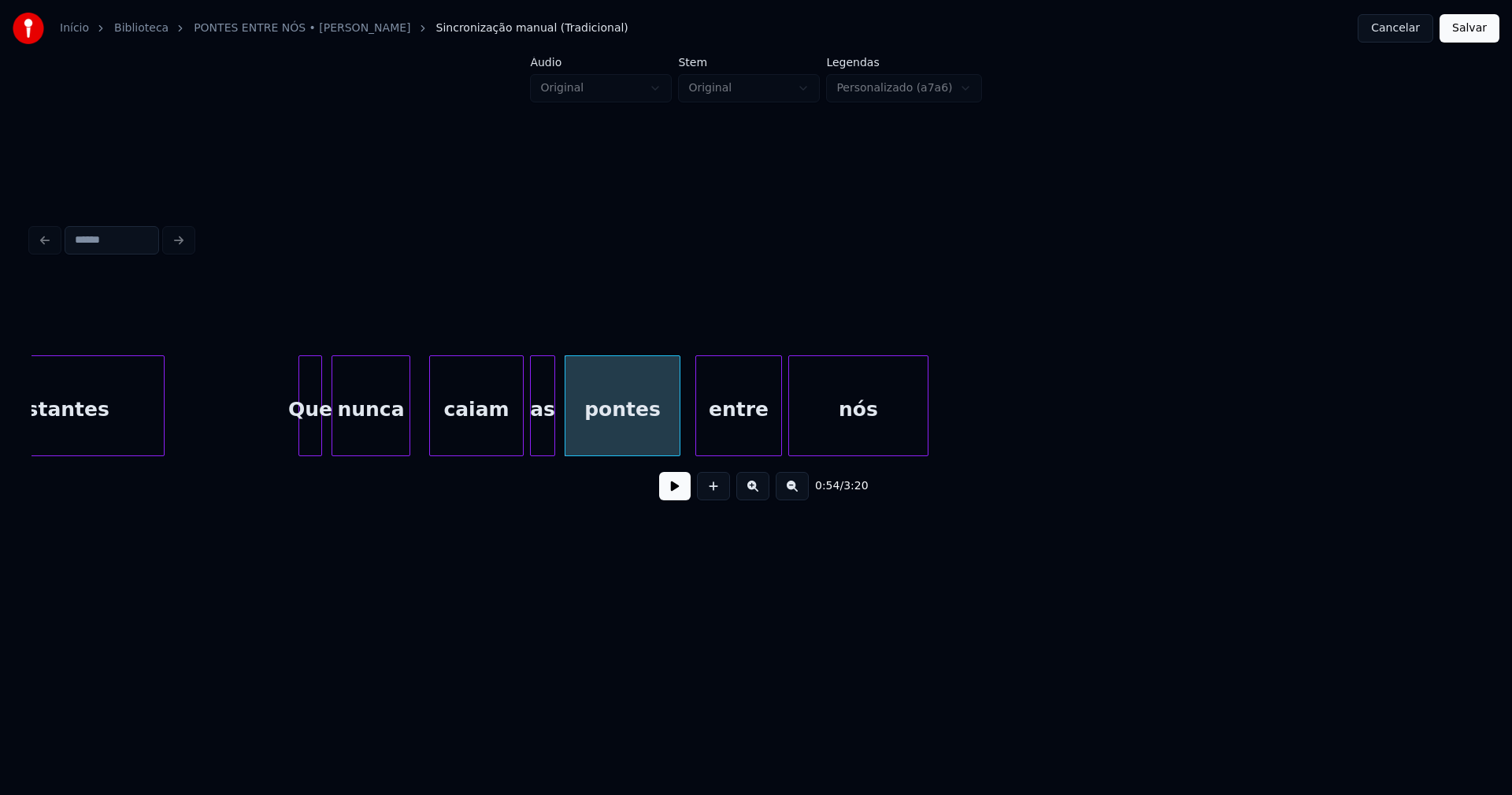
click at [699, 443] on div at bounding box center [698, 405] width 4 height 99
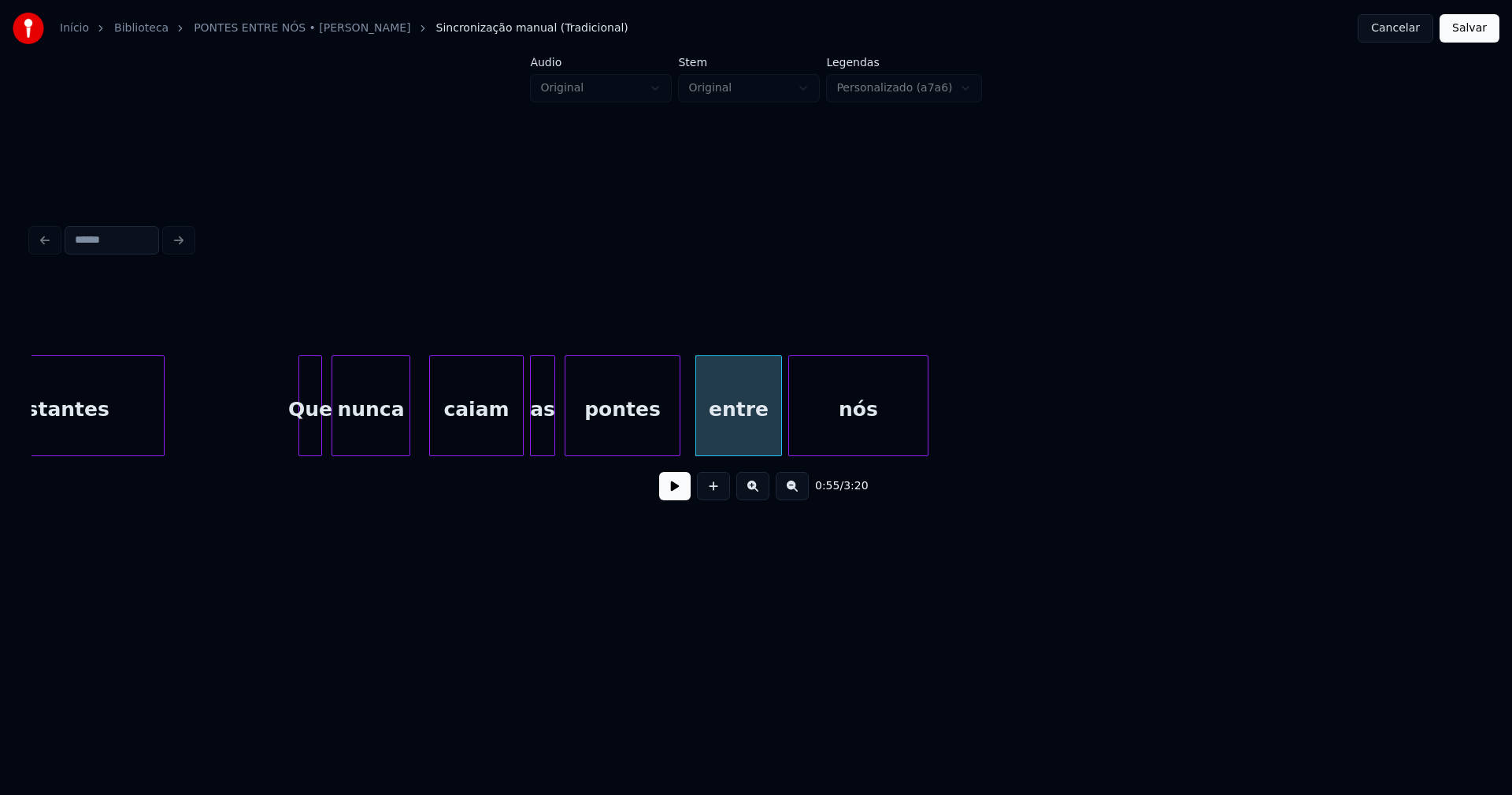
click at [1470, 33] on button "Salvar" at bounding box center [1469, 29] width 60 height 29
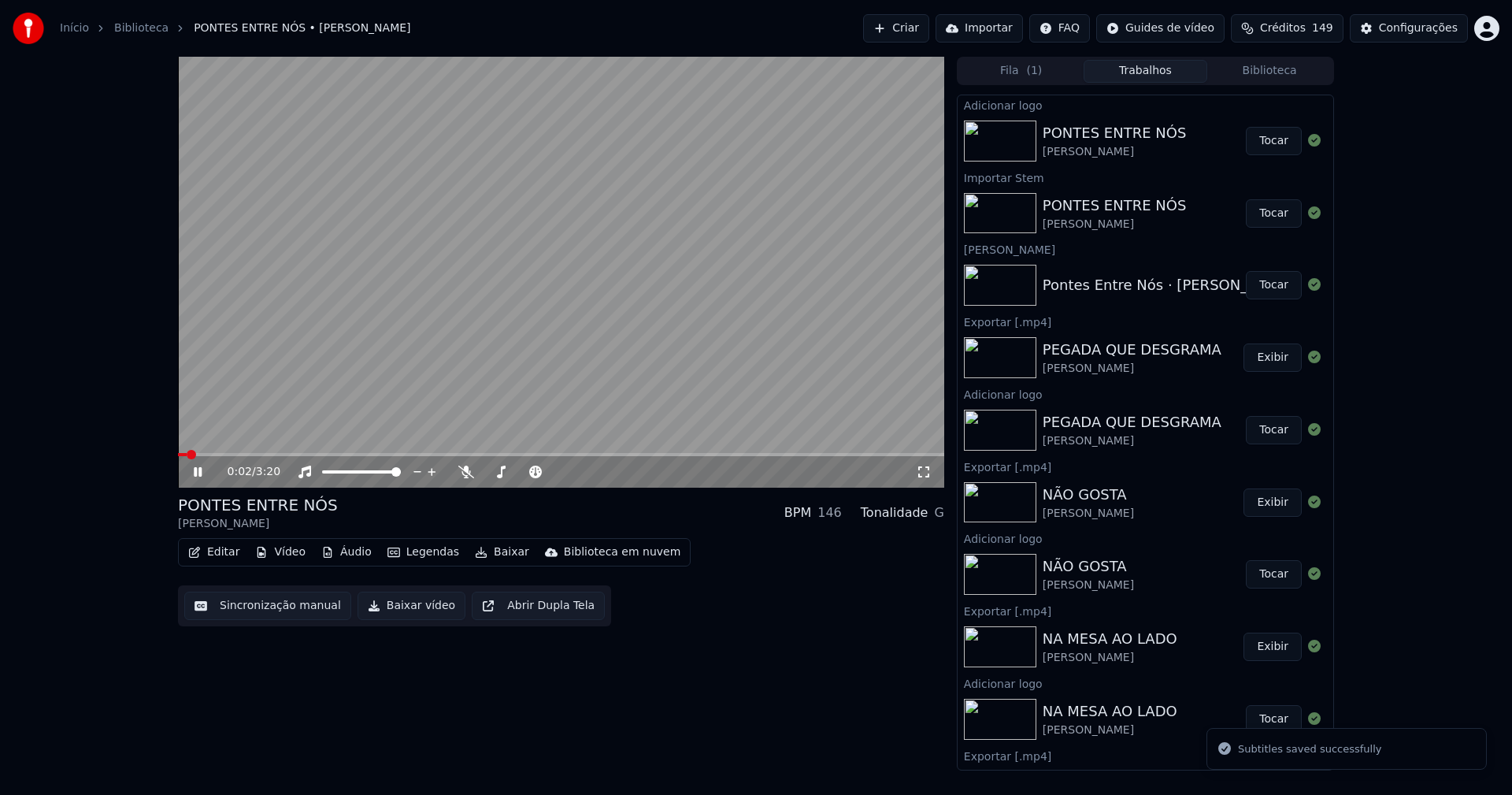
click at [388, 454] on span at bounding box center [561, 455] width 766 height 4
click at [923, 473] on icon at bounding box center [924, 472] width 16 height 13
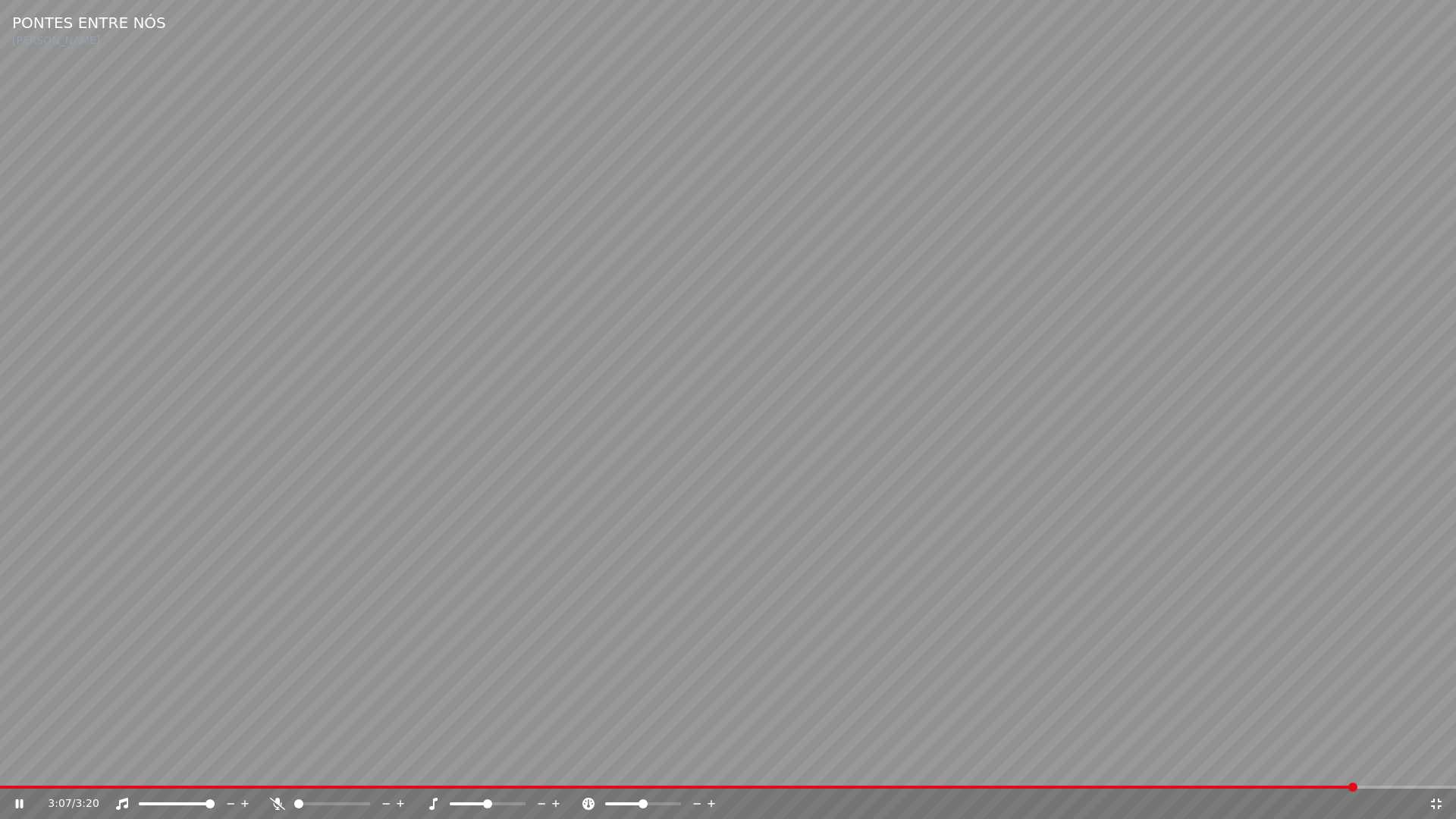
click at [1430, 764] on div "3:07 / 3:20" at bounding box center [728, 803] width 1444 height 16
click at [1437, 764] on icon at bounding box center [1436, 803] width 16 height 12
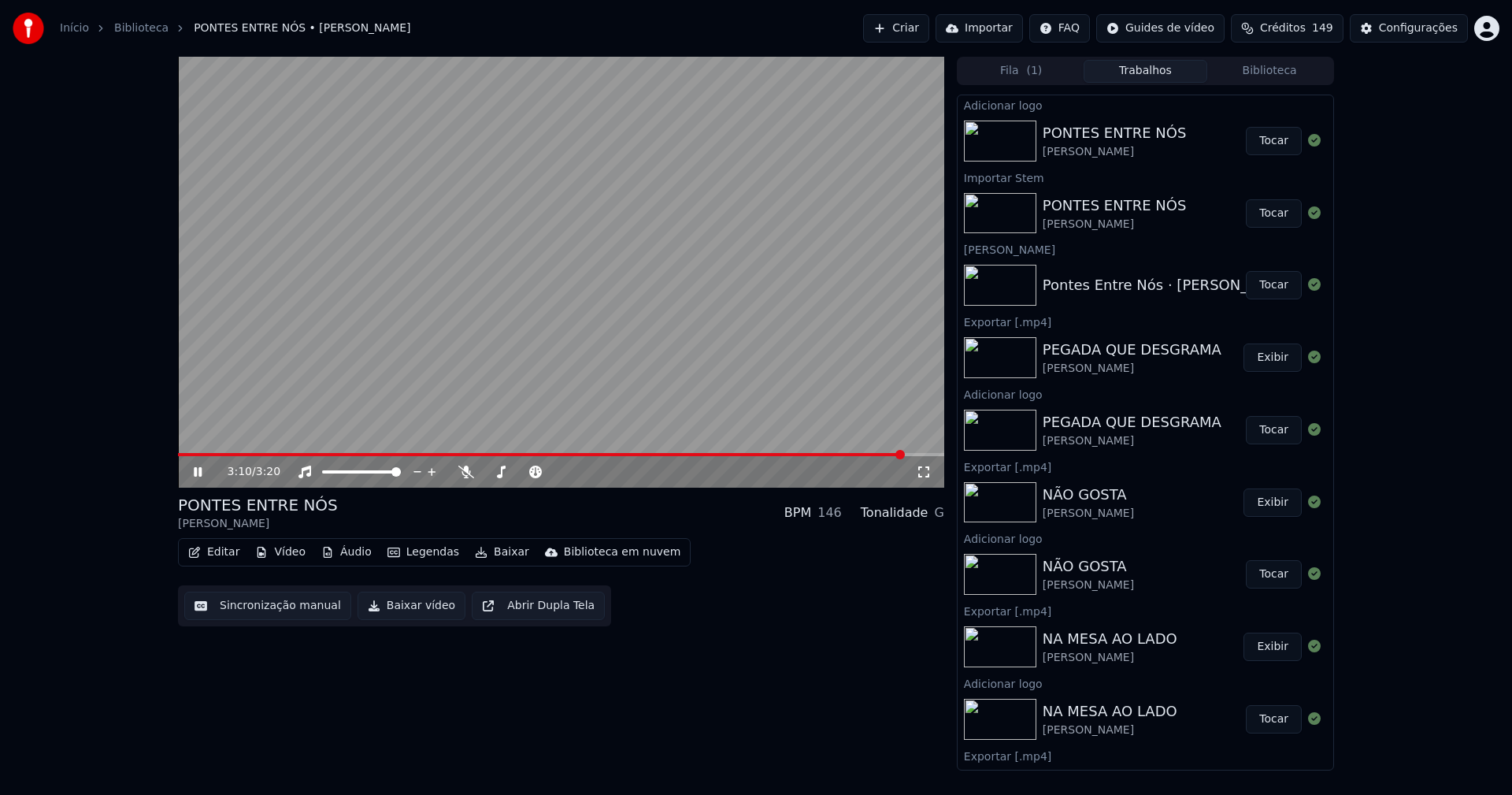
click at [202, 470] on icon at bounding box center [209, 472] width 37 height 13
click at [389, 606] on button "Baixar vídeo" at bounding box center [411, 606] width 107 height 29
